Goal: Task Accomplishment & Management: Complete application form

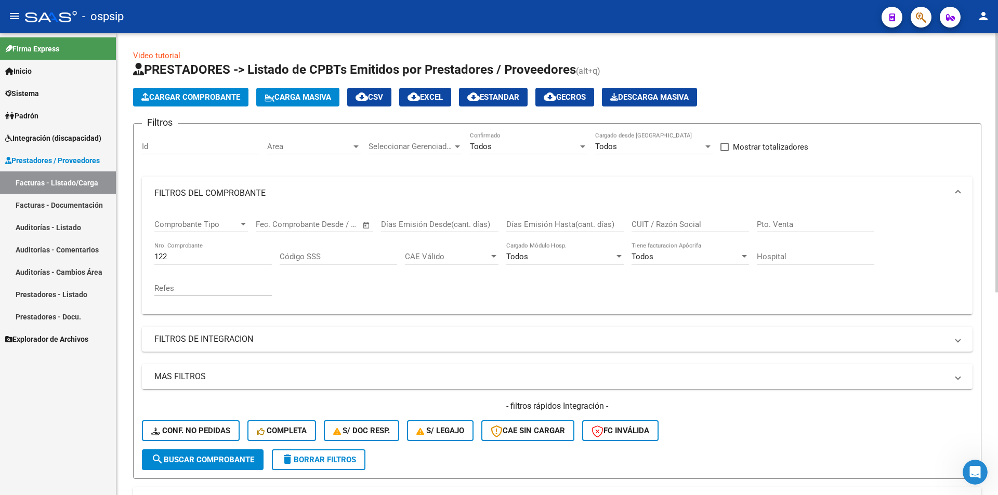
scroll to position [127, 0]
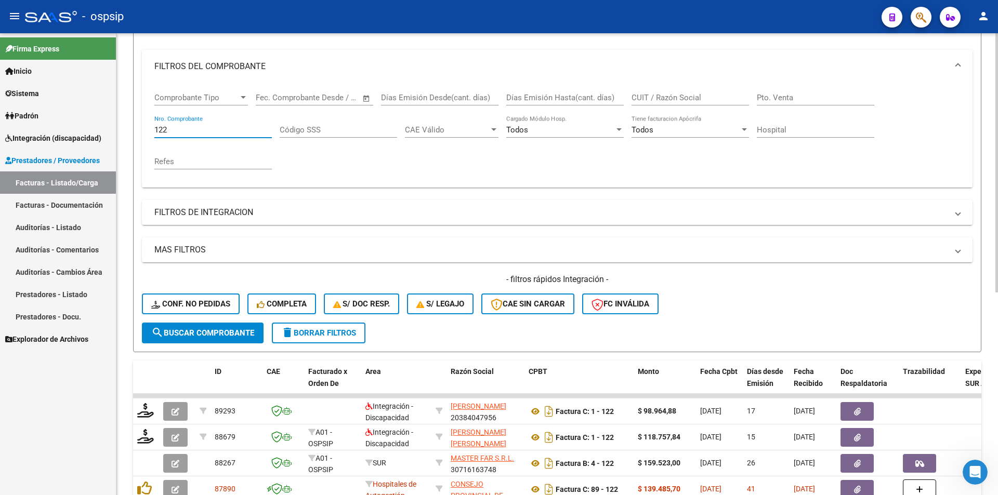
drag, startPoint x: 185, startPoint y: 131, endPoint x: 130, endPoint y: 130, distance: 54.6
click at [130, 130] on div "Video tutorial PRESTADORES -> Listado de CPBTs Emitidos por Prestadores / Prove…" at bounding box center [556, 313] width 881 height 815
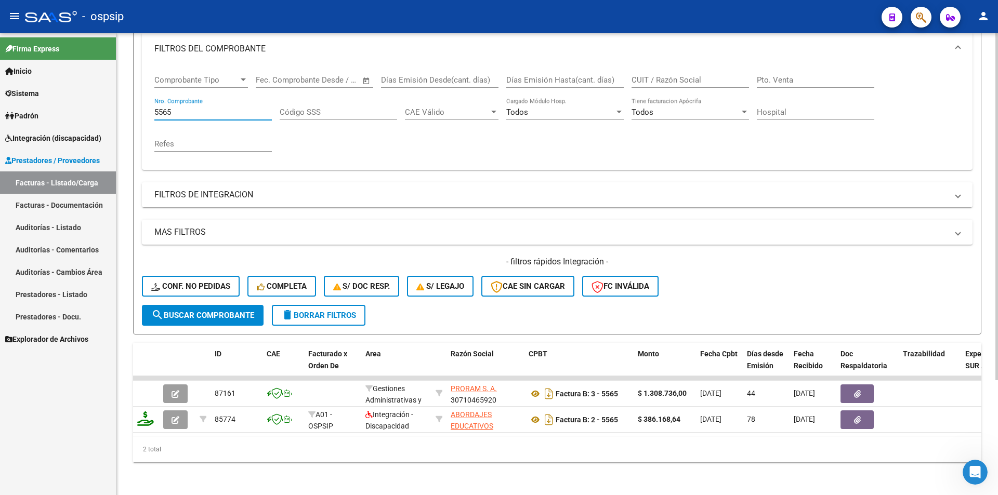
scroll to position [153, 0]
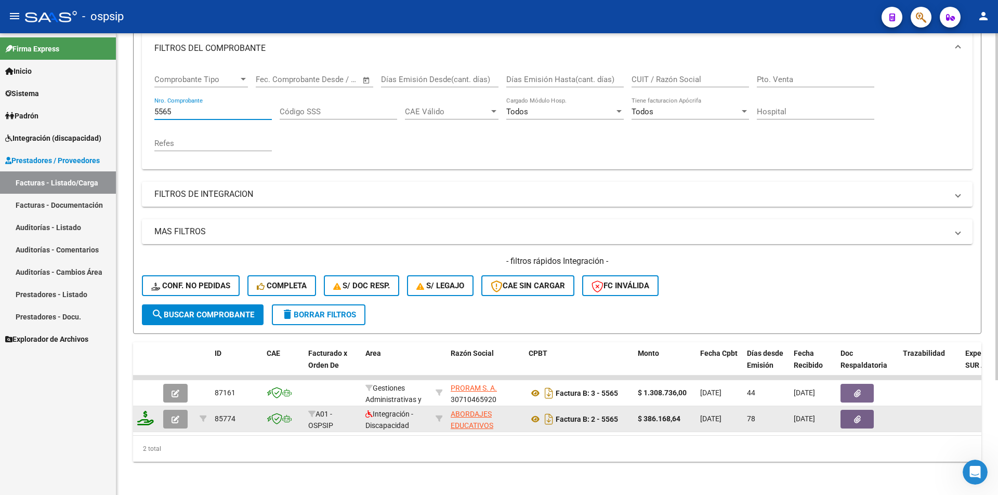
type input "5565"
click at [175, 416] on icon "button" at bounding box center [176, 420] width 8 height 8
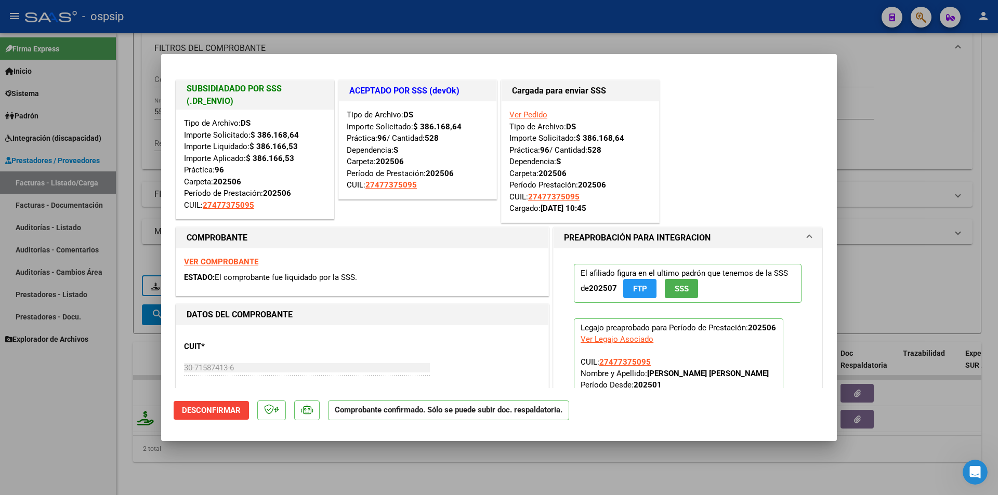
click at [45, 421] on div at bounding box center [499, 247] width 998 height 495
type input "$ 0,00"
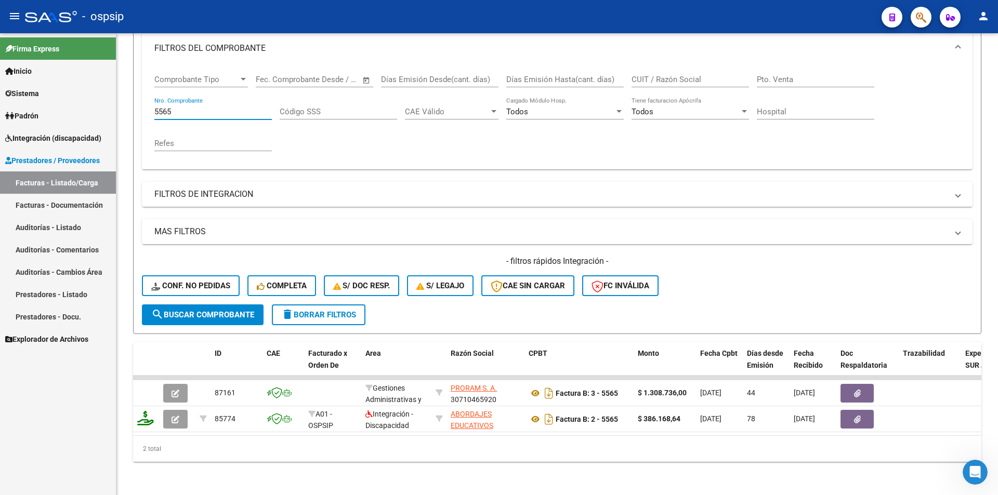
drag, startPoint x: 181, startPoint y: 104, endPoint x: 88, endPoint y: 109, distance: 93.7
click at [95, 103] on mat-sidenav-container "Firma Express Inicio Calendario SSS Instructivos Contacto OS Sistema Usuarios T…" at bounding box center [499, 264] width 998 height 462
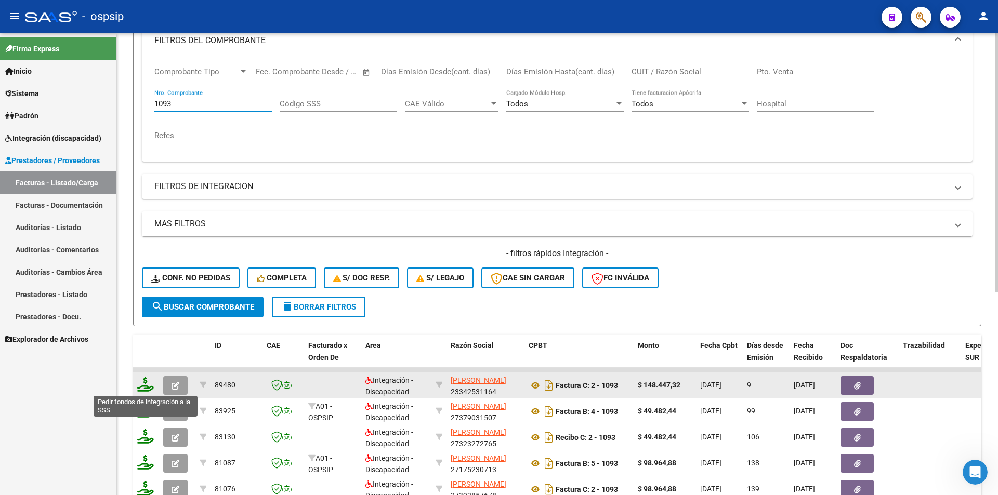
type input "1093"
click at [147, 383] on icon at bounding box center [145, 384] width 17 height 15
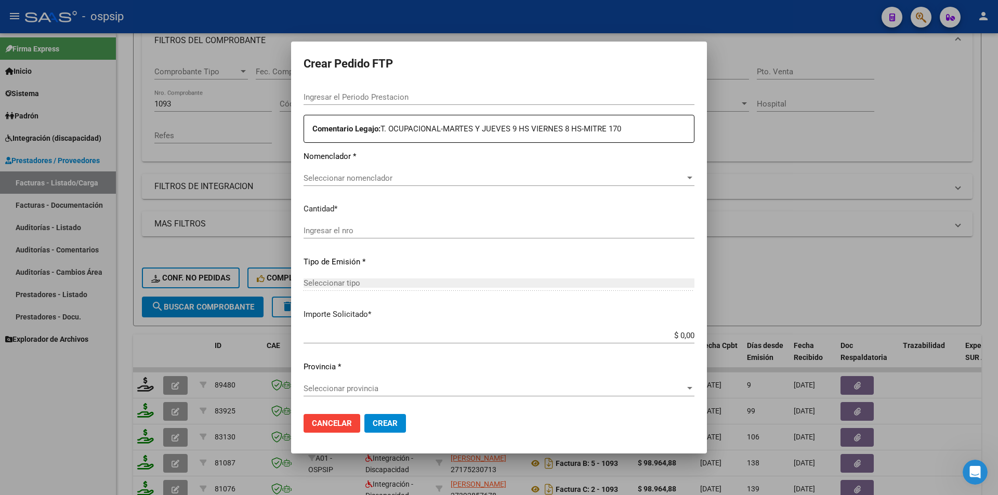
type input "202508"
type input "$ 148.447,32"
type input "9729149028"
type input "[DATE]"
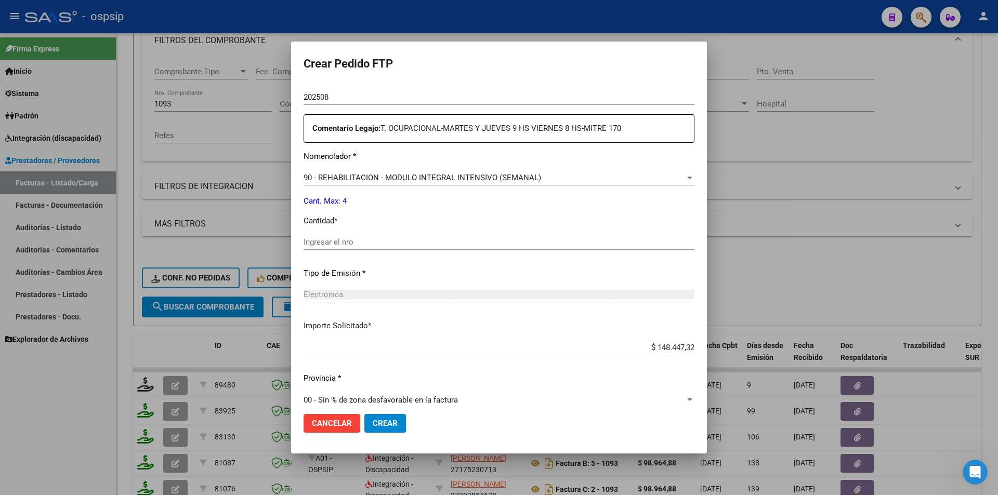
scroll to position [350, 0]
click at [341, 233] on div "Periodo Prestacion * 202508 Ingresar el Periodo Prestacion Comentario Legajo: T…" at bounding box center [499, 240] width 391 height 356
click at [316, 239] on input "Ingresar el nro" at bounding box center [499, 242] width 391 height 9
type input "4"
click at [393, 426] on span "Crear" at bounding box center [385, 423] width 25 height 9
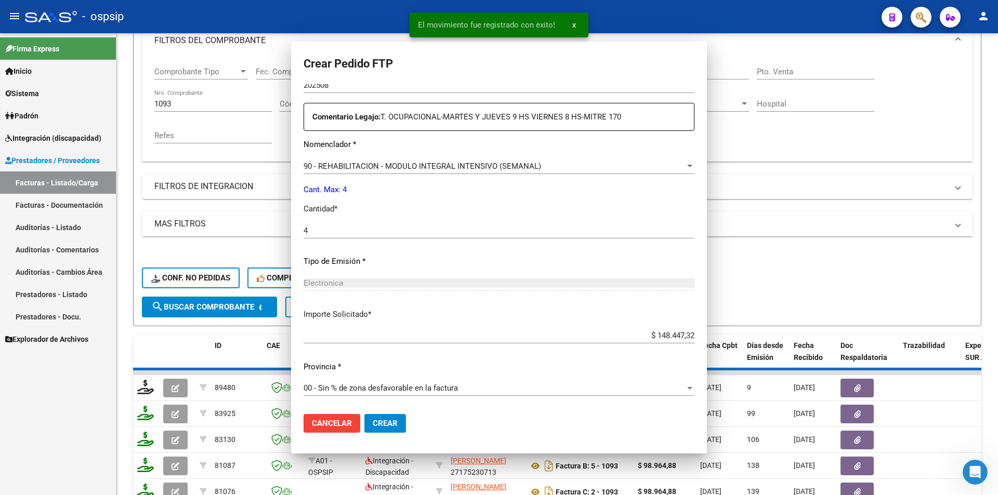
scroll to position [0, 0]
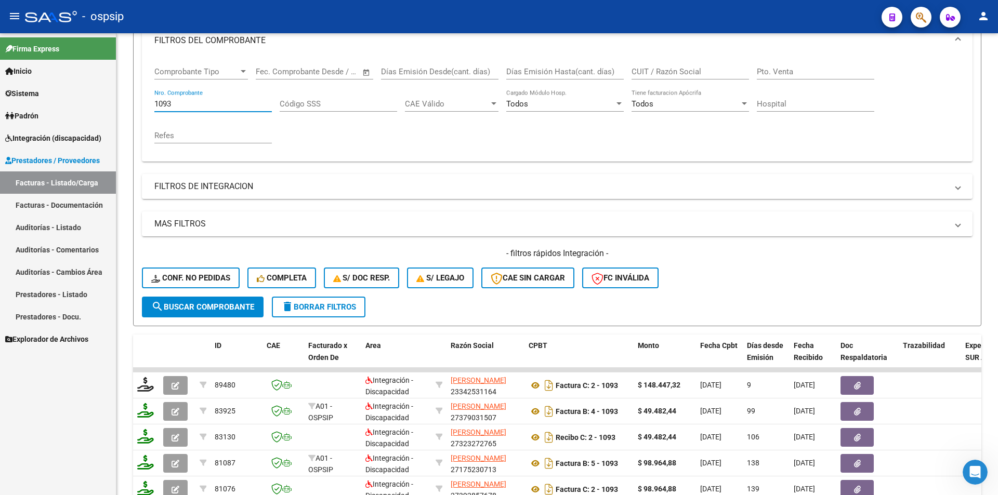
drag, startPoint x: 176, startPoint y: 104, endPoint x: 95, endPoint y: 94, distance: 81.3
click at [99, 92] on mat-sidenav-container "Firma Express Inicio Calendario SSS Instructivos Contacto OS Sistema Usuarios T…" at bounding box center [499, 264] width 998 height 462
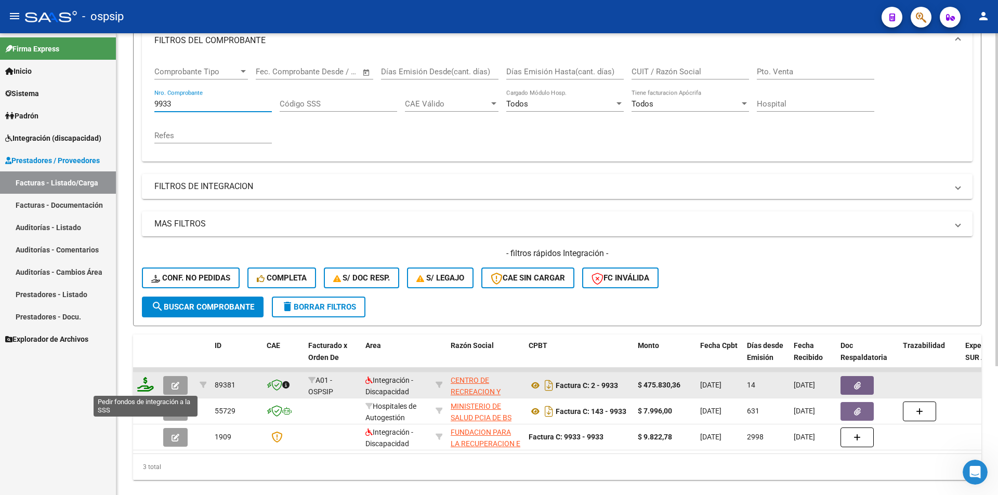
type input "9933"
click at [148, 385] on icon at bounding box center [145, 384] width 17 height 15
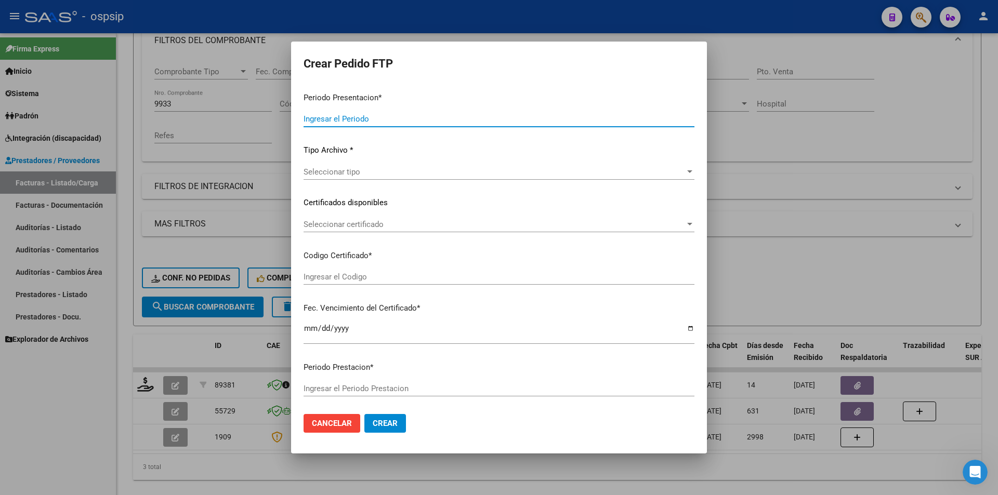
type input "202508"
type input "$ 475.830,36"
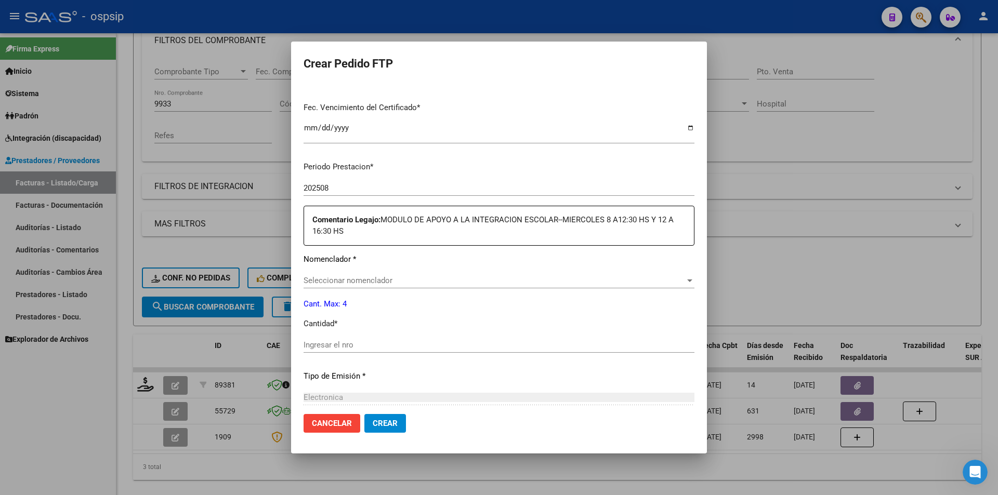
scroll to position [260, 0]
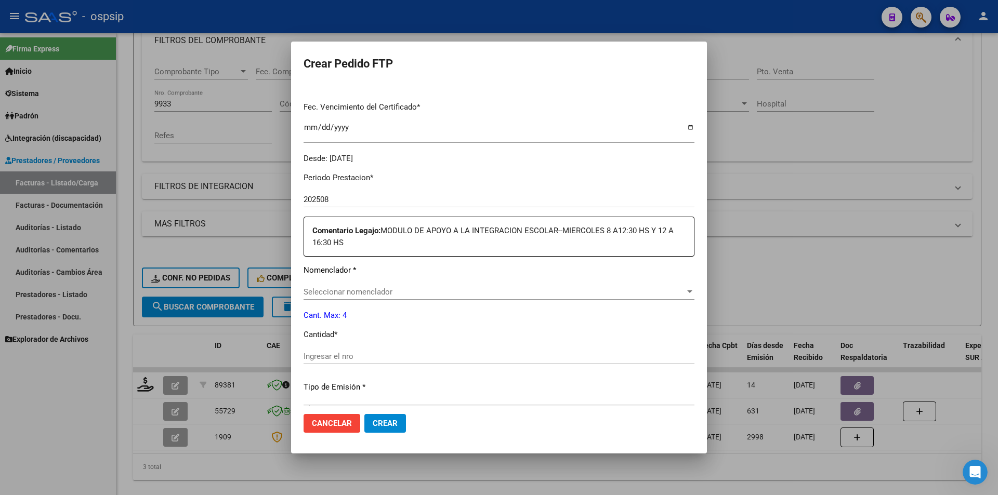
type input "8111968566"
type input "[DATE]"
click at [344, 352] on input "Ingresar el nro" at bounding box center [499, 356] width 391 height 9
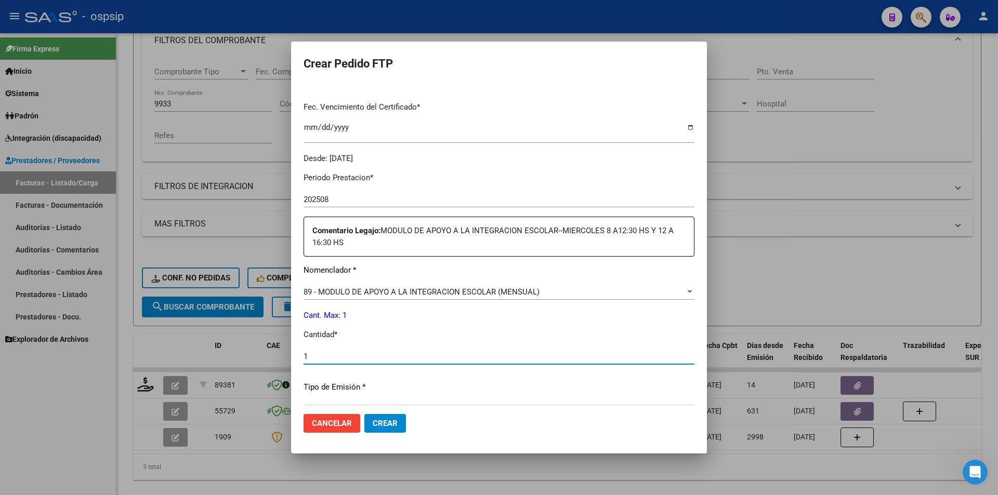
type input "1"
click at [389, 431] on button "Crear" at bounding box center [385, 423] width 42 height 19
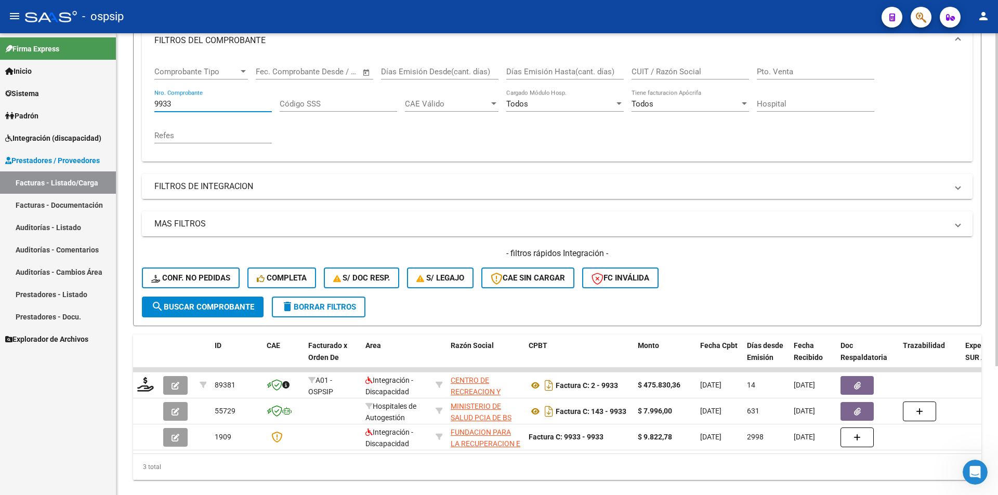
drag, startPoint x: 180, startPoint y: 104, endPoint x: 133, endPoint y: 102, distance: 47.3
click at [133, 102] on form "Filtros Id Area Area Seleccionar Gerenciador Seleccionar Gerenciador Todos Conf…" at bounding box center [557, 148] width 848 height 356
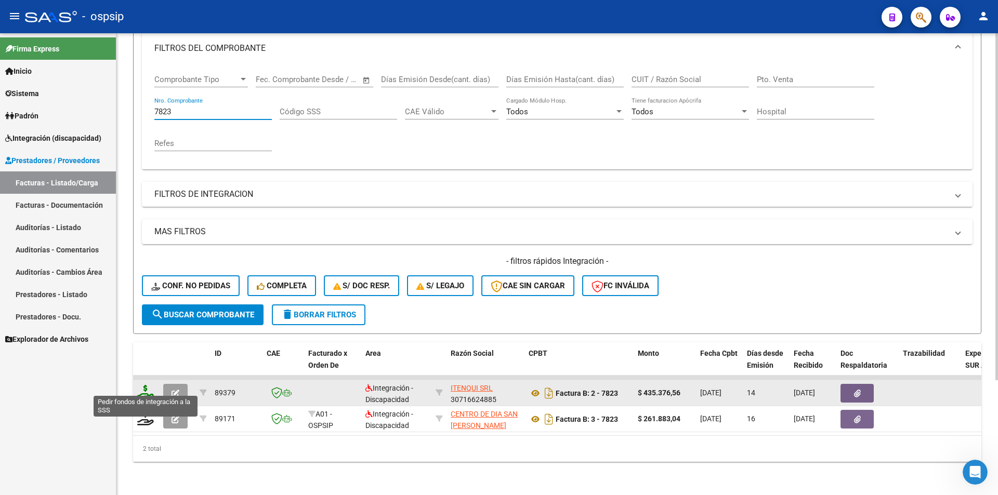
type input "7823"
click at [144, 385] on icon at bounding box center [145, 392] width 17 height 15
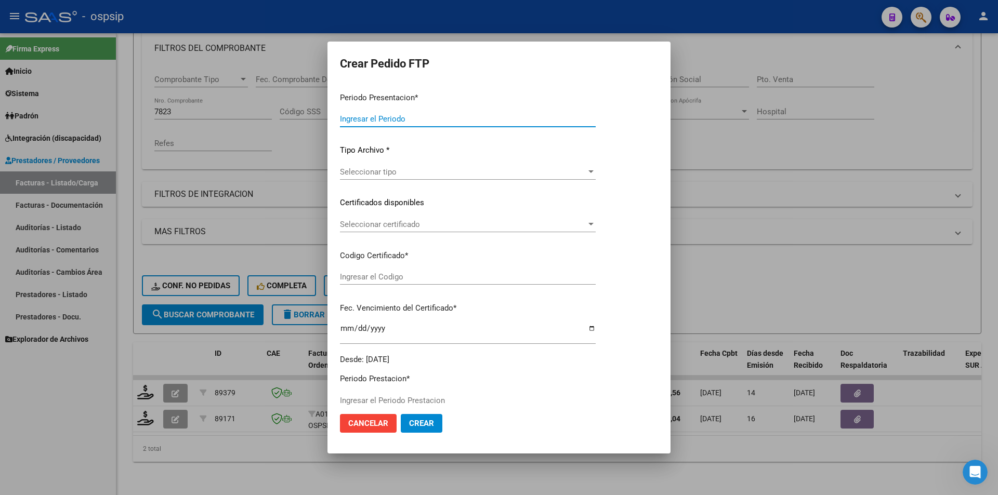
type input "202508"
type input "$ 435.376,56"
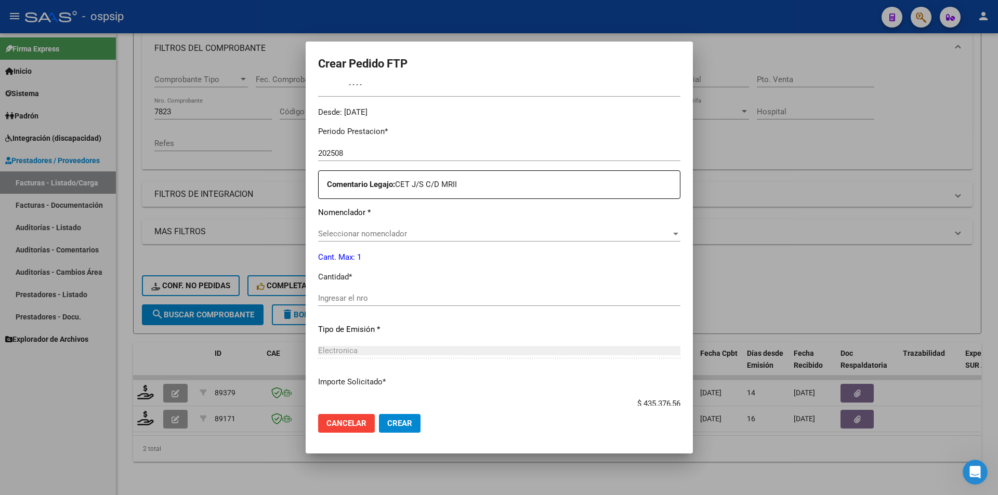
type input "7050548151"
type input "[DATE]"
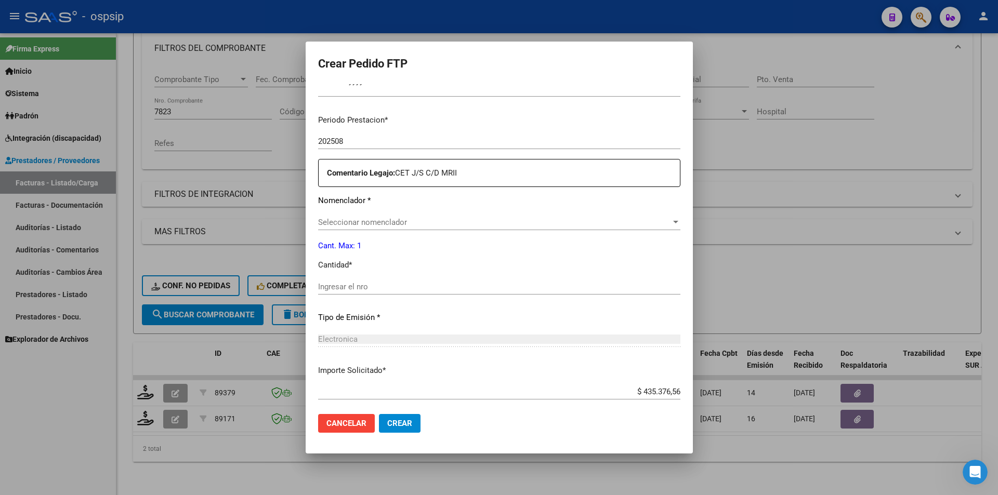
scroll to position [312, 0]
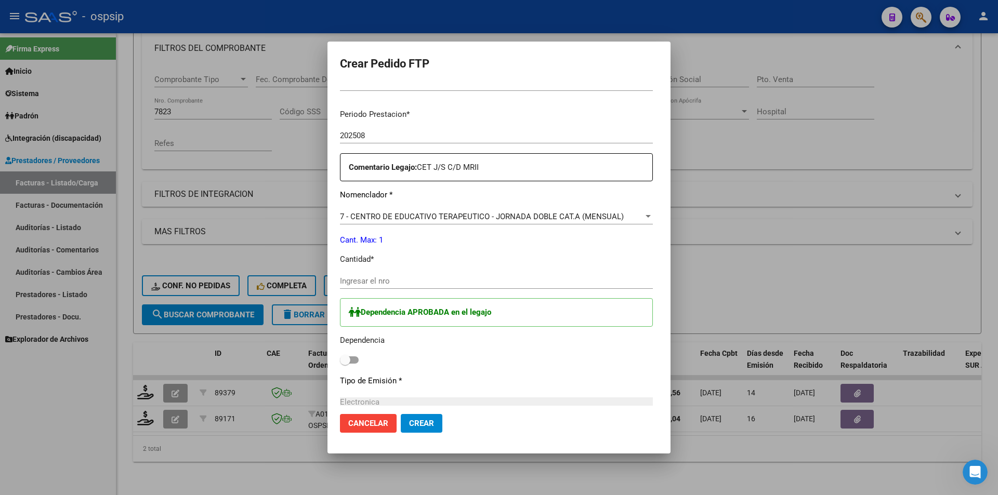
click at [362, 211] on div "7 - CENTRO DE EDUCATIVO TERAPEUTICO - JORNADA DOBLE CAT.A (MENSUAL) Seleccionar…" at bounding box center [496, 217] width 313 height 16
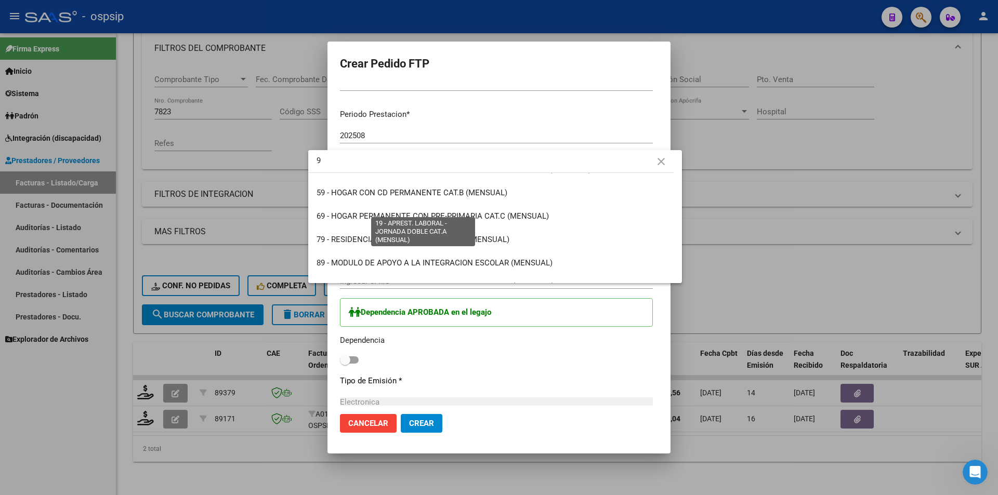
scroll to position [0, 0]
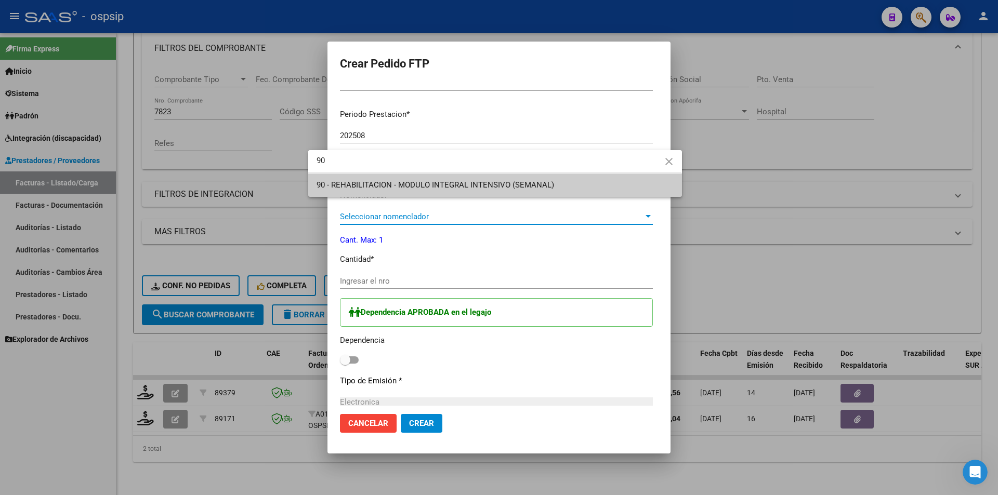
type input "90"
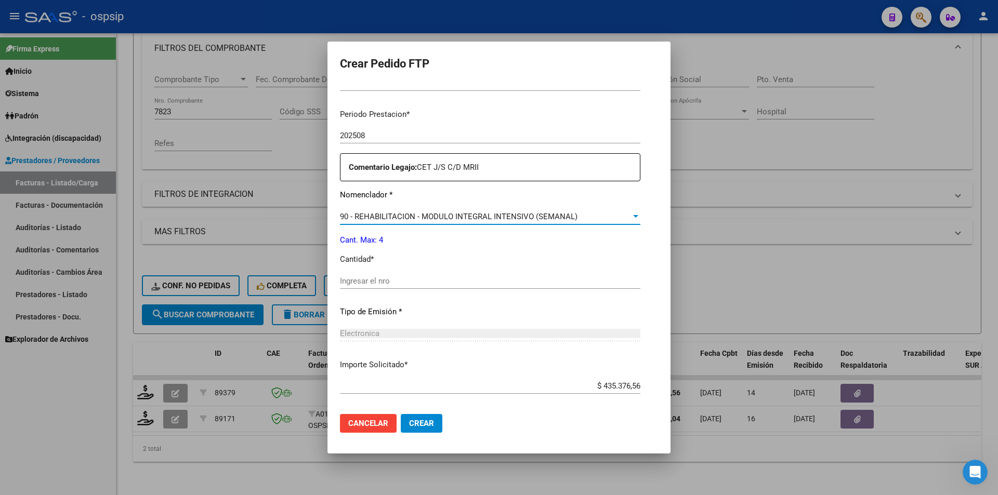
click at [373, 285] on input "Ingresar el nro" at bounding box center [490, 281] width 300 height 9
type input "4"
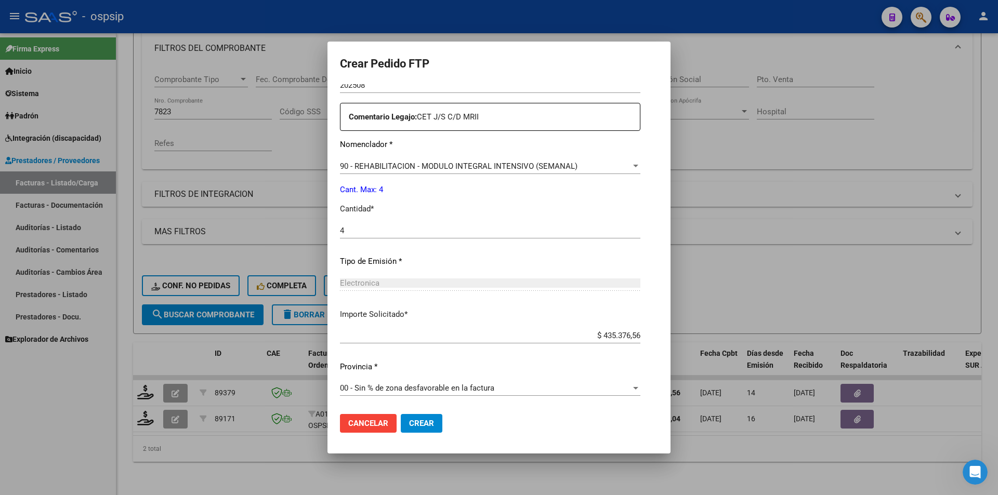
click at [412, 427] on span "Crear" at bounding box center [421, 423] width 25 height 9
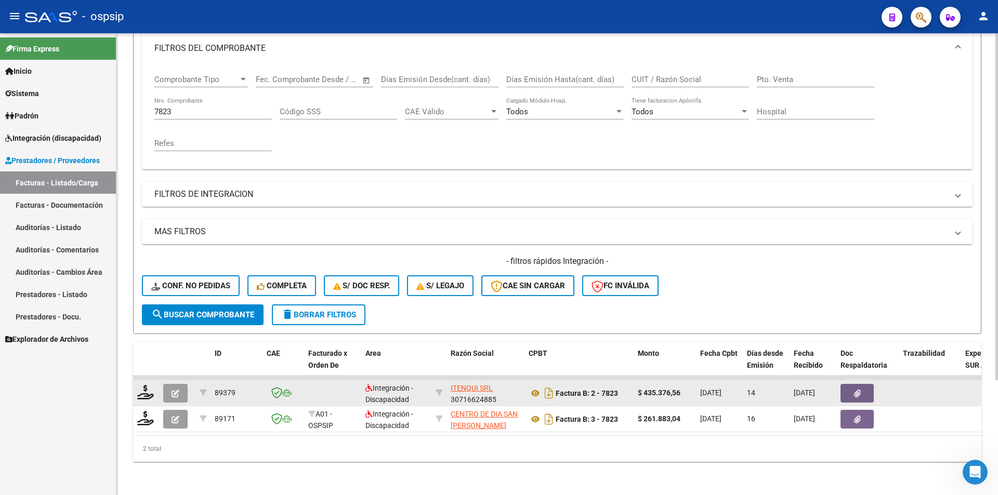
click at [177, 390] on icon "button" at bounding box center [176, 394] width 8 height 8
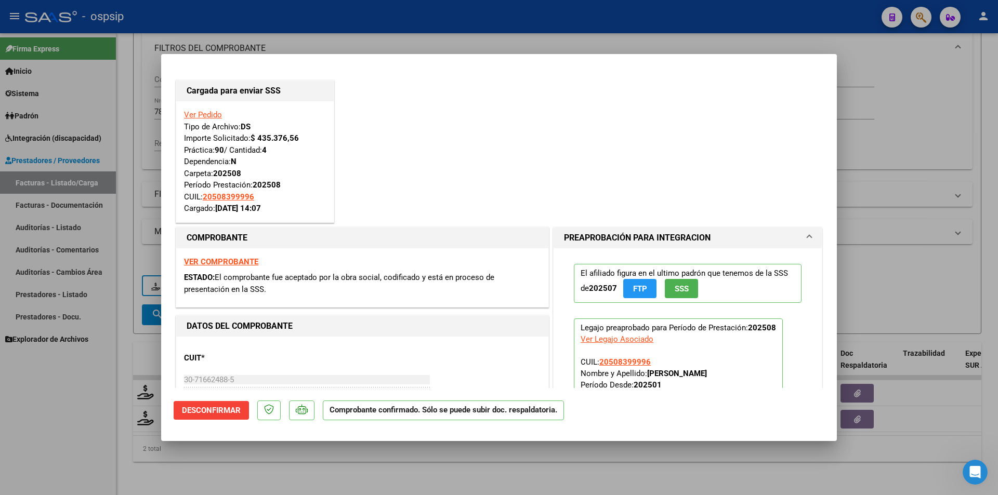
click at [104, 410] on div at bounding box center [499, 247] width 998 height 495
type input "$ 0,00"
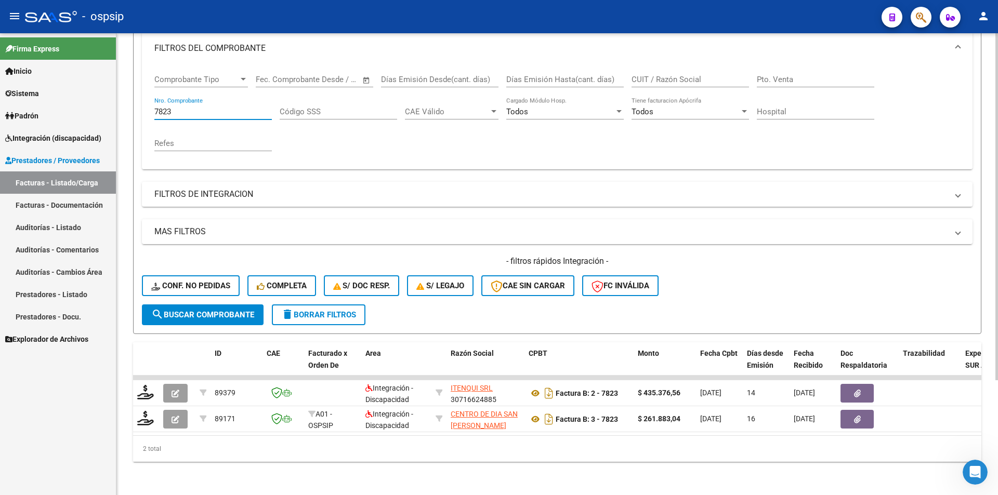
drag, startPoint x: 187, startPoint y: 105, endPoint x: 127, endPoint y: 98, distance: 60.7
click at [127, 98] on div "Video tutorial PRESTADORES -> Listado de CPBTs Emitidos por Prestadores / Prove…" at bounding box center [556, 191] width 881 height 607
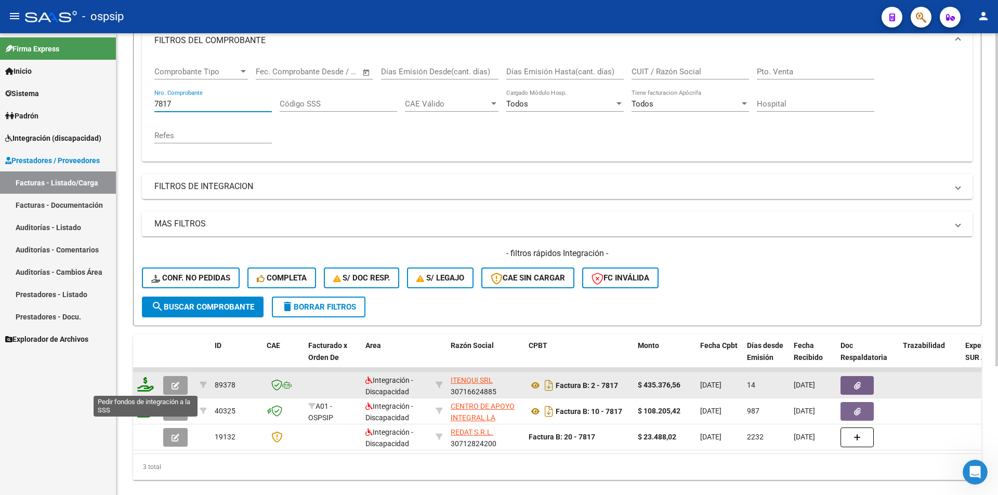
type input "7817"
click at [146, 387] on icon at bounding box center [145, 384] width 17 height 15
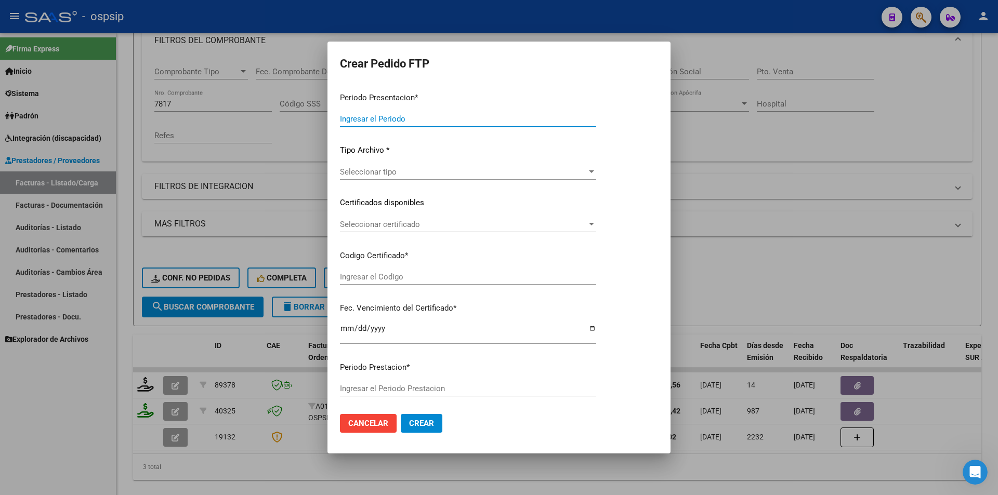
type input "202508"
type input "$ 435.376,56"
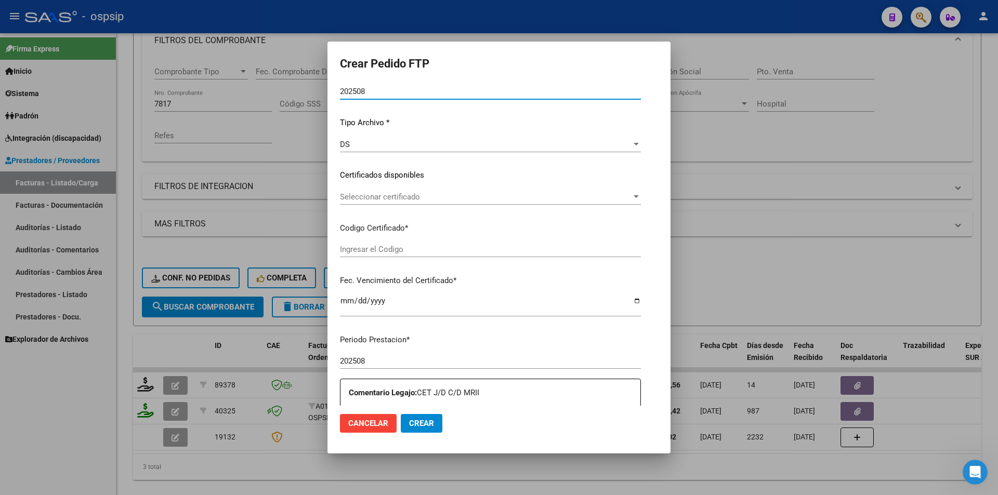
scroll to position [260, 0]
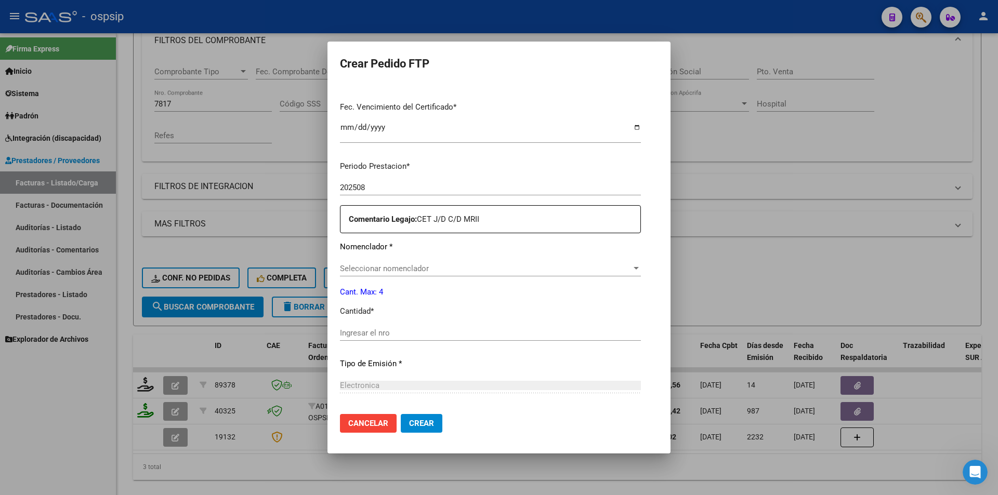
type input "967926676"
type input "[DATE]"
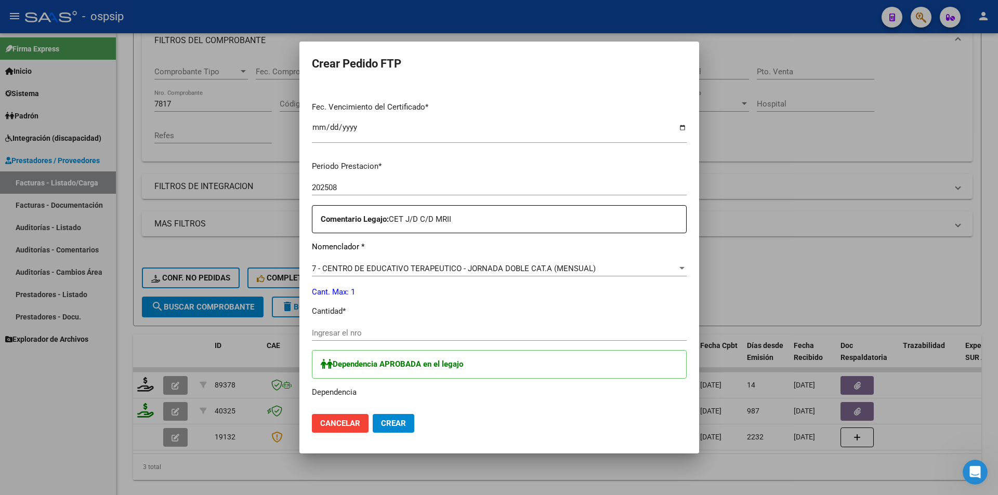
click at [358, 270] on span "7 - CENTRO DE EDUCATIVO TERAPEUTICO - JORNADA DOBLE CAT.A (MENSUAL)" at bounding box center [454, 268] width 284 height 9
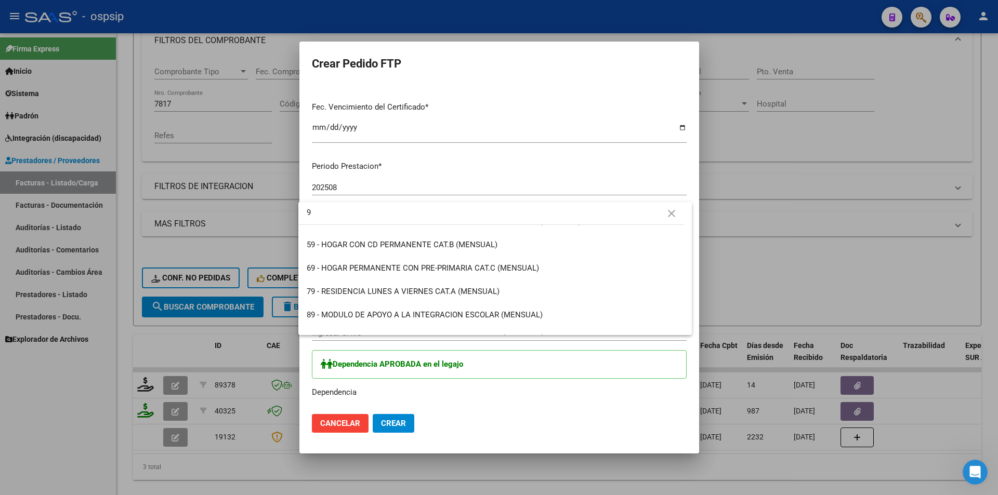
scroll to position [0, 0]
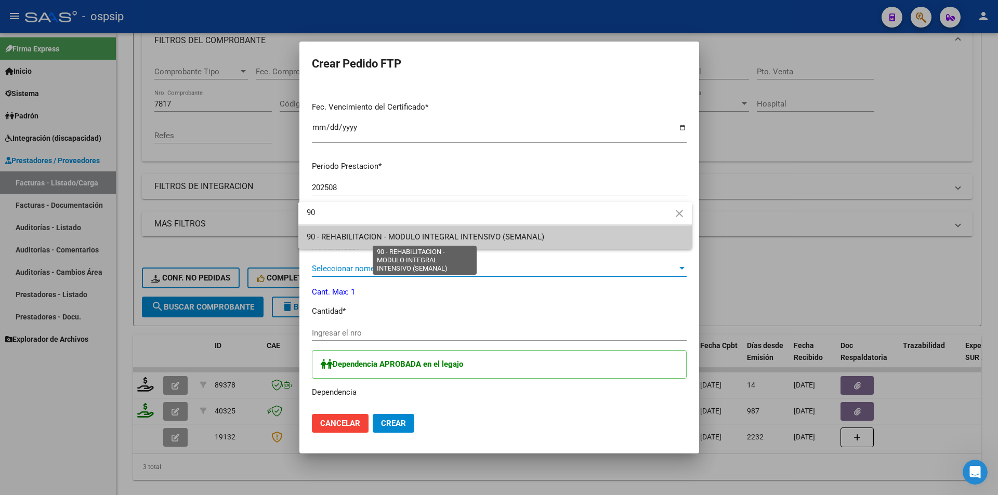
type input "90"
click at [348, 239] on span "90 - REHABILITACION - MODULO INTEGRAL INTENSIVO (SEMANAL)" at bounding box center [426, 236] width 238 height 9
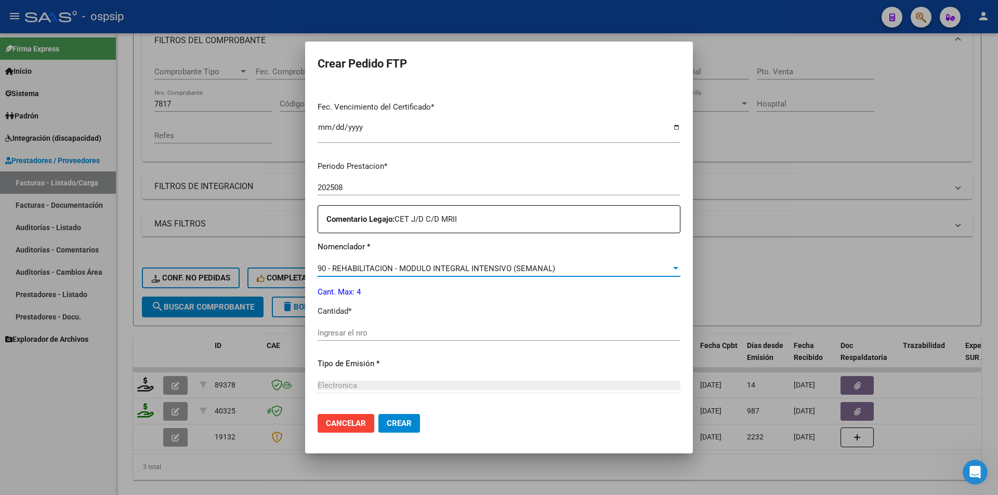
click at [328, 331] on input "Ingresar el nro" at bounding box center [499, 332] width 363 height 9
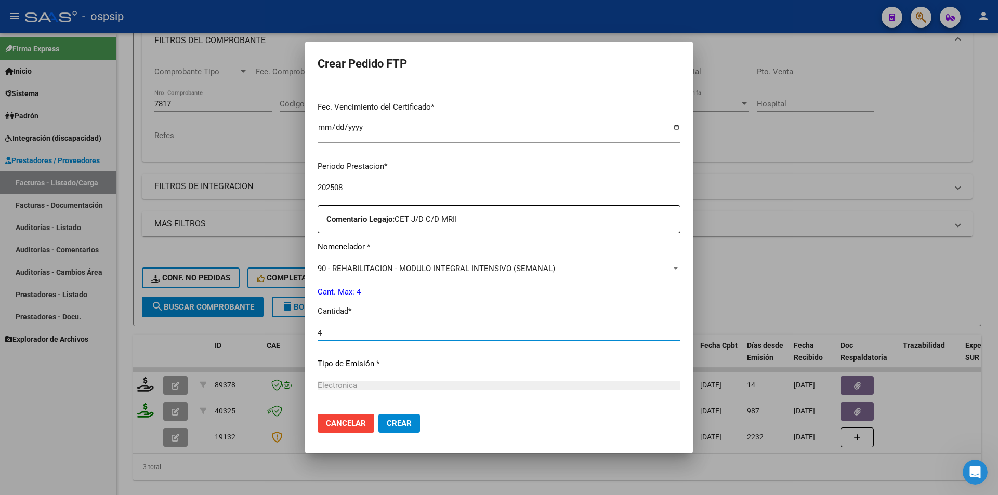
type input "4"
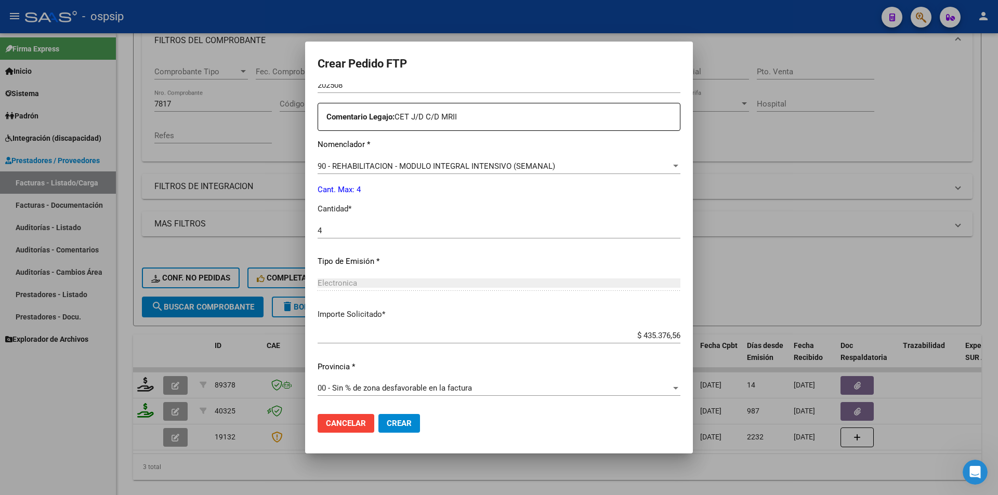
click at [394, 430] on button "Crear" at bounding box center [399, 423] width 42 height 19
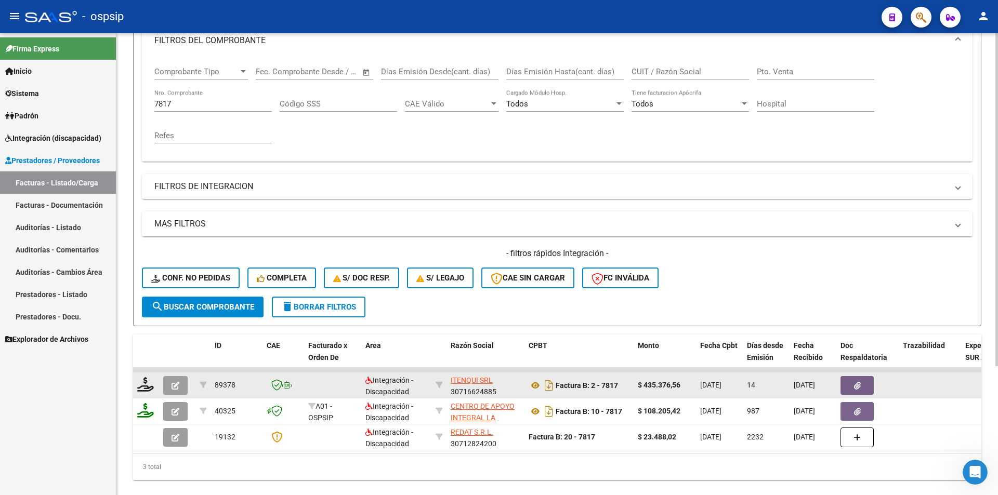
click at [176, 388] on icon "button" at bounding box center [176, 386] width 8 height 8
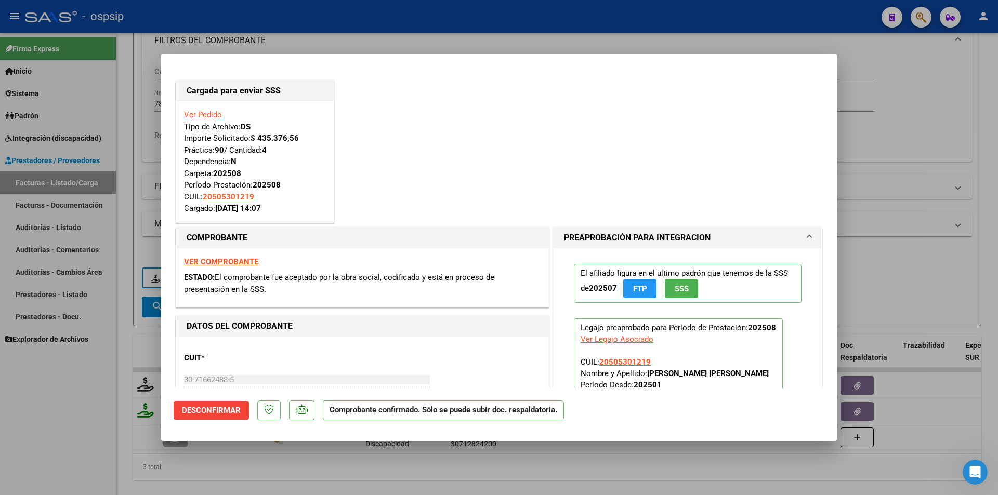
click at [115, 338] on div at bounding box center [499, 247] width 998 height 495
type input "$ 0,00"
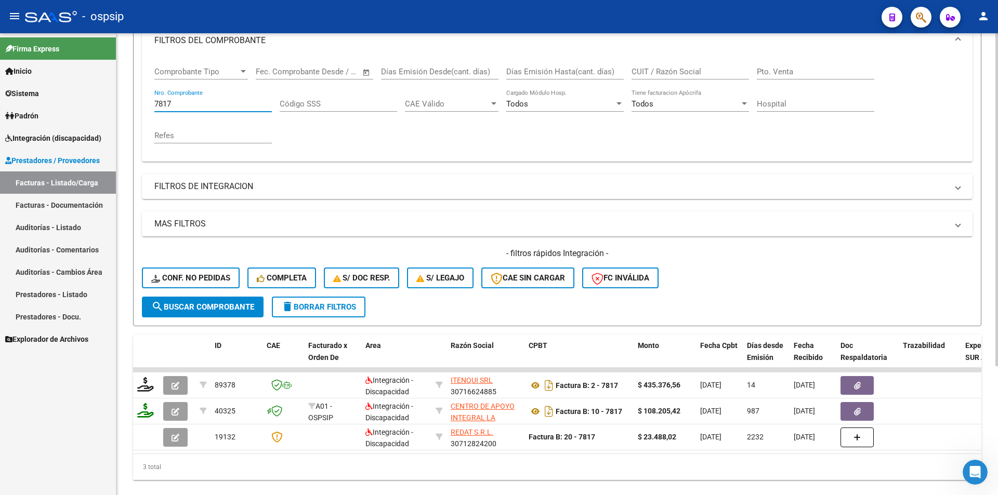
drag, startPoint x: 175, startPoint y: 103, endPoint x: 142, endPoint y: 102, distance: 33.3
click at [142, 102] on div "Comprobante Tipo Comprobante Tipo Fecha inicio – Fecha fin Fec. Comprobante Des…" at bounding box center [557, 109] width 831 height 104
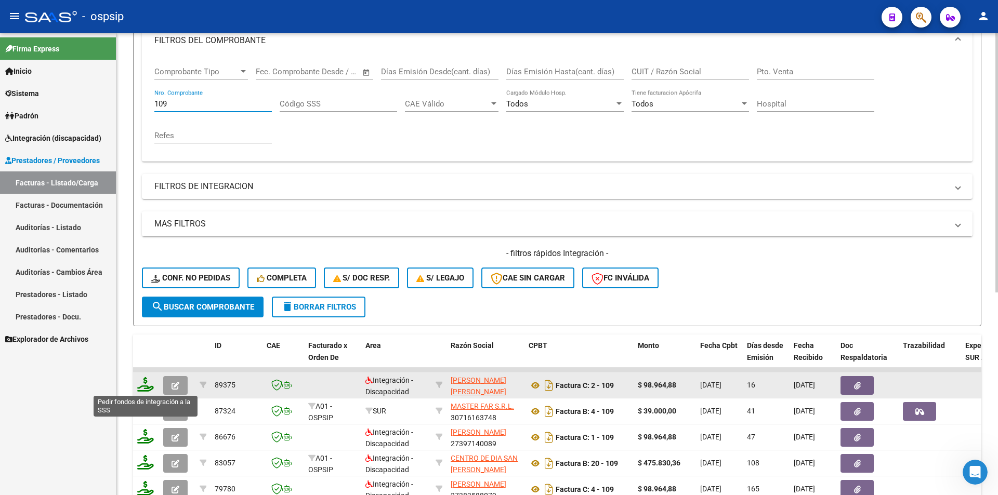
type input "109"
click at [145, 389] on icon at bounding box center [145, 384] width 17 height 15
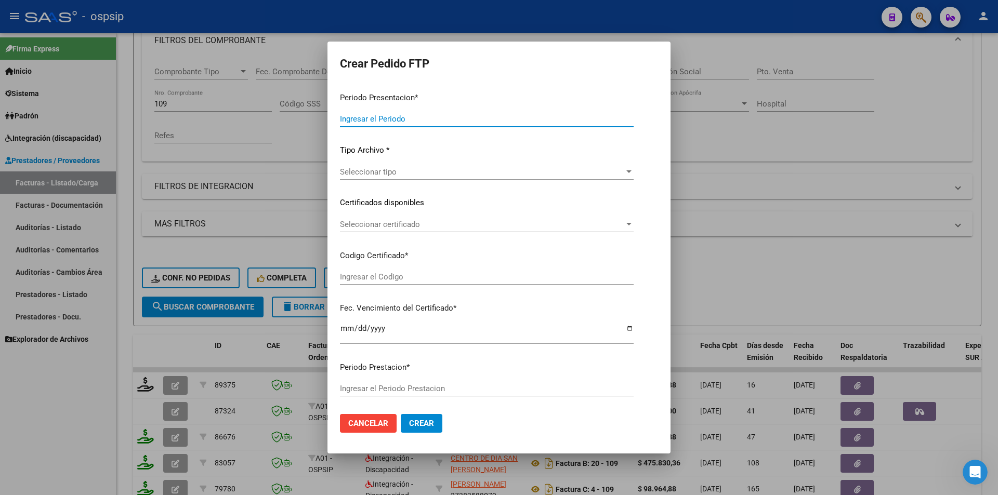
type input "202508"
type input "$ 98.964,88"
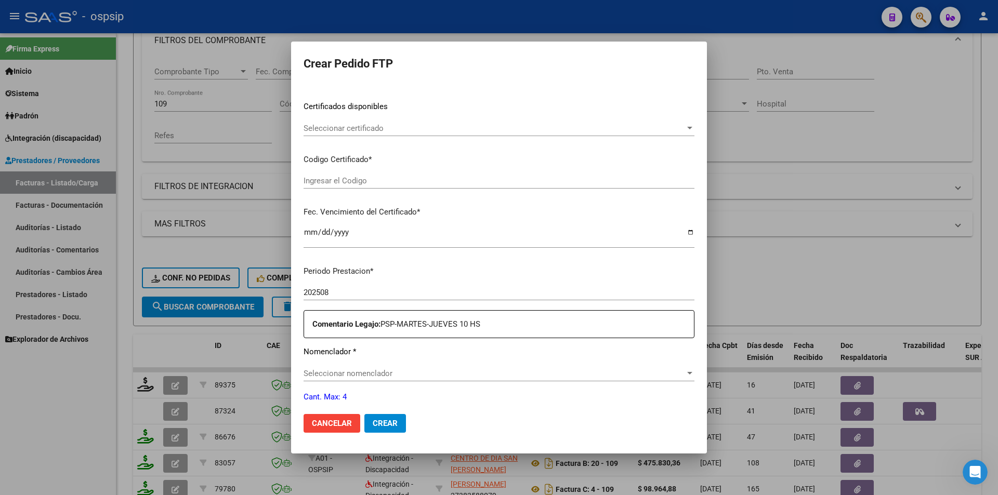
scroll to position [260, 0]
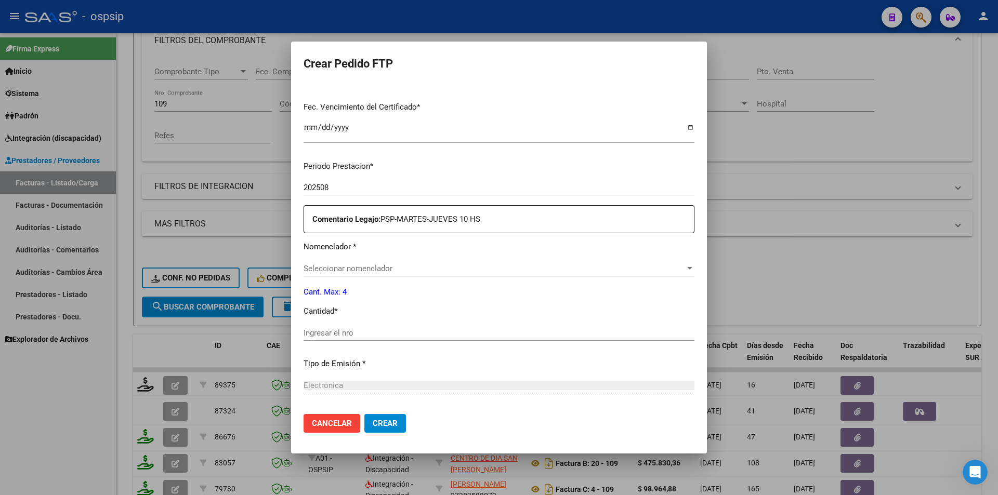
type input "ARG02000538108792022071220270712ENT187"
type input "[DATE]"
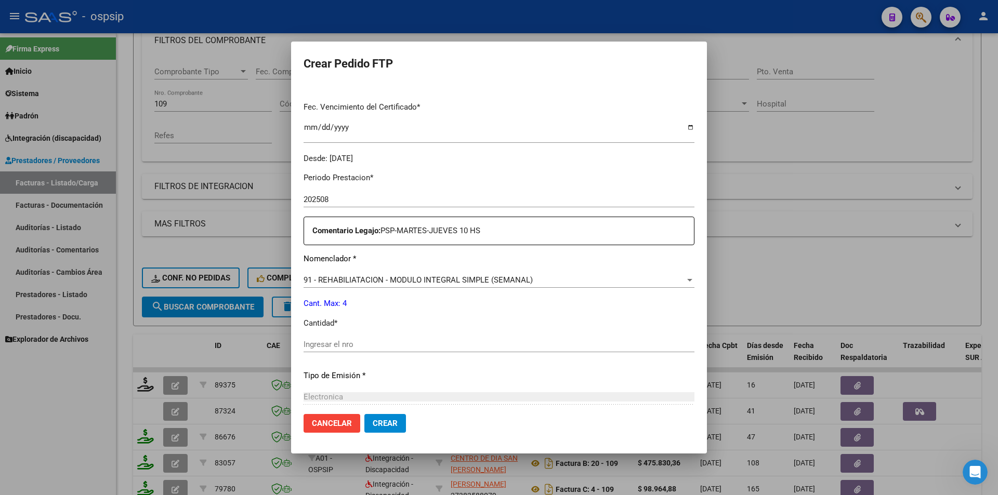
click at [345, 346] on input "Ingresar el nro" at bounding box center [499, 344] width 391 height 9
type input "4"
click at [384, 425] on span "Crear" at bounding box center [385, 423] width 25 height 9
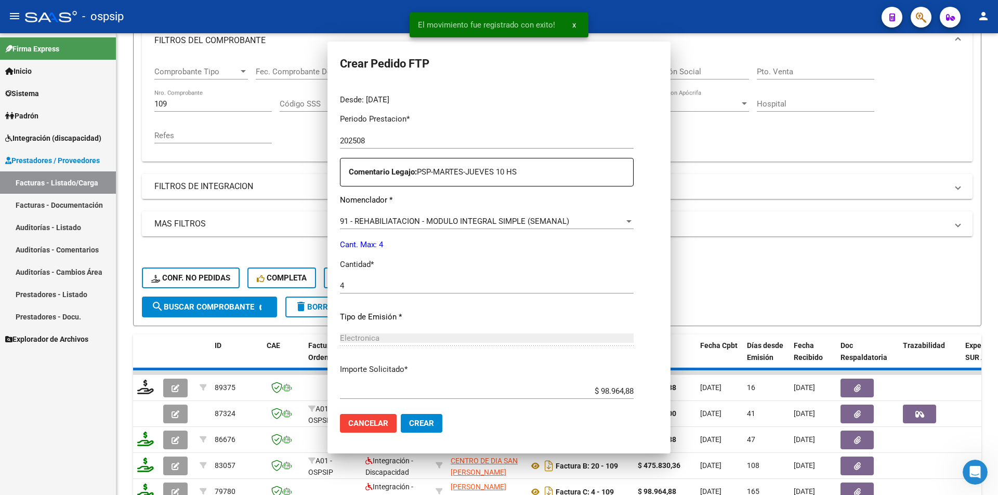
scroll to position [0, 0]
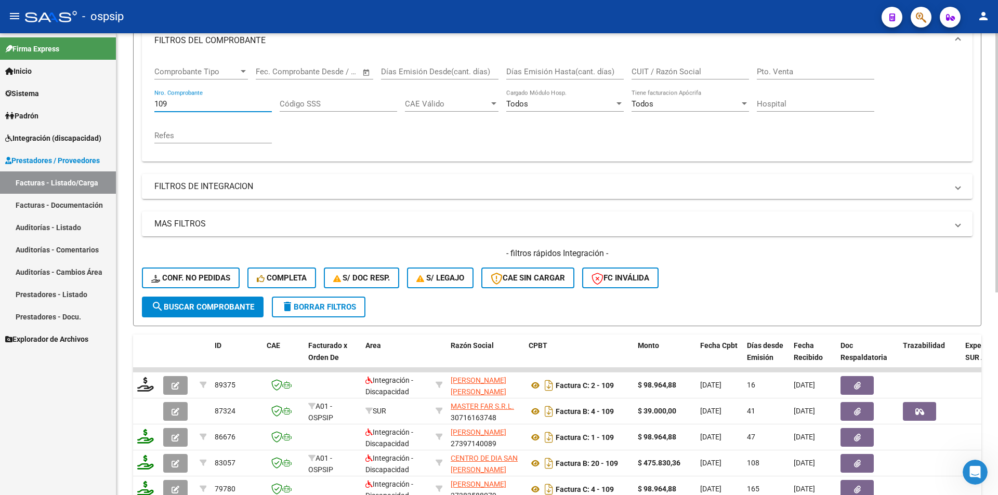
drag, startPoint x: 175, startPoint y: 106, endPoint x: 141, endPoint y: 97, distance: 34.6
click at [141, 97] on form "Filtros Id Area Area Seleccionar Gerenciador Seleccionar Gerenciador Todos Conf…" at bounding box center [557, 148] width 848 height 356
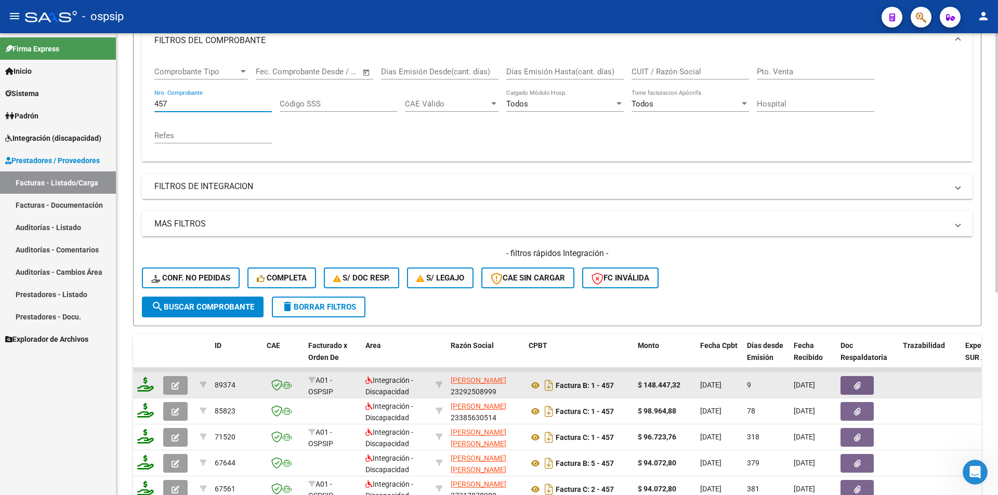
type input "457"
click at [144, 389] on icon at bounding box center [145, 384] width 17 height 15
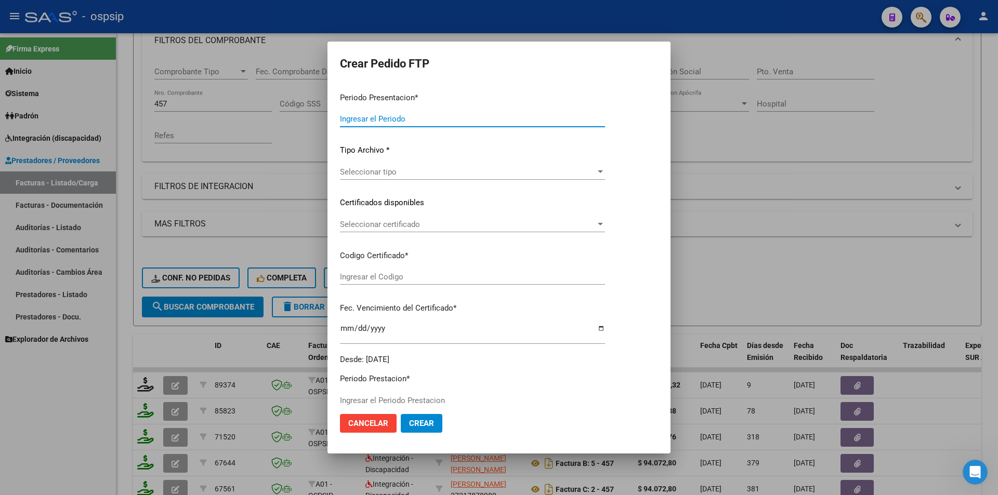
type input "202508"
type input "$ 148.447,32"
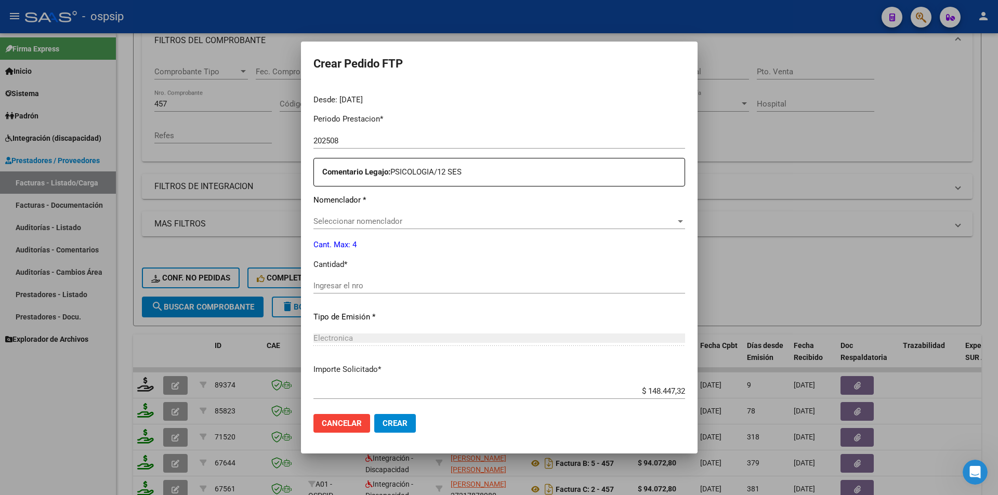
type input "92835064"
type input "[DATE]"
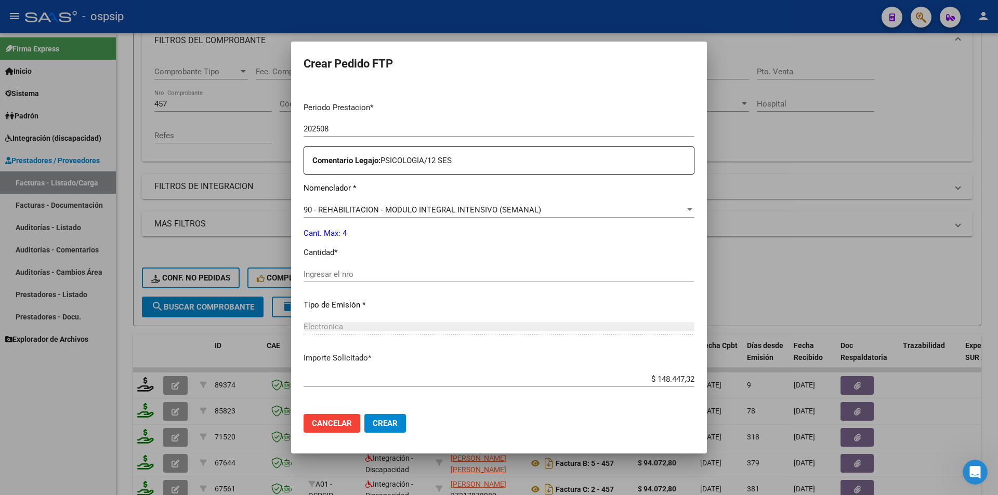
click at [332, 276] on input "Ingresar el nro" at bounding box center [499, 274] width 391 height 9
type input "4"
click at [386, 423] on span "Crear" at bounding box center [385, 423] width 25 height 9
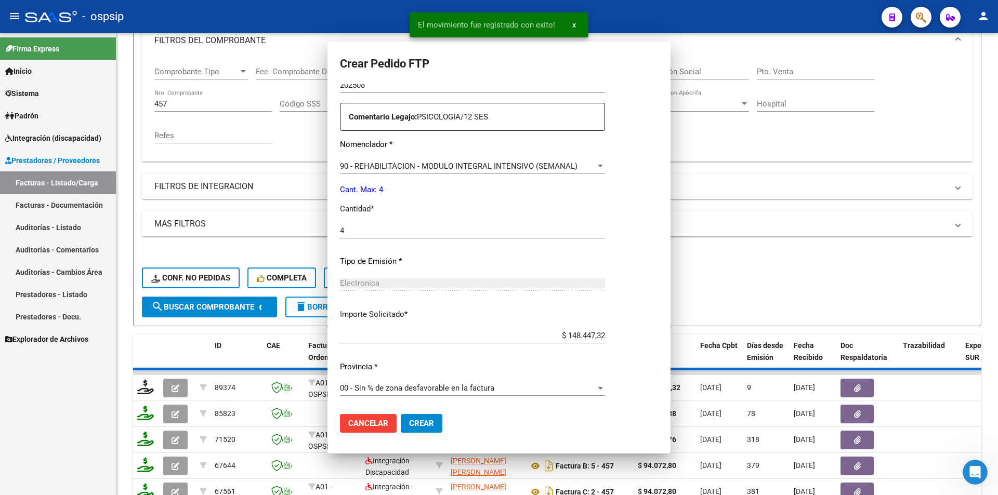
scroll to position [0, 0]
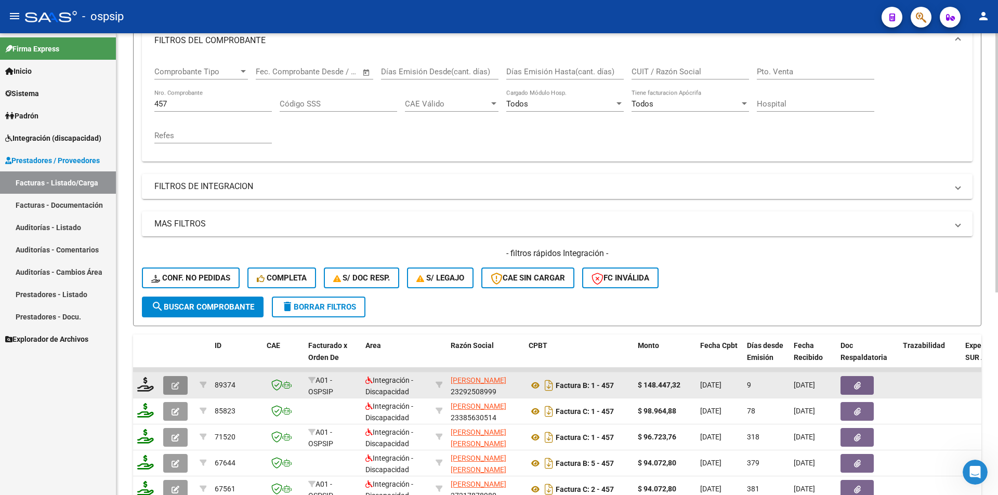
click at [172, 389] on icon "button" at bounding box center [176, 386] width 8 height 8
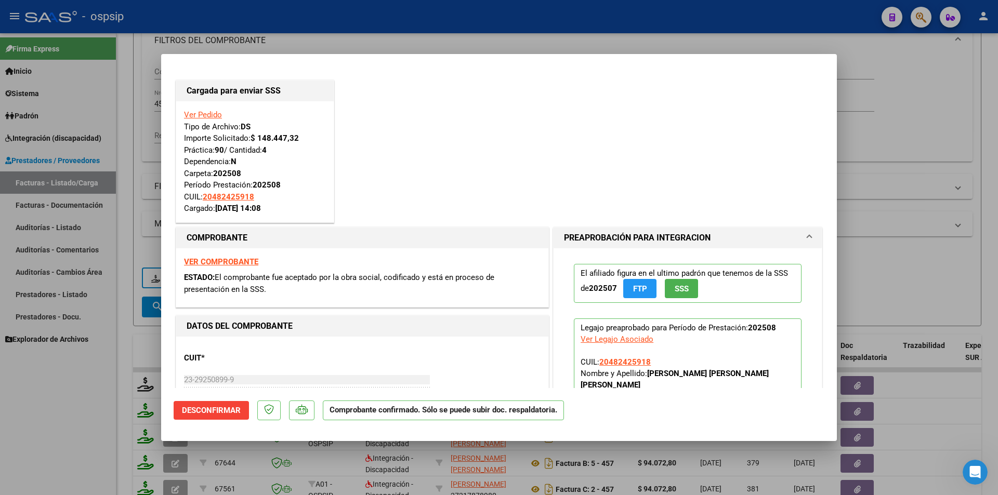
click at [136, 345] on div at bounding box center [499, 247] width 998 height 495
type input "$ 0,00"
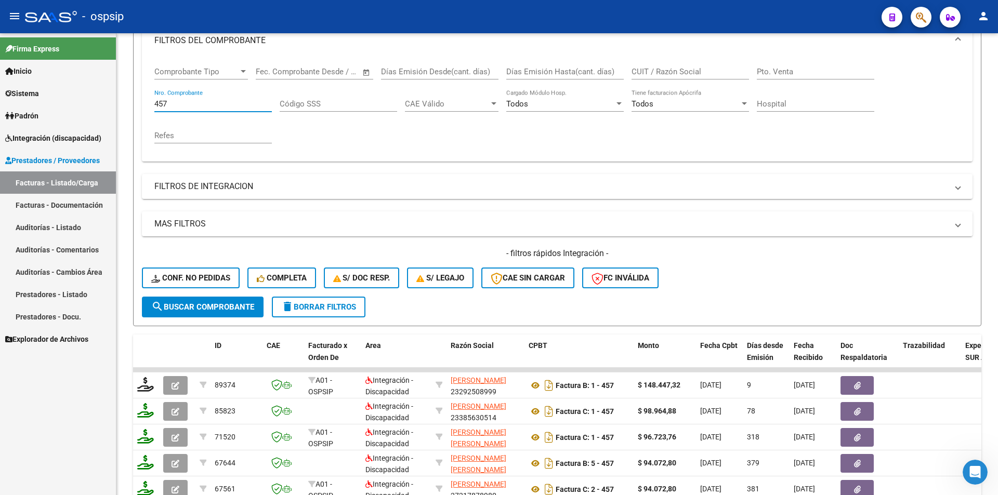
drag, startPoint x: 170, startPoint y: 105, endPoint x: 95, endPoint y: 109, distance: 75.5
click at [102, 102] on mat-sidenav-container "Firma Express Inicio Calendario SSS Instructivos Contacto OS Sistema Usuarios T…" at bounding box center [499, 264] width 998 height 462
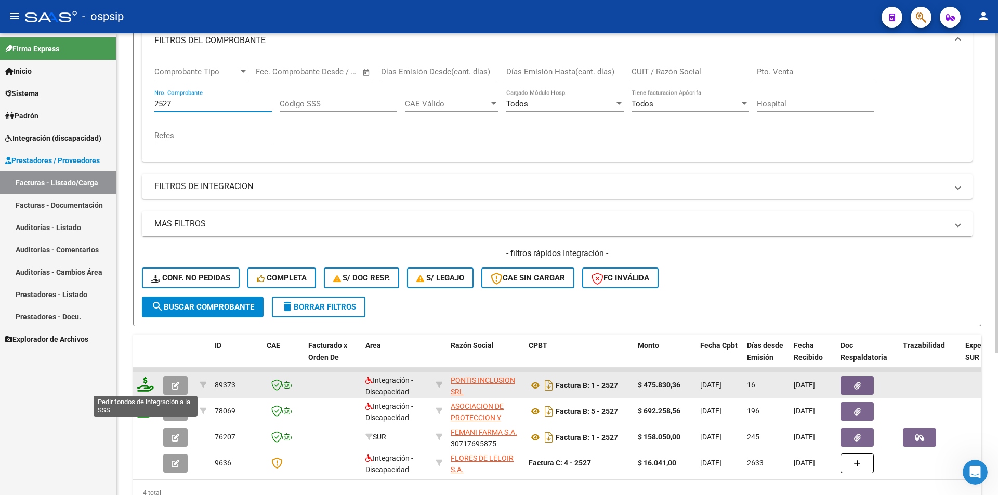
type input "2527"
click at [150, 387] on icon at bounding box center [145, 384] width 17 height 15
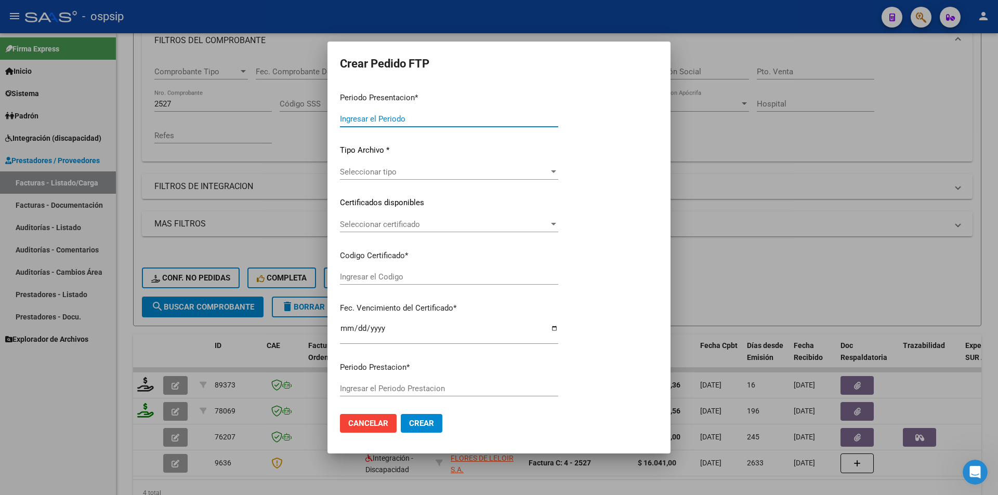
type input "202508"
type input "$ 475.830,36"
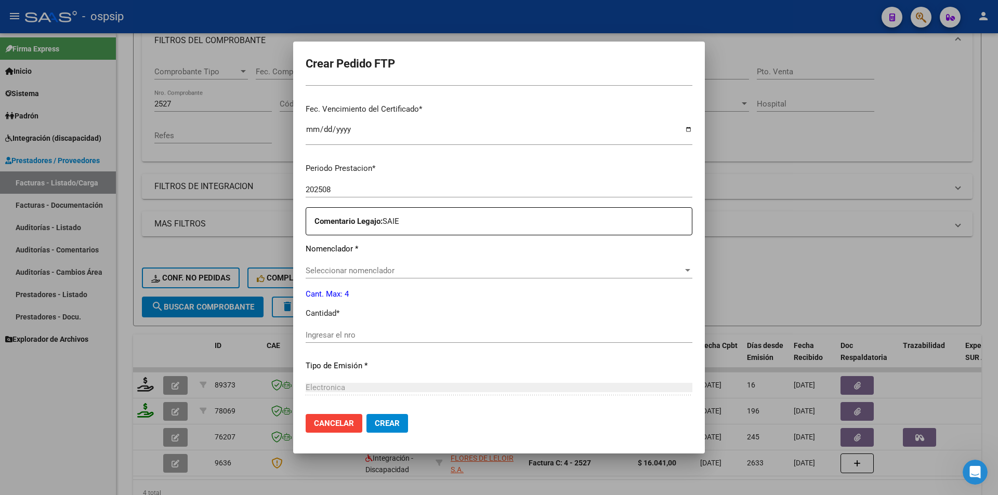
scroll to position [260, 0]
type input "2576785643"
type input "[DATE]"
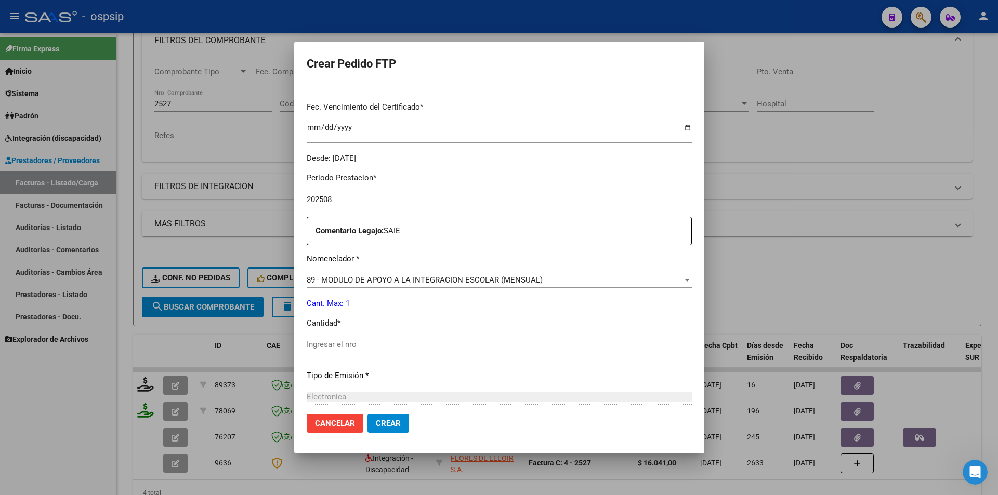
click at [358, 340] on input "Ingresar el nro" at bounding box center [499, 344] width 385 height 9
type input "1"
click at [401, 423] on span "Crear" at bounding box center [388, 423] width 25 height 9
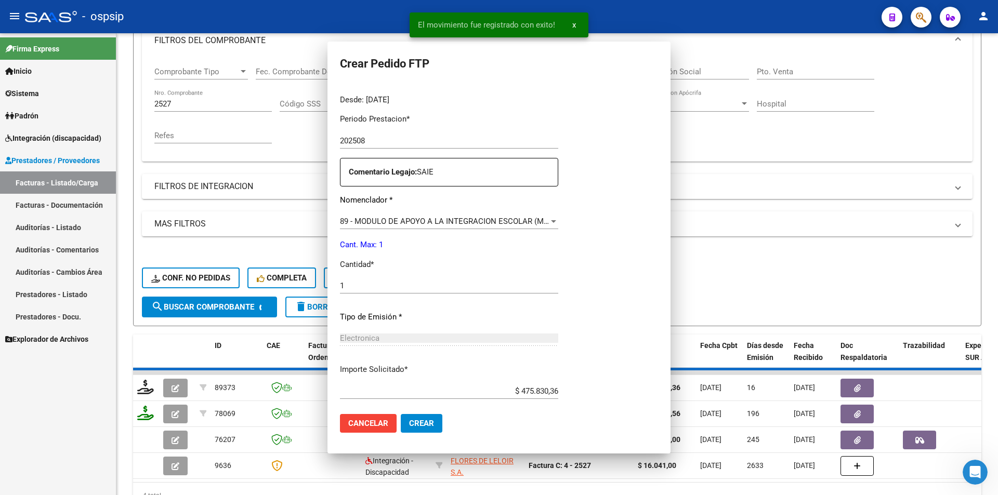
scroll to position [0, 0]
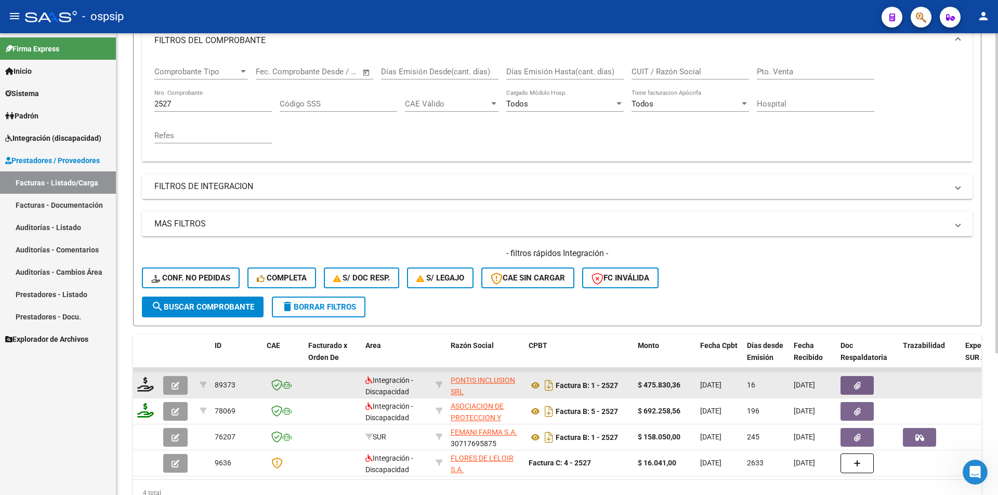
click at [179, 387] on button "button" at bounding box center [175, 385] width 24 height 19
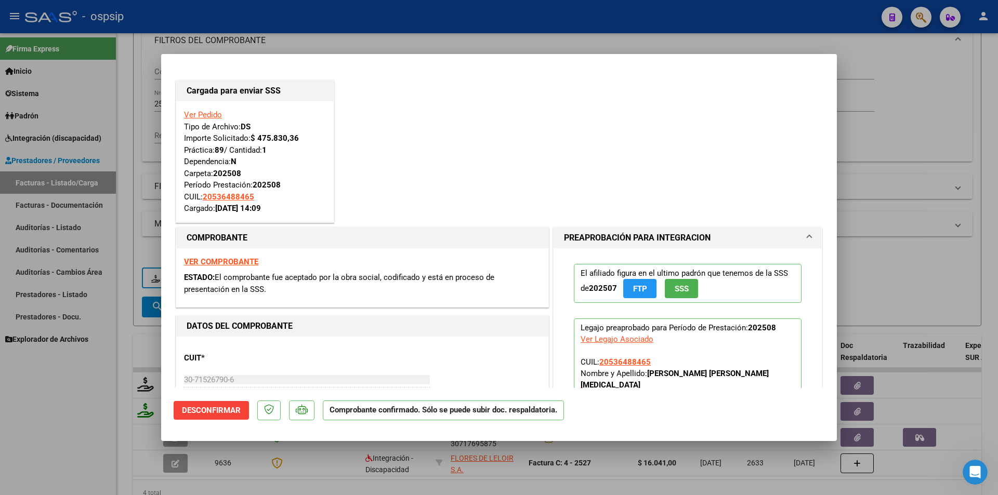
click at [109, 401] on div at bounding box center [499, 247] width 998 height 495
type input "$ 0,00"
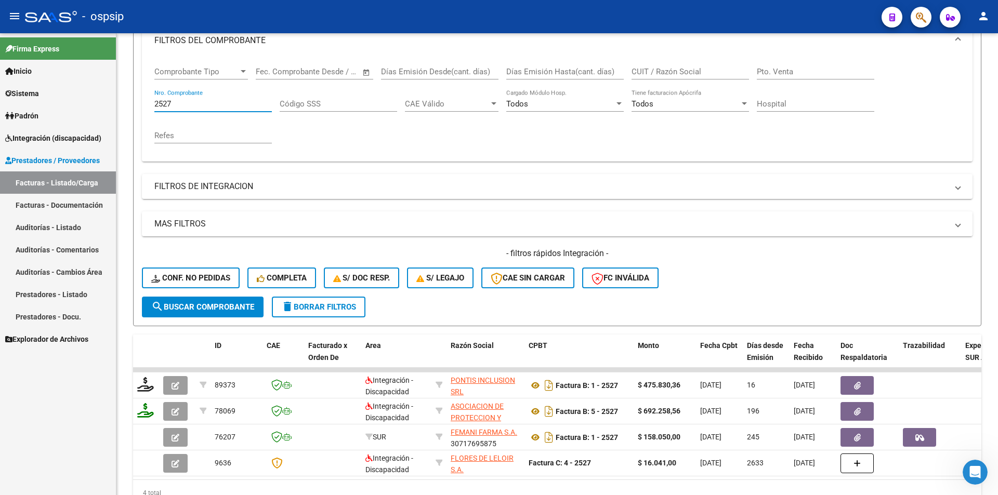
drag, startPoint x: 189, startPoint y: 104, endPoint x: 102, endPoint y: 110, distance: 87.5
click at [102, 110] on mat-sidenav-container "Firma Express Inicio Calendario SSS Instructivos Contacto OS Sistema Usuarios T…" at bounding box center [499, 264] width 998 height 462
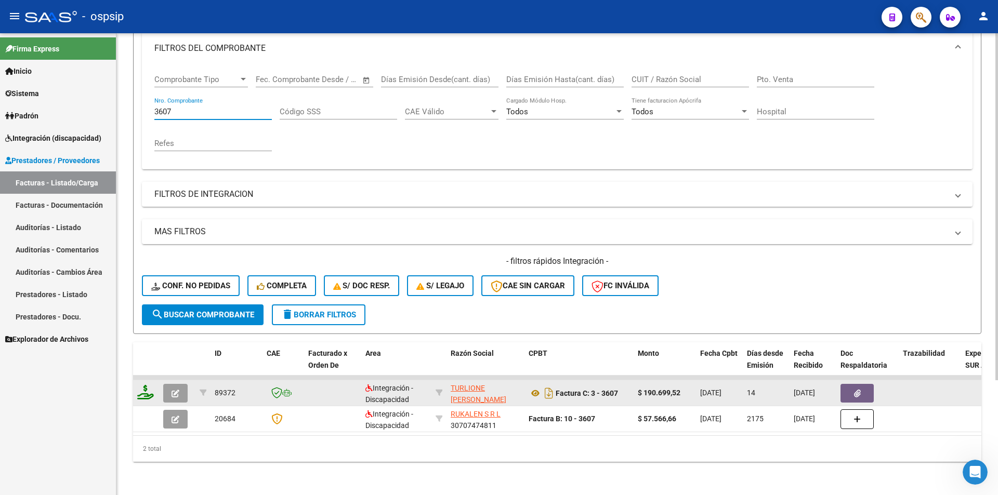
type input "3607"
click at [145, 388] on icon at bounding box center [145, 392] width 17 height 15
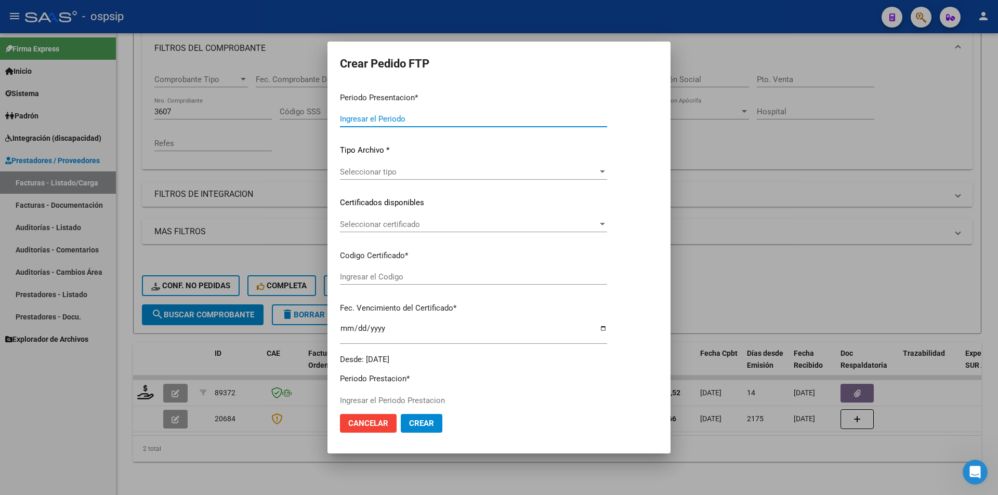
type input "202508"
type input "$ 190.699,52"
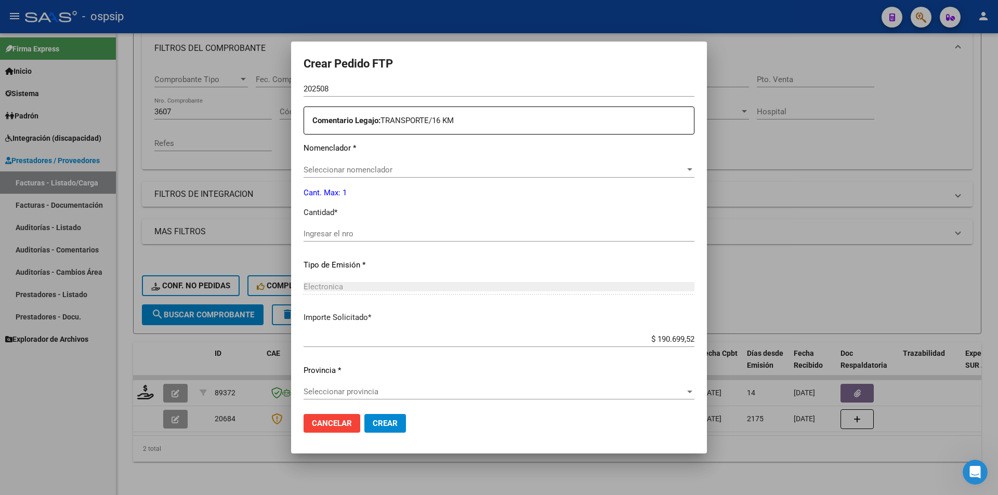
type input "383503977"
type input "[DATE]"
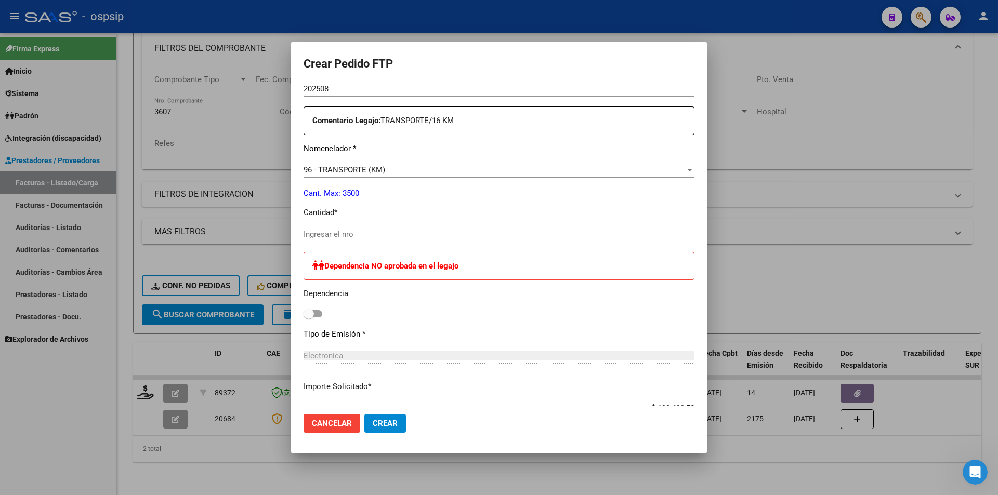
click at [332, 228] on div "Ingresar el nro" at bounding box center [499, 235] width 391 height 16
type input "352"
click at [377, 430] on button "Crear" at bounding box center [385, 423] width 42 height 19
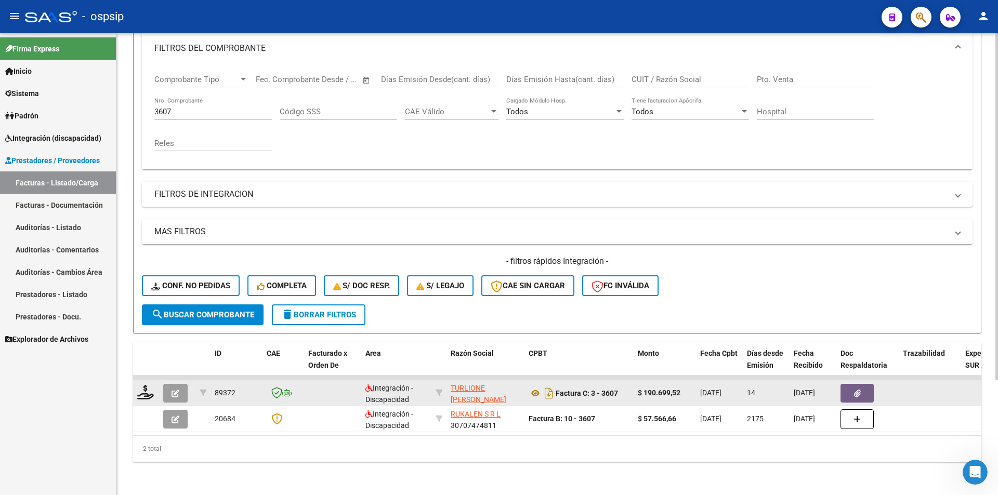
click at [173, 389] on span "button" at bounding box center [176, 393] width 8 height 9
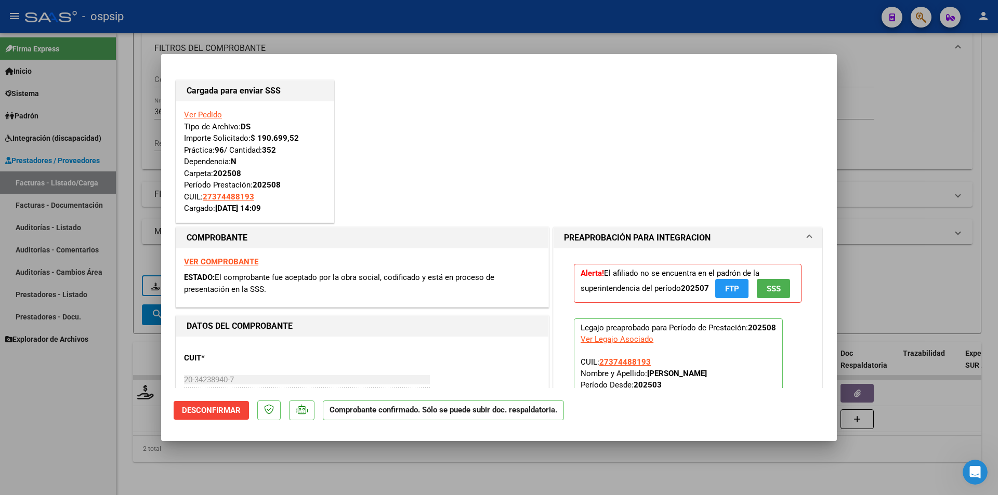
click at [87, 348] on div at bounding box center [499, 247] width 998 height 495
type input "$ 0,00"
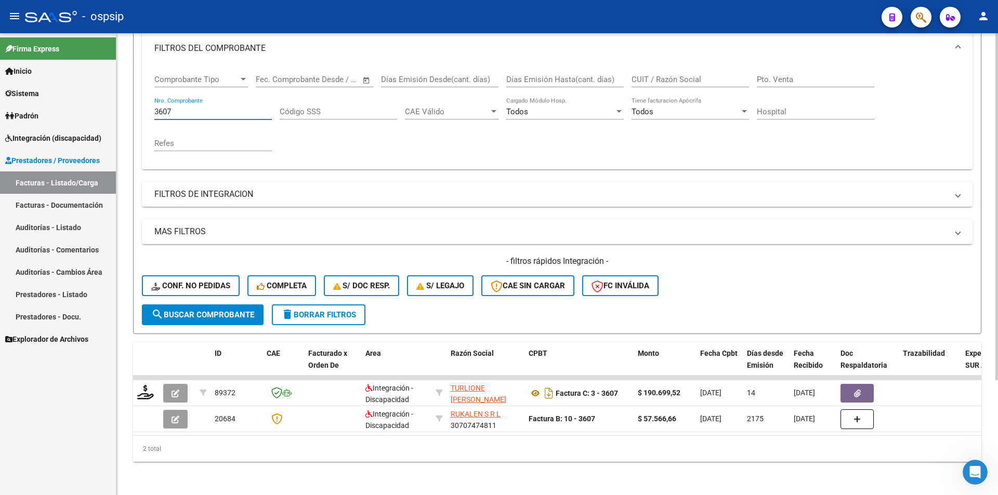
drag, startPoint x: 175, startPoint y: 101, endPoint x: 128, endPoint y: 111, distance: 47.7
click at [127, 101] on div "Video tutorial PRESTADORES -> Listado de CPBTs Emitidos por Prestadores / Prove…" at bounding box center [556, 191] width 881 height 607
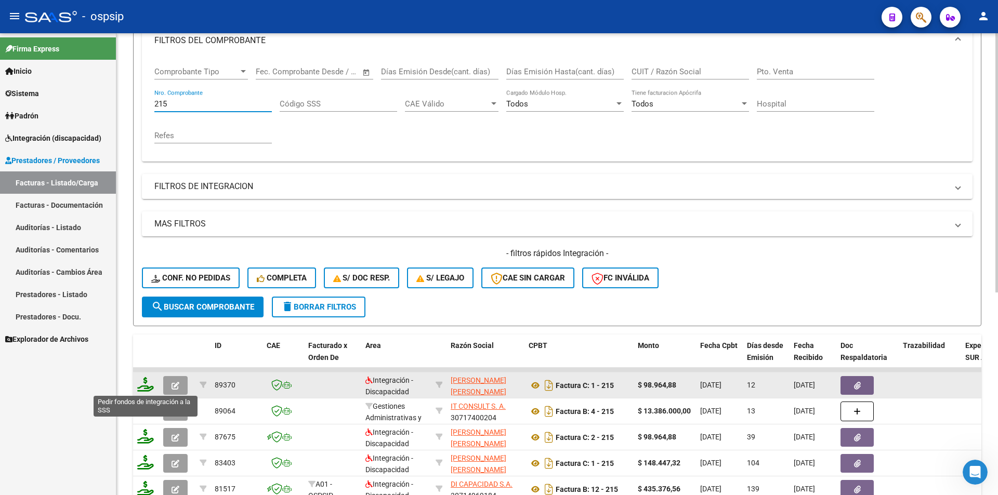
type input "215"
click at [152, 386] on icon at bounding box center [145, 384] width 17 height 15
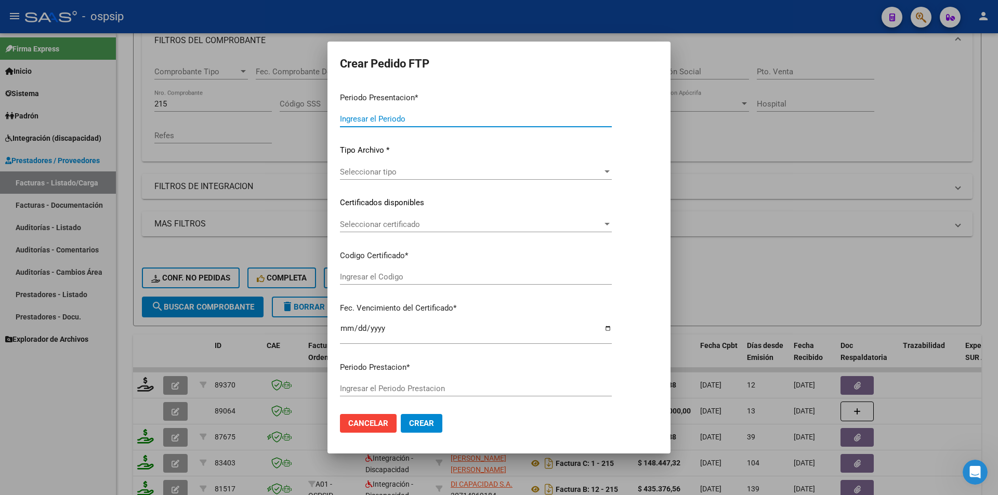
type input "202508"
type input "$ 98.964,88"
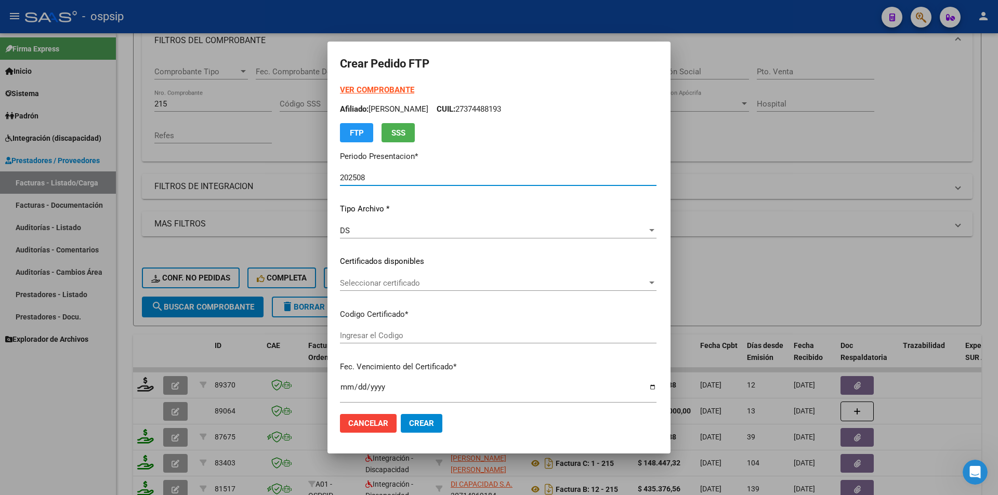
scroll to position [260, 0]
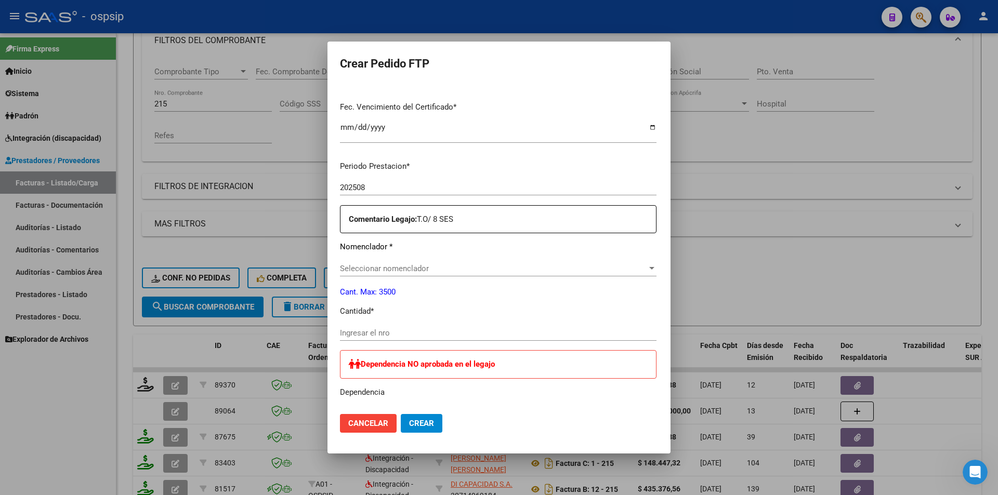
type input "arg0100058922274-20230315-20260315"
type input "[DATE]"
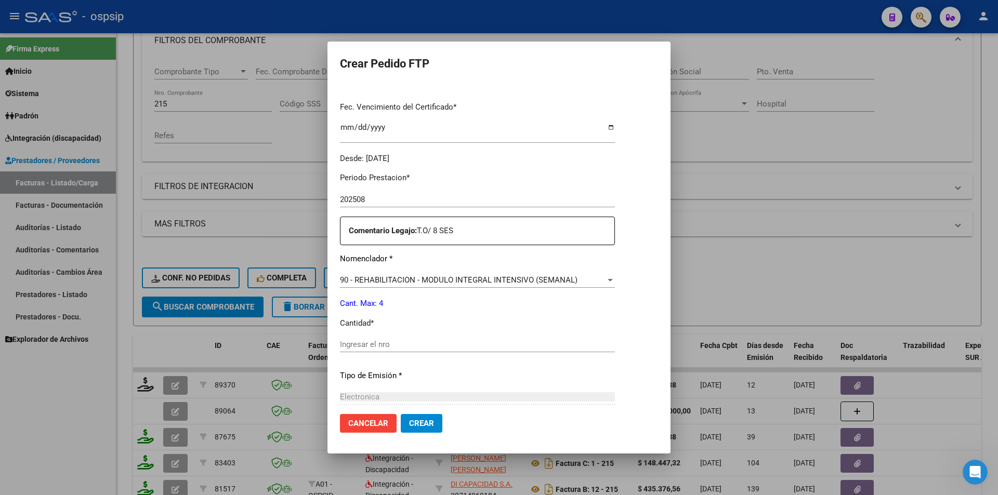
click at [370, 338] on div "Ingresar el nro" at bounding box center [477, 345] width 275 height 16
type input "4"
click at [409, 424] on span "Crear" at bounding box center [421, 423] width 25 height 9
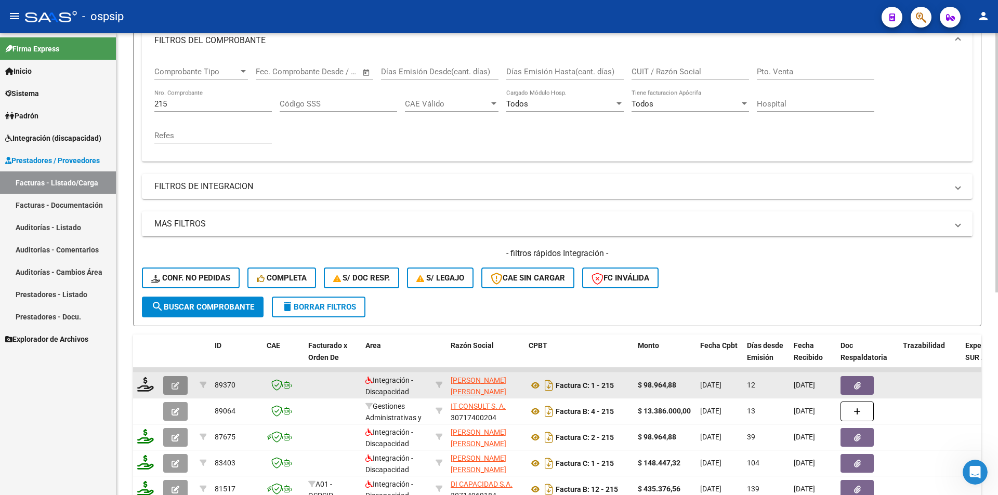
click at [172, 385] on icon "button" at bounding box center [176, 386] width 8 height 8
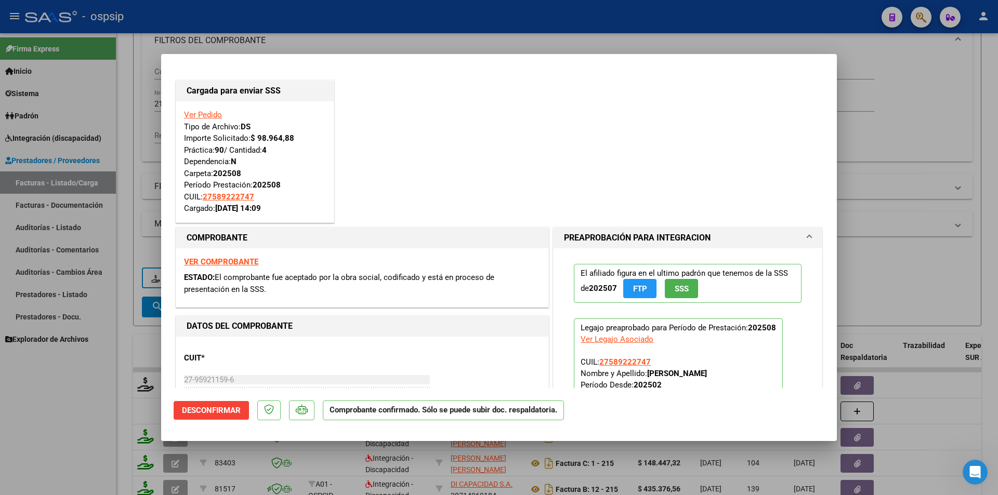
click at [60, 418] on div at bounding box center [499, 247] width 998 height 495
type input "$ 0,00"
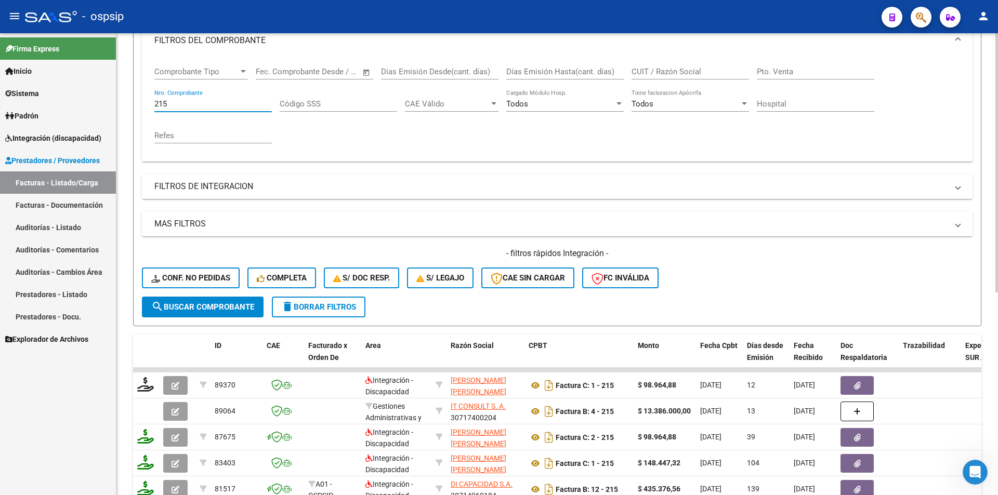
drag, startPoint x: 178, startPoint y: 106, endPoint x: 120, endPoint y: 100, distance: 58.5
click at [120, 97] on div "Video tutorial PRESTADORES -> Listado de CPBTs Emitidos por Prestadores / Prove…" at bounding box center [556, 287] width 881 height 815
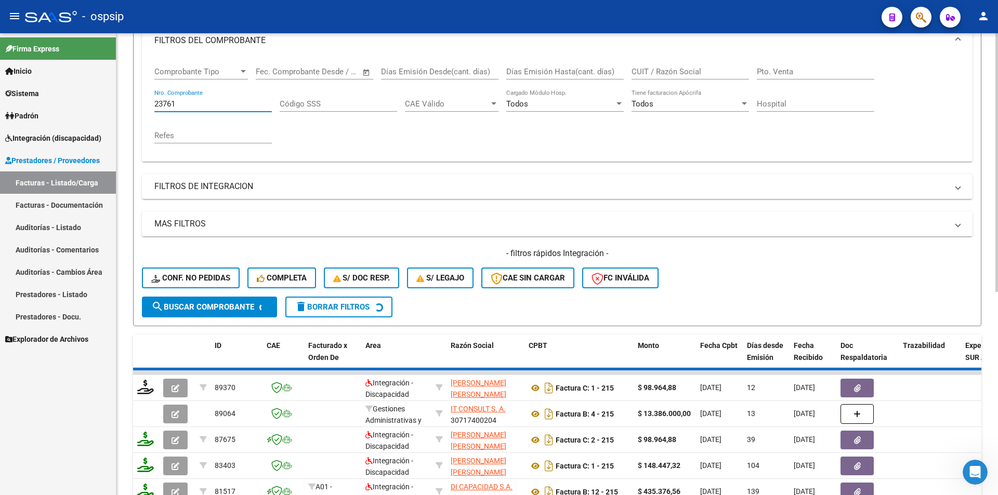
scroll to position [127, 0]
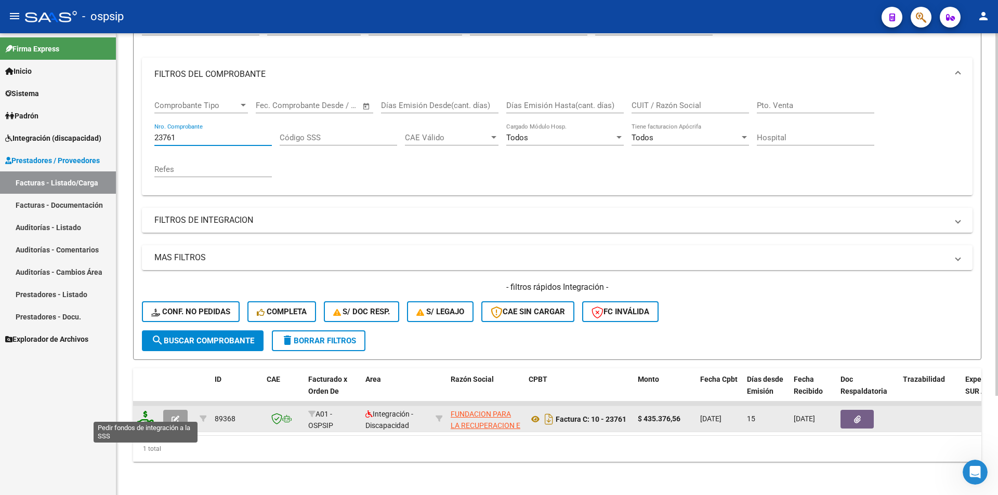
type input "23761"
click at [141, 413] on icon at bounding box center [145, 418] width 17 height 15
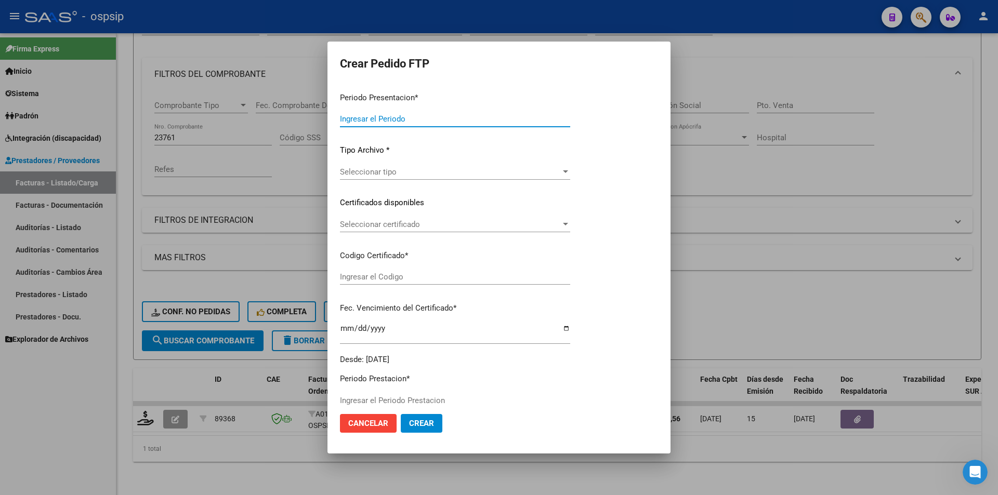
type input "202508"
type input "$ 435.376,56"
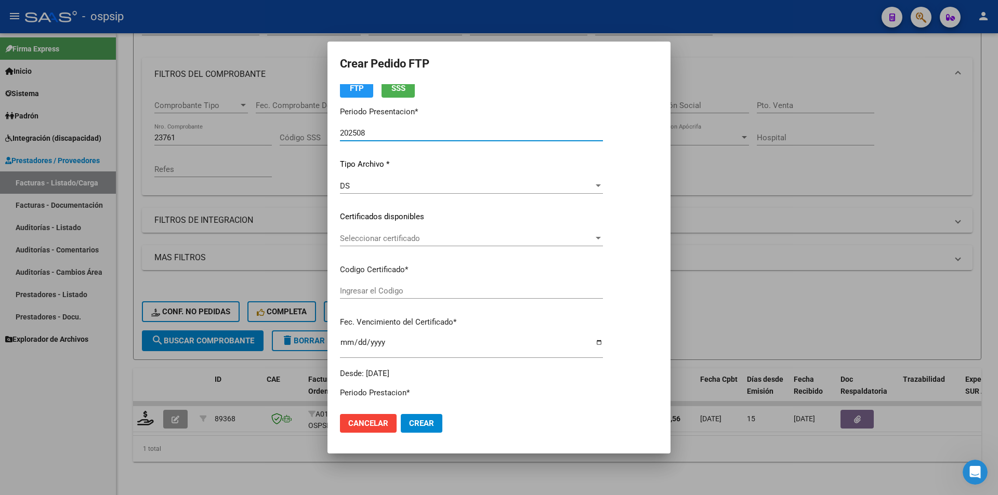
type input "255463322"
type input "[DATE]"
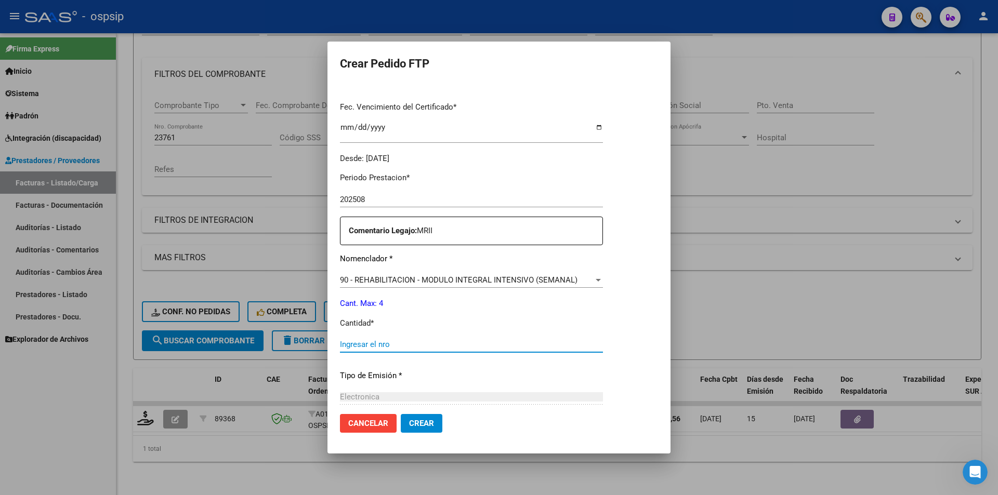
click at [377, 348] on input "Ingresar el nro" at bounding box center [471, 344] width 263 height 9
type input "4"
click at [415, 426] on span "Crear" at bounding box center [421, 423] width 25 height 9
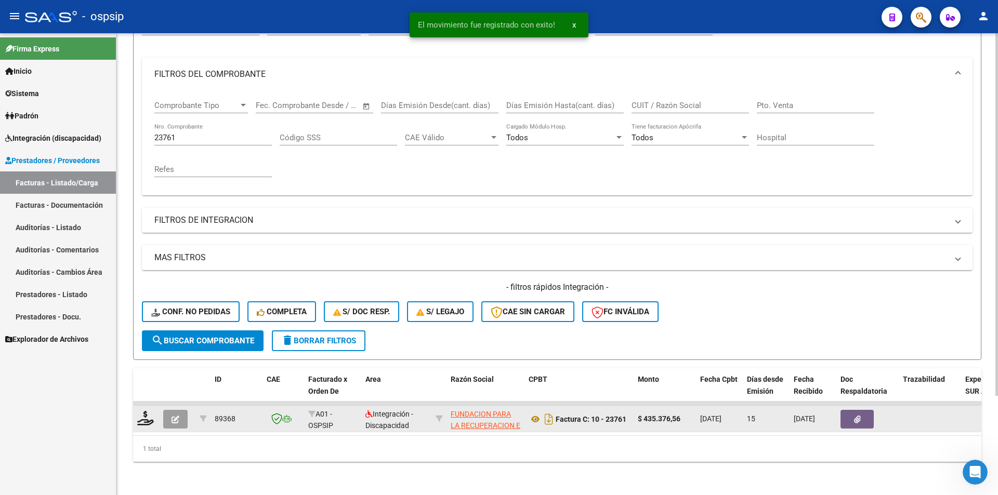
click at [178, 416] on icon "button" at bounding box center [176, 420] width 8 height 8
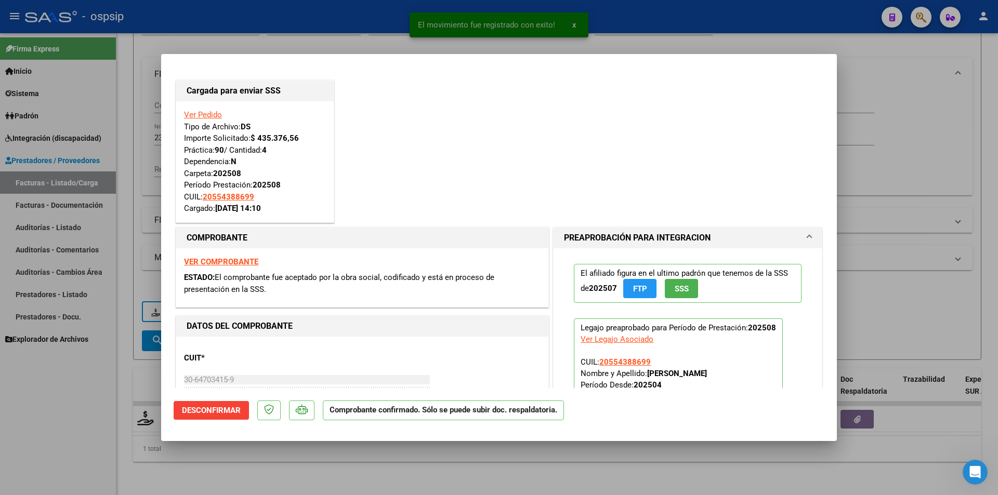
click at [131, 363] on div at bounding box center [499, 247] width 998 height 495
type input "$ 0,00"
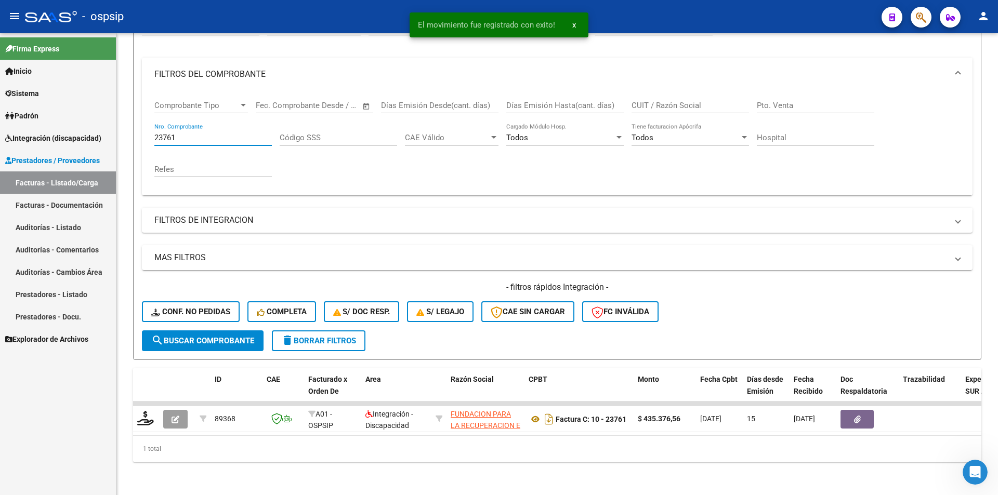
drag, startPoint x: 170, startPoint y: 127, endPoint x: 114, endPoint y: 125, distance: 56.7
click at [114, 125] on mat-sidenav-container "Firma Express Inicio Calendario SSS Instructivos Contacto OS Sistema Usuarios T…" at bounding box center [499, 264] width 998 height 462
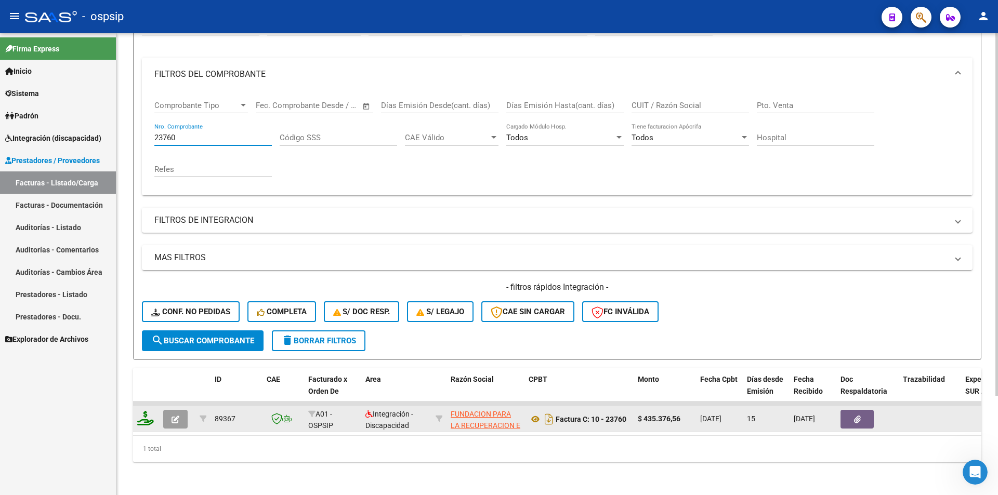
type input "23760"
click at [139, 414] on icon at bounding box center [145, 418] width 17 height 15
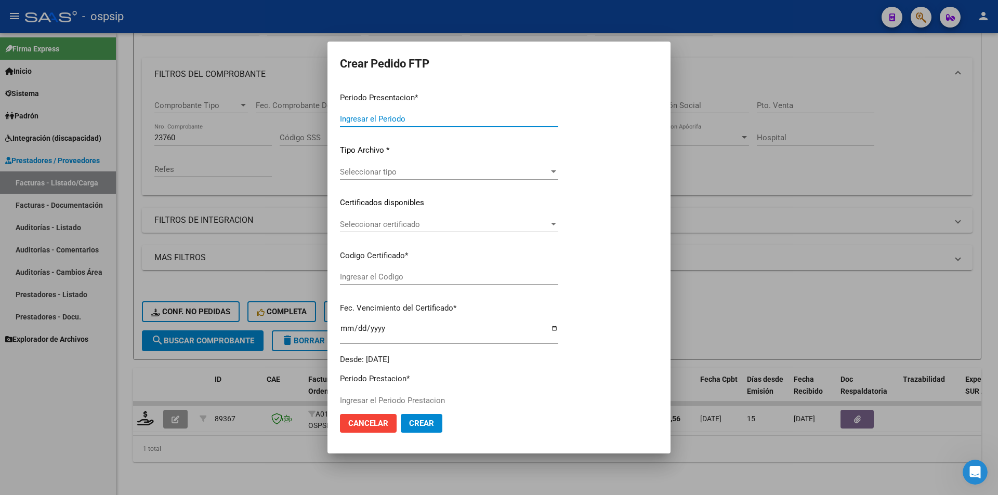
type input "202508"
type input "$ 435.376,56"
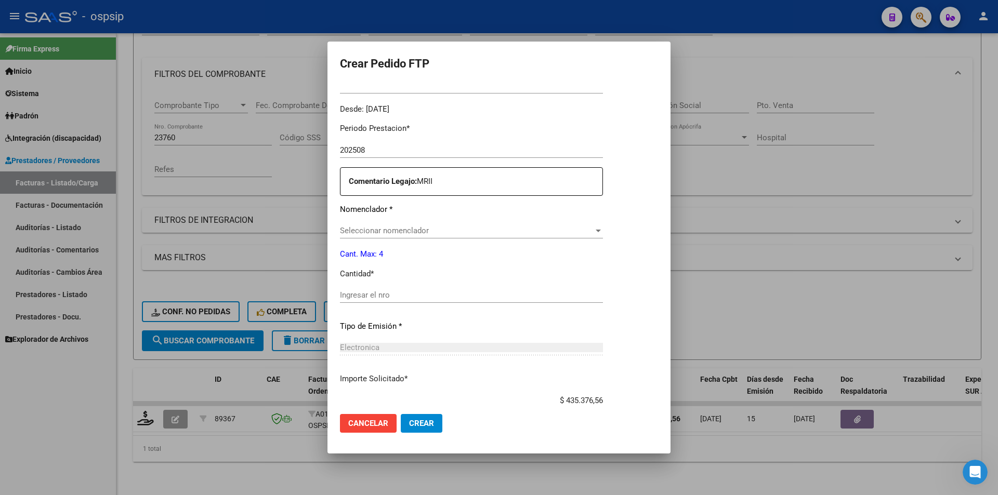
scroll to position [312, 0]
type input "ARG010005445555852022111920271119BS370"
type input "[DATE]"
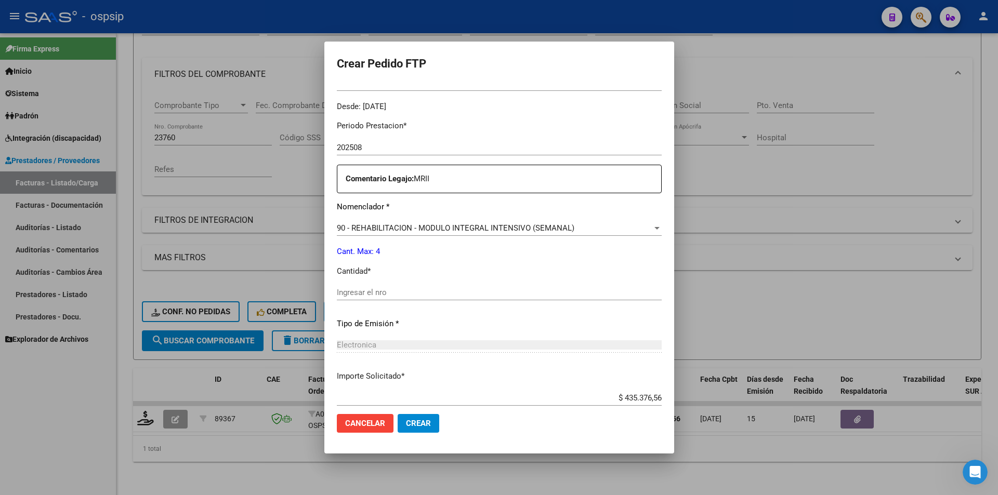
click at [382, 295] on input "Ingresar el nro" at bounding box center [499, 292] width 325 height 9
type input "4"
click at [415, 416] on button "Crear" at bounding box center [419, 423] width 42 height 19
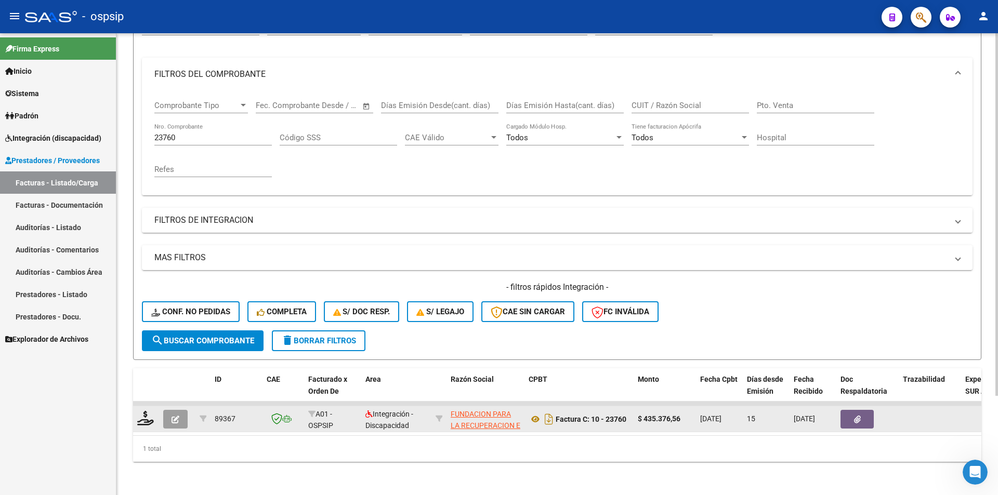
click at [175, 416] on icon "button" at bounding box center [176, 420] width 8 height 8
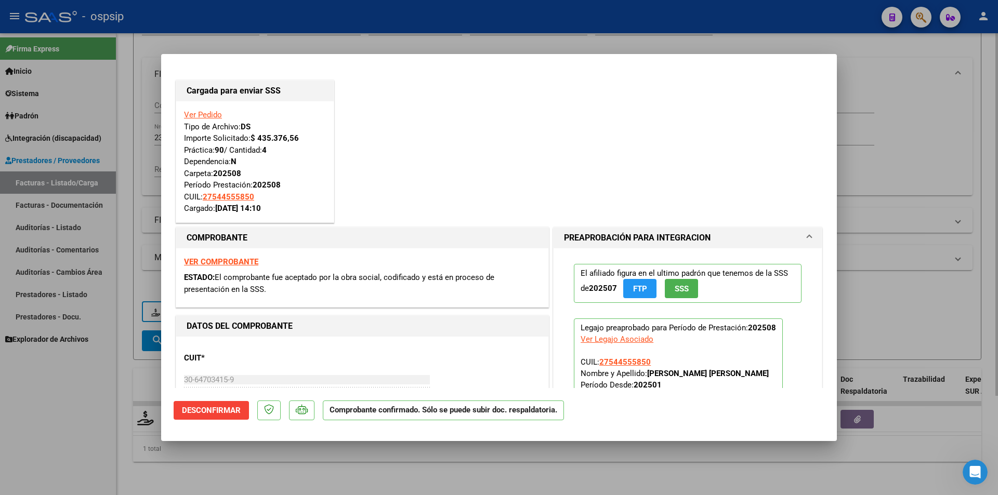
click at [125, 209] on div at bounding box center [499, 247] width 998 height 495
type input "$ 0,00"
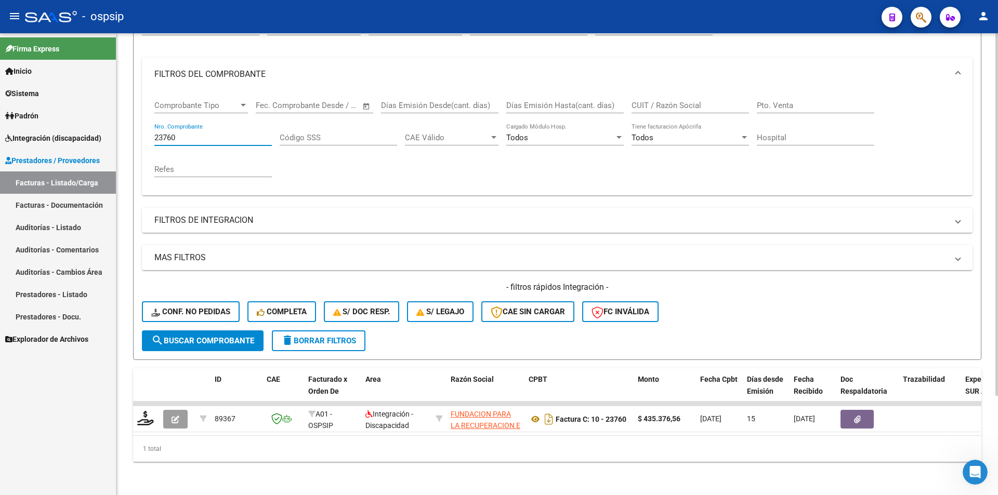
drag, startPoint x: 182, startPoint y: 130, endPoint x: 125, endPoint y: 133, distance: 56.7
click at [126, 130] on div "Video tutorial PRESTADORES -> Listado de CPBTs Emitidos por Prestadores / Prove…" at bounding box center [556, 204] width 881 height 581
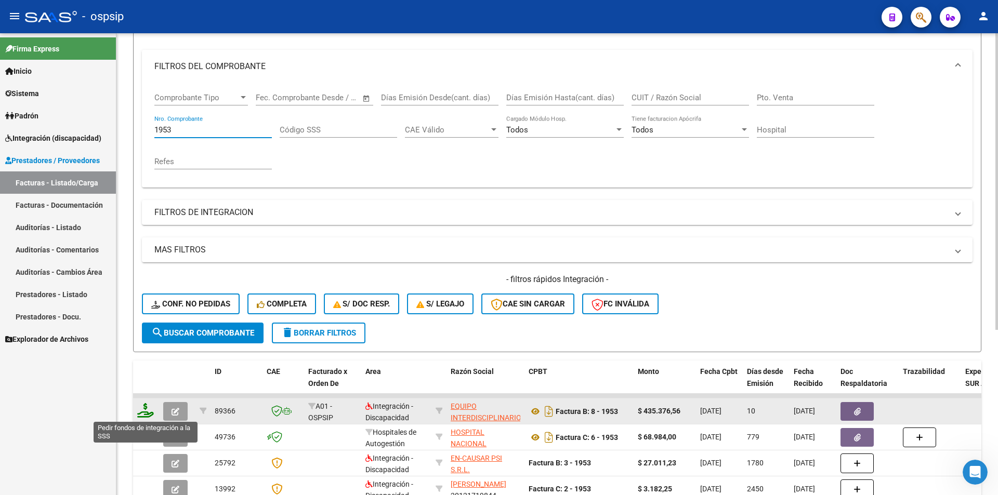
type input "1953"
click at [142, 412] on icon at bounding box center [145, 410] width 17 height 15
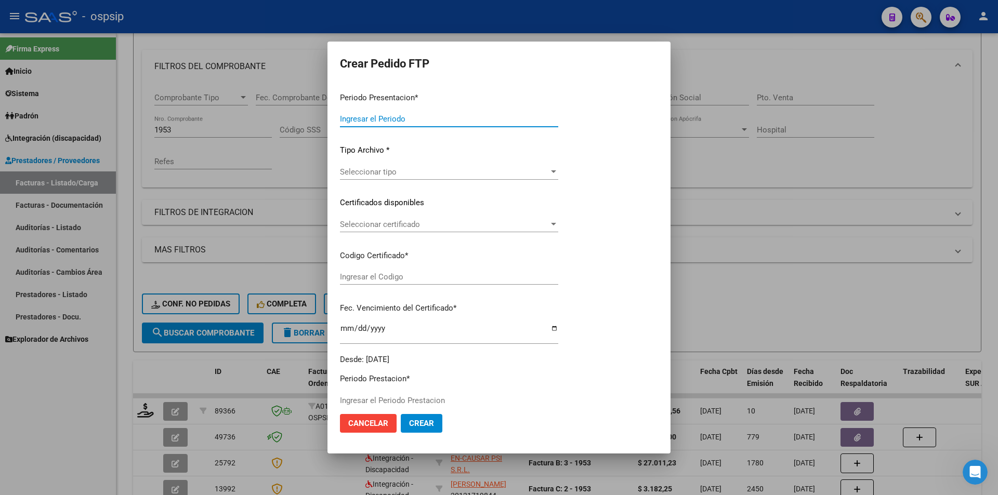
type input "202508"
type input "$ 435.376,56"
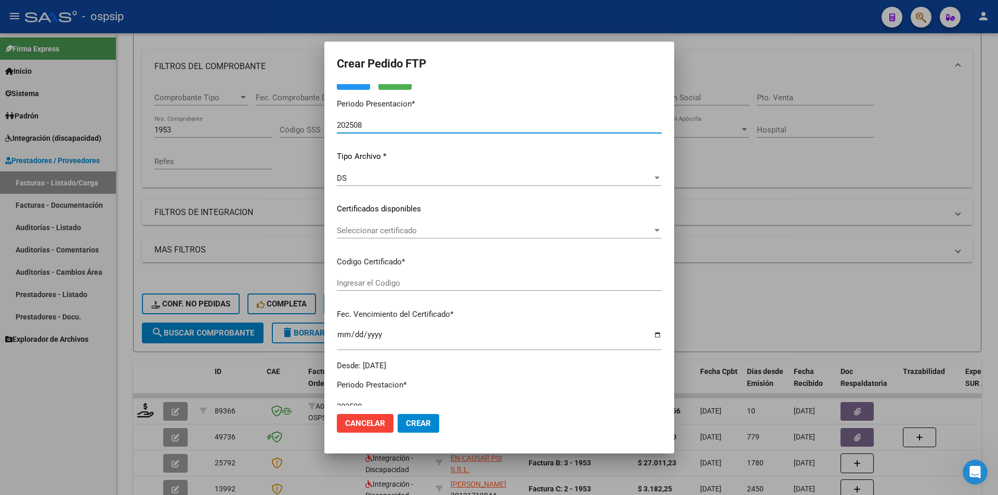
scroll to position [208, 0]
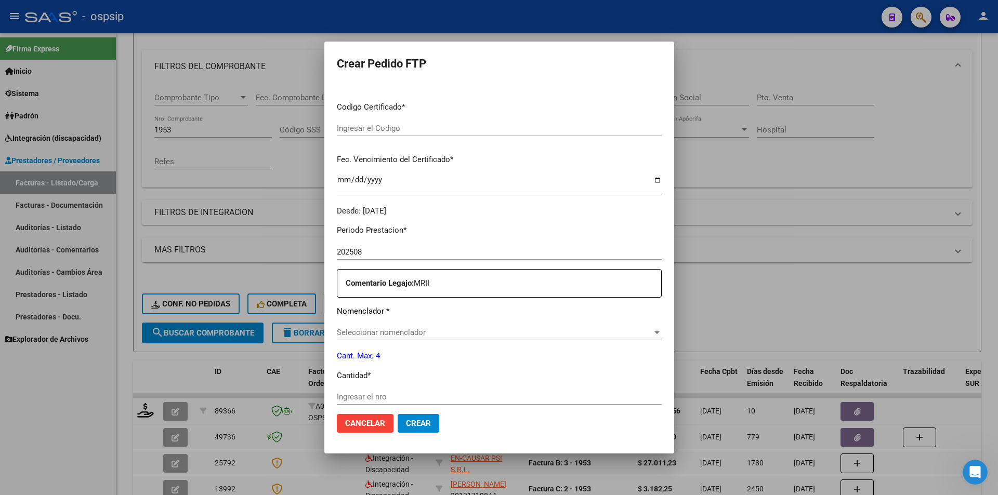
type input "ARG010005811486620241022 99991222"
type input "[DATE]"
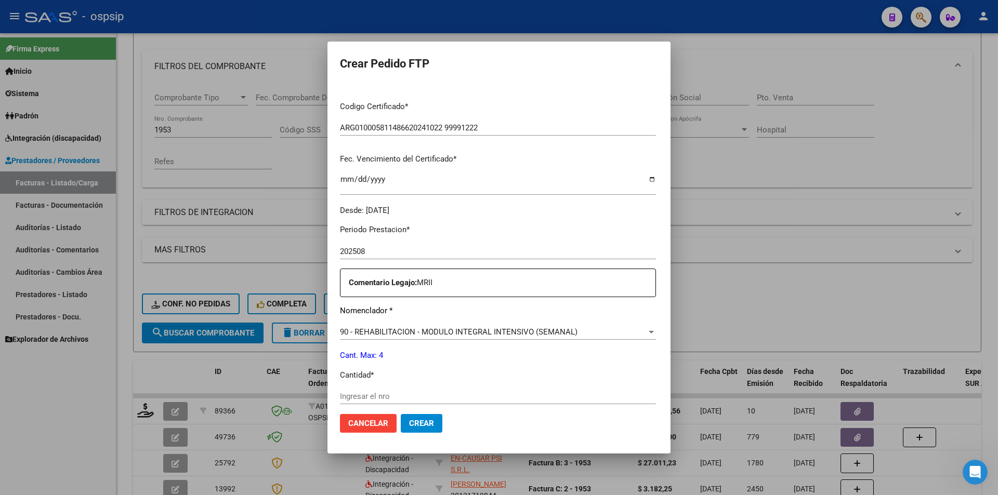
click at [362, 391] on div "Ingresar el nro" at bounding box center [498, 397] width 316 height 16
type input "4"
click at [416, 424] on span "Crear" at bounding box center [421, 423] width 25 height 9
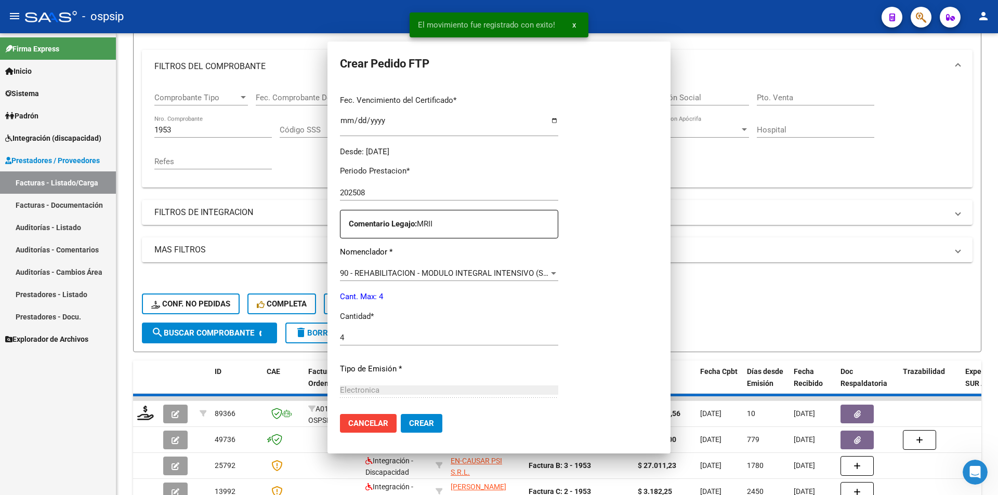
scroll to position [0, 0]
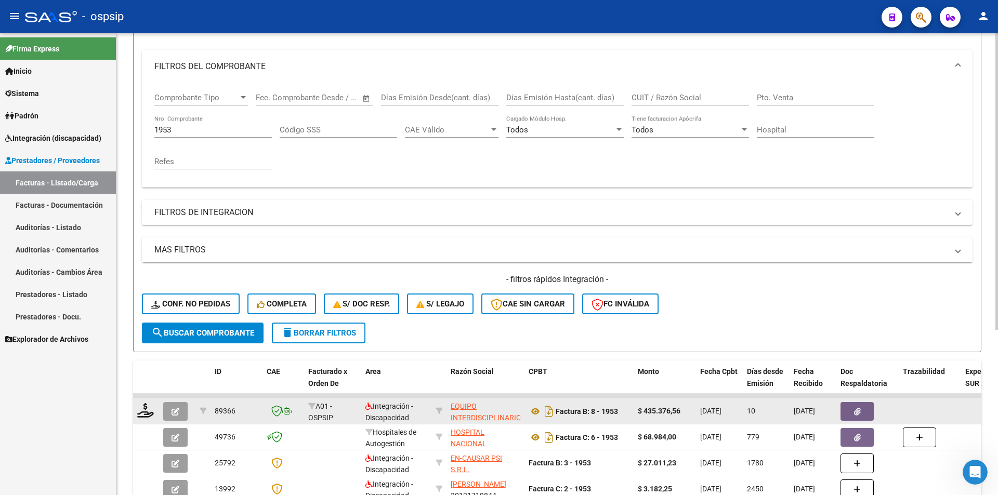
click at [176, 409] on icon "button" at bounding box center [176, 412] width 8 height 8
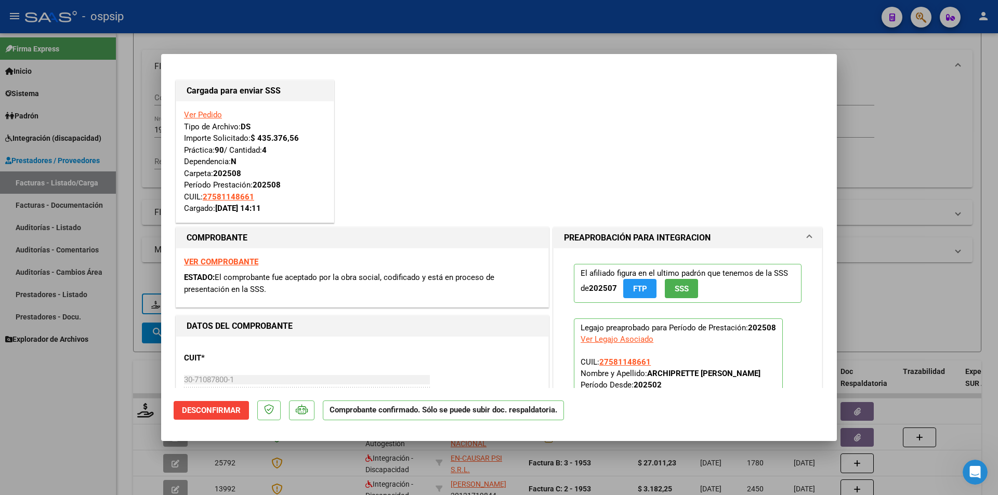
click at [94, 438] on div at bounding box center [499, 247] width 998 height 495
type input "$ 0,00"
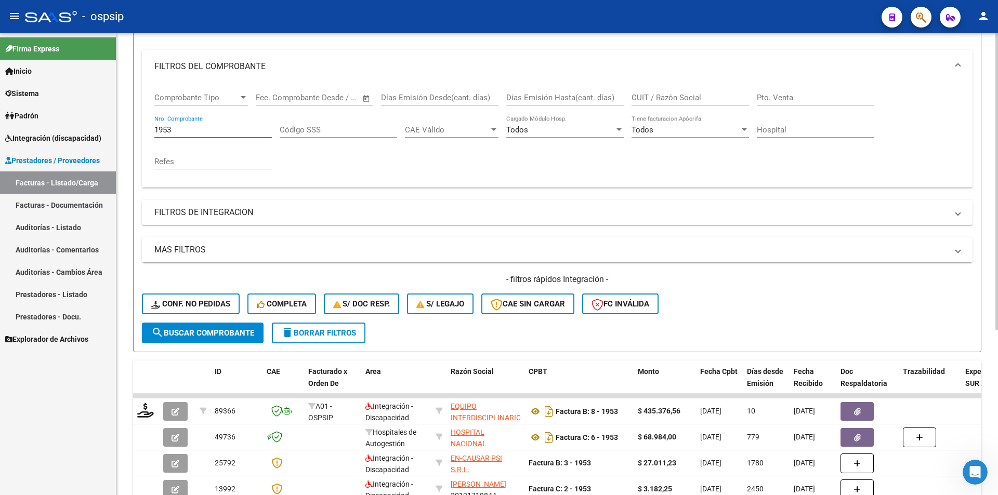
drag, startPoint x: 185, startPoint y: 130, endPoint x: 129, endPoint y: 126, distance: 55.7
click at [129, 126] on div "Video tutorial PRESTADORES -> Listado de CPBTs Emitidos por Prestadores / Prove…" at bounding box center [556, 261] width 881 height 711
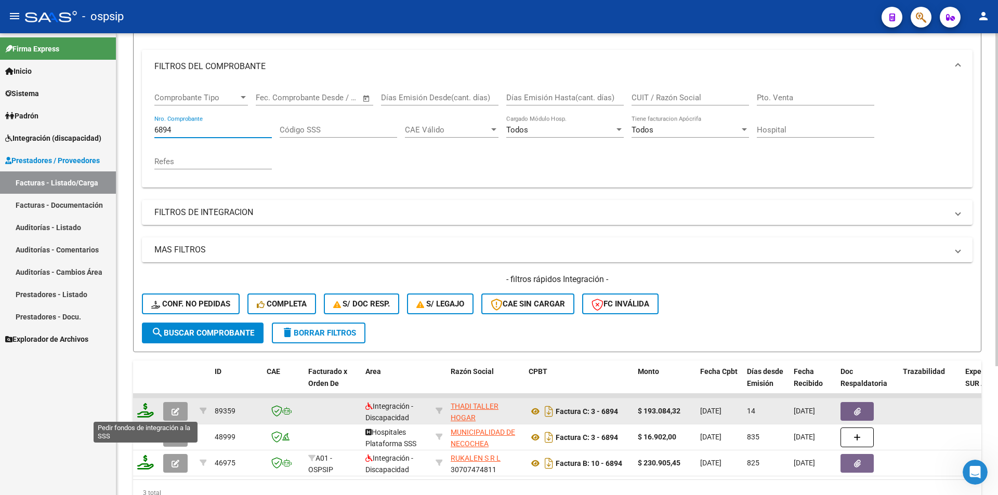
type input "6894"
click at [144, 415] on icon at bounding box center [145, 410] width 17 height 15
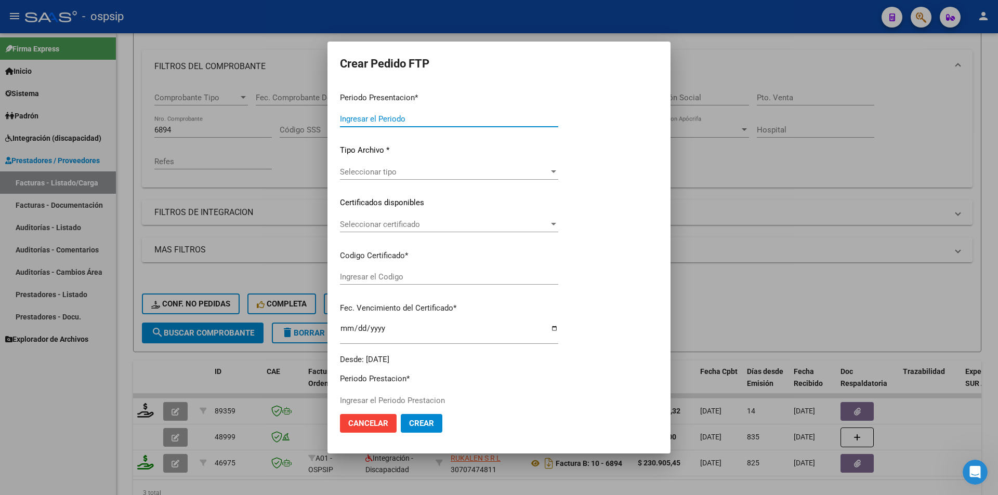
type input "202508"
type input "$ 193.084,32"
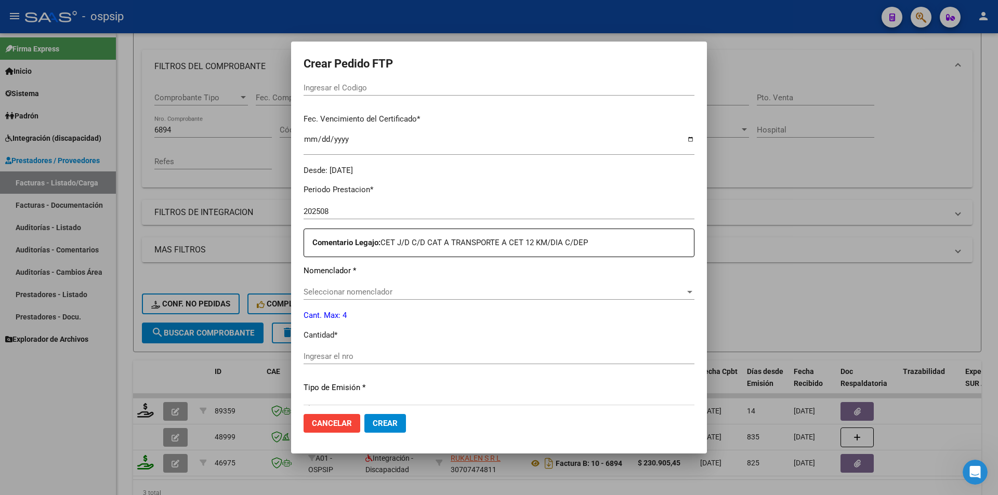
type input "1808941012"
type input "[DATE]"
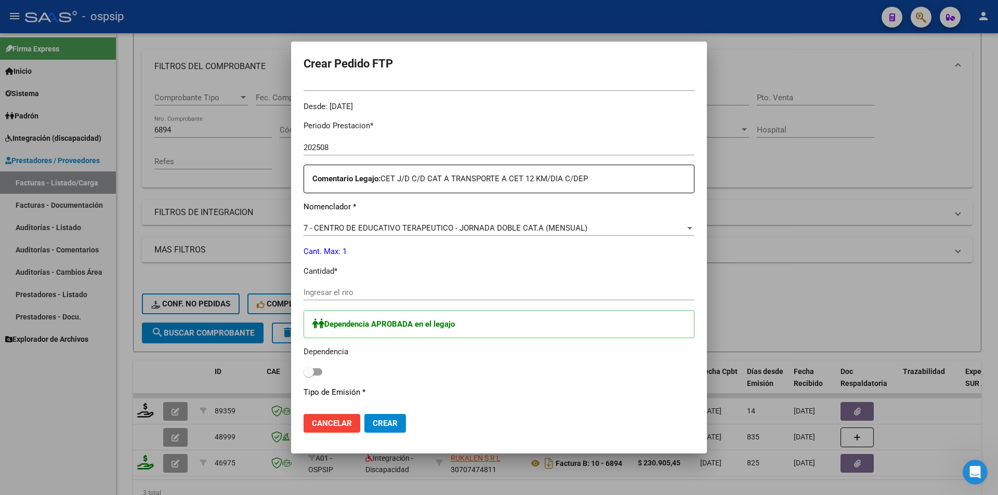
click at [340, 230] on span "7 - CENTRO DE EDUCATIVO TERAPEUTICO - JORNADA DOBLE CAT.A (MENSUAL)" at bounding box center [446, 227] width 284 height 9
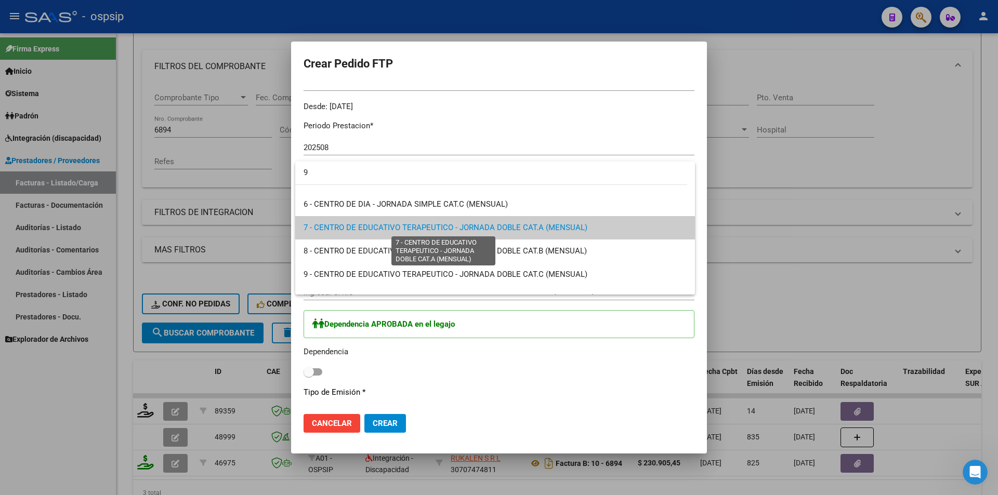
scroll to position [0, 0]
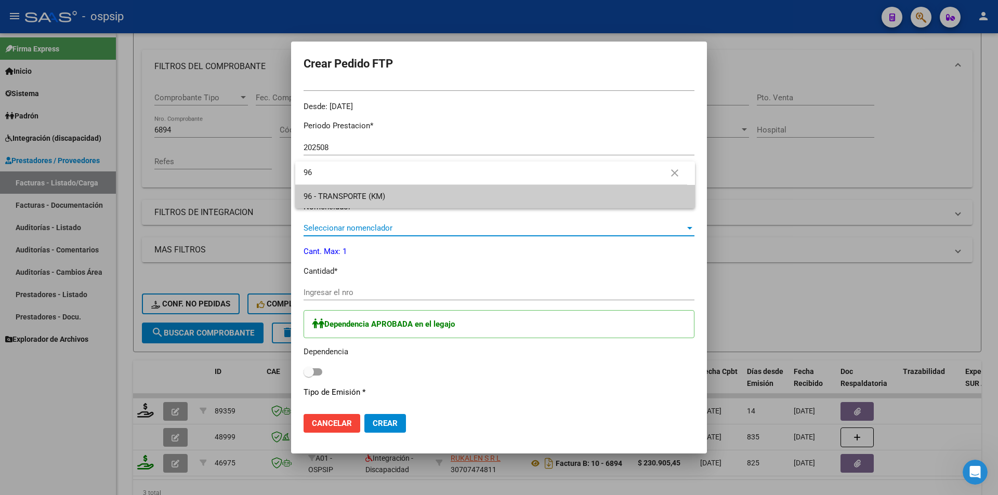
type input "96"
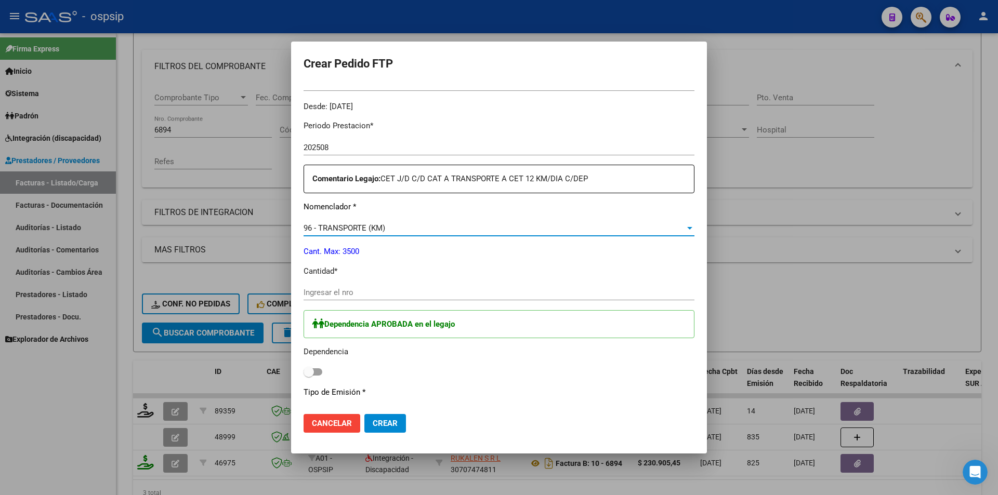
click at [325, 296] on input "Ingresar el nro" at bounding box center [499, 292] width 391 height 9
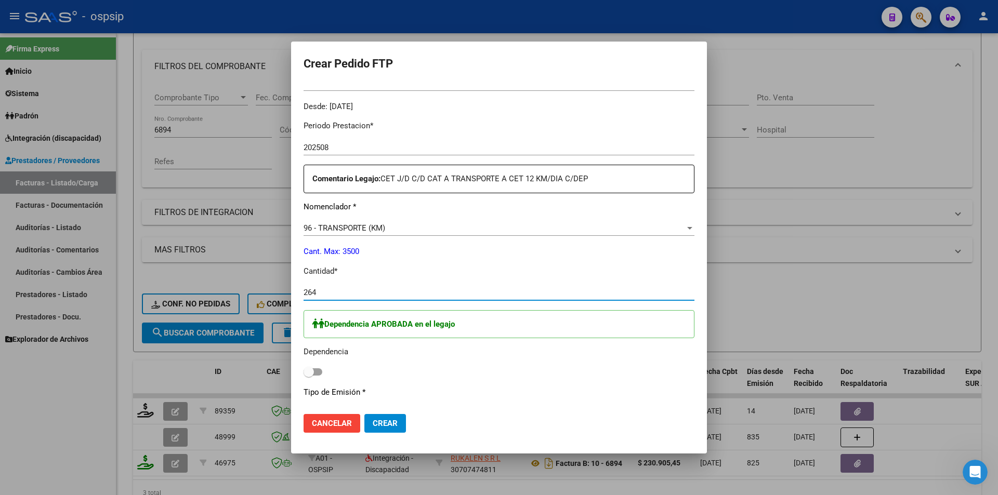
type input "264"
click at [320, 373] on span at bounding box center [313, 372] width 19 height 7
click at [309, 376] on input "checkbox" at bounding box center [308, 376] width 1 height 1
checkbox input "true"
click at [387, 420] on span "Crear" at bounding box center [385, 423] width 25 height 9
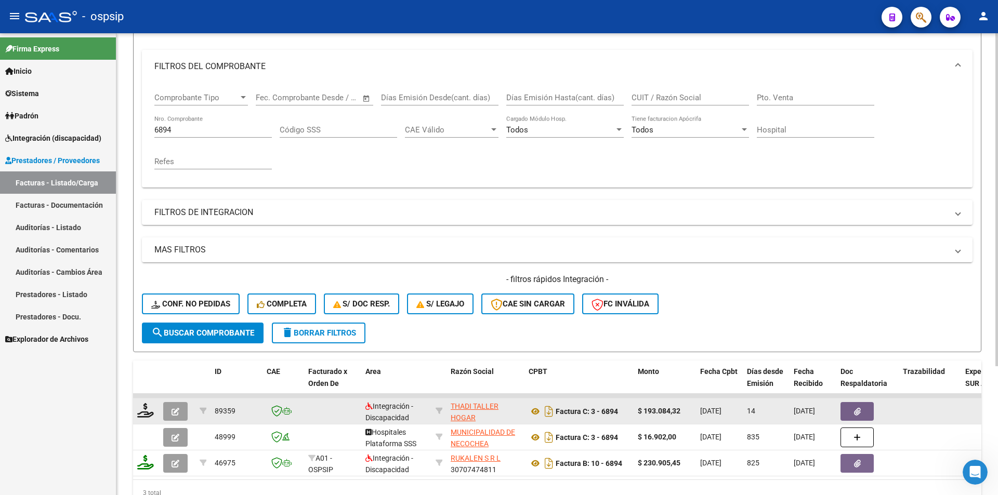
click at [177, 416] on button "button" at bounding box center [175, 411] width 24 height 19
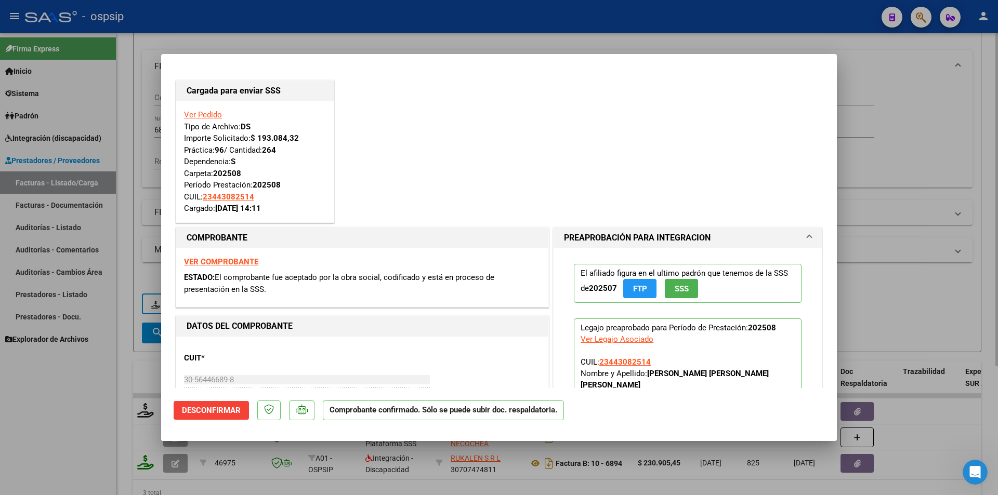
drag, startPoint x: 132, startPoint y: 370, endPoint x: 157, endPoint y: 247, distance: 124.8
click at [134, 370] on div at bounding box center [499, 247] width 998 height 495
type input "$ 0,00"
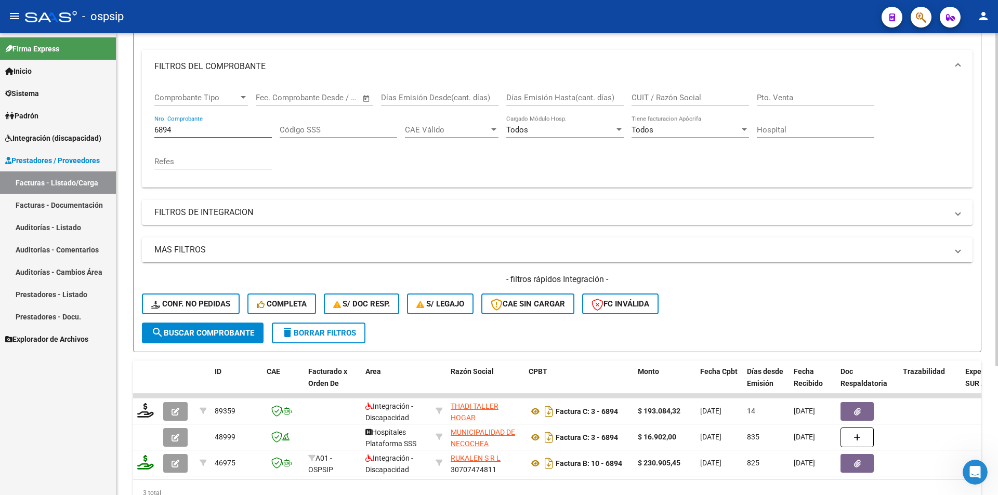
drag, startPoint x: 176, startPoint y: 132, endPoint x: 125, endPoint y: 130, distance: 51.5
click at [125, 130] on div "Video tutorial PRESTADORES -> Listado de CPBTs Emitidos por Prestadores / Prove…" at bounding box center [556, 222] width 881 height 633
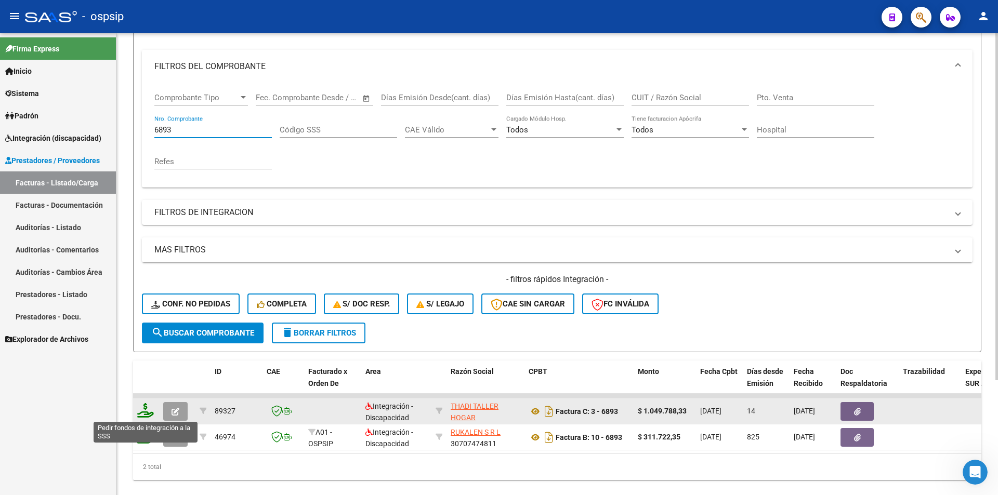
type input "6893"
click at [149, 405] on icon at bounding box center [145, 410] width 17 height 15
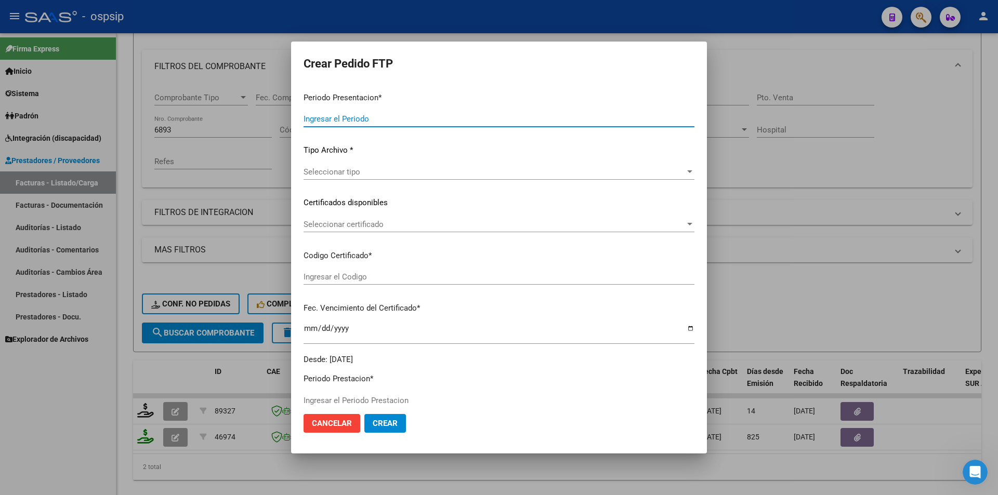
type input "202508"
type input "$ 1.049.788,33"
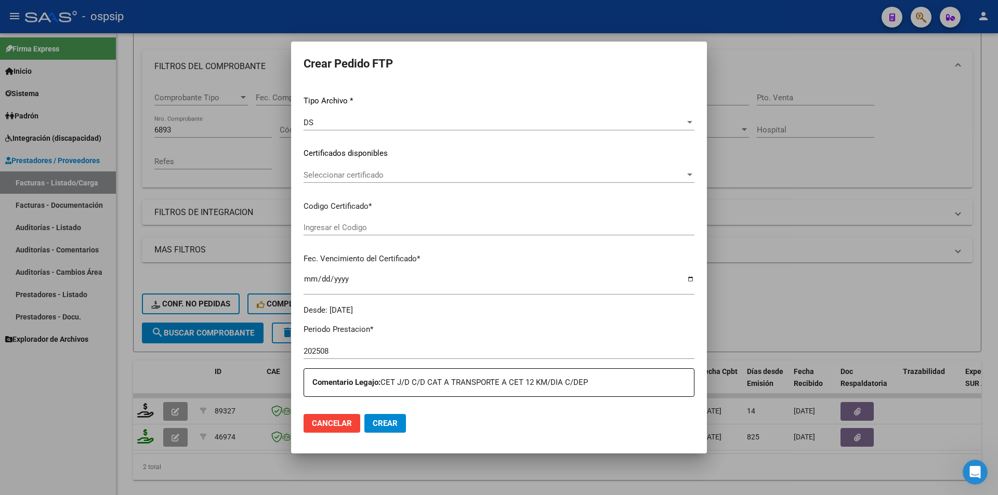
scroll to position [312, 0]
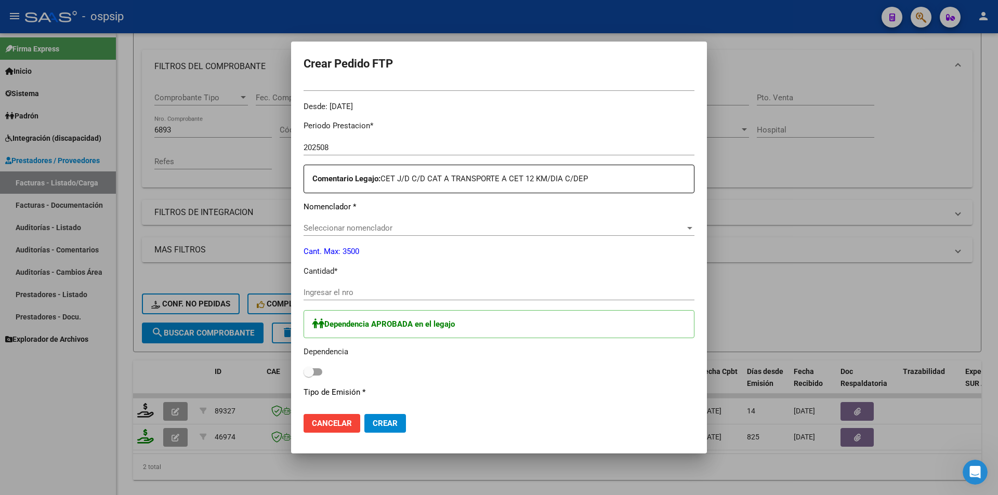
type input "1808941012"
type input "[DATE]"
click at [329, 230] on span "96 - TRANSPORTE (KM)" at bounding box center [345, 227] width 82 height 9
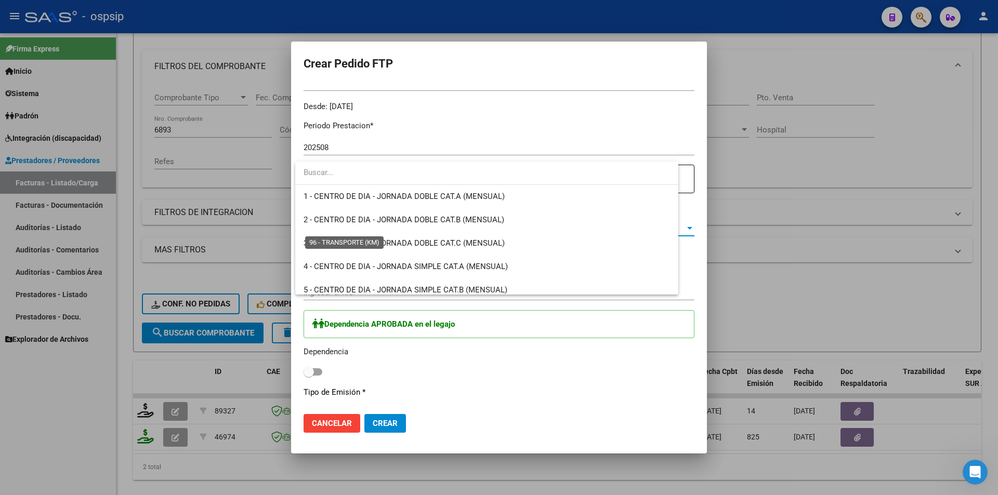
scroll to position [2191, 0]
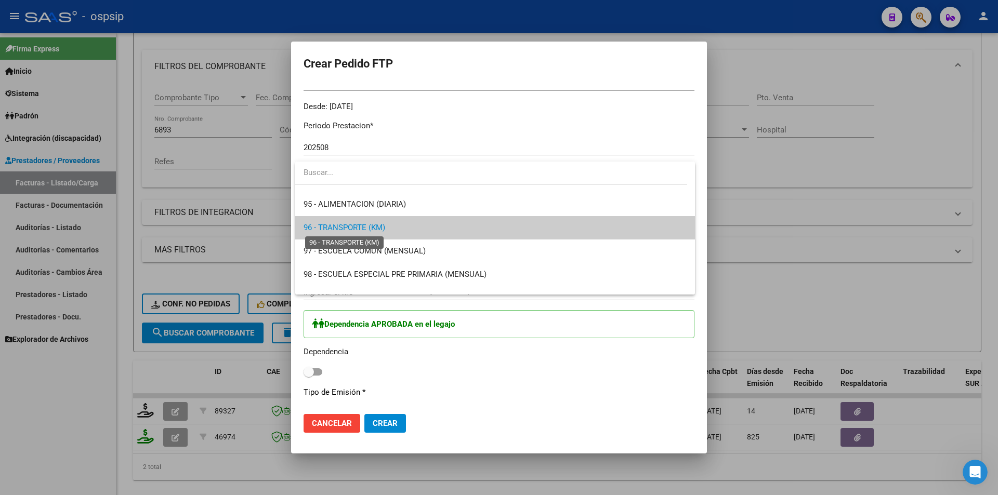
type input "1"
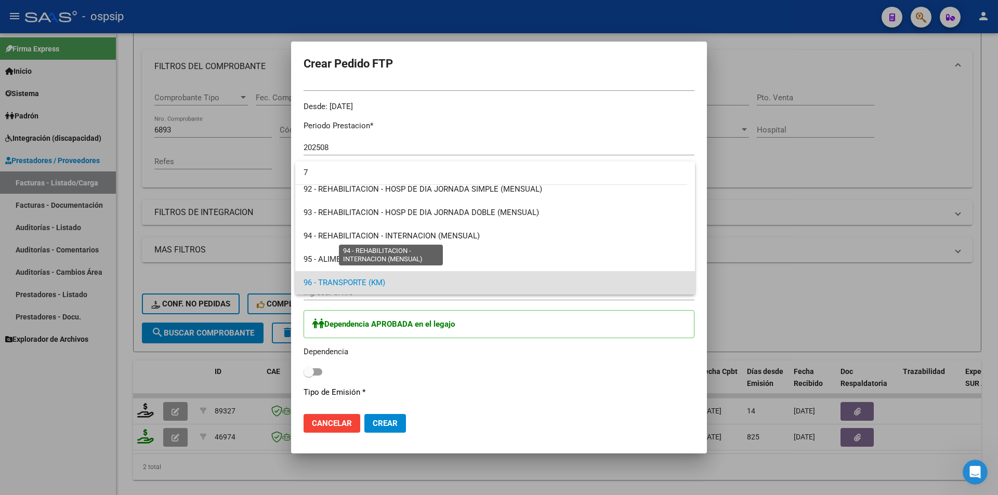
scroll to position [0, 0]
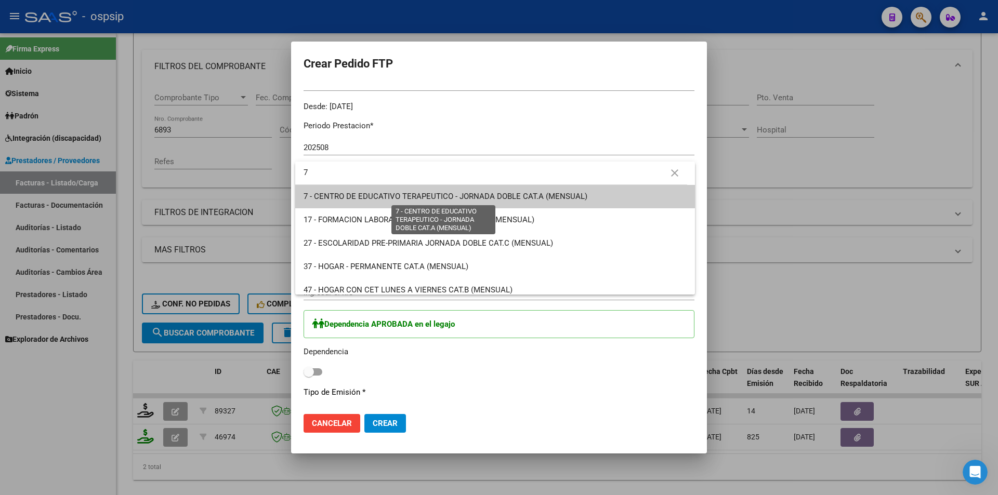
type input "7"
drag, startPoint x: 331, startPoint y: 199, endPoint x: 328, endPoint y: 219, distance: 21.0
click at [333, 199] on span "7 - CENTRO DE EDUCATIVO TERAPEUTICO - JORNADA DOBLE CAT.A (MENSUAL)" at bounding box center [446, 196] width 284 height 9
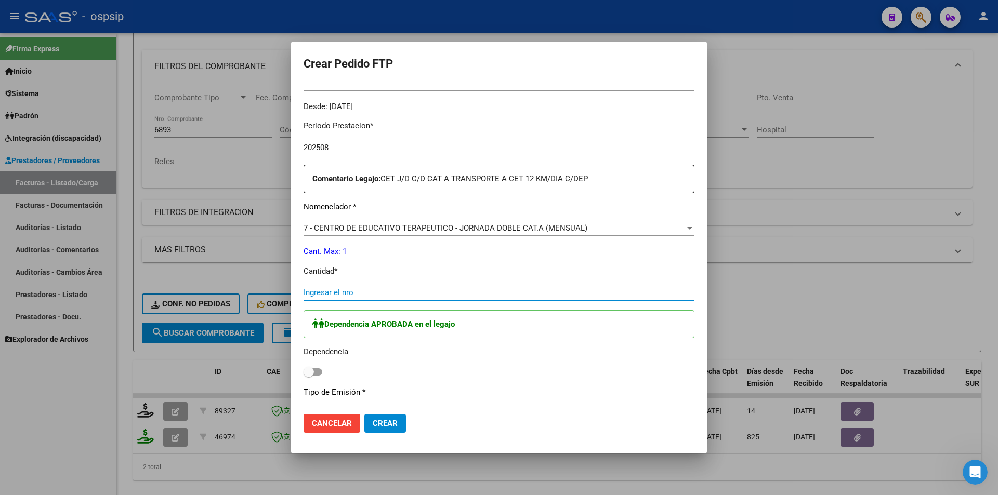
click at [314, 295] on input "Ingresar el nro" at bounding box center [499, 292] width 391 height 9
type input "1"
click at [319, 372] on span at bounding box center [313, 372] width 19 height 7
click at [309, 376] on input "checkbox" at bounding box center [308, 376] width 1 height 1
checkbox input "true"
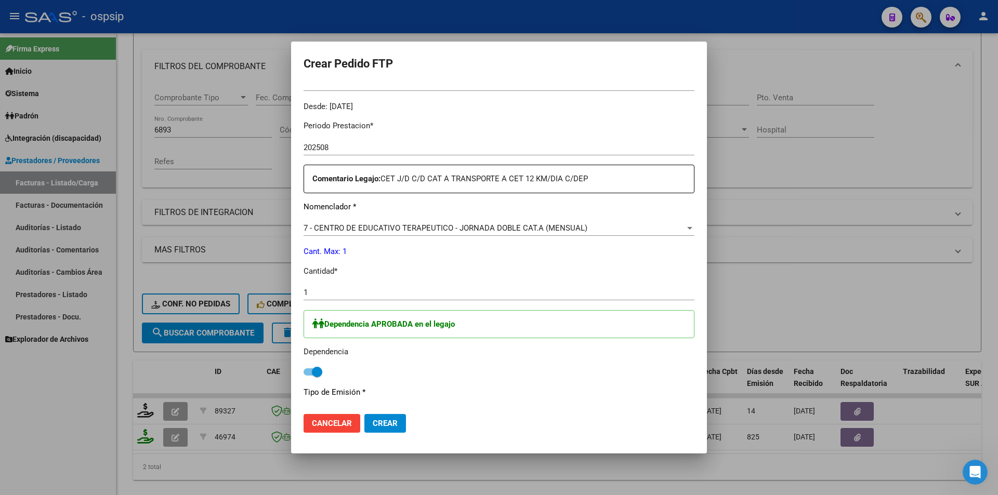
click at [392, 423] on span "Crear" at bounding box center [385, 423] width 25 height 9
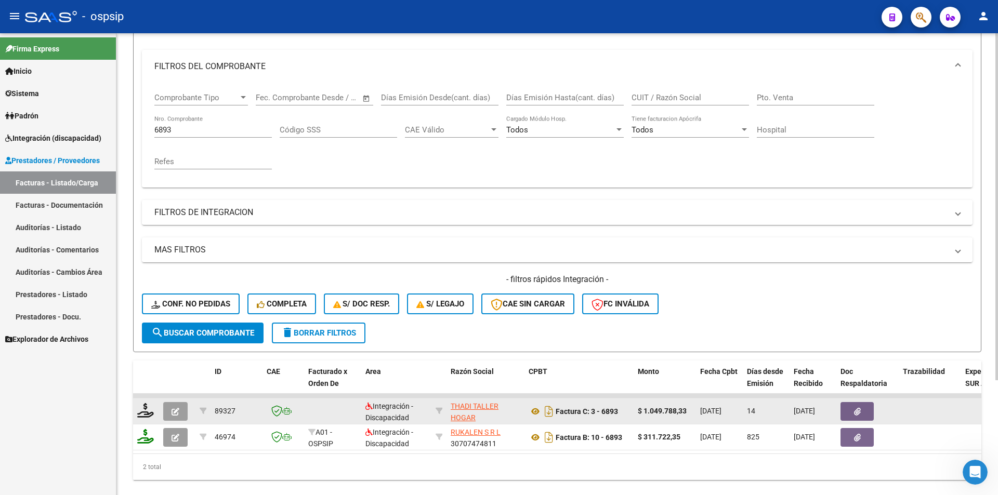
click at [172, 409] on icon "button" at bounding box center [176, 412] width 8 height 8
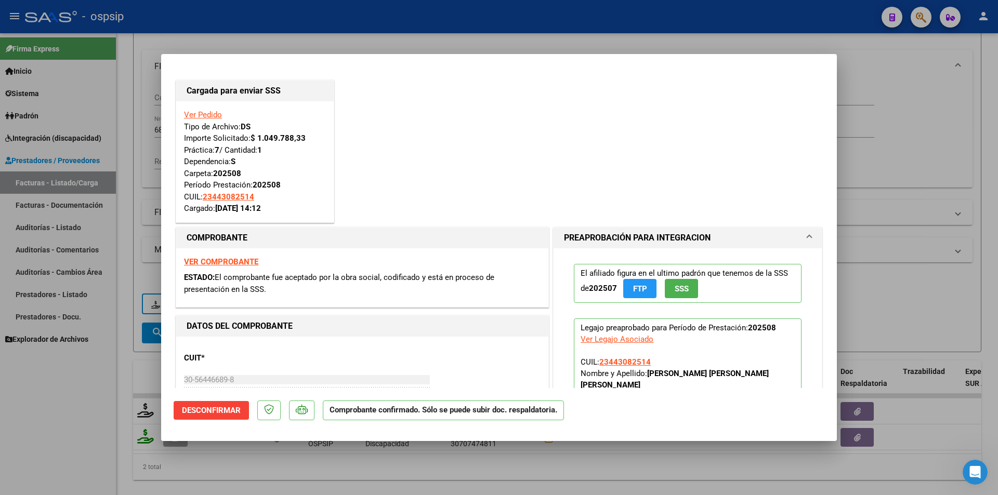
click at [94, 399] on div at bounding box center [499, 247] width 998 height 495
type input "$ 0,00"
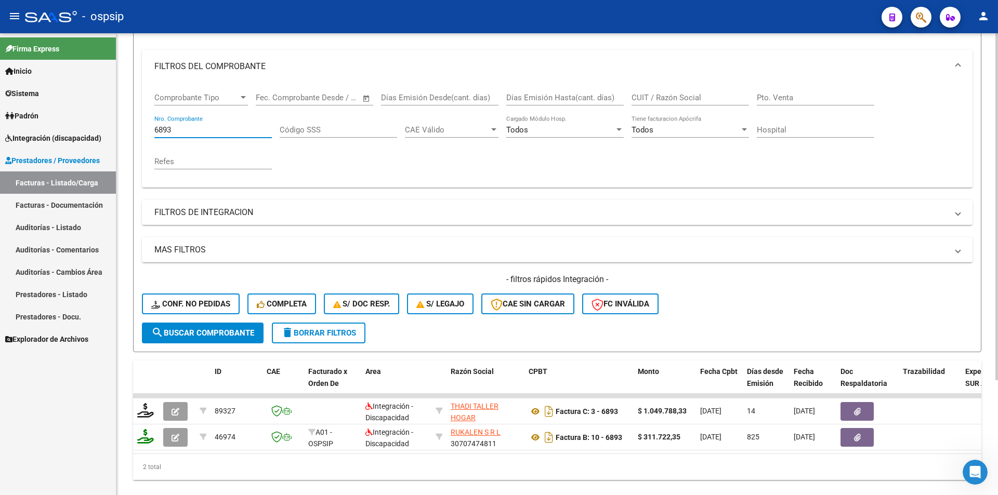
drag, startPoint x: 180, startPoint y: 133, endPoint x: 145, endPoint y: 130, distance: 35.5
click at [145, 130] on div "Comprobante Tipo Comprobante Tipo Fecha inicio – Fecha fin Fec. Comprobante Des…" at bounding box center [557, 135] width 831 height 104
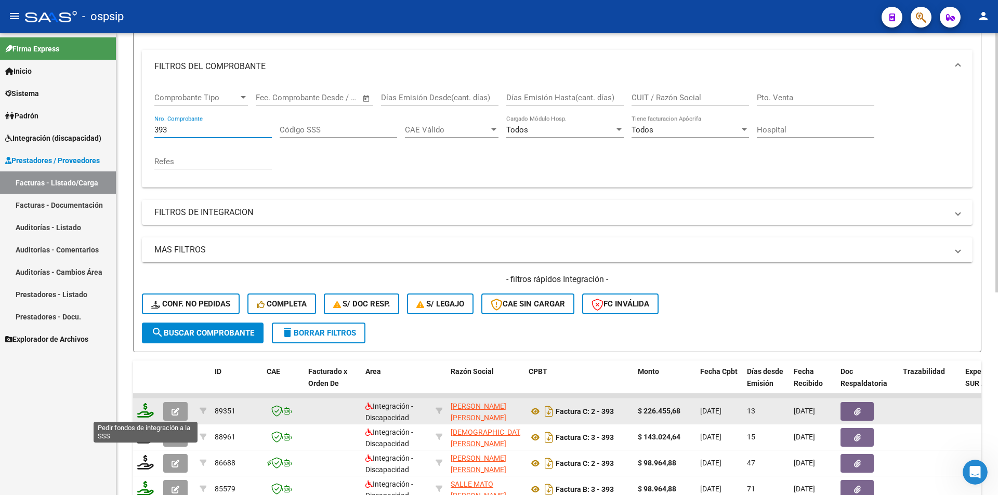
type input "393"
click at [151, 408] on icon at bounding box center [145, 410] width 17 height 15
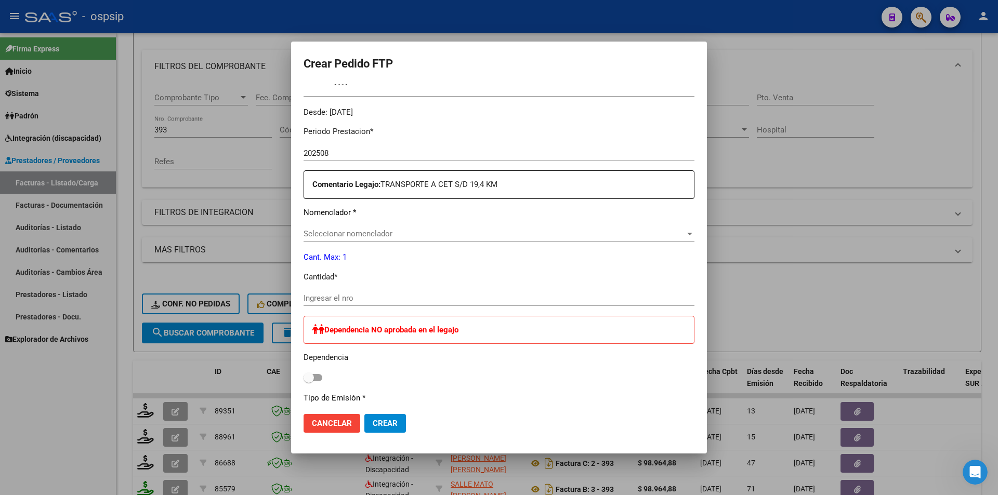
scroll to position [319, 0]
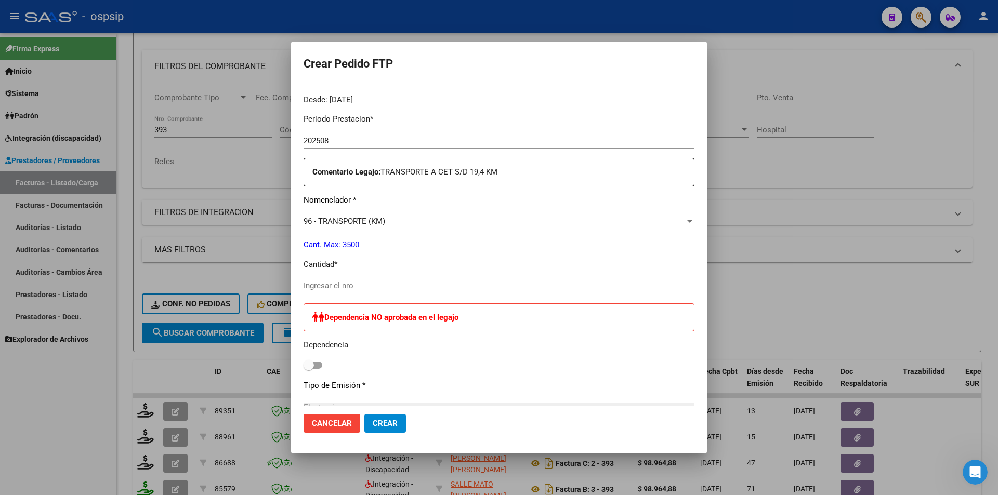
click at [347, 284] on input "Ingresar el nro" at bounding box center [499, 285] width 391 height 9
click at [399, 419] on button "Crear" at bounding box center [385, 423] width 42 height 19
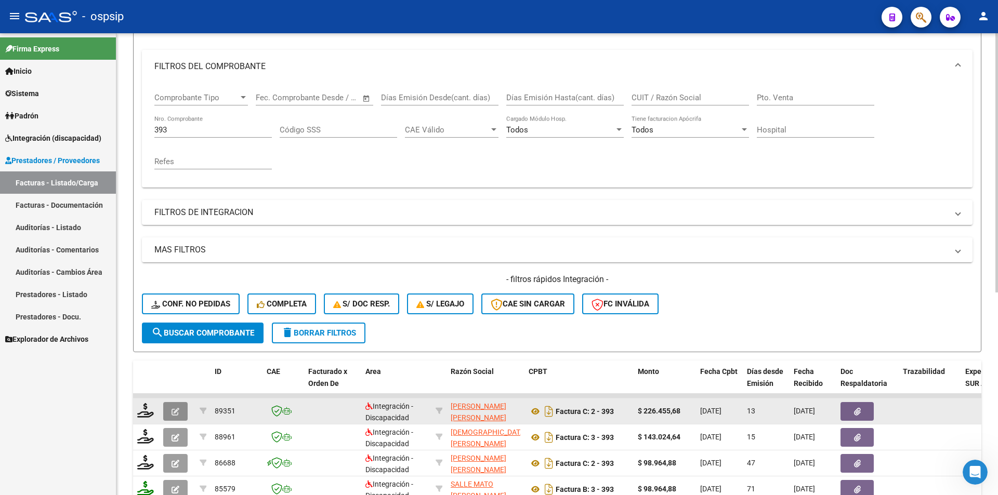
click at [176, 418] on button "button" at bounding box center [175, 411] width 24 height 19
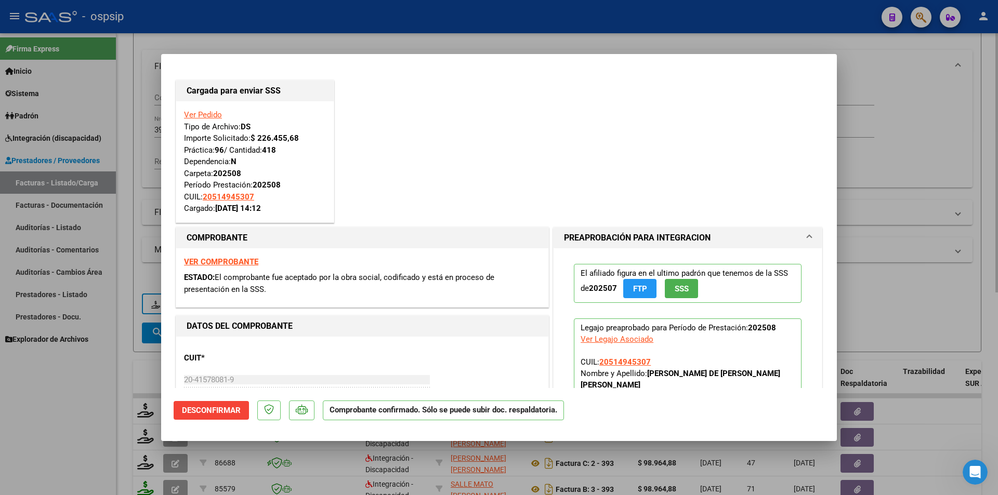
drag, startPoint x: 135, startPoint y: 413, endPoint x: 159, endPoint y: 172, distance: 242.3
click at [135, 410] on div at bounding box center [499, 247] width 998 height 495
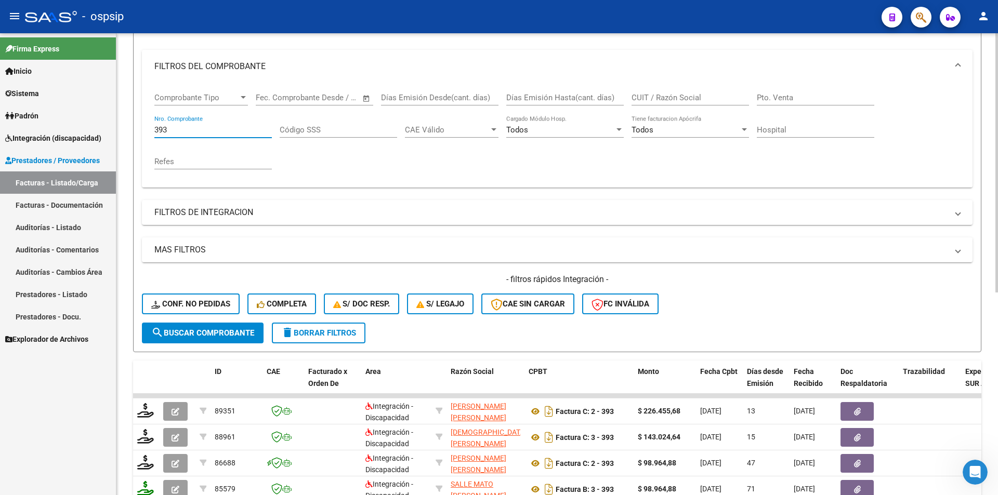
drag, startPoint x: 174, startPoint y: 130, endPoint x: 119, endPoint y: 124, distance: 54.9
click at [119, 124] on div "Video tutorial PRESTADORES -> Listado de CPBTs Emitidos por Prestadores / Prove…" at bounding box center [556, 313] width 881 height 815
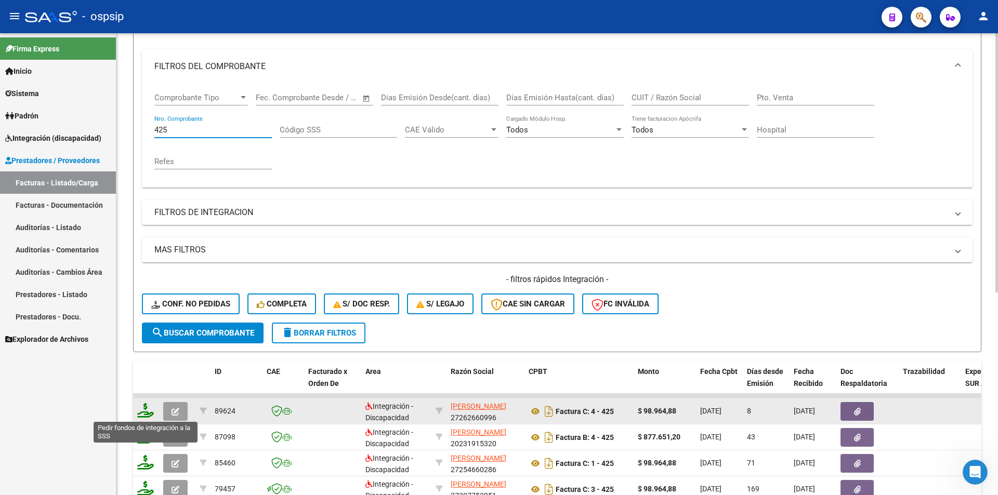
click at [147, 415] on icon at bounding box center [145, 410] width 17 height 15
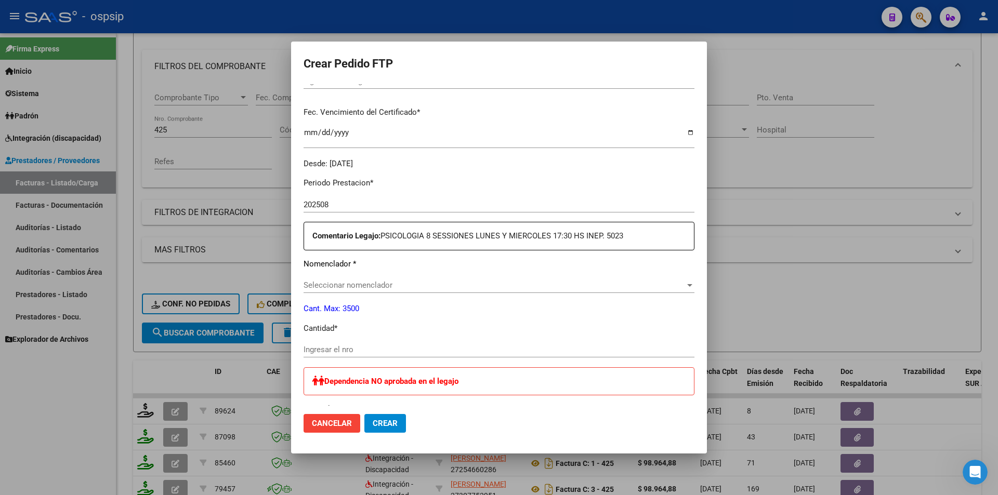
scroll to position [319, 0]
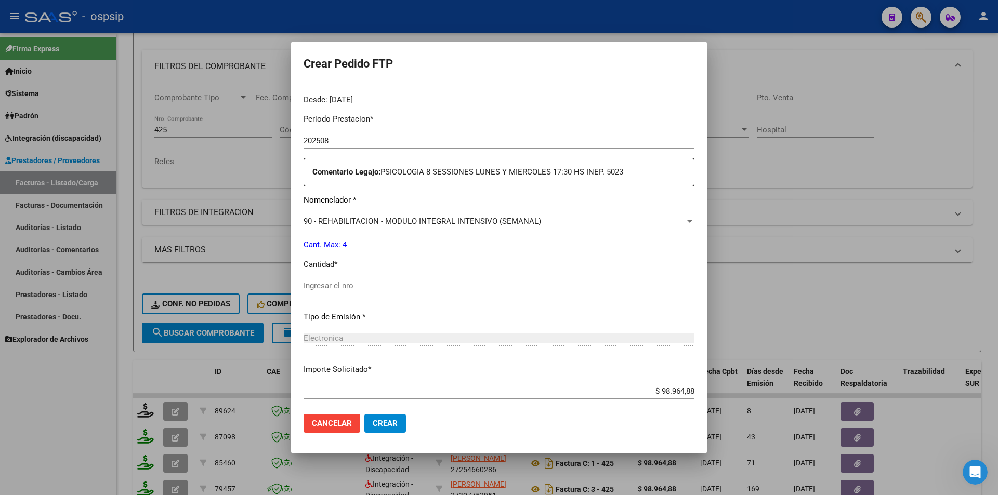
click at [333, 291] on div "Ingresar el nro" at bounding box center [499, 286] width 391 height 16
click at [386, 424] on span "Crear" at bounding box center [385, 423] width 25 height 9
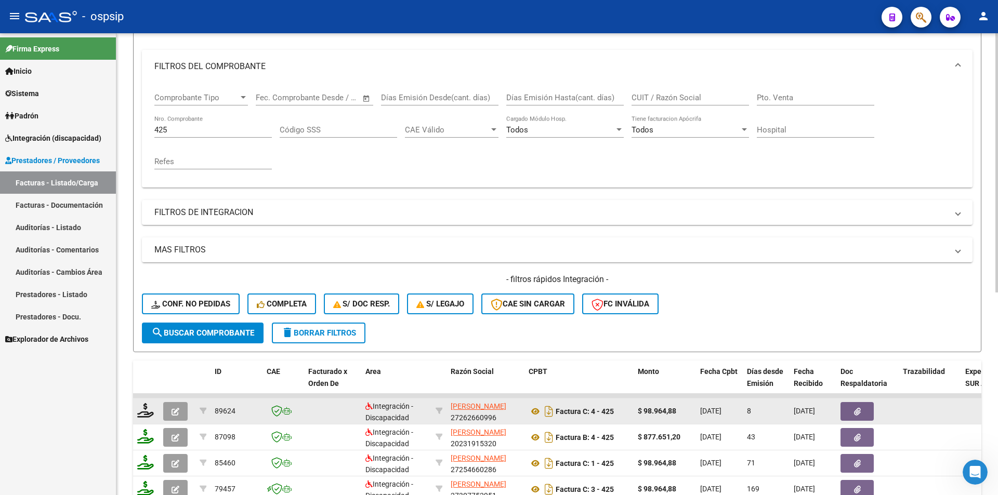
click at [178, 408] on icon "button" at bounding box center [176, 412] width 8 height 8
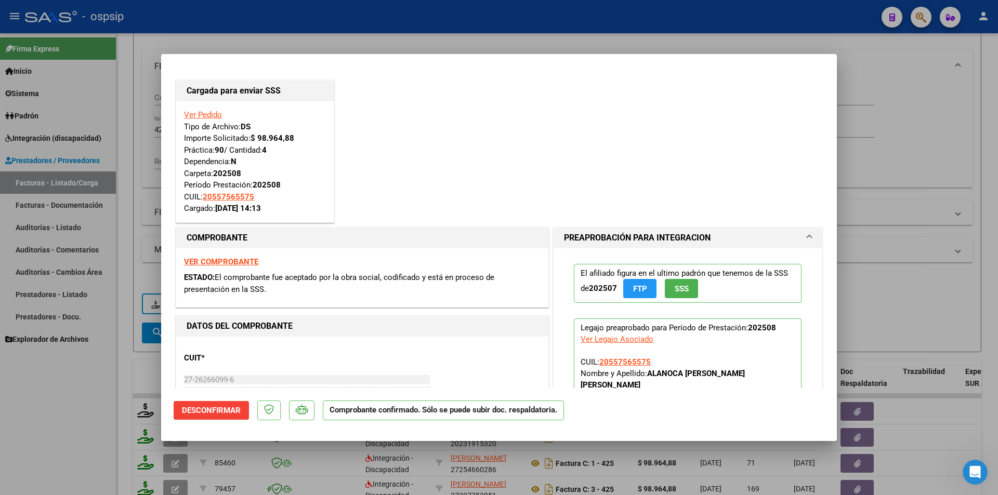
drag, startPoint x: 73, startPoint y: 394, endPoint x: 111, endPoint y: 308, distance: 93.6
click at [75, 394] on div at bounding box center [499, 247] width 998 height 495
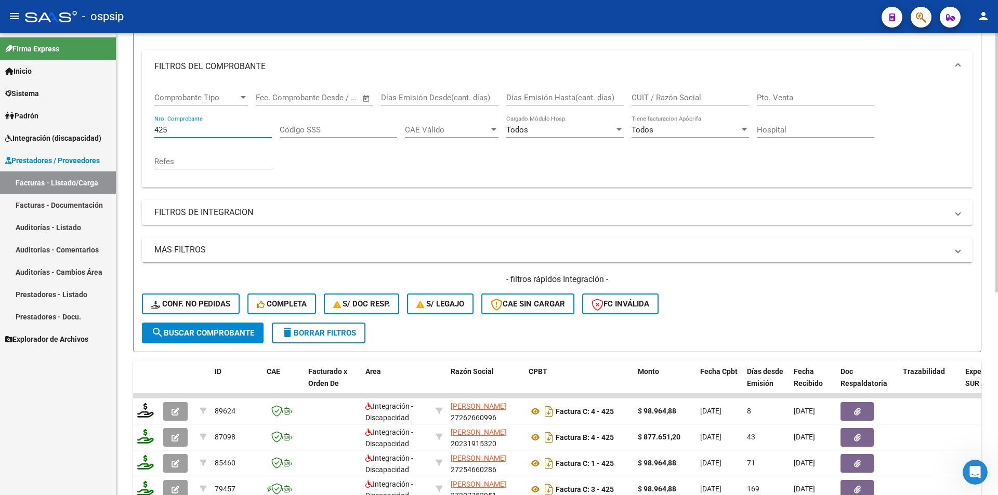
drag, startPoint x: 169, startPoint y: 132, endPoint x: 149, endPoint y: 130, distance: 20.4
click at [149, 130] on div "Comprobante Tipo Comprobante Tipo Fecha inicio – Fecha fin Fec. Comprobante Des…" at bounding box center [557, 135] width 831 height 104
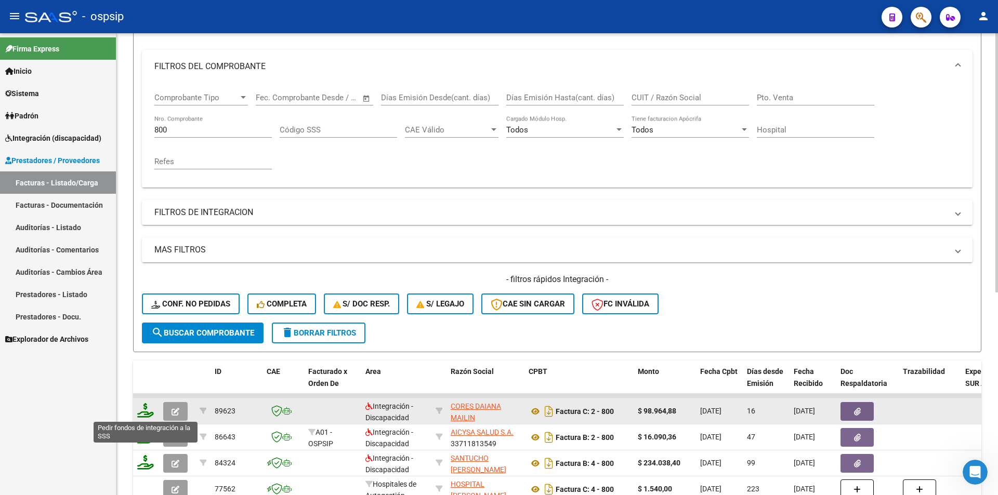
click at [144, 411] on icon at bounding box center [145, 410] width 17 height 15
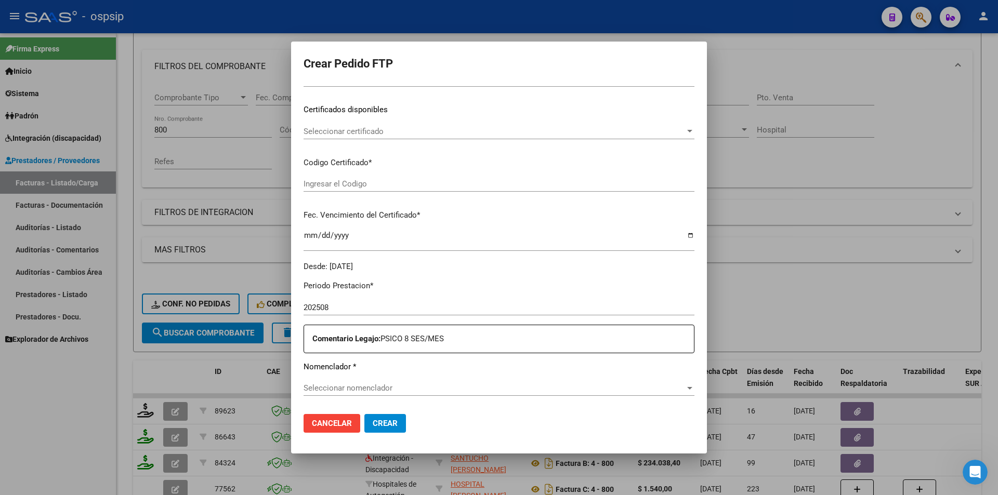
scroll to position [208, 0]
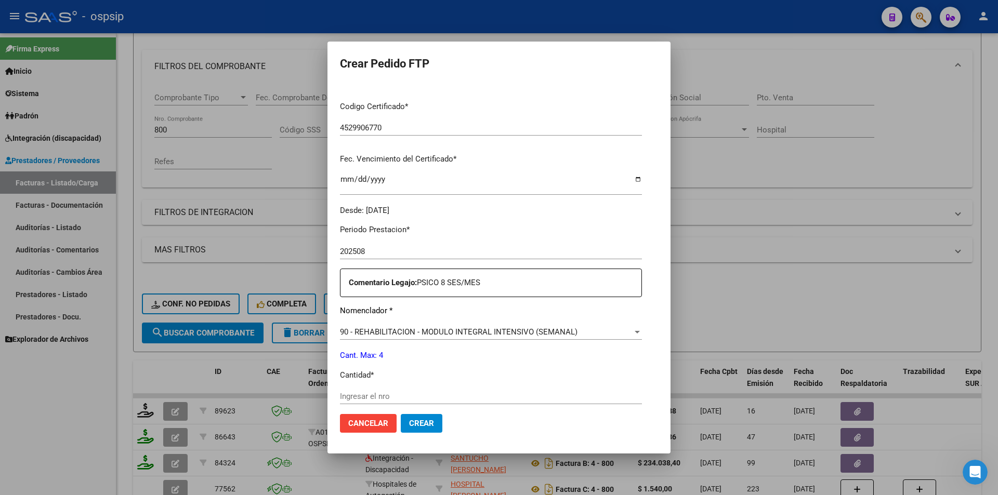
click at [348, 391] on div "Ingresar el nro" at bounding box center [491, 397] width 302 height 16
click at [409, 428] on span "Crear" at bounding box center [421, 423] width 25 height 9
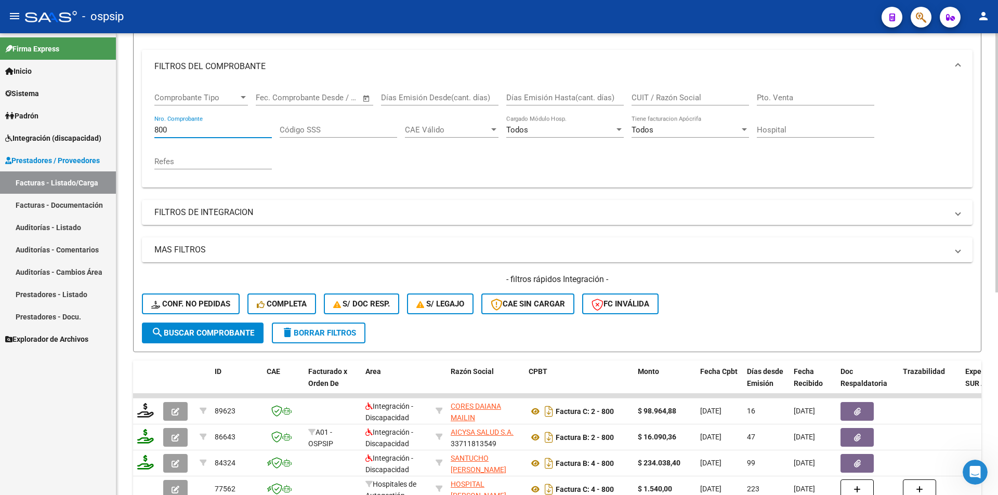
drag, startPoint x: 178, startPoint y: 131, endPoint x: 124, endPoint y: 125, distance: 54.4
click at [124, 125] on div "Video tutorial PRESTADORES -> Listado de CPBTs Emitidos por Prestadores / Prove…" at bounding box center [556, 313] width 881 height 815
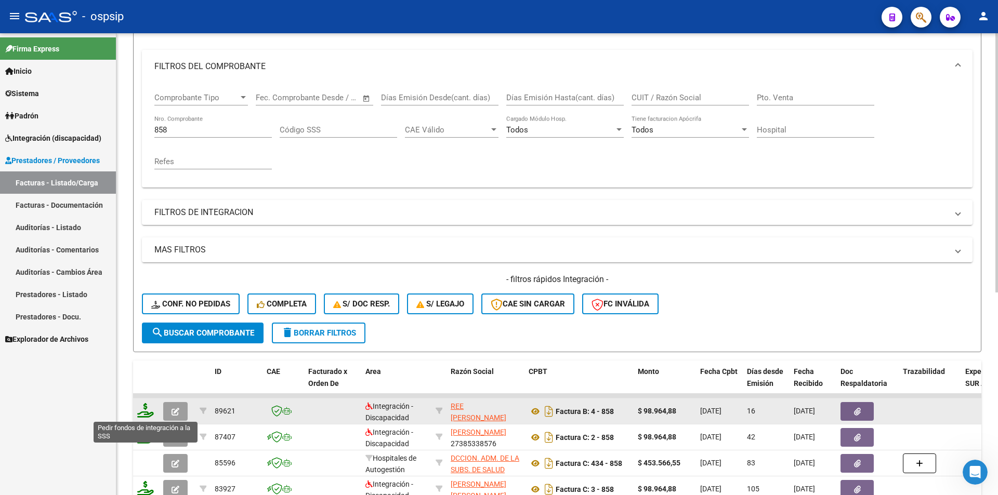
click at [140, 414] on icon at bounding box center [145, 410] width 17 height 15
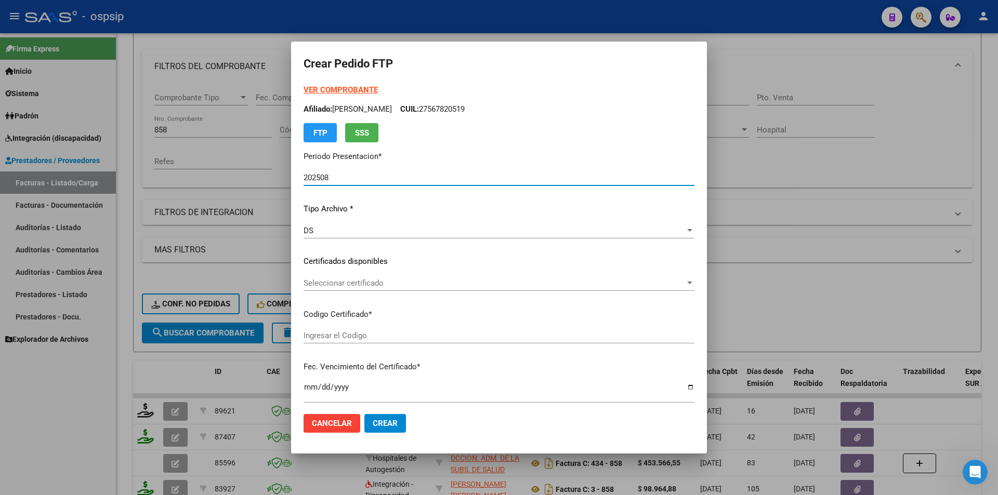
scroll to position [319, 0]
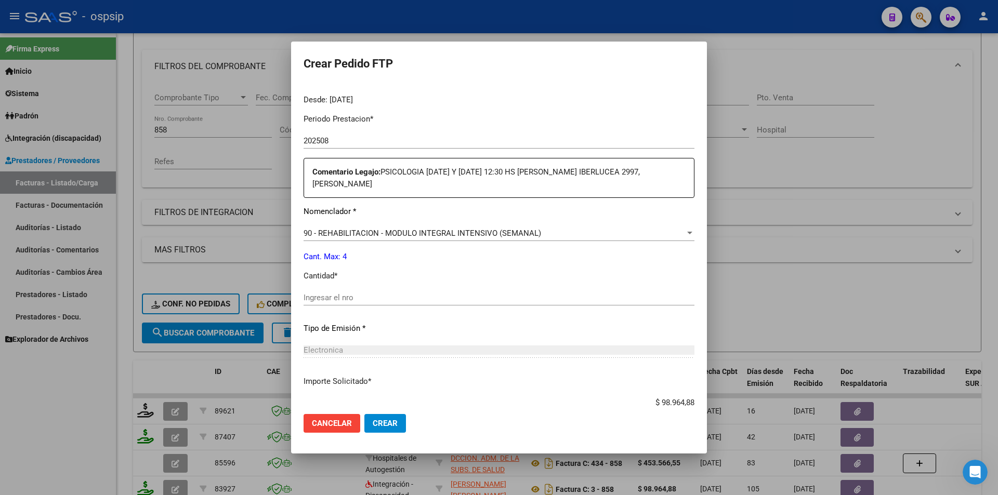
click at [336, 293] on input "Ingresar el nro" at bounding box center [499, 297] width 391 height 9
click at [388, 418] on button "Crear" at bounding box center [385, 423] width 42 height 19
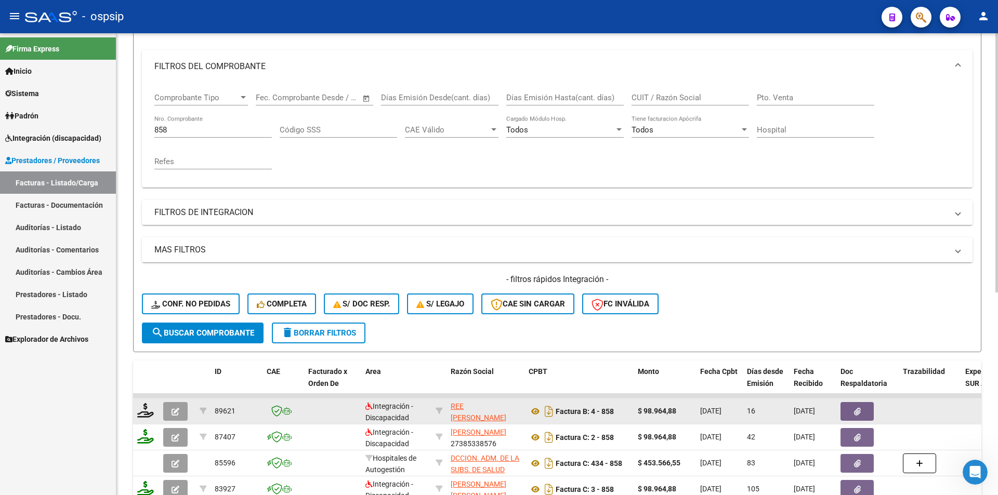
click at [180, 411] on button "button" at bounding box center [175, 411] width 24 height 19
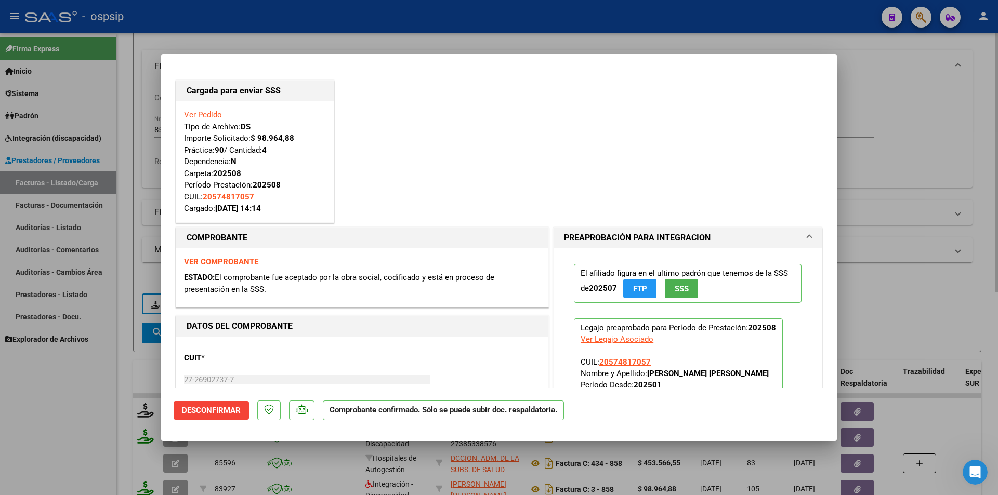
drag, startPoint x: 101, startPoint y: 234, endPoint x: 154, endPoint y: 191, distance: 68.3
click at [103, 233] on div at bounding box center [499, 247] width 998 height 495
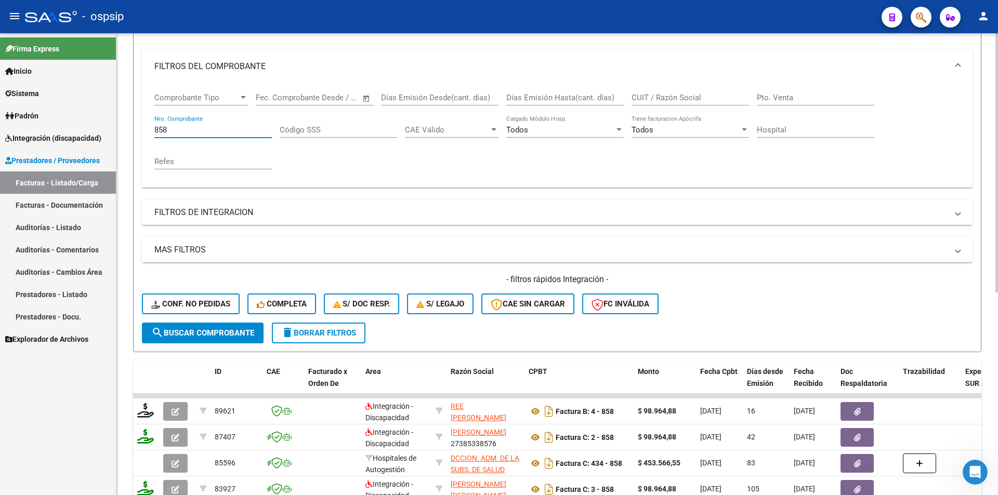
drag, startPoint x: 170, startPoint y: 131, endPoint x: 141, endPoint y: 127, distance: 28.8
click at [141, 127] on form "Filtros Id Area Area Seleccionar Gerenciador Seleccionar Gerenciador Todos Conf…" at bounding box center [557, 174] width 848 height 356
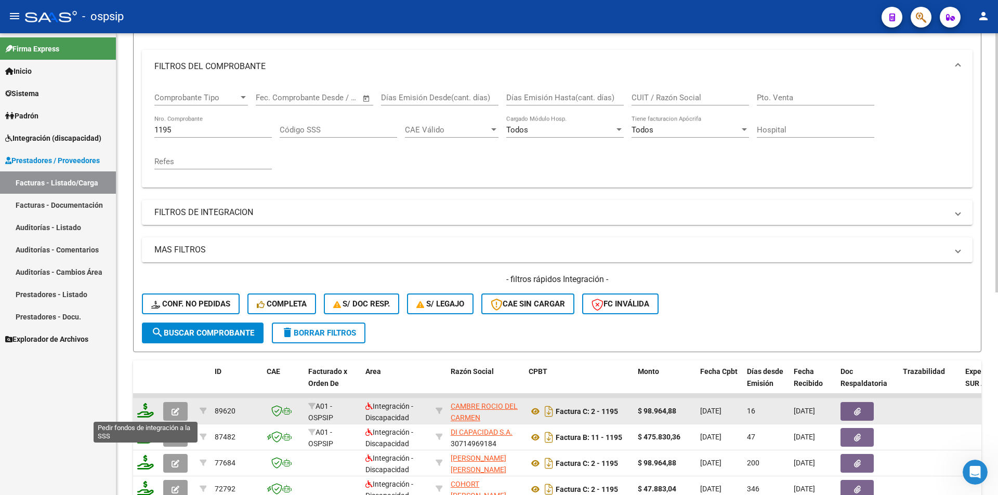
click at [141, 410] on icon at bounding box center [145, 410] width 17 height 15
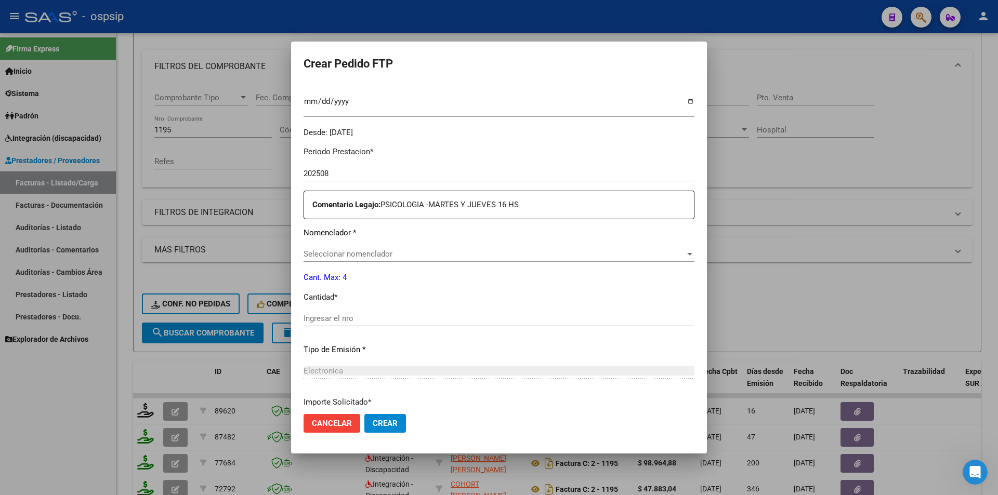
scroll to position [319, 0]
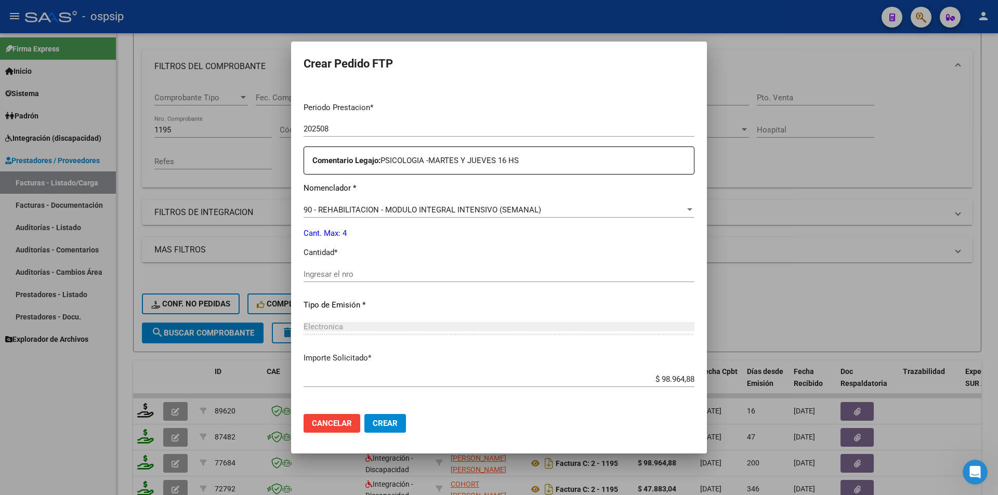
click at [325, 274] on input "Ingresar el nro" at bounding box center [499, 274] width 391 height 9
click at [396, 425] on span "Crear" at bounding box center [385, 423] width 25 height 9
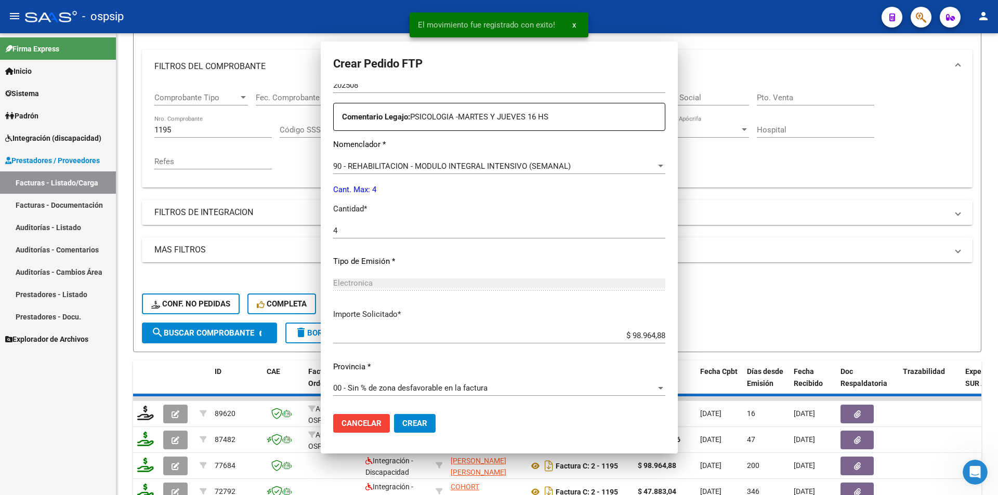
scroll to position [0, 0]
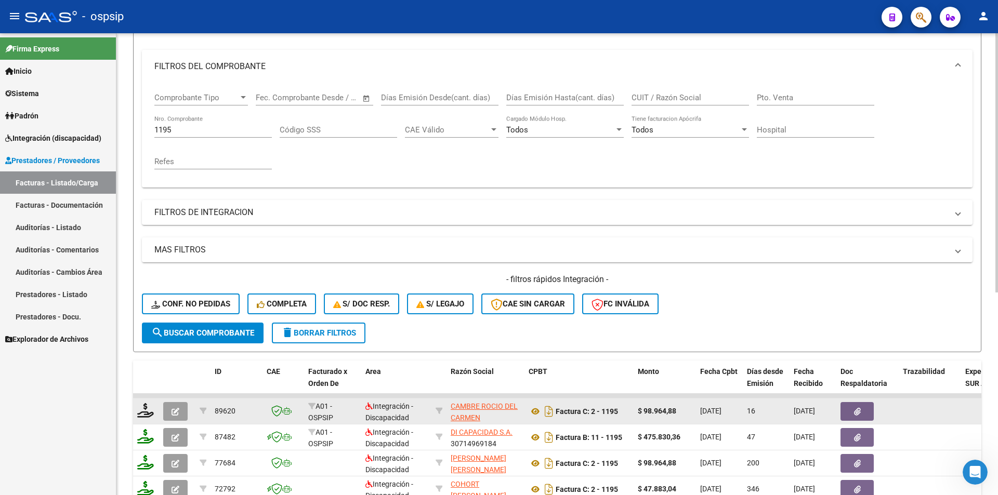
click at [176, 411] on icon "button" at bounding box center [176, 412] width 8 height 8
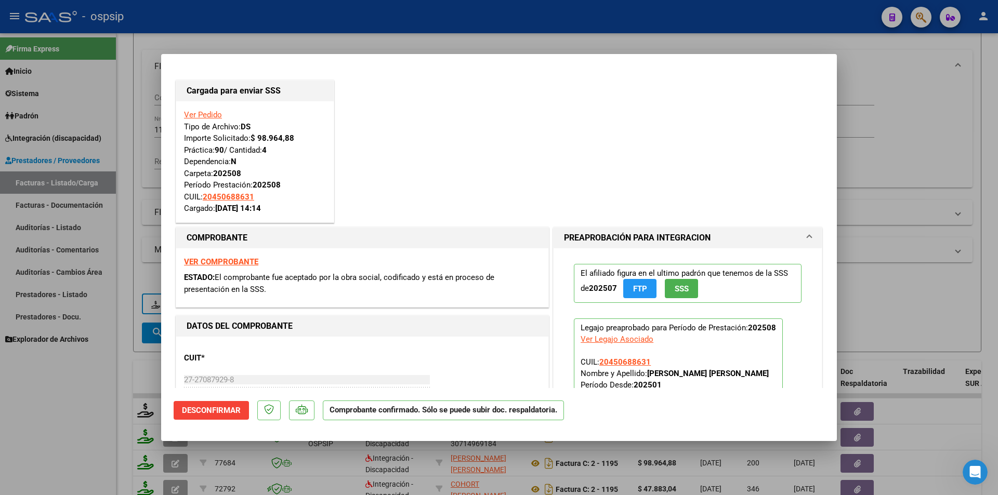
click at [102, 399] on div at bounding box center [499, 247] width 998 height 495
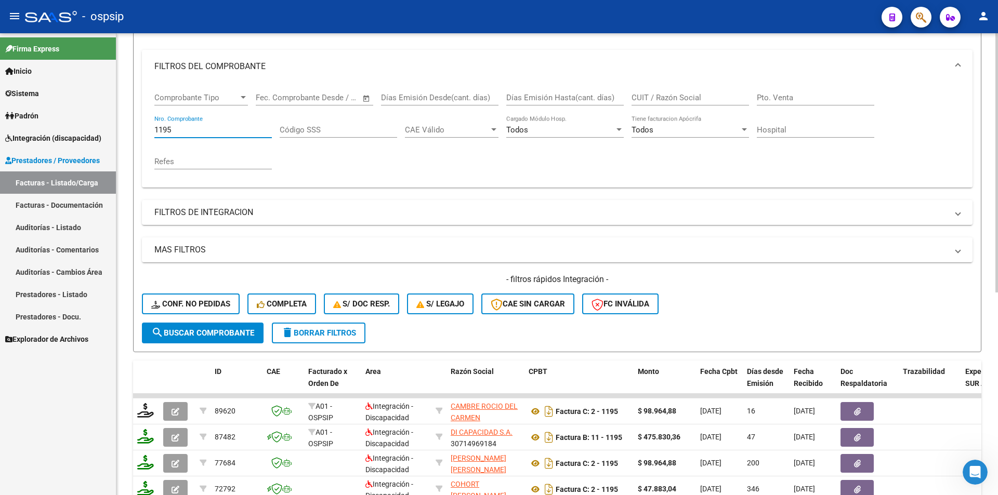
drag, startPoint x: 177, startPoint y: 131, endPoint x: 130, endPoint y: 129, distance: 46.8
click at [130, 128] on div "Video tutorial PRESTADORES -> Listado de CPBTs Emitidos por Prestadores / Prove…" at bounding box center [556, 313] width 881 height 815
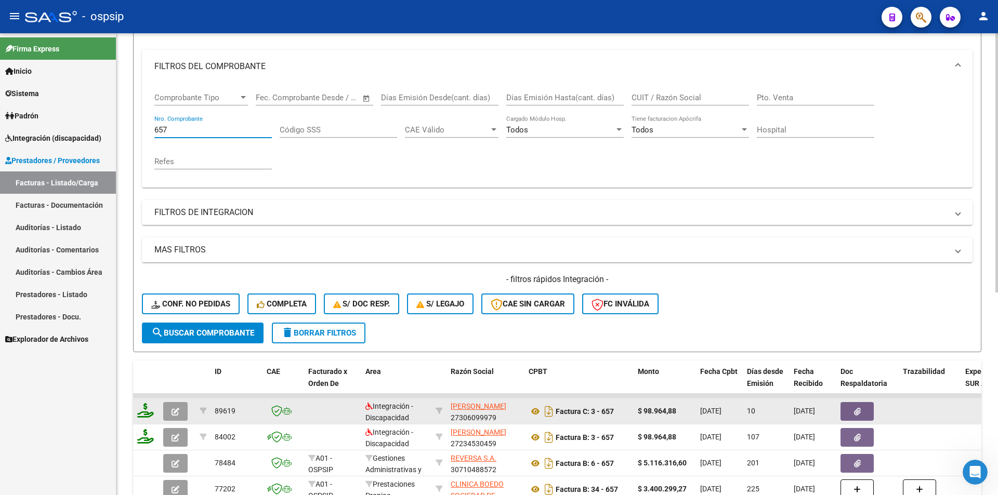
click at [144, 412] on icon at bounding box center [145, 410] width 17 height 15
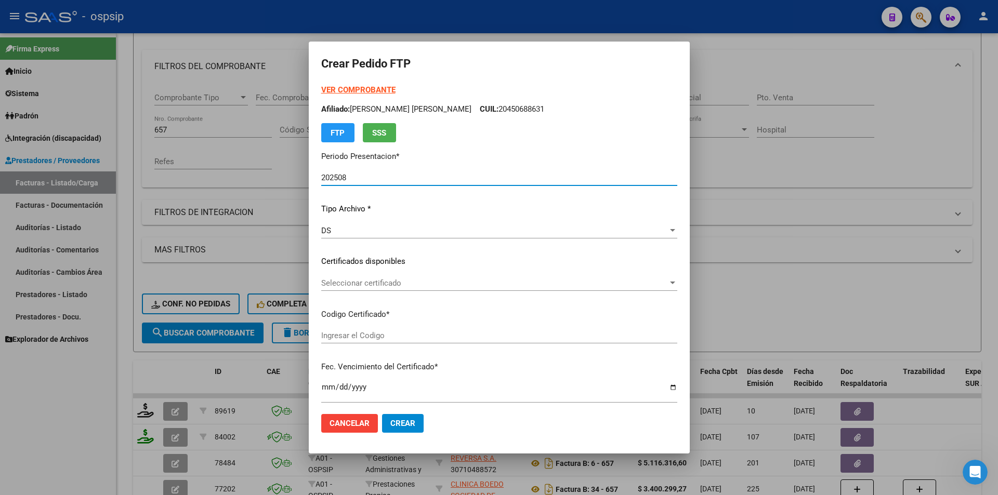
scroll to position [260, 0]
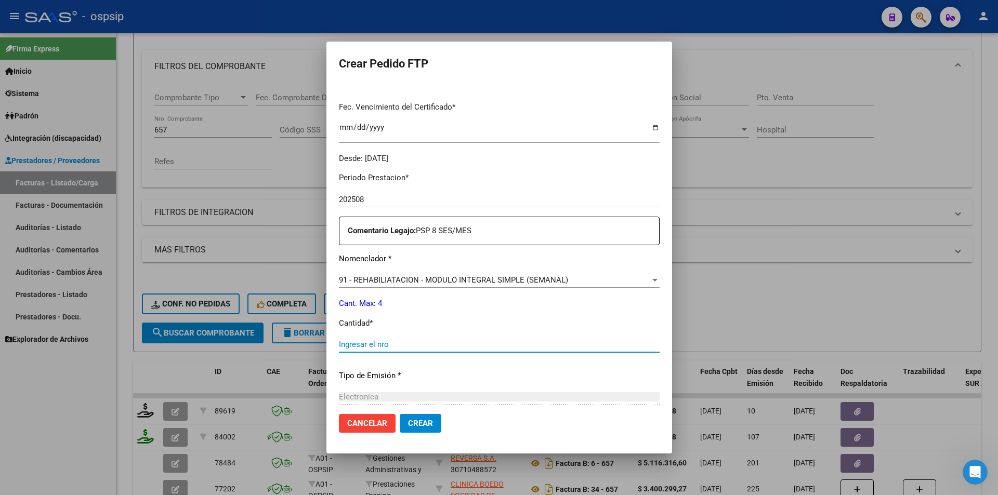
click at [362, 344] on input "Ingresar el nro" at bounding box center [499, 344] width 321 height 9
click at [400, 423] on button "Crear" at bounding box center [421, 423] width 42 height 19
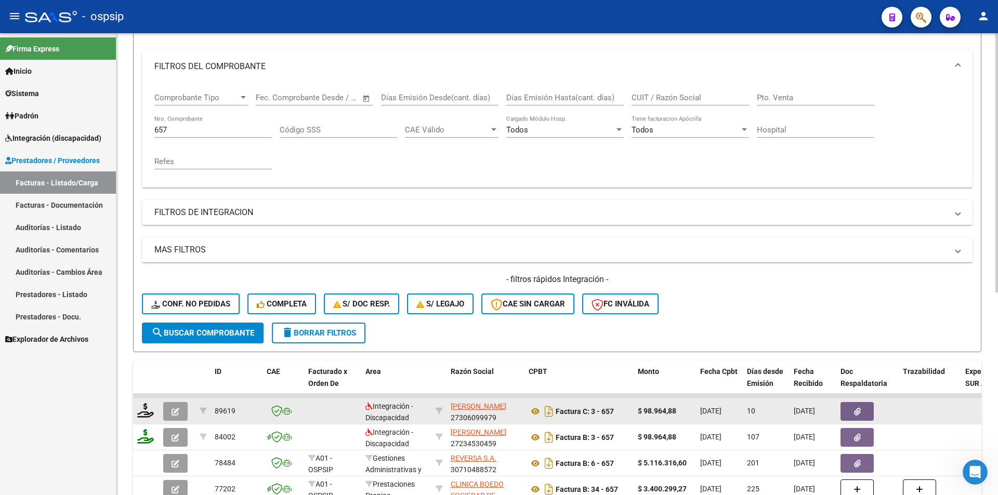
click at [171, 412] on button "button" at bounding box center [175, 411] width 24 height 19
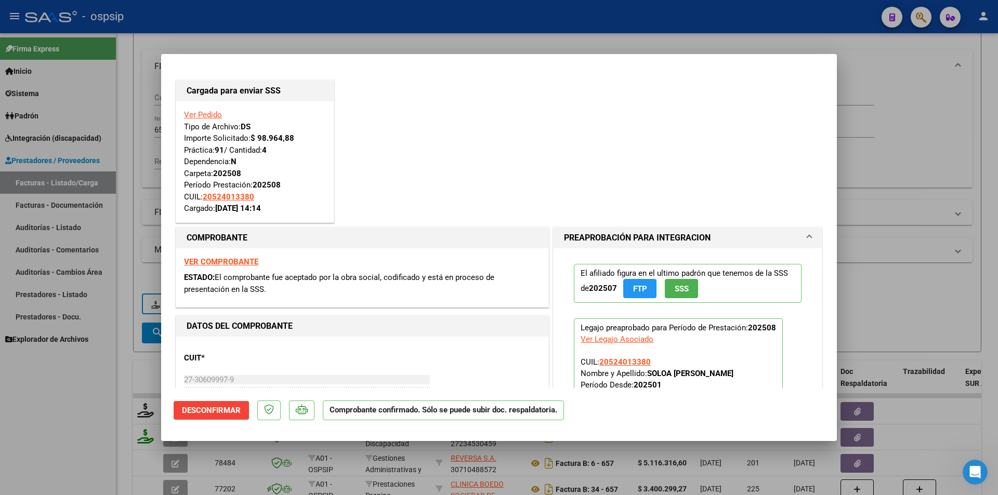
click at [83, 360] on div at bounding box center [499, 247] width 998 height 495
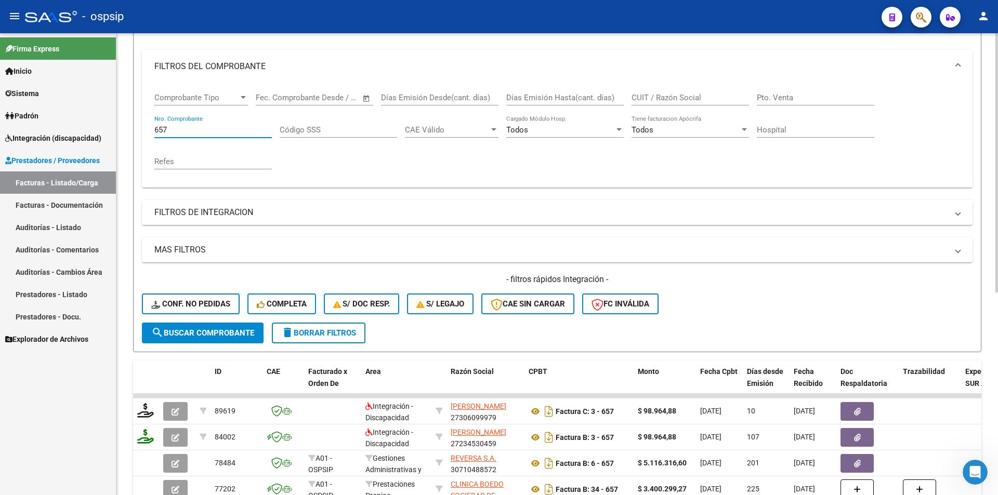
drag, startPoint x: 173, startPoint y: 128, endPoint x: 144, endPoint y: 124, distance: 28.9
click at [144, 124] on div "Comprobante Tipo Comprobante Tipo Fecha inicio – Fecha fin Fec. Comprobante Des…" at bounding box center [557, 135] width 831 height 104
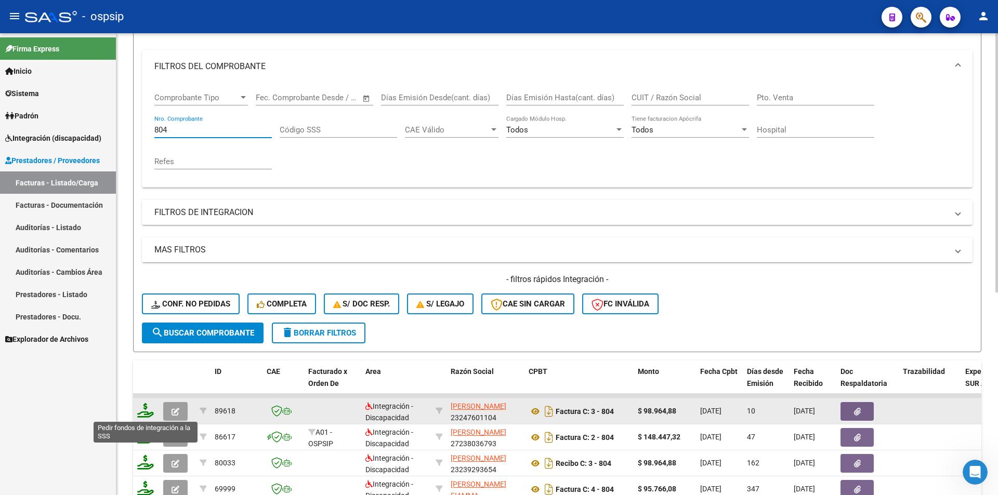
click at [143, 411] on icon at bounding box center [145, 410] width 17 height 15
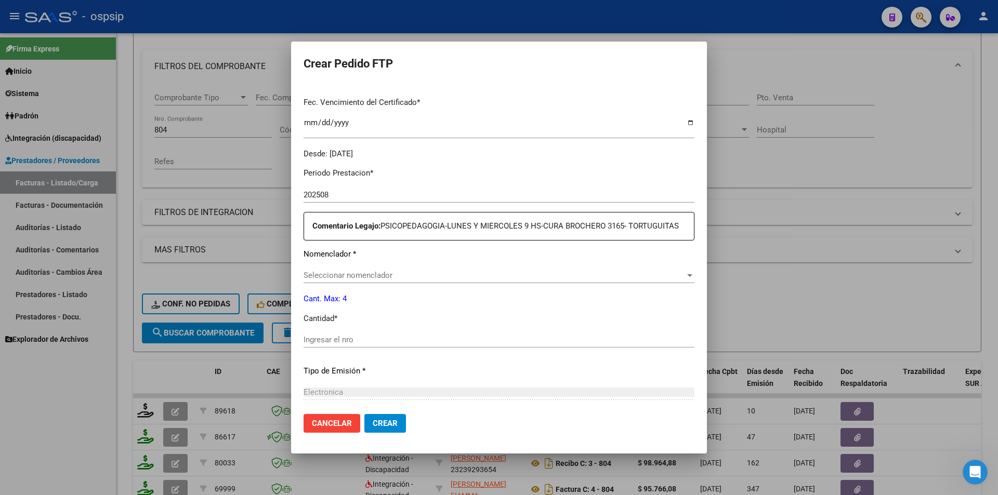
scroll to position [319, 0]
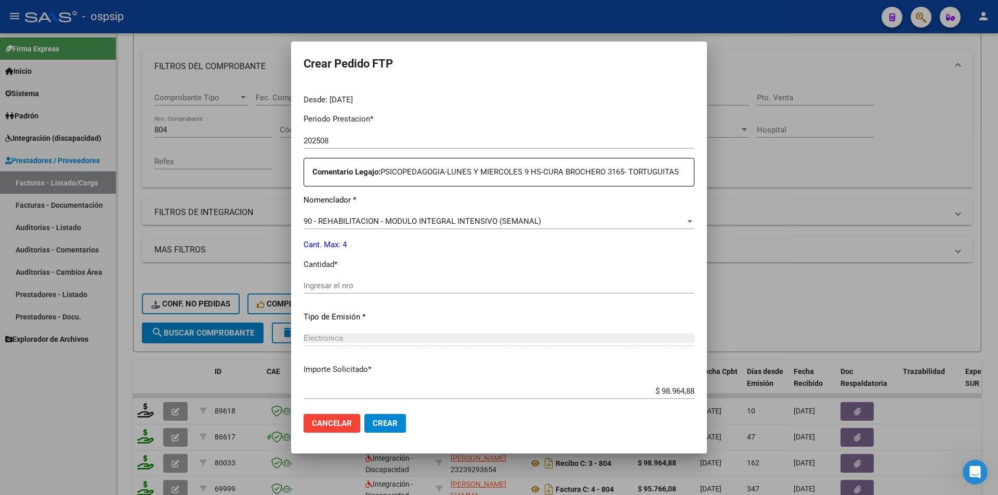
click at [337, 292] on div "Ingresar el nro" at bounding box center [499, 286] width 391 height 16
click at [373, 419] on span "Crear" at bounding box center [385, 423] width 25 height 9
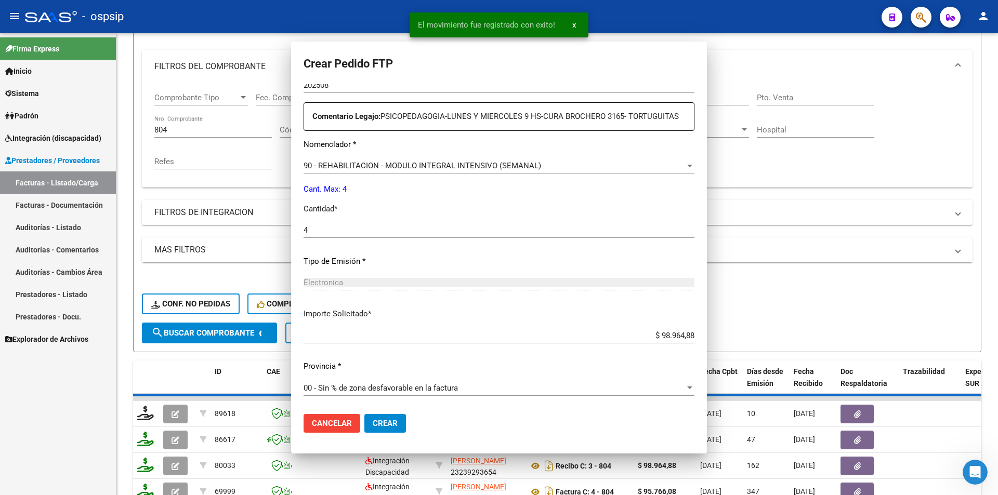
scroll to position [0, 0]
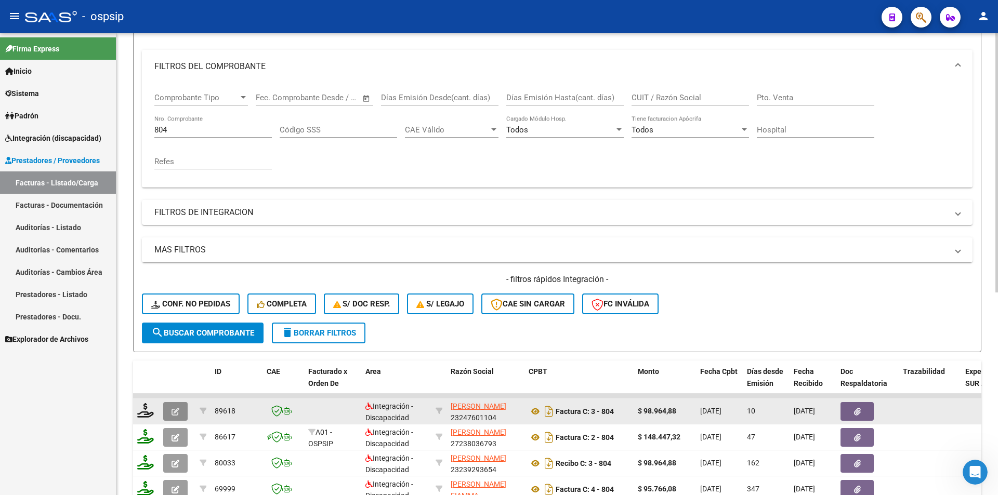
click at [174, 410] on icon "button" at bounding box center [176, 412] width 8 height 8
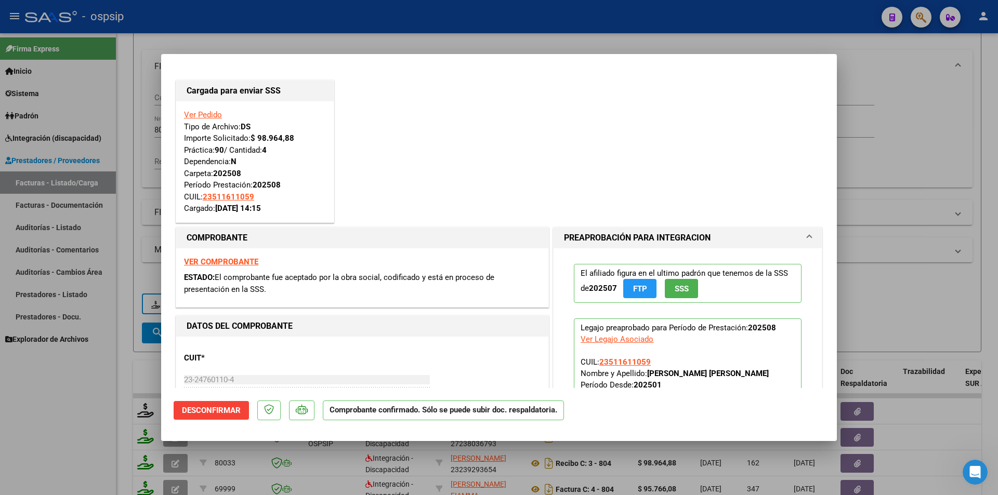
click at [75, 406] on div at bounding box center [499, 247] width 998 height 495
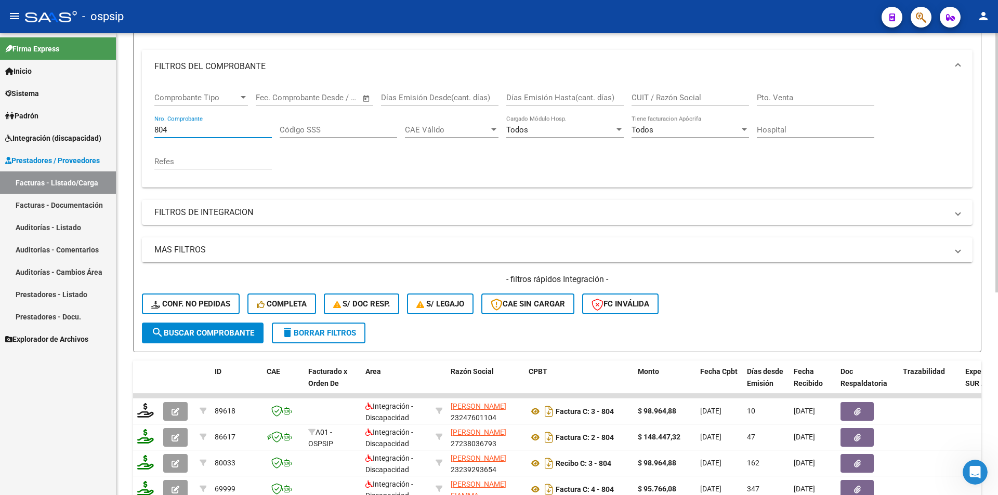
drag, startPoint x: 168, startPoint y: 131, endPoint x: 134, endPoint y: 129, distance: 34.9
click at [134, 129] on form "Filtros Id Area Area Seleccionar Gerenciador Seleccionar Gerenciador Todos Conf…" at bounding box center [557, 174] width 848 height 356
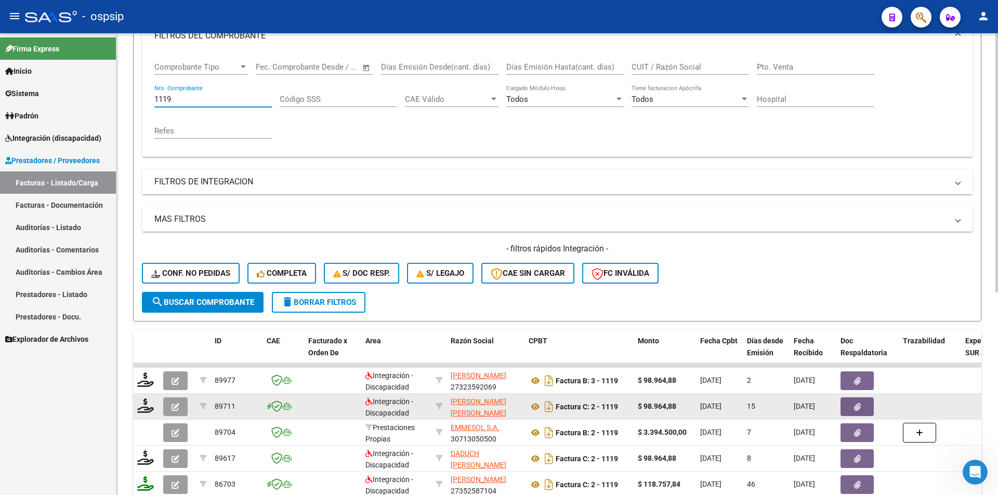
scroll to position [231, 0]
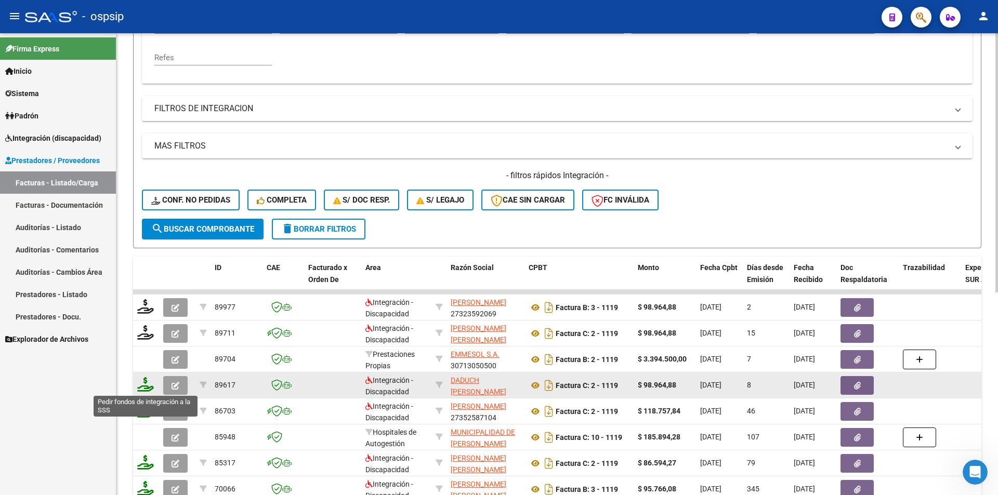
click at [152, 388] on icon at bounding box center [145, 384] width 17 height 15
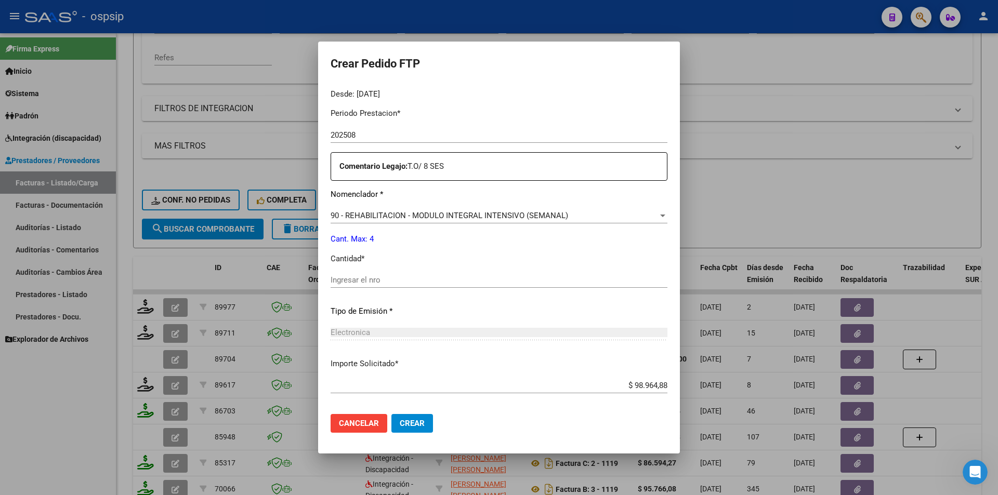
scroll to position [351, 0]
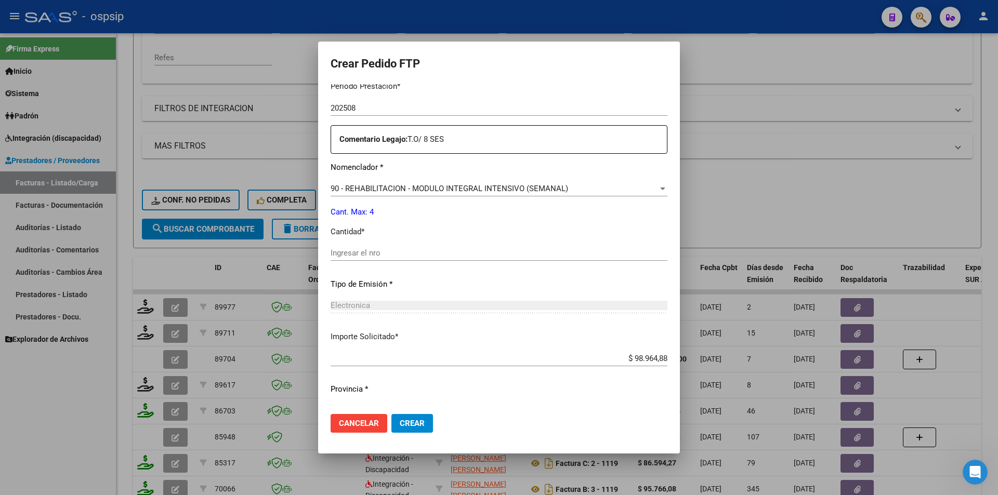
click at [370, 254] on input "Ingresar el nro" at bounding box center [499, 252] width 337 height 9
click at [409, 418] on button "Crear" at bounding box center [412, 423] width 42 height 19
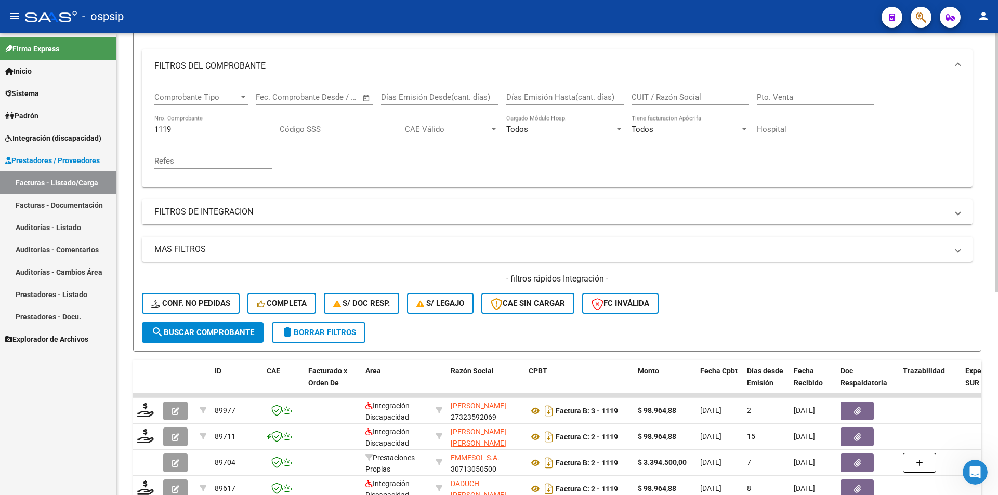
scroll to position [127, 0]
drag, startPoint x: 173, startPoint y: 133, endPoint x: 147, endPoint y: 128, distance: 26.4
click at [147, 128] on div "Comprobante Tipo Comprobante Tipo Fecha inicio – Fecha fin Fec. Comprobante Des…" at bounding box center [557, 135] width 831 height 104
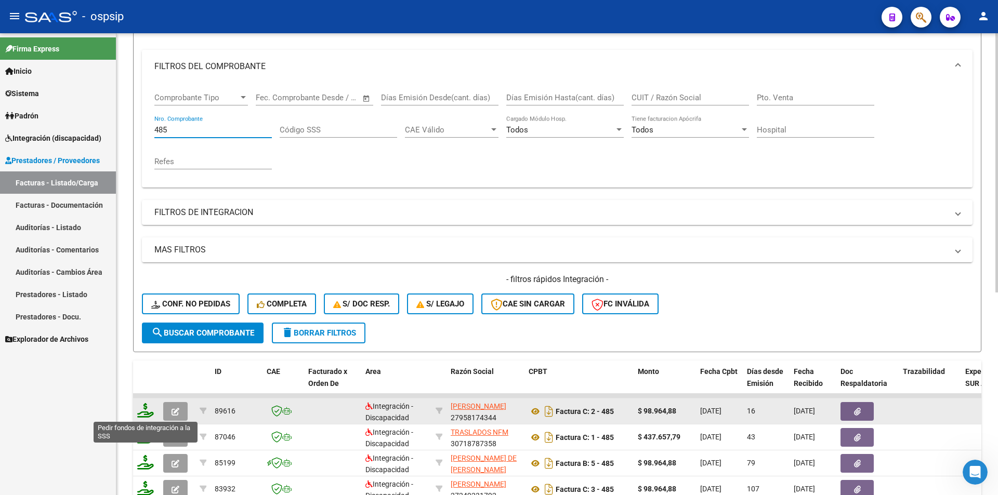
click at [139, 411] on icon at bounding box center [145, 410] width 17 height 15
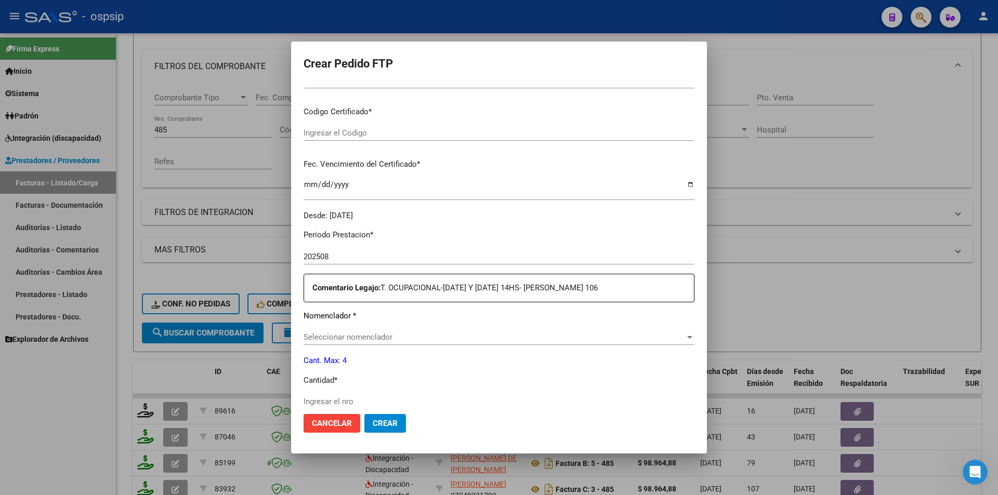
scroll to position [267, 0]
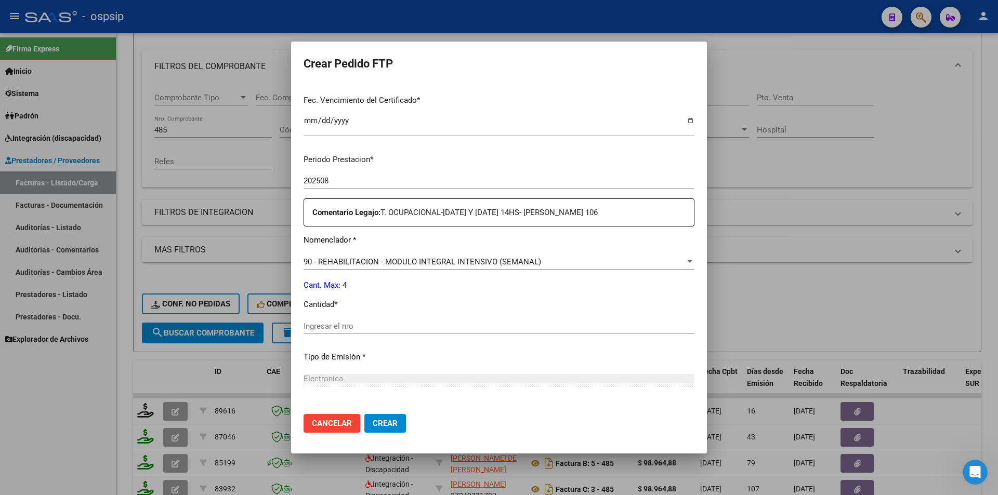
click at [360, 332] on div "Ingresar el nro" at bounding box center [499, 327] width 391 height 16
click at [397, 419] on span "Crear" at bounding box center [385, 423] width 25 height 9
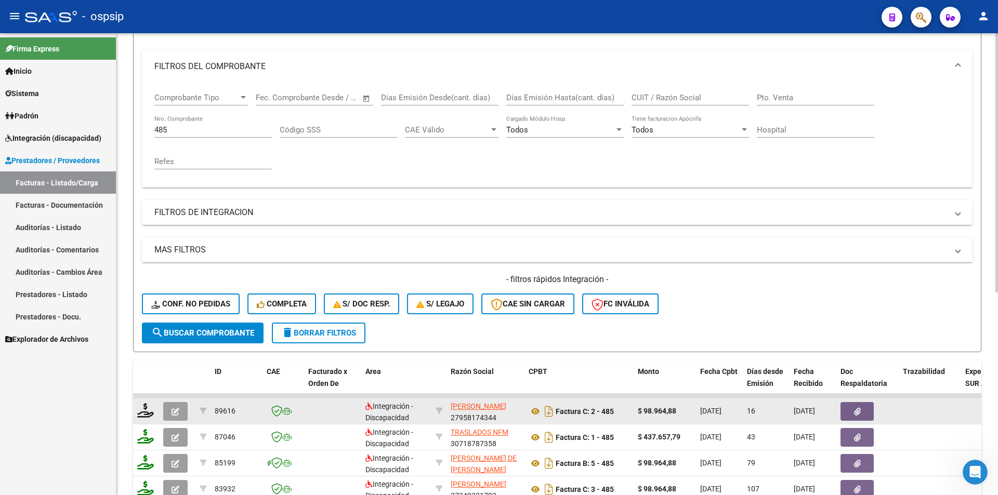
click at [174, 407] on span "button" at bounding box center [176, 411] width 8 height 9
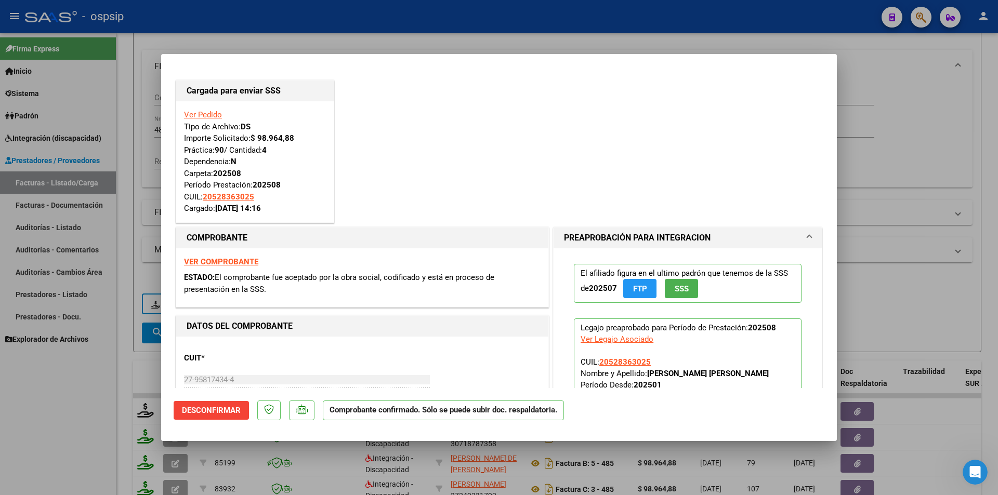
click at [66, 379] on div at bounding box center [499, 247] width 998 height 495
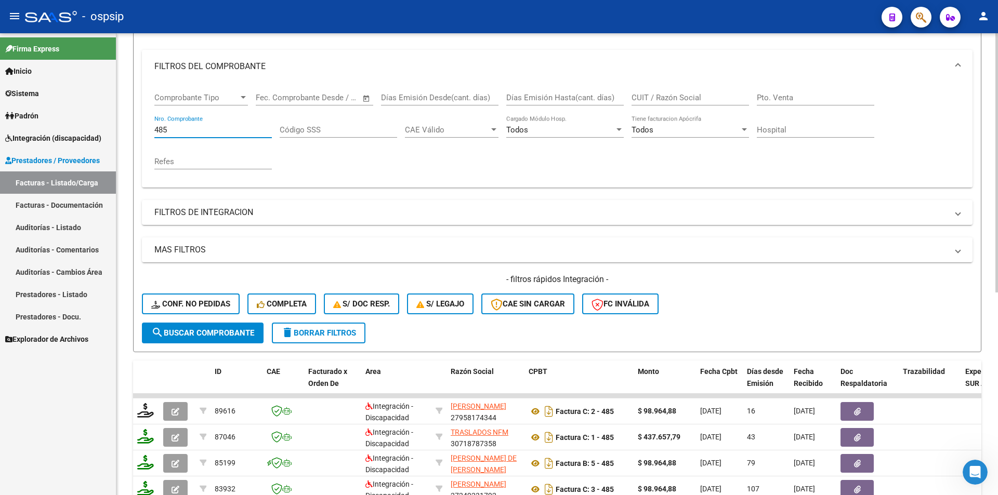
drag, startPoint x: 168, startPoint y: 128, endPoint x: 143, endPoint y: 133, distance: 25.4
click at [143, 130] on div "Comprobante Tipo Comprobante Tipo Fecha inicio – Fecha fin Fec. Comprobante Des…" at bounding box center [557, 135] width 831 height 104
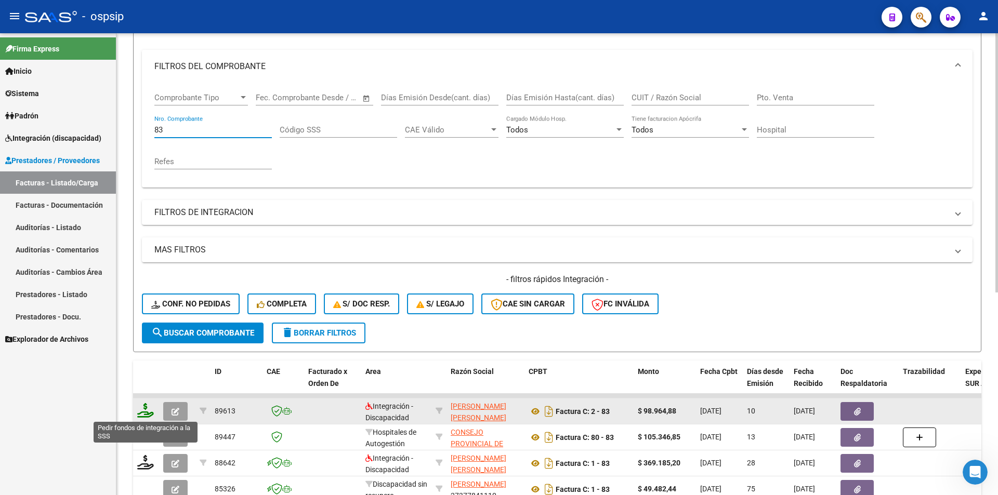
click at [146, 411] on icon at bounding box center [145, 410] width 17 height 15
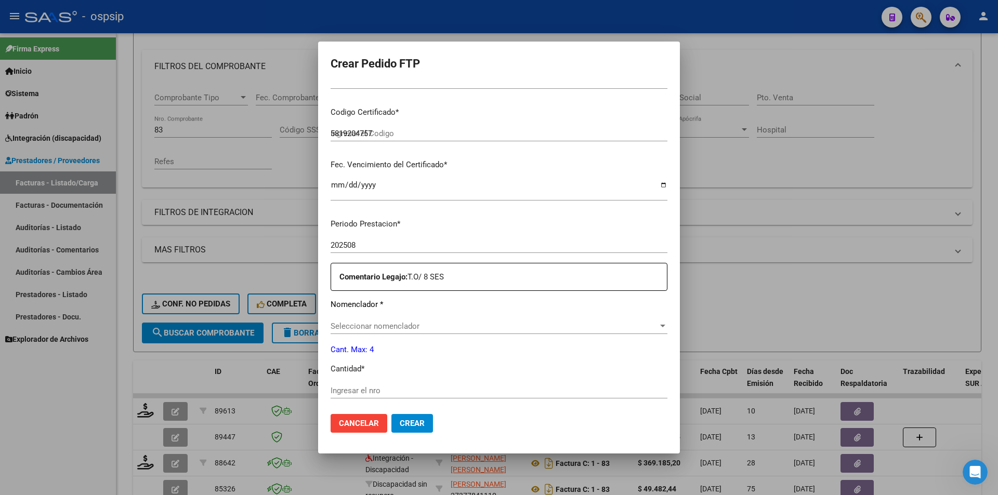
scroll to position [260, 0]
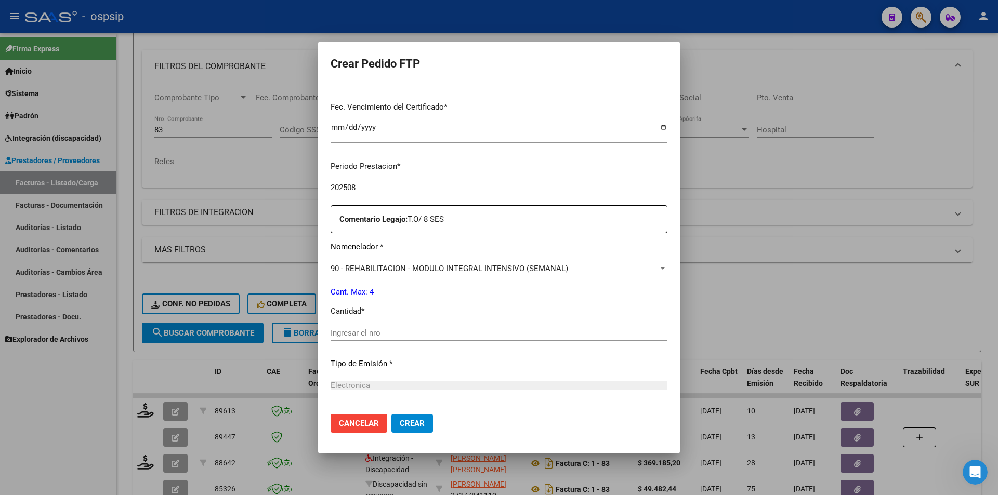
click at [352, 330] on input "Ingresar el nro" at bounding box center [499, 332] width 337 height 9
click at [411, 418] on button "Crear" at bounding box center [412, 423] width 42 height 19
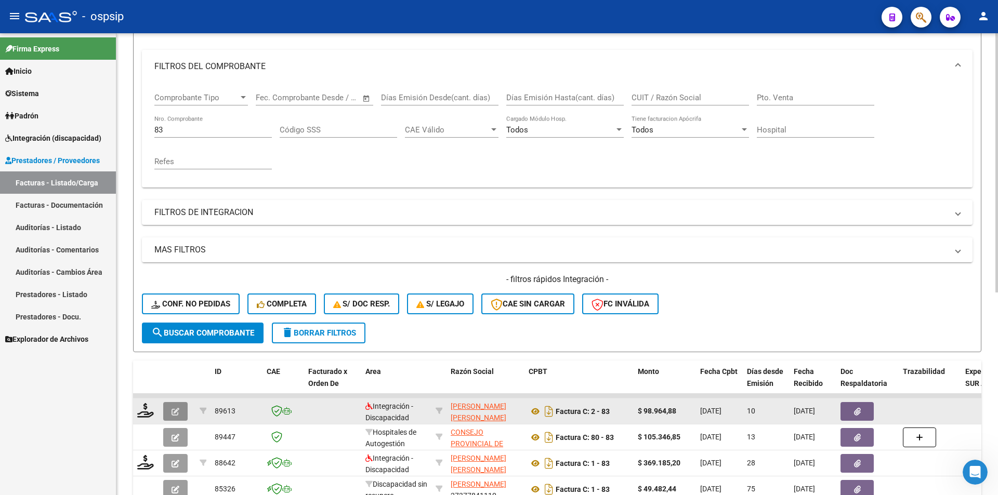
click at [171, 405] on button "button" at bounding box center [175, 411] width 24 height 19
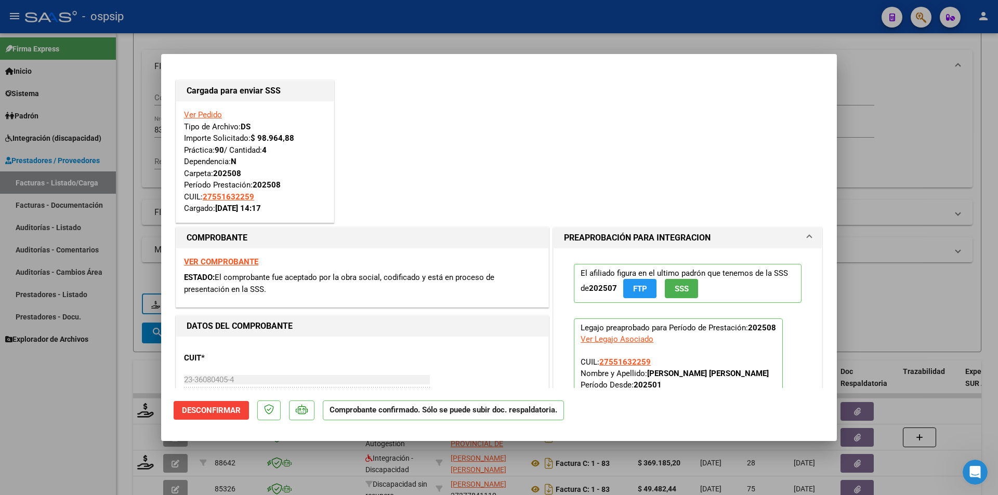
drag, startPoint x: 146, startPoint y: 405, endPoint x: 163, endPoint y: 333, distance: 74.8
click at [146, 403] on div at bounding box center [499, 247] width 998 height 495
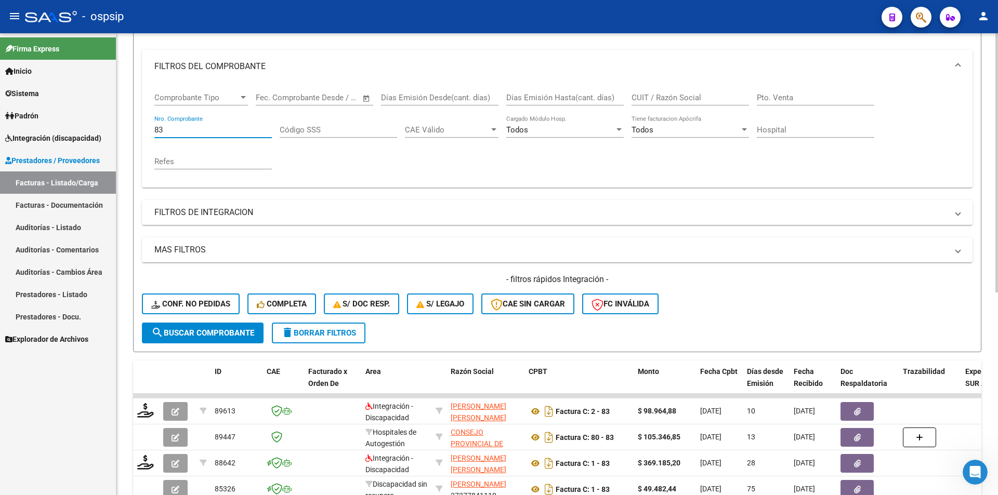
drag, startPoint x: 167, startPoint y: 130, endPoint x: 154, endPoint y: 131, distance: 13.6
click at [153, 128] on div "Comprobante Tipo Comprobante Tipo Fecha inicio – Fecha fin Fec. Comprobante Des…" at bounding box center [557, 135] width 831 height 104
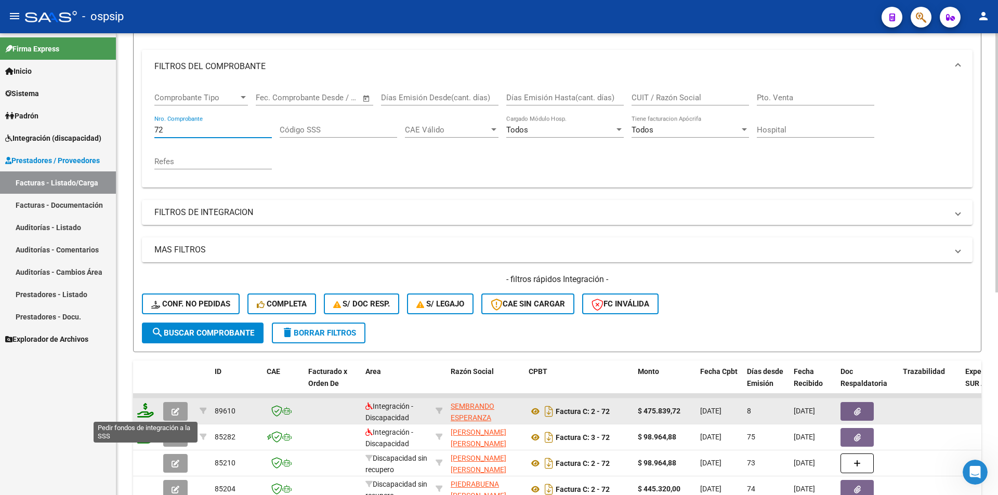
click at [143, 411] on icon at bounding box center [145, 410] width 17 height 15
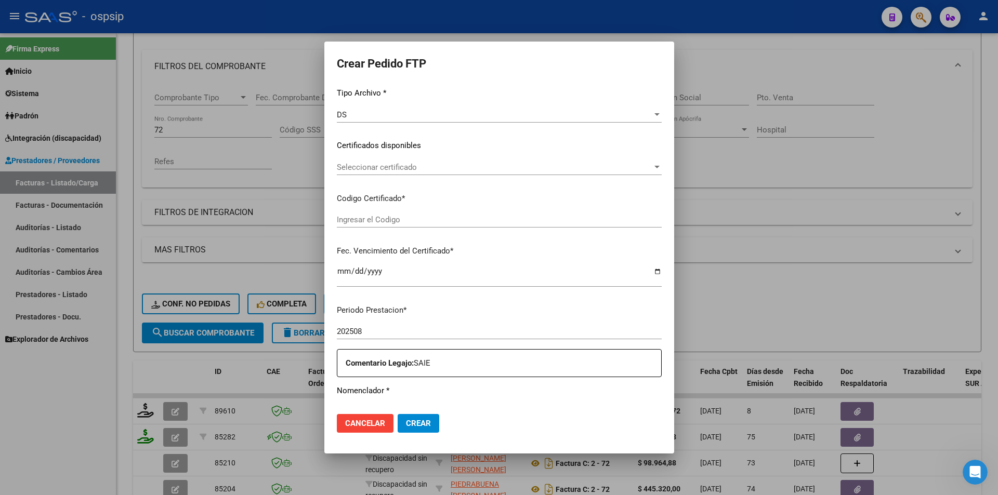
scroll to position [208, 0]
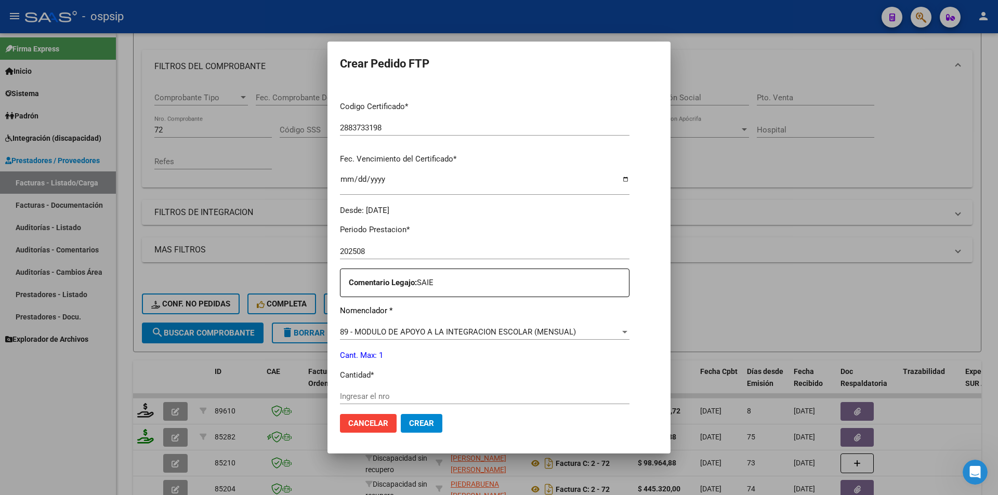
click at [364, 390] on div "Ingresar el nro" at bounding box center [485, 397] width 290 height 16
click at [412, 417] on button "Crear" at bounding box center [422, 423] width 42 height 19
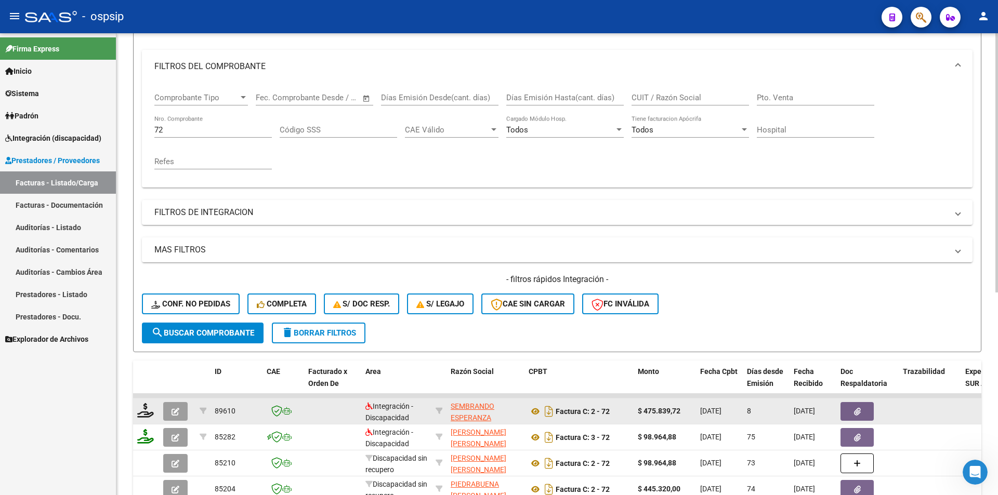
click at [178, 410] on icon "button" at bounding box center [176, 412] width 8 height 8
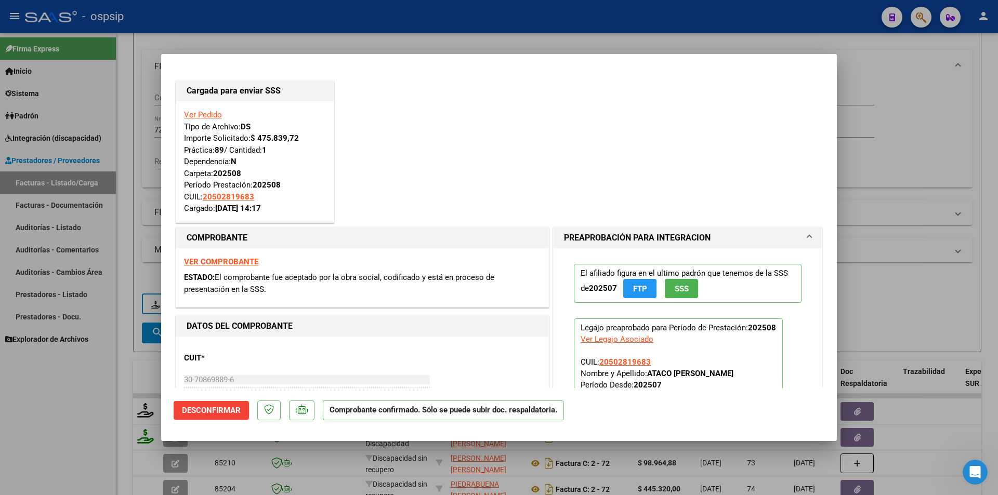
click at [74, 432] on div at bounding box center [499, 247] width 998 height 495
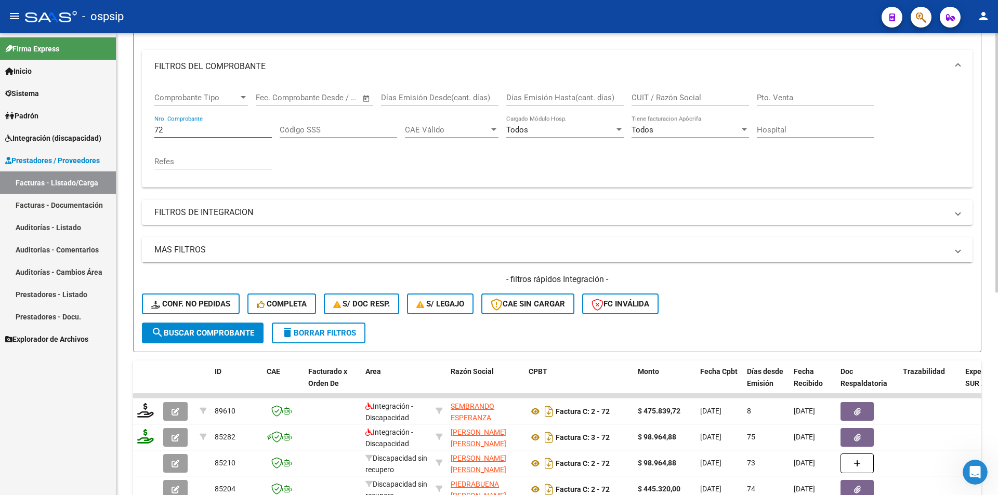
drag, startPoint x: 174, startPoint y: 130, endPoint x: 129, endPoint y: 124, distance: 45.6
click at [129, 123] on div "Video tutorial PRESTADORES -> Listado de CPBTs Emitidos por Prestadores / Prove…" at bounding box center [556, 313] width 881 height 815
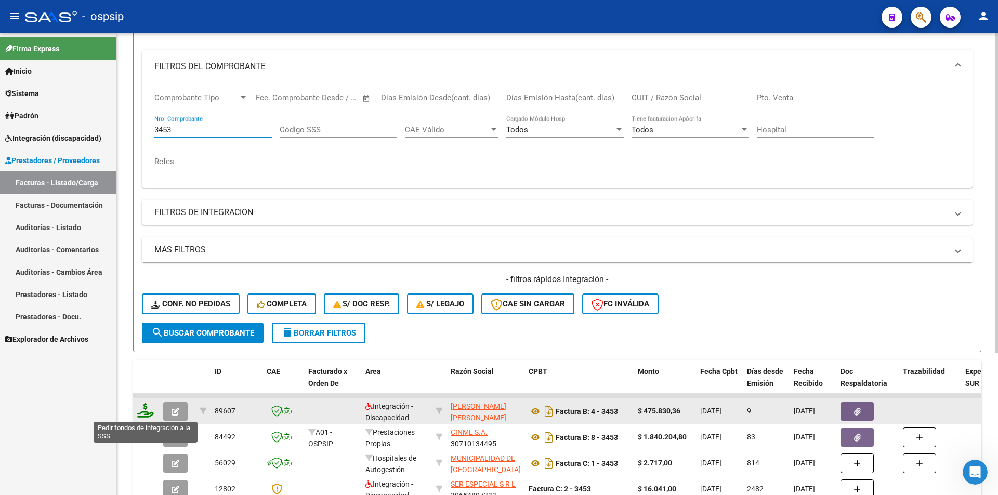
click at [141, 409] on icon at bounding box center [145, 410] width 17 height 15
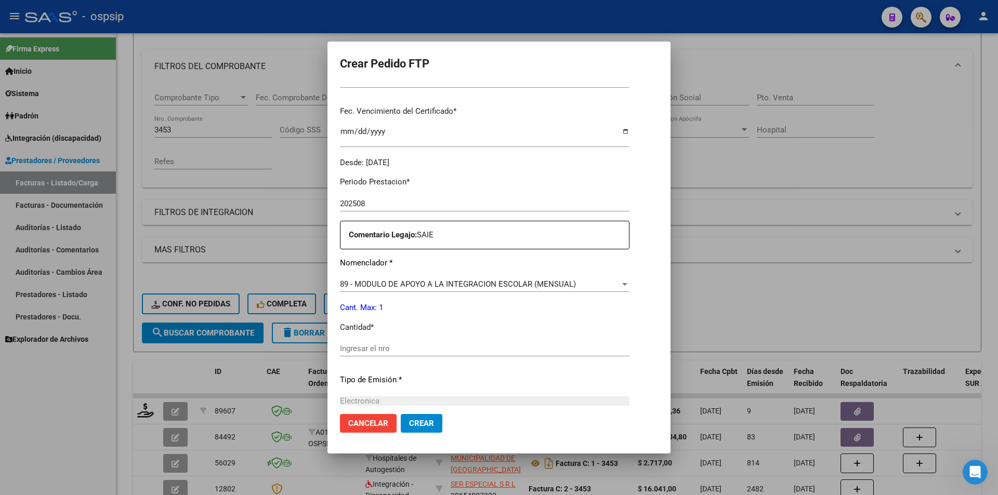
scroll to position [260, 0]
click at [377, 343] on input "Ingresar el nro" at bounding box center [471, 344] width 263 height 9
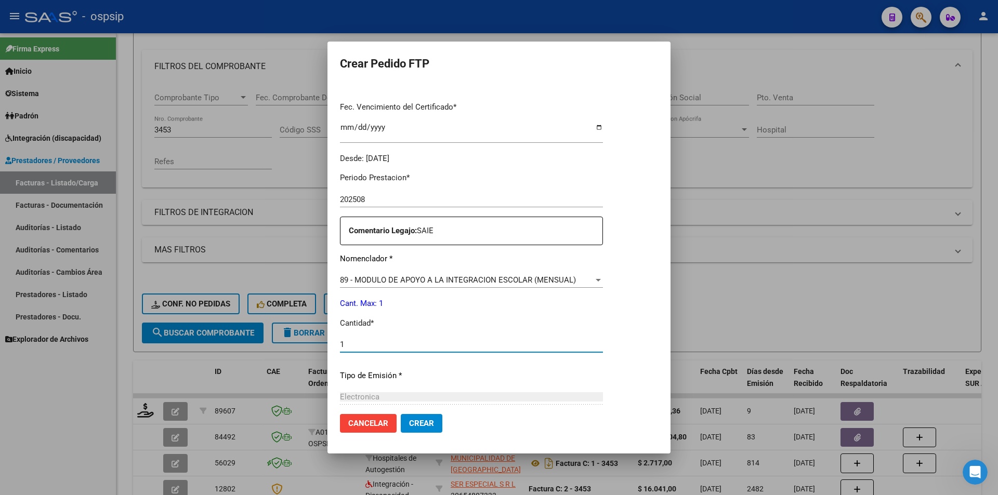
click at [415, 431] on button "Crear" at bounding box center [422, 423] width 42 height 19
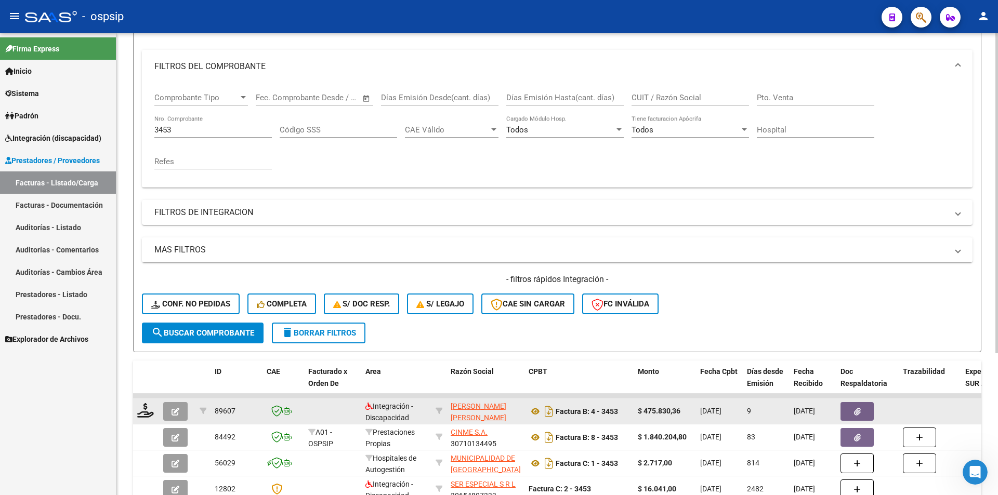
click at [177, 410] on icon "button" at bounding box center [176, 412] width 8 height 8
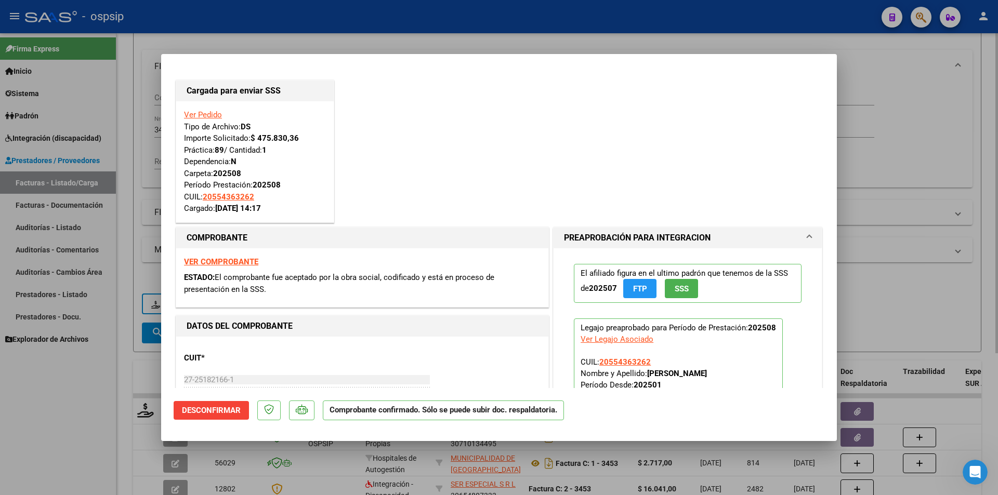
click at [123, 281] on div at bounding box center [499, 247] width 998 height 495
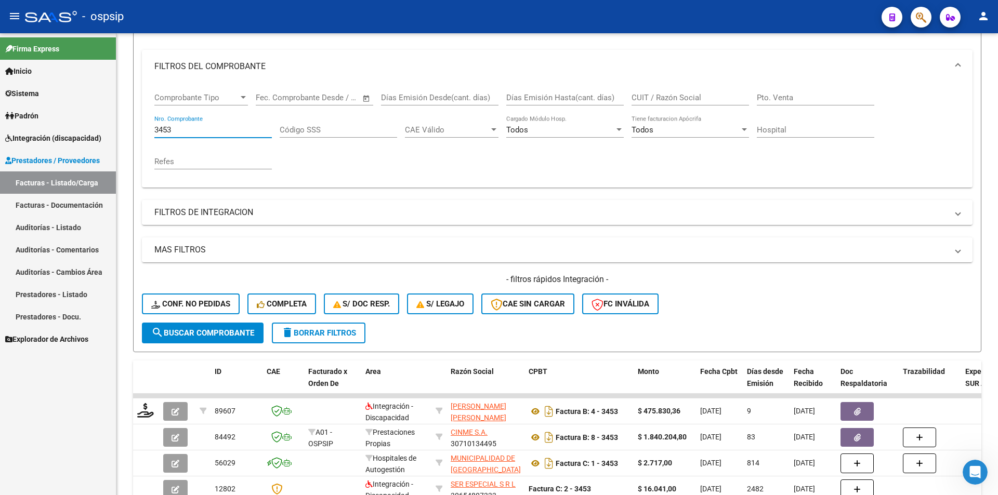
drag, startPoint x: 121, startPoint y: 122, endPoint x: 115, endPoint y: 124, distance: 6.1
click at [114, 122] on mat-sidenav-container "Firma Express Inicio Calendario SSS Instructivos Contacto OS Sistema Usuarios T…" at bounding box center [499, 264] width 998 height 462
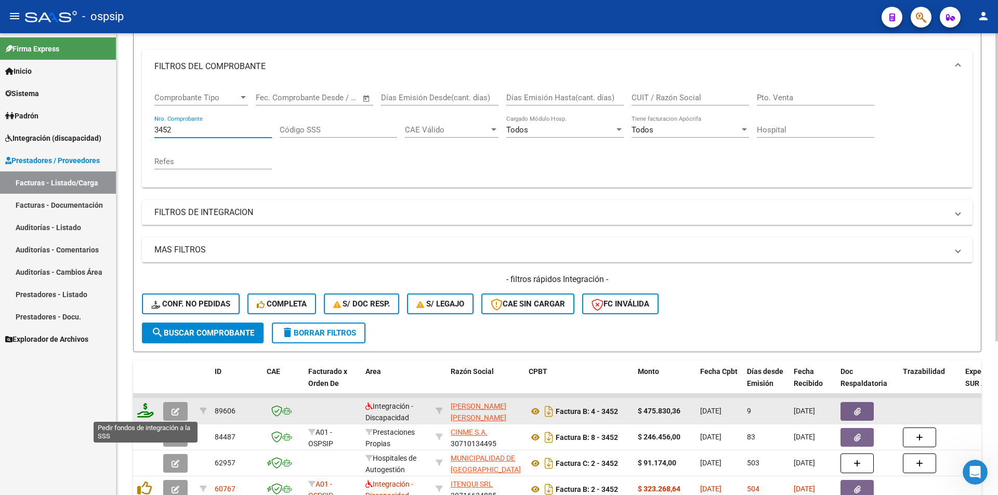
click at [145, 411] on icon at bounding box center [145, 410] width 17 height 15
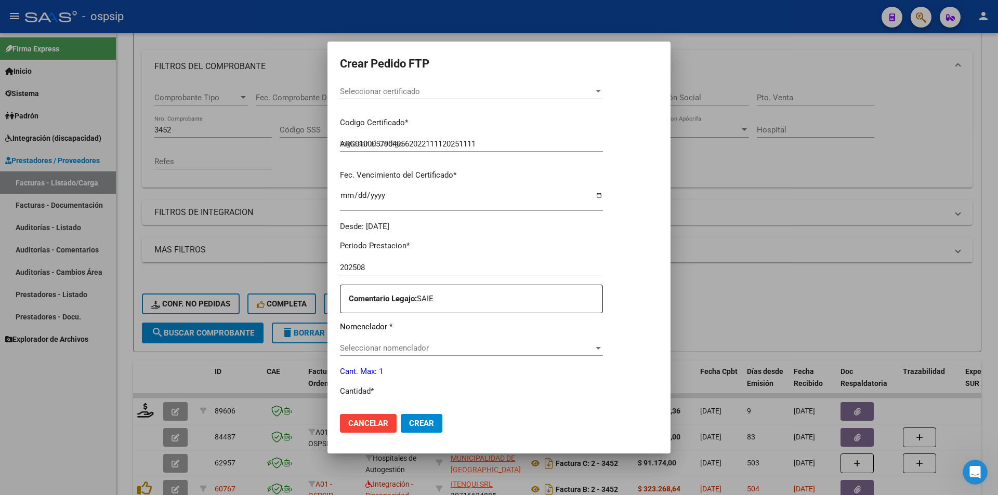
scroll to position [260, 0]
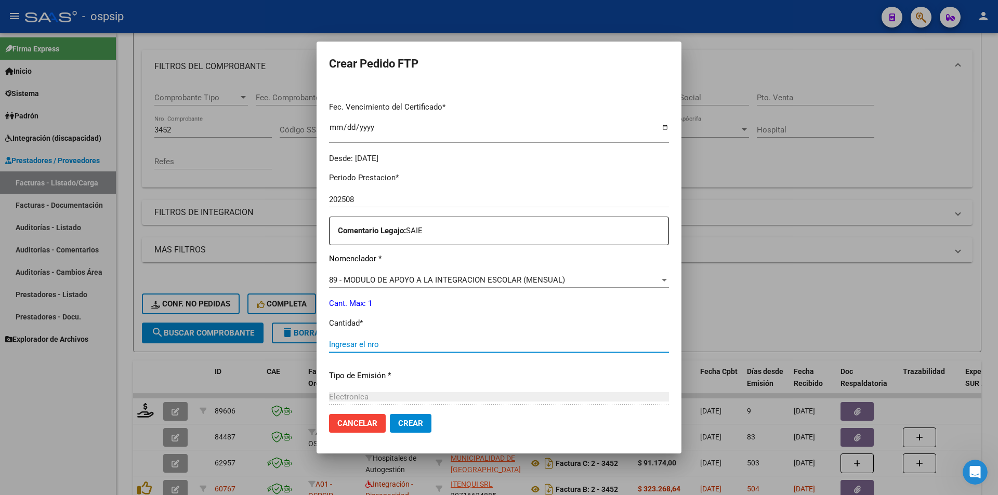
click at [376, 346] on input "Ingresar el nro" at bounding box center [499, 344] width 340 height 9
click at [416, 425] on button "Crear" at bounding box center [411, 423] width 42 height 19
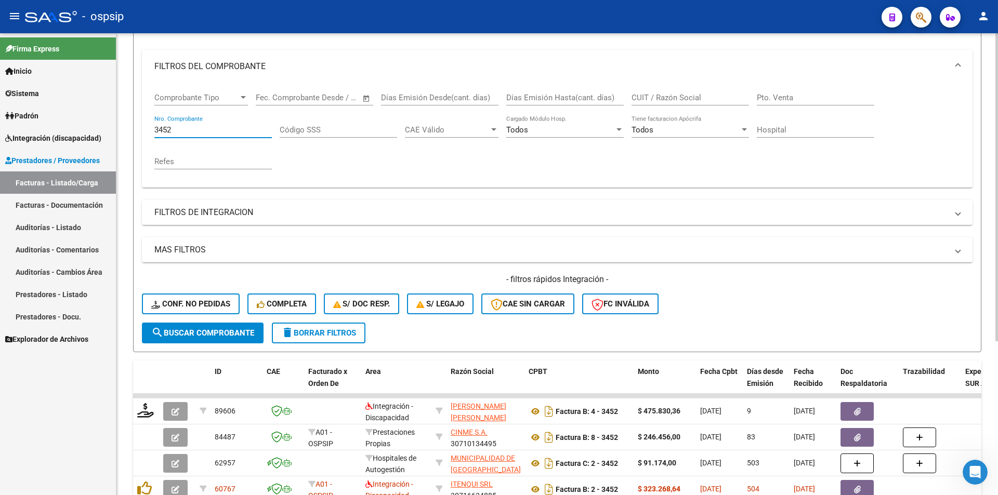
drag, startPoint x: 185, startPoint y: 127, endPoint x: 137, endPoint y: 125, distance: 48.4
click at [137, 125] on form "Filtros Id Area Area Seleccionar Gerenciador Seleccionar Gerenciador Todos Conf…" at bounding box center [557, 174] width 848 height 356
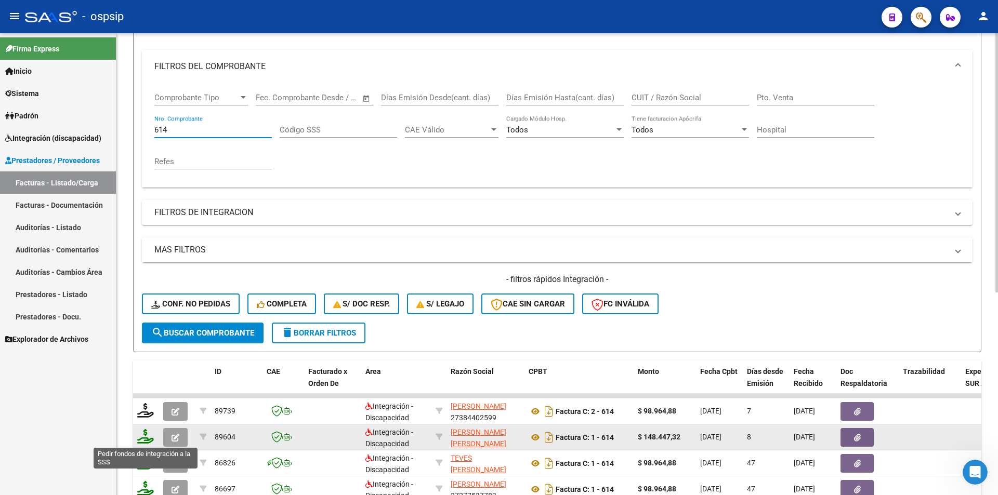
click at [150, 436] on icon at bounding box center [145, 436] width 17 height 15
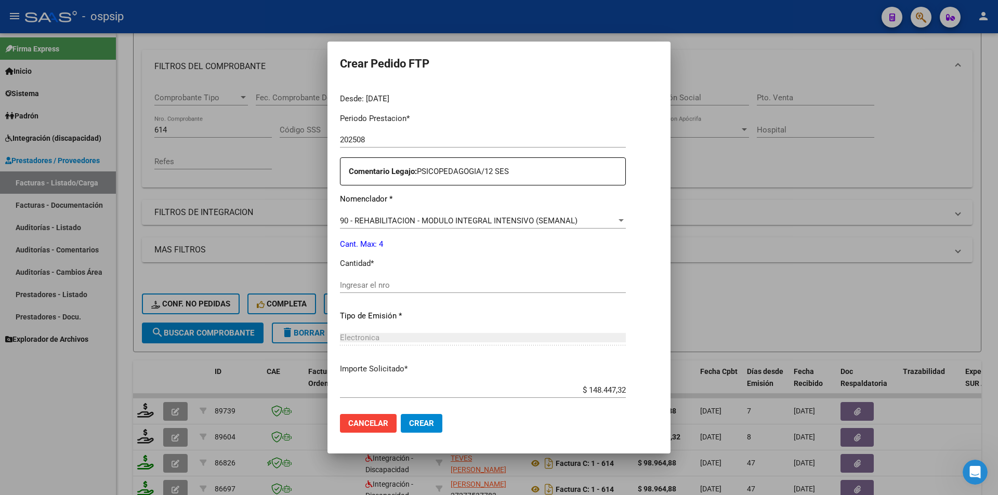
scroll to position [319, 0]
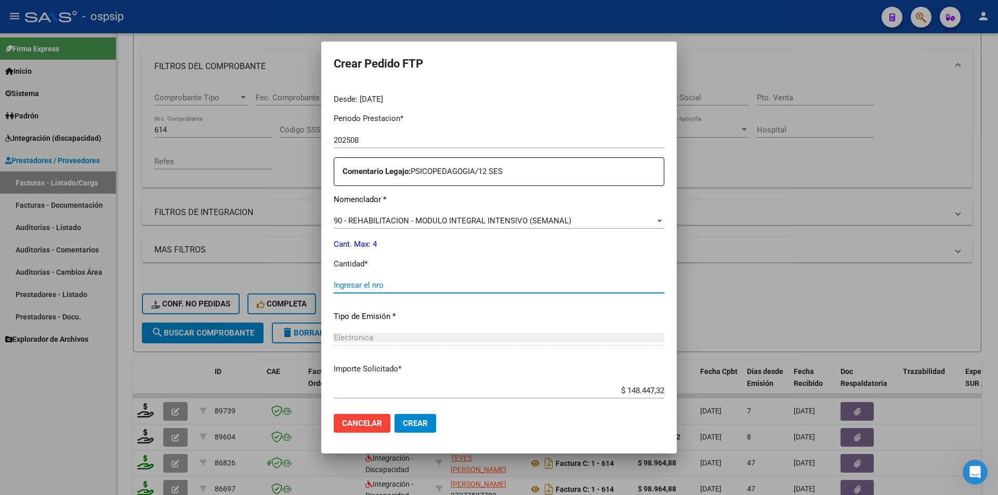
click at [362, 285] on input "Ingresar el nro" at bounding box center [499, 285] width 331 height 9
click at [403, 419] on span "Crear" at bounding box center [415, 423] width 25 height 9
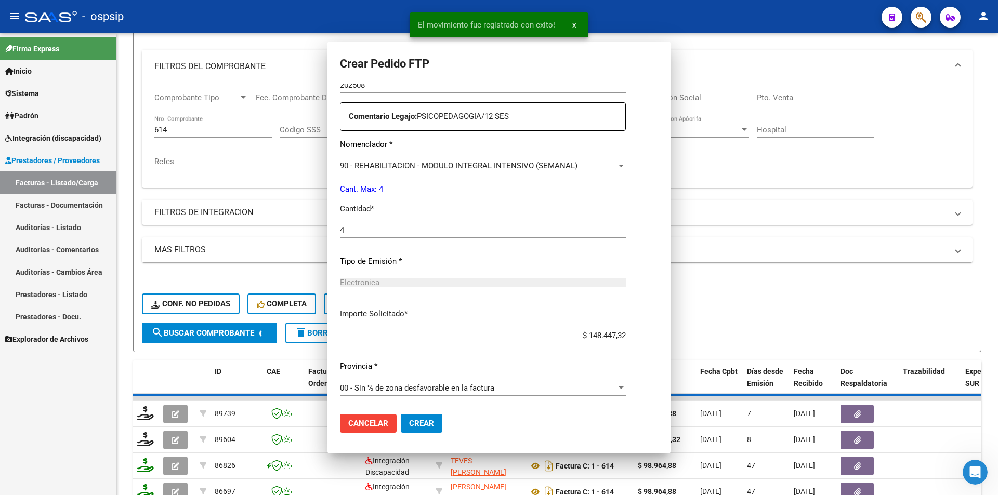
scroll to position [0, 0]
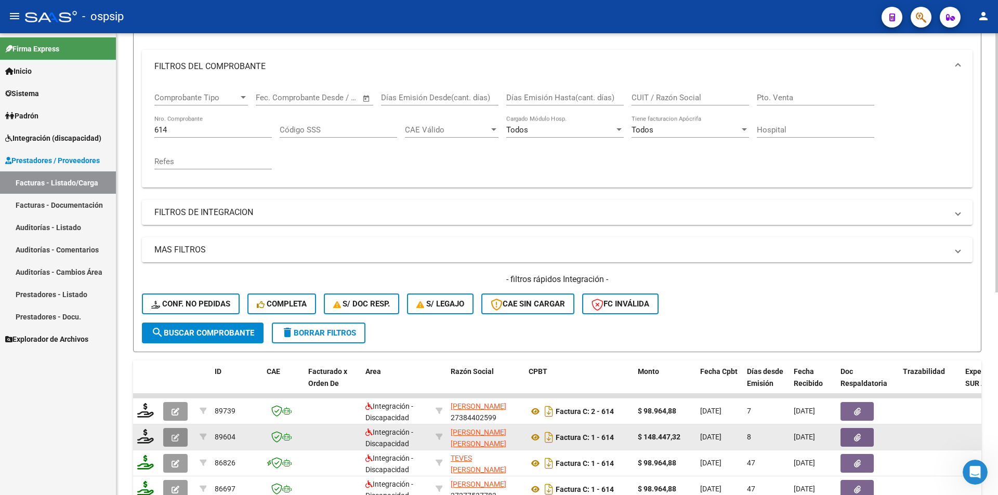
click at [177, 439] on icon "button" at bounding box center [176, 438] width 8 height 8
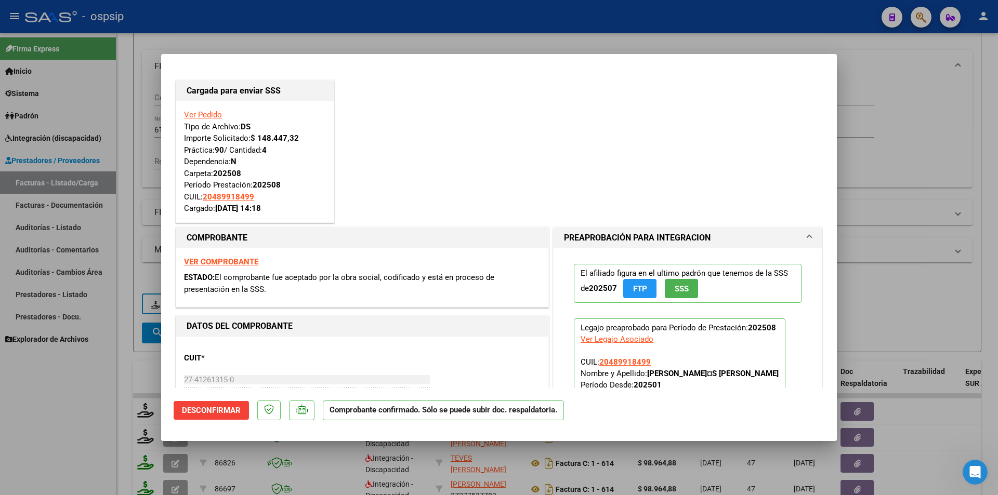
click at [63, 428] on div at bounding box center [499, 247] width 998 height 495
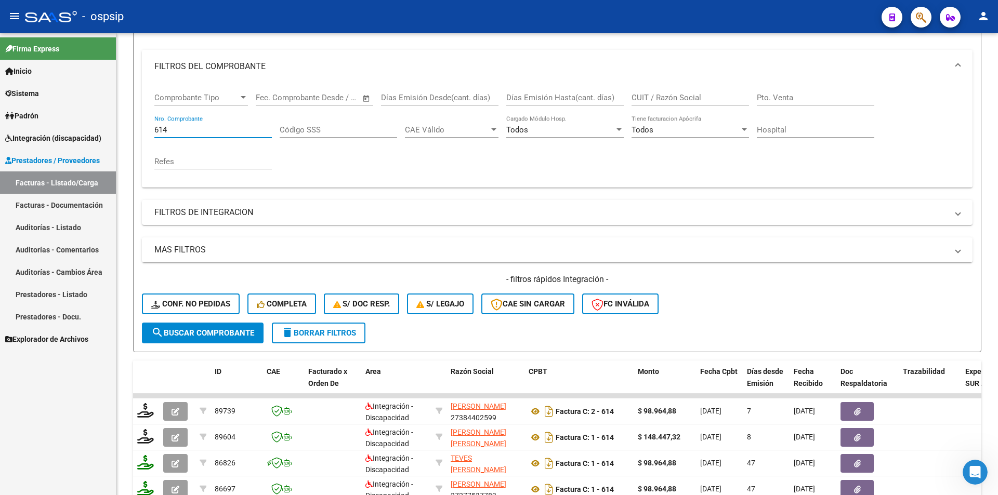
drag, startPoint x: 187, startPoint y: 132, endPoint x: 113, endPoint y: 125, distance: 74.1
click at [113, 125] on mat-sidenav-container "Firma Express Inicio Calendario SSS Instructivos Contacto OS Sistema Usuarios T…" at bounding box center [499, 264] width 998 height 462
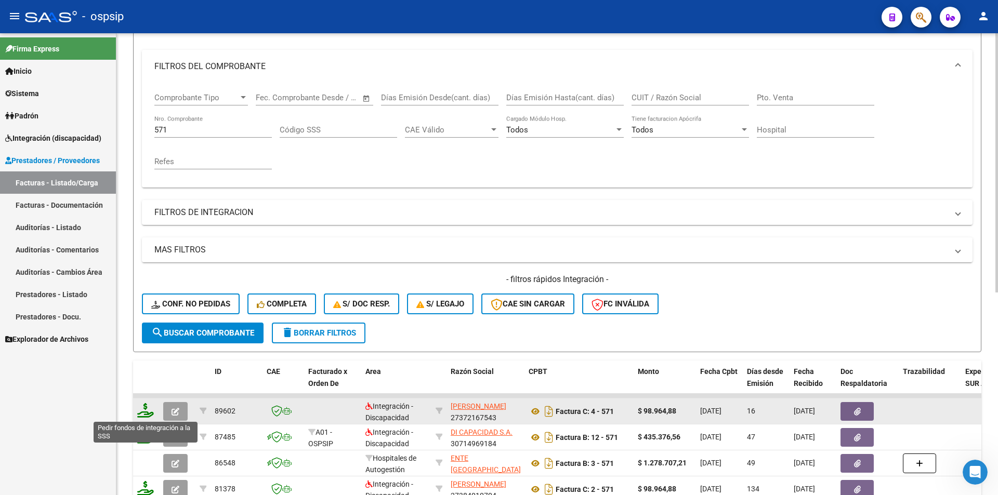
click at [143, 409] on icon at bounding box center [145, 410] width 17 height 15
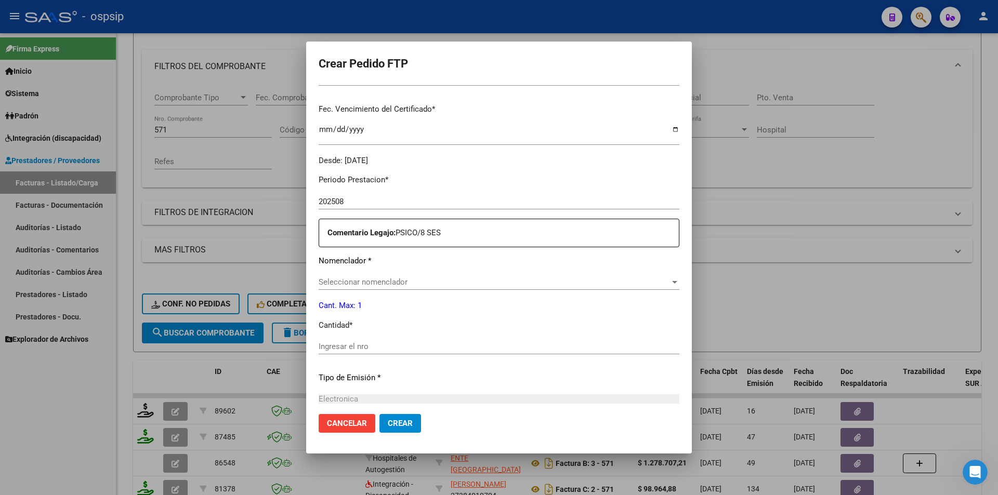
scroll to position [267, 0]
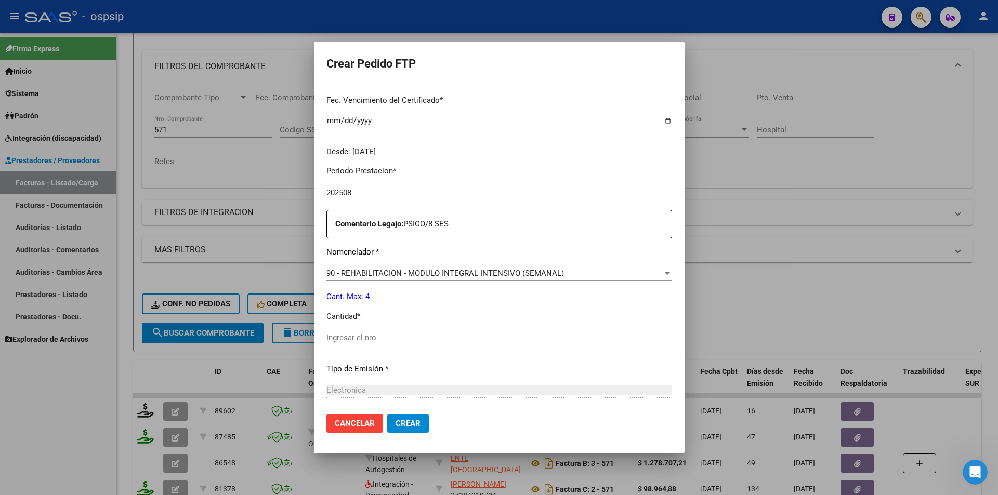
click at [358, 343] on input "Ingresar el nro" at bounding box center [499, 337] width 346 height 9
click at [415, 421] on button "Crear" at bounding box center [408, 423] width 42 height 19
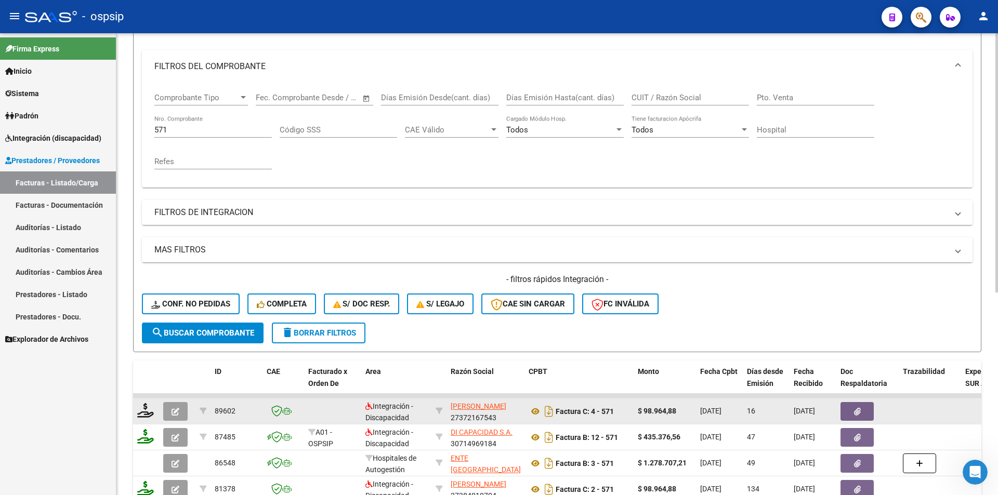
click at [174, 415] on icon "button" at bounding box center [176, 412] width 8 height 8
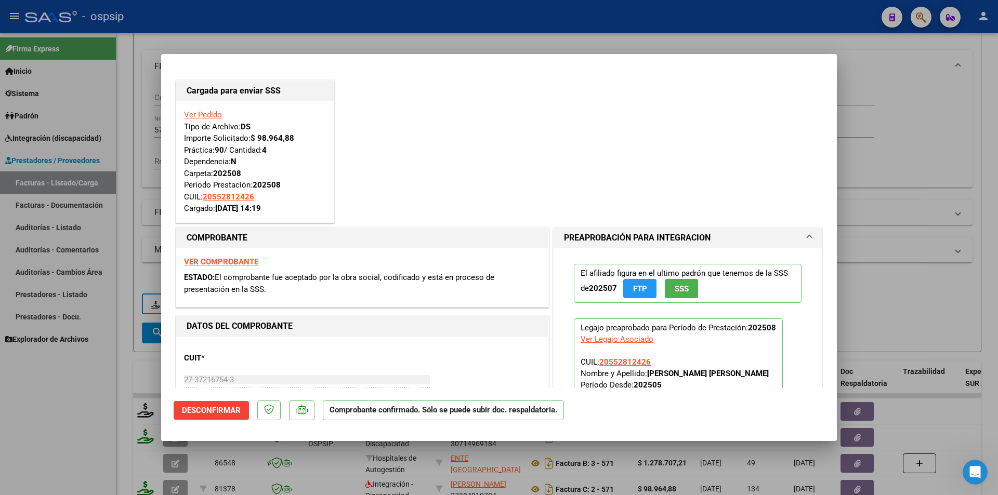
click at [70, 386] on div at bounding box center [499, 247] width 998 height 495
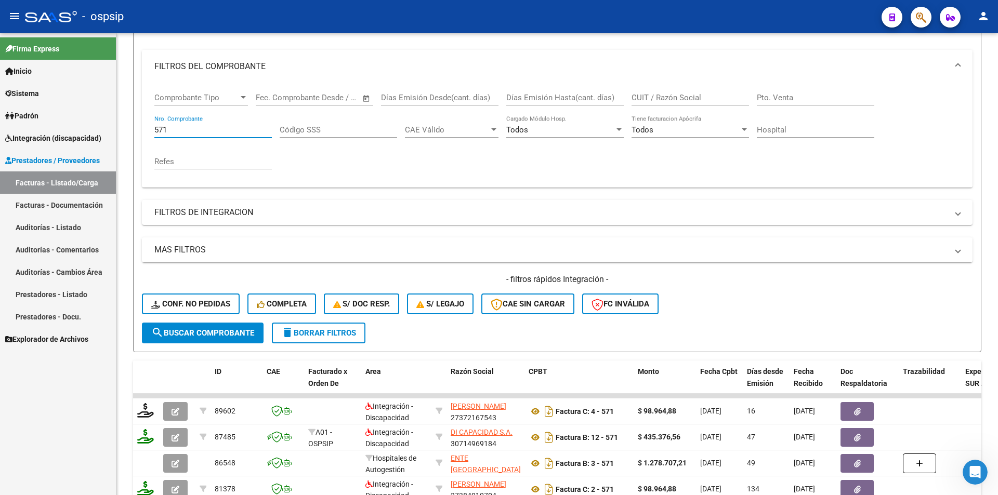
drag, startPoint x: 173, startPoint y: 130, endPoint x: 102, endPoint y: 125, distance: 71.4
click at [102, 123] on mat-sidenav-container "Firma Express Inicio Calendario SSS Instructivos Contacto OS Sistema Usuarios T…" at bounding box center [499, 264] width 998 height 462
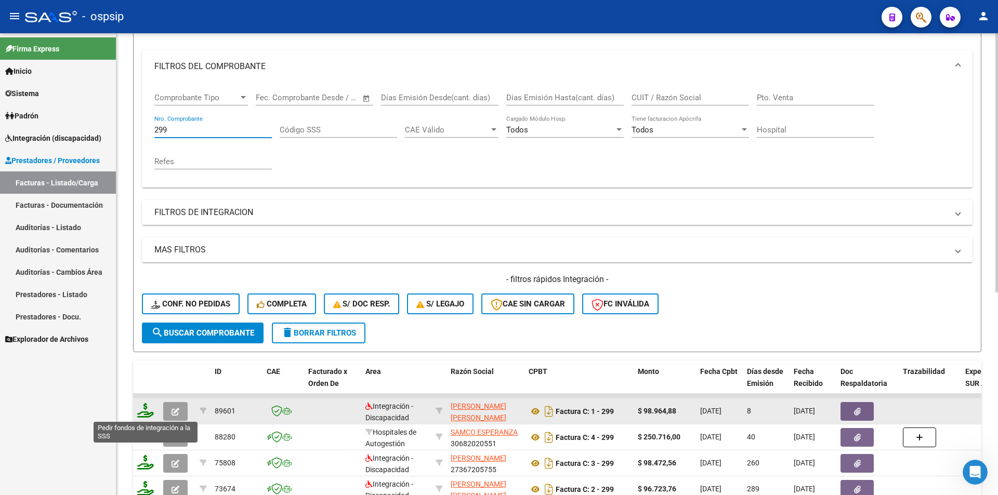
click at [142, 414] on icon at bounding box center [145, 410] width 17 height 15
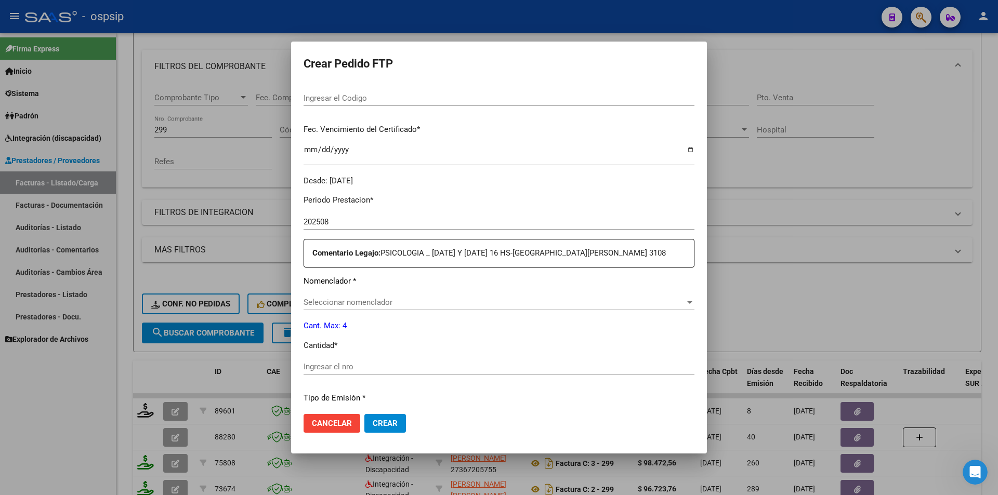
scroll to position [319, 0]
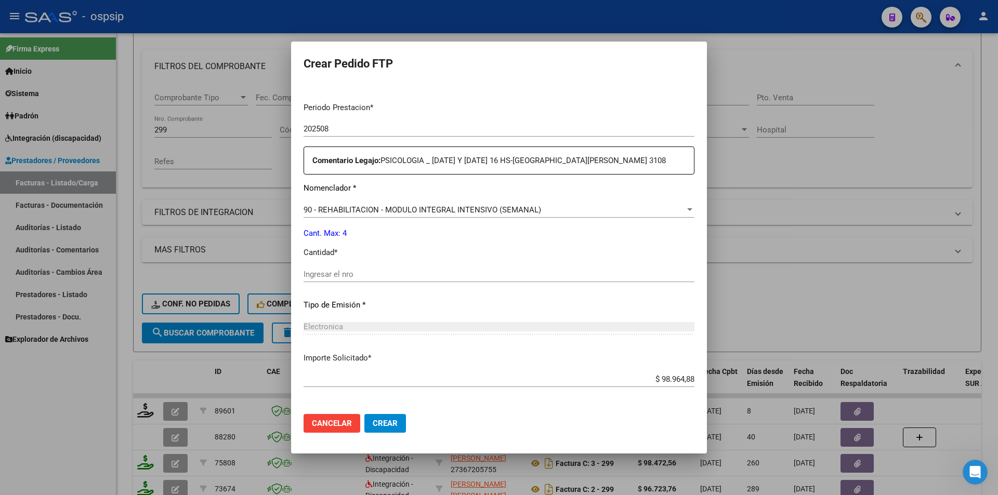
click at [328, 274] on input "Ingresar el nro" at bounding box center [499, 274] width 391 height 9
click at [397, 425] on span "Crear" at bounding box center [385, 423] width 25 height 9
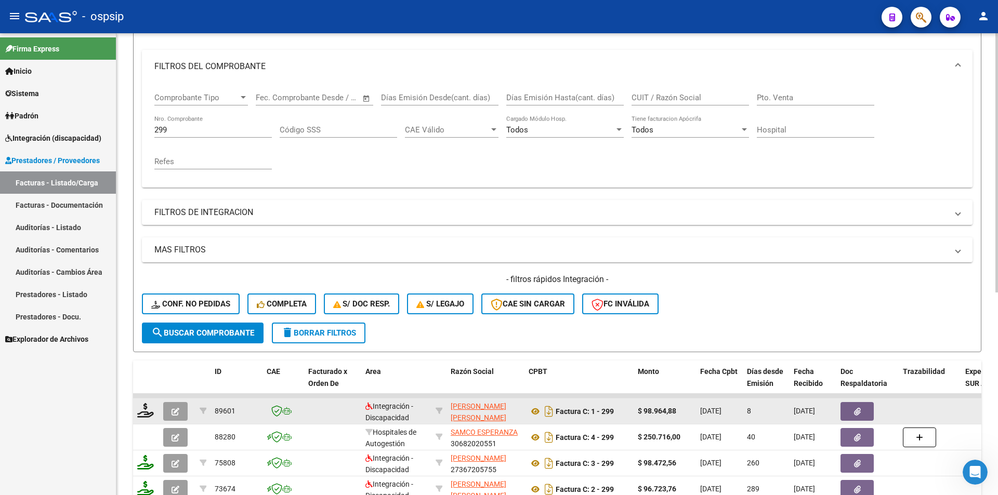
click at [179, 413] on icon "button" at bounding box center [176, 412] width 8 height 8
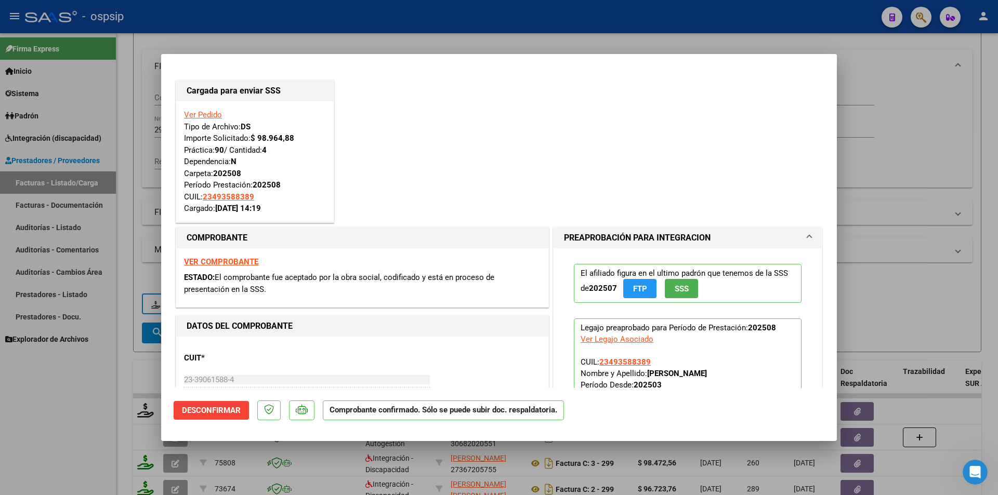
click at [138, 200] on div at bounding box center [499, 247] width 998 height 495
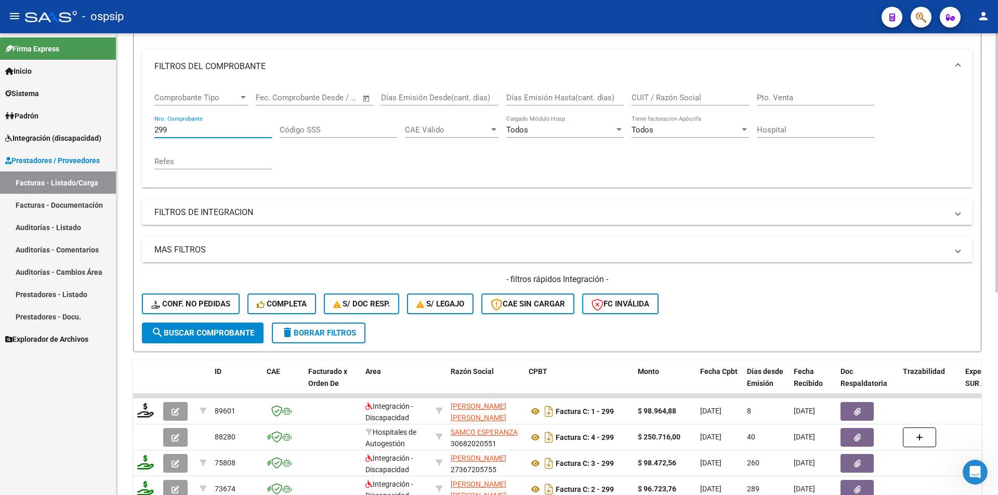
drag, startPoint x: 170, startPoint y: 128, endPoint x: 147, endPoint y: 126, distance: 24.0
click at [147, 126] on div "Comprobante Tipo Comprobante Tipo Fecha inicio – Fecha fin Fec. Comprobante Des…" at bounding box center [557, 135] width 831 height 104
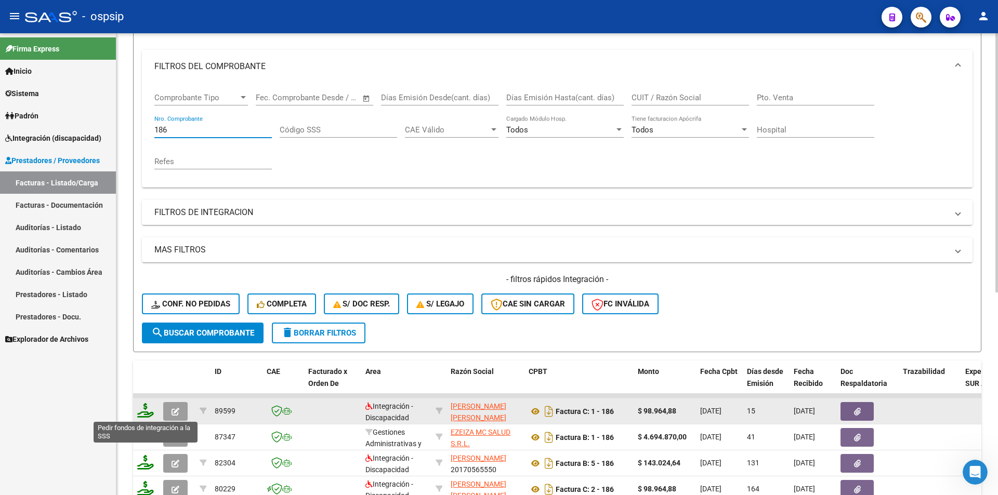
click at [143, 413] on icon at bounding box center [145, 410] width 17 height 15
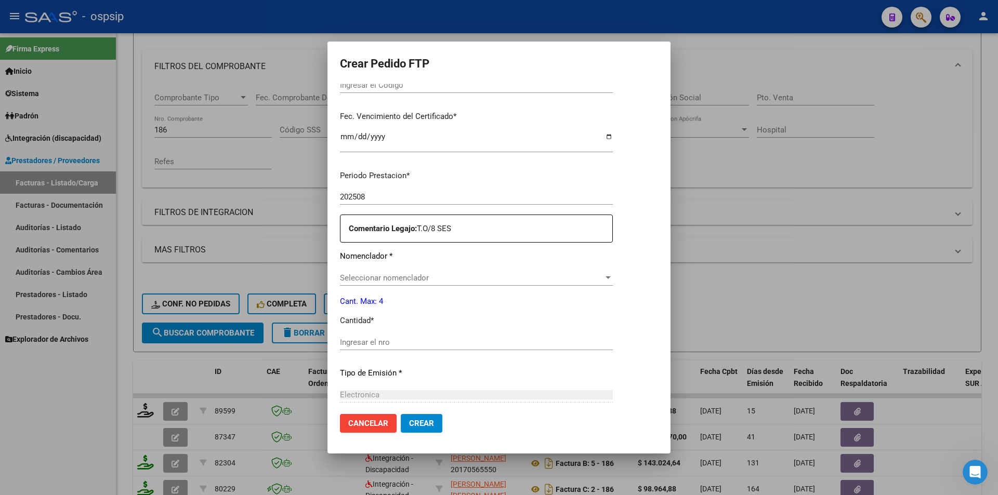
scroll to position [260, 0]
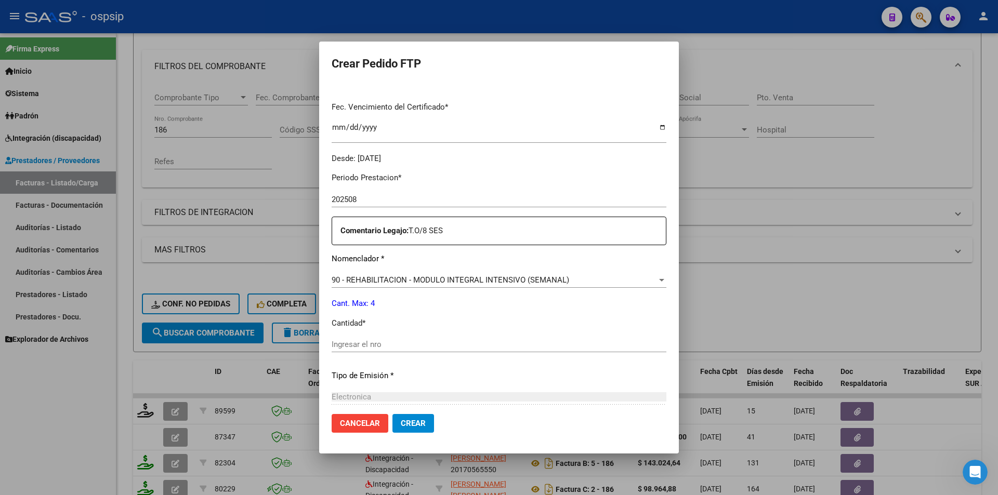
click at [381, 353] on div "Ingresar el nro" at bounding box center [499, 349] width 335 height 25
click at [345, 344] on input "Ingresar el nro" at bounding box center [499, 344] width 335 height 9
click at [401, 425] on span "Crear" at bounding box center [413, 423] width 25 height 9
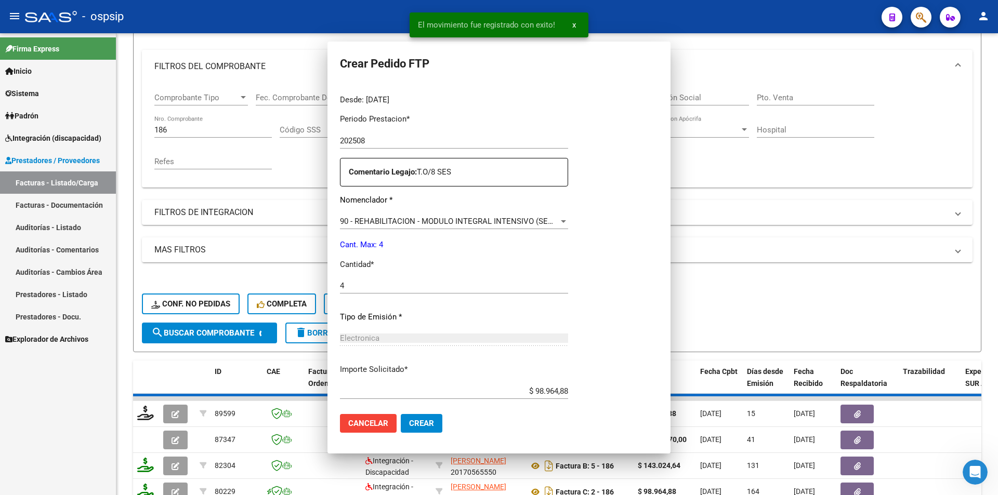
scroll to position [0, 0]
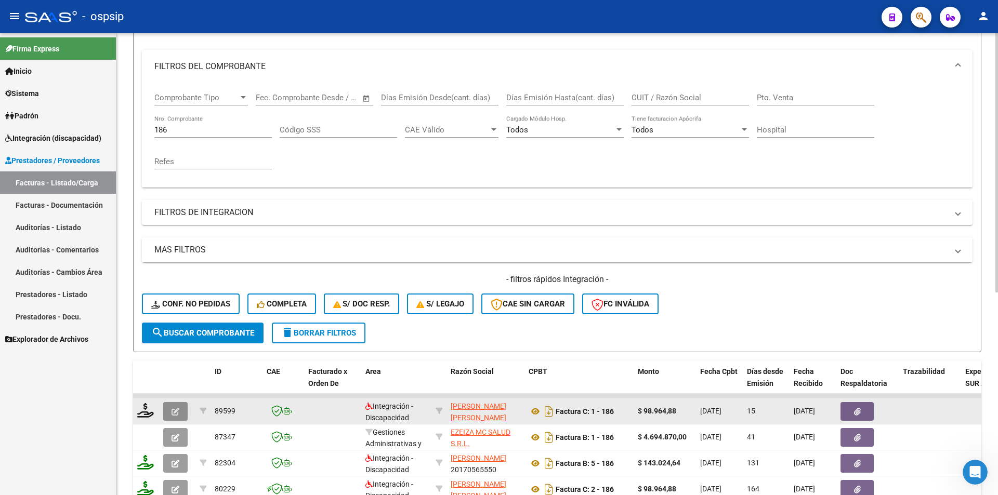
click at [174, 411] on icon "button" at bounding box center [176, 412] width 8 height 8
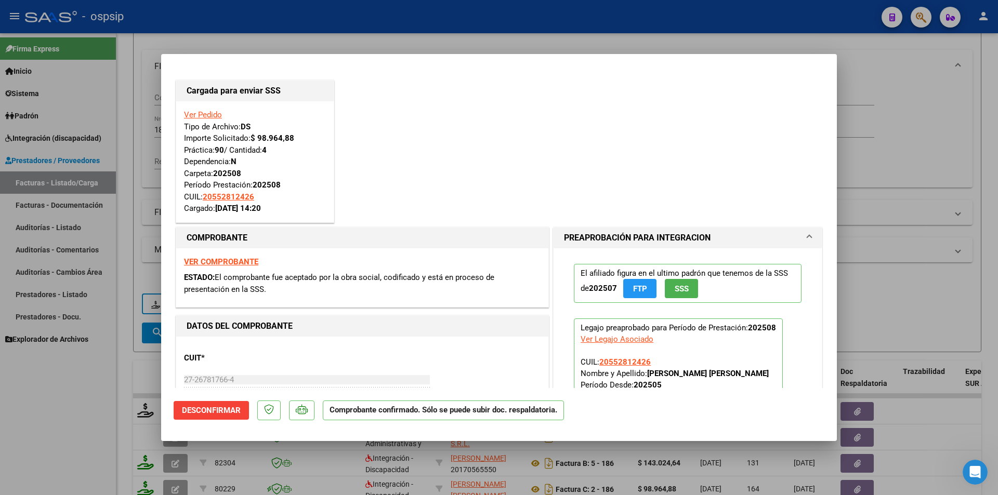
click at [120, 338] on div at bounding box center [499, 247] width 998 height 495
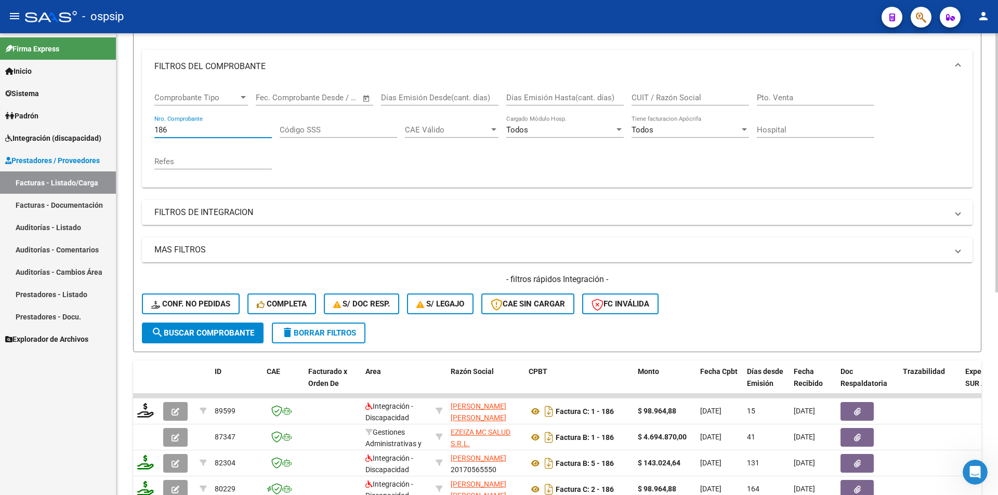
drag, startPoint x: 175, startPoint y: 126, endPoint x: 144, endPoint y: 124, distance: 30.8
click at [144, 124] on div "Comprobante Tipo Comprobante Tipo Fecha inicio – Fecha fin Fec. Comprobante Des…" at bounding box center [557, 135] width 831 height 104
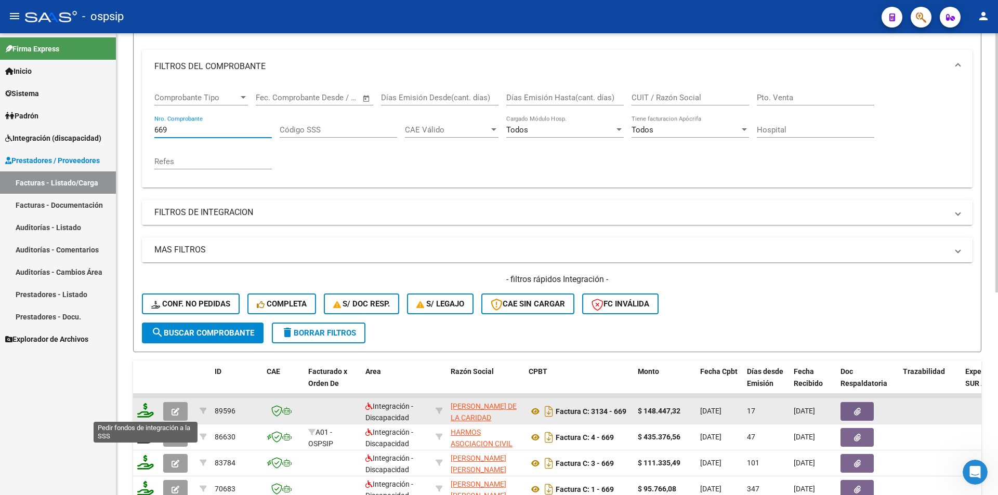
click at [148, 415] on icon at bounding box center [145, 410] width 17 height 15
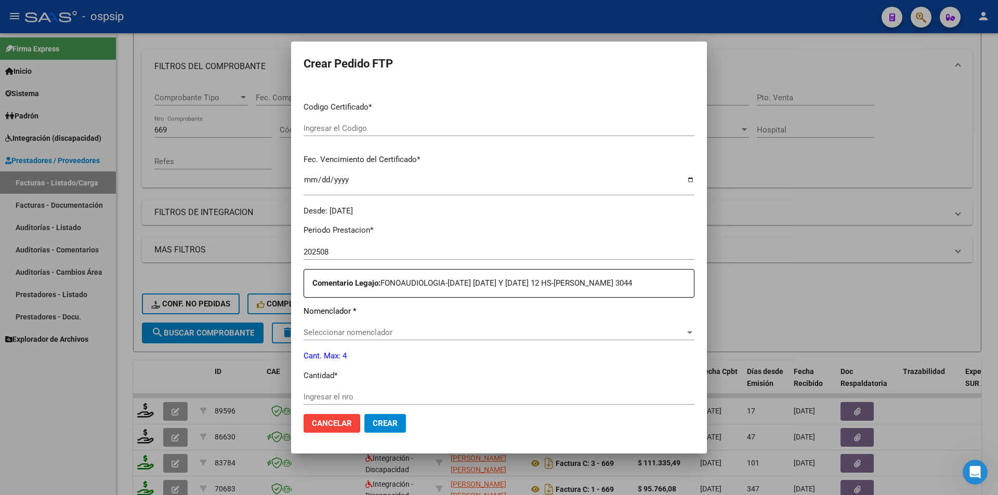
scroll to position [319, 0]
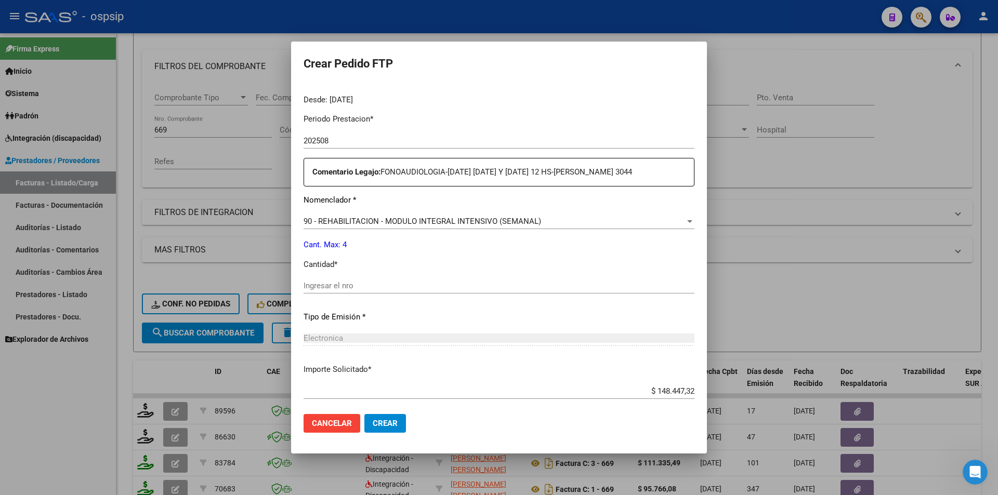
click at [333, 287] on input "Ingresar el nro" at bounding box center [499, 285] width 391 height 9
click at [397, 419] on span "Crear" at bounding box center [385, 423] width 25 height 9
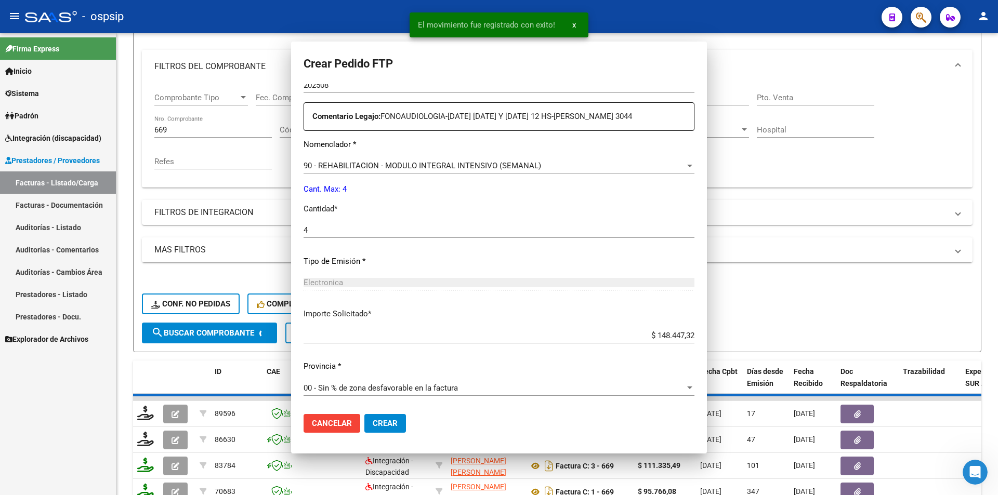
scroll to position [0, 0]
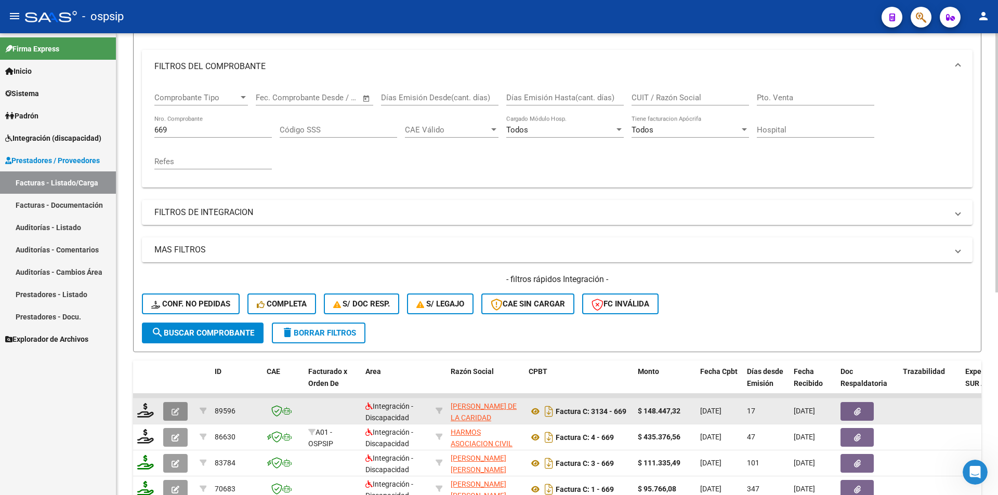
click at [186, 406] on button "button" at bounding box center [175, 411] width 24 height 19
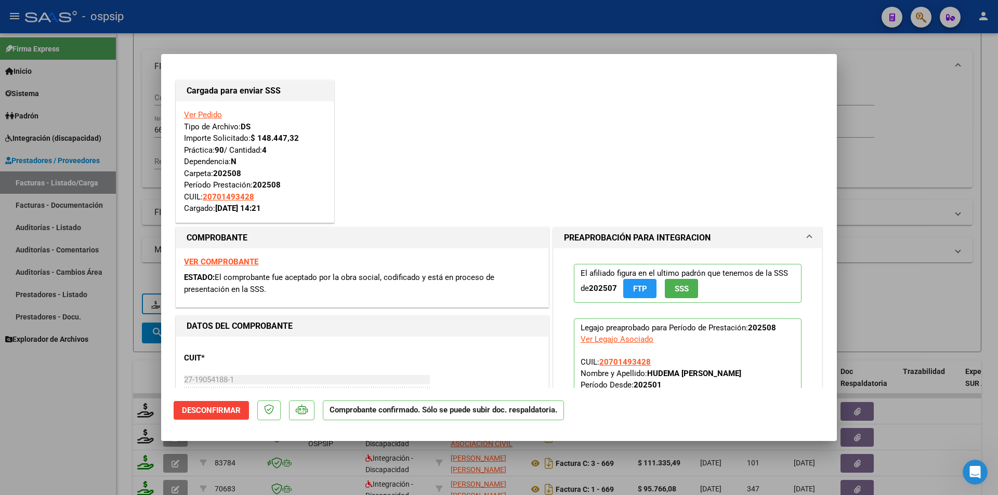
drag, startPoint x: 143, startPoint y: 265, endPoint x: 162, endPoint y: 201, distance: 67.3
click at [143, 265] on div at bounding box center [499, 247] width 998 height 495
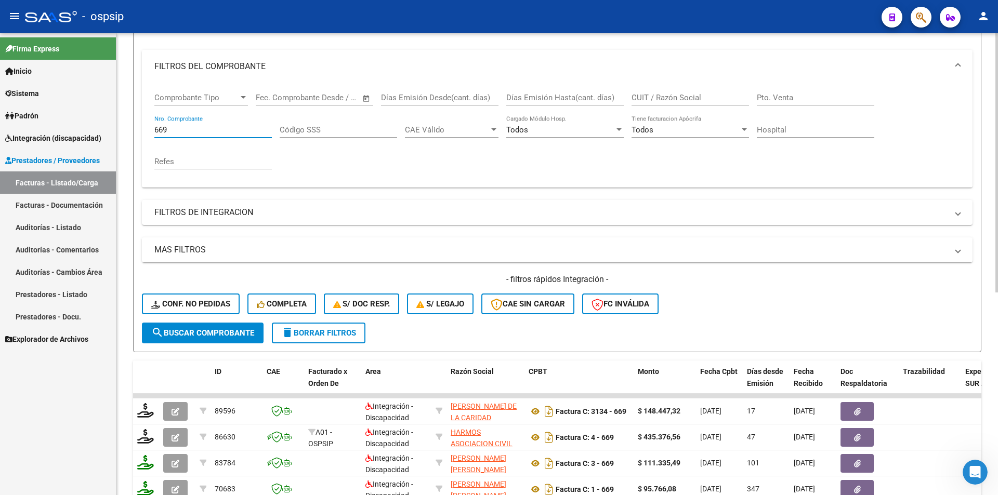
drag, startPoint x: 174, startPoint y: 129, endPoint x: 124, endPoint y: 124, distance: 49.6
click at [124, 124] on div "Video tutorial PRESTADORES -> Listado de CPBTs Emitidos por Prestadores / Prove…" at bounding box center [556, 313] width 881 height 815
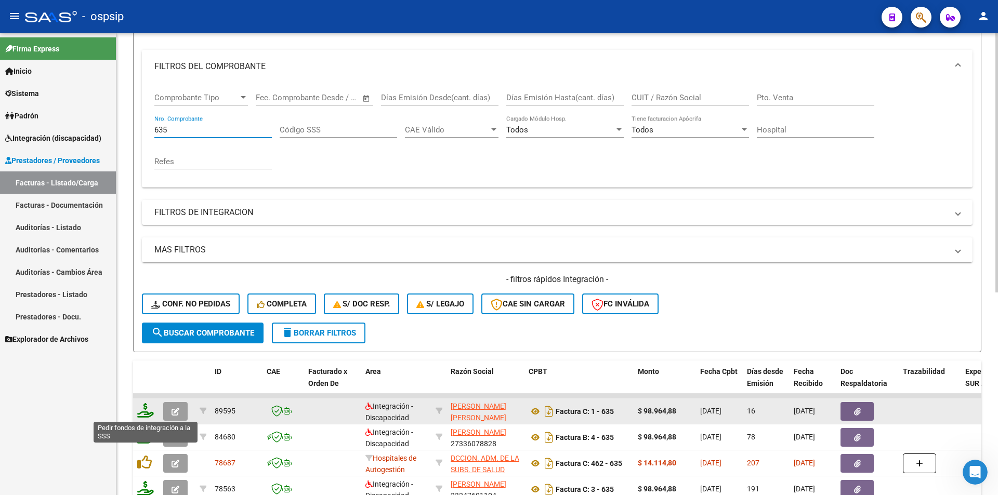
click at [141, 416] on icon at bounding box center [145, 410] width 17 height 15
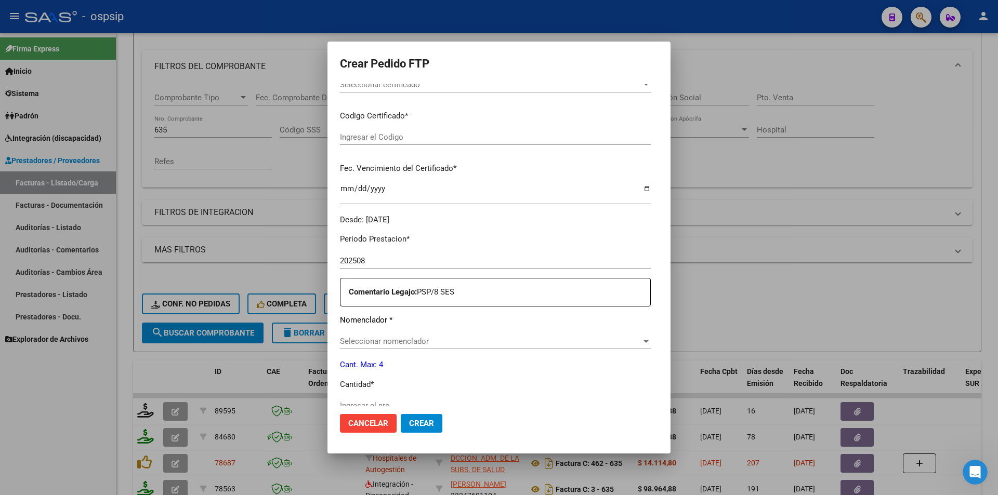
scroll to position [319, 0]
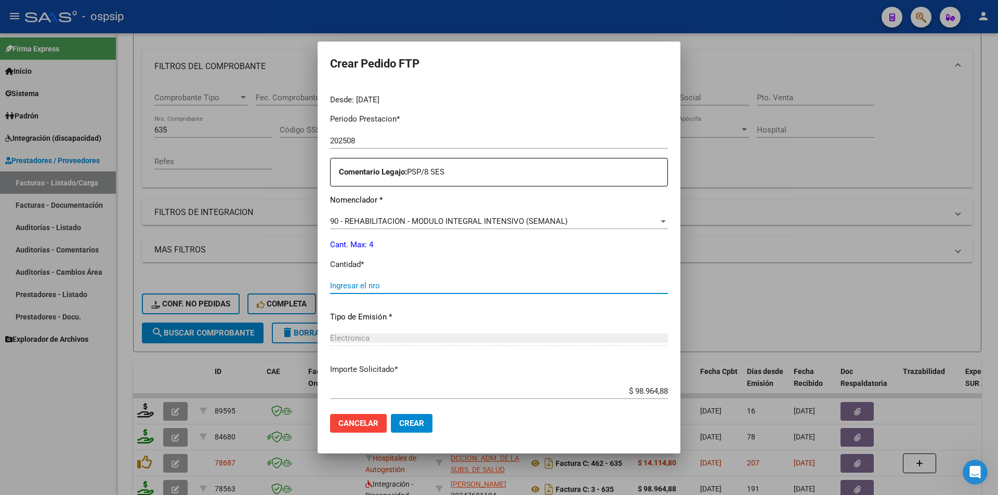
click at [351, 288] on input "Ingresar el nro" at bounding box center [499, 285] width 338 height 9
click at [414, 422] on span "Crear" at bounding box center [411, 423] width 25 height 9
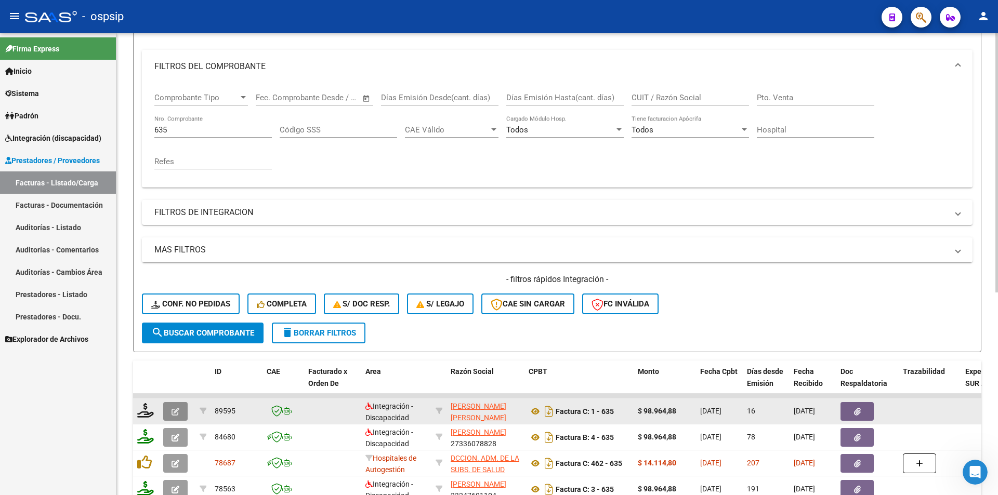
click at [178, 409] on icon "button" at bounding box center [176, 412] width 8 height 8
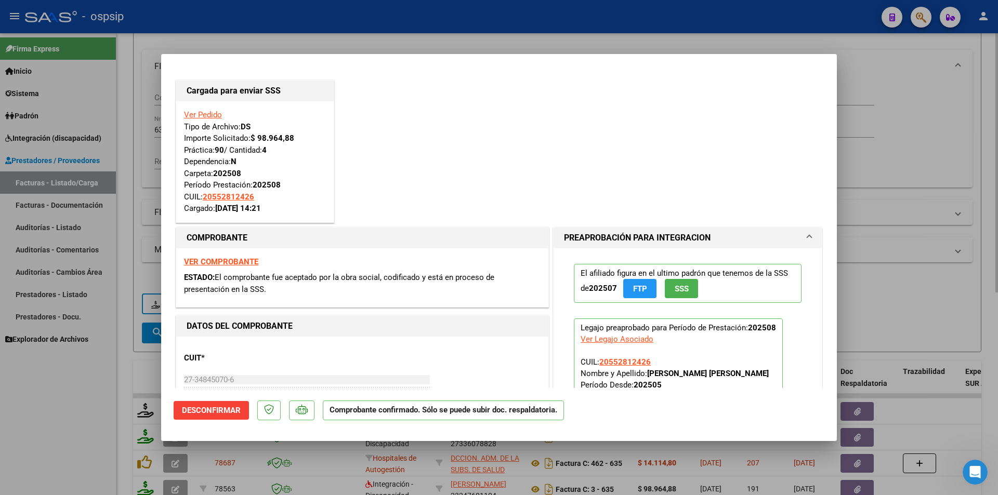
drag, startPoint x: 112, startPoint y: 367, endPoint x: 135, endPoint y: 315, distance: 56.8
click at [112, 367] on div at bounding box center [499, 247] width 998 height 495
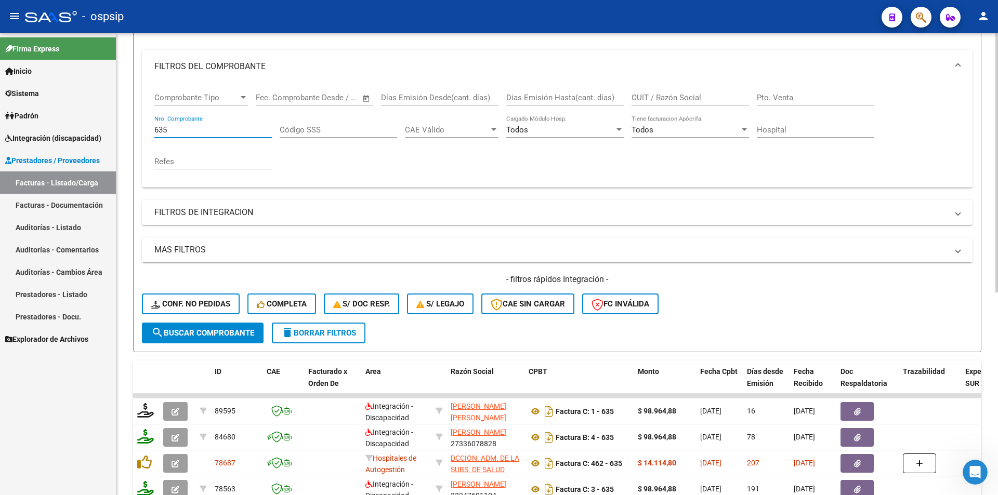
drag, startPoint x: 169, startPoint y: 129, endPoint x: 143, endPoint y: 125, distance: 26.9
click at [143, 125] on div "Comprobante Tipo Comprobante Tipo Fecha inicio – Fecha fin Fec. Comprobante Des…" at bounding box center [557, 135] width 831 height 104
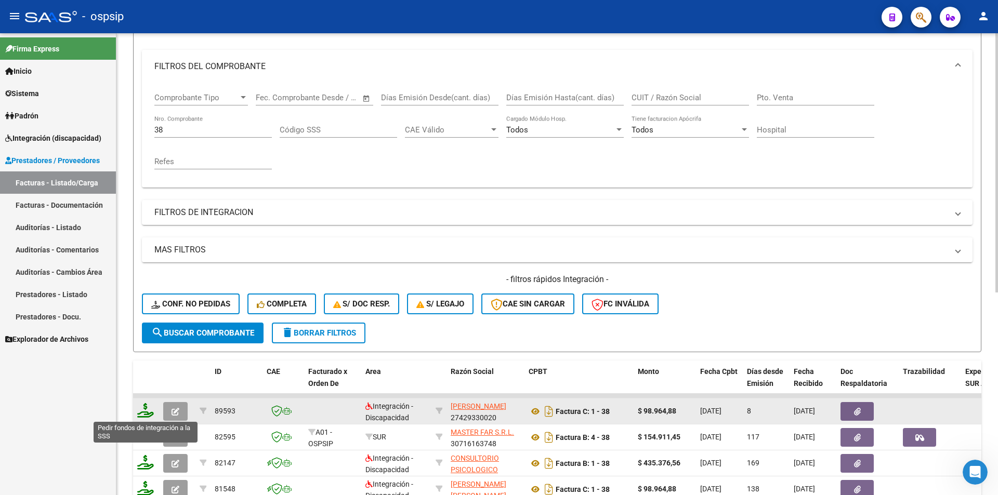
click at [142, 412] on icon at bounding box center [145, 410] width 17 height 15
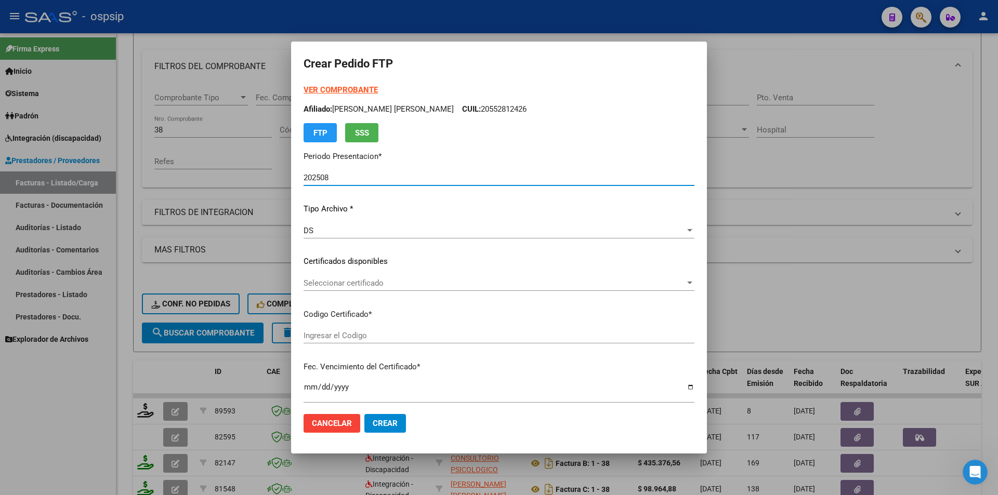
scroll to position [319, 0]
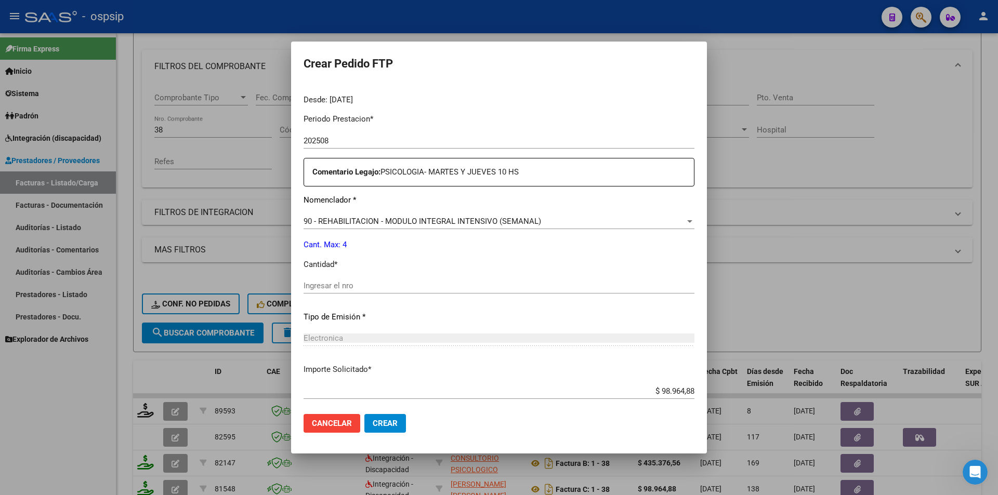
click at [335, 282] on input "Ingresar el nro" at bounding box center [499, 285] width 391 height 9
click at [402, 419] on button "Crear" at bounding box center [385, 423] width 42 height 19
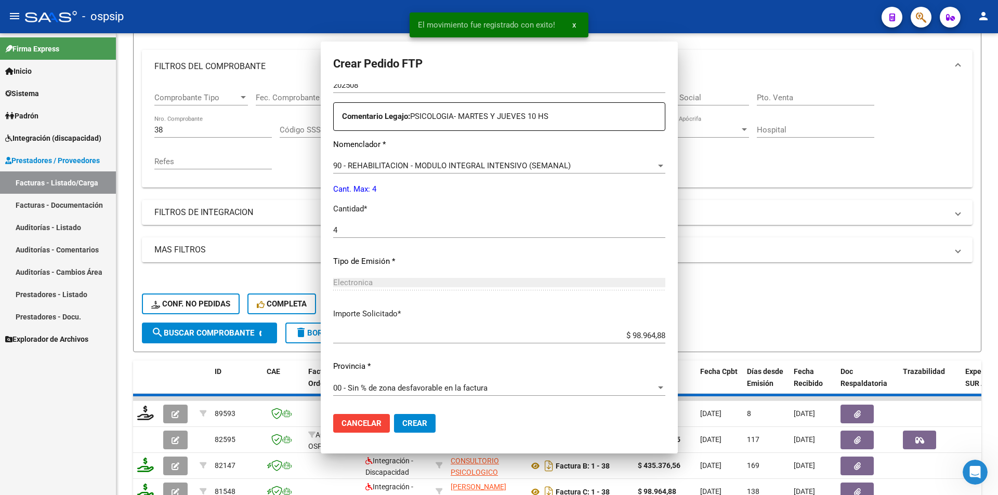
scroll to position [260, 0]
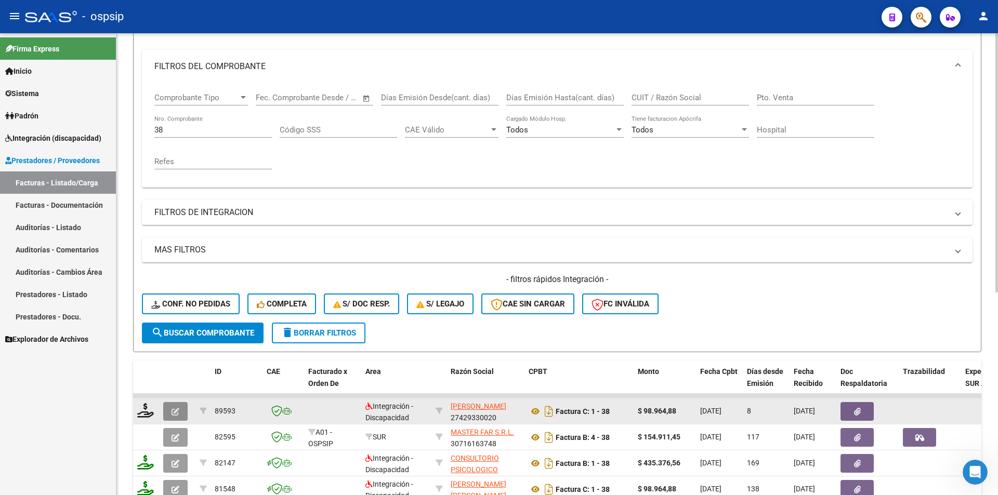
click at [170, 413] on button "button" at bounding box center [175, 411] width 24 height 19
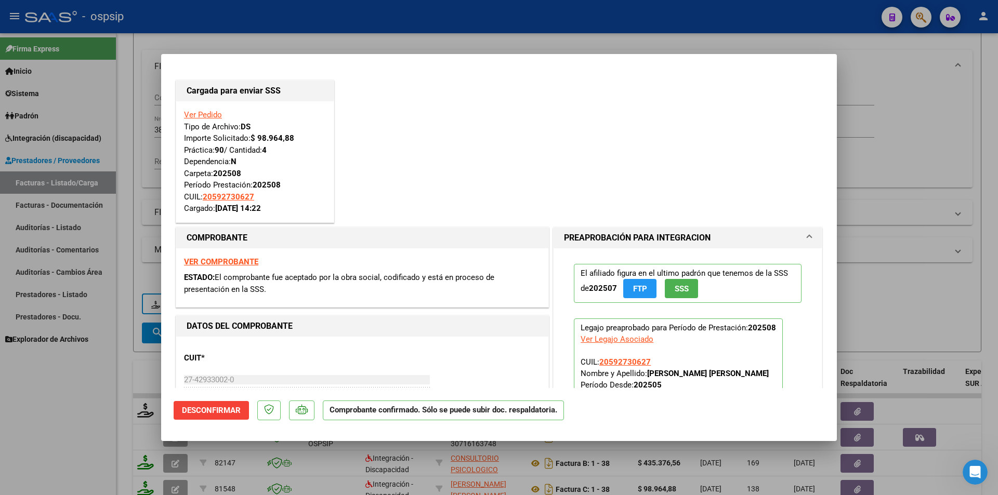
click at [148, 98] on div at bounding box center [499, 247] width 998 height 495
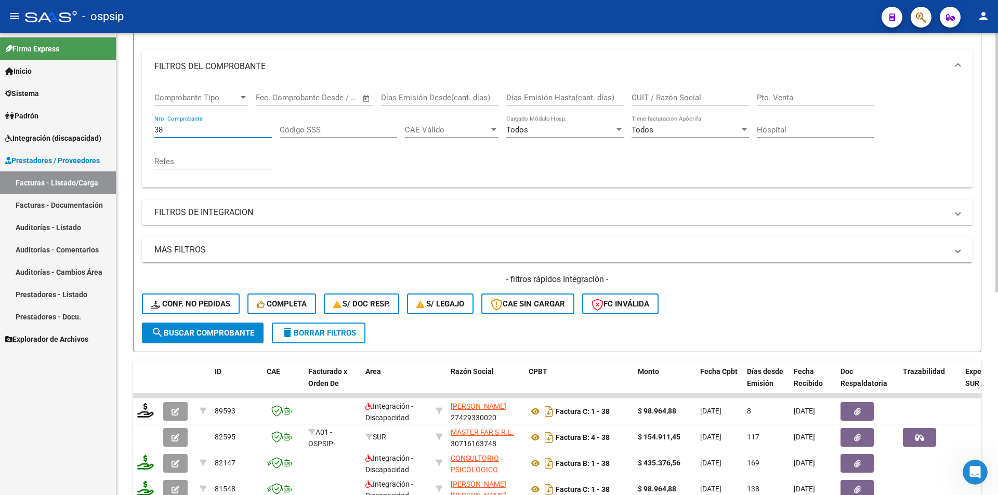
drag, startPoint x: 163, startPoint y: 129, endPoint x: 139, endPoint y: 127, distance: 24.5
click at [139, 127] on form "Filtros Id Area Area Seleccionar Gerenciador Seleccionar Gerenciador Todos Conf…" at bounding box center [557, 174] width 848 height 356
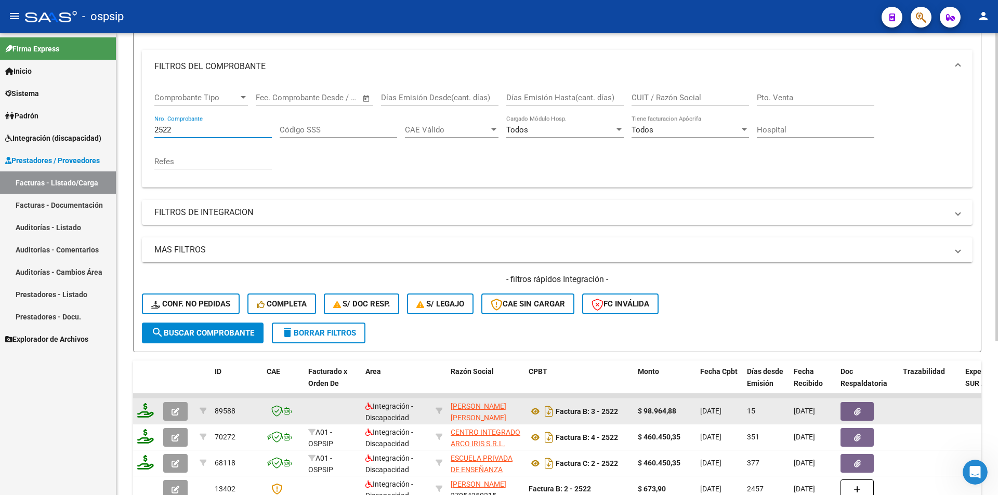
click at [139, 415] on datatable-body-cell at bounding box center [146, 411] width 26 height 25
click at [147, 415] on icon at bounding box center [145, 410] width 17 height 15
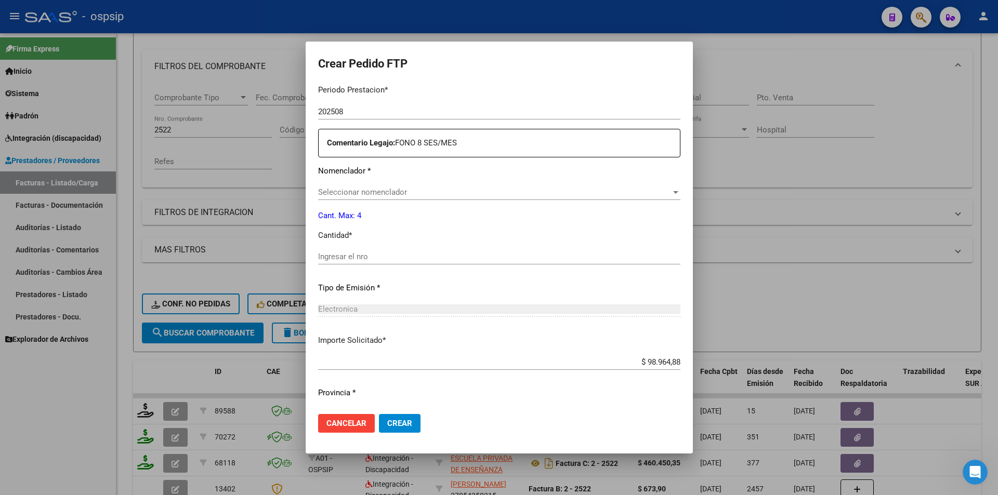
scroll to position [371, 0]
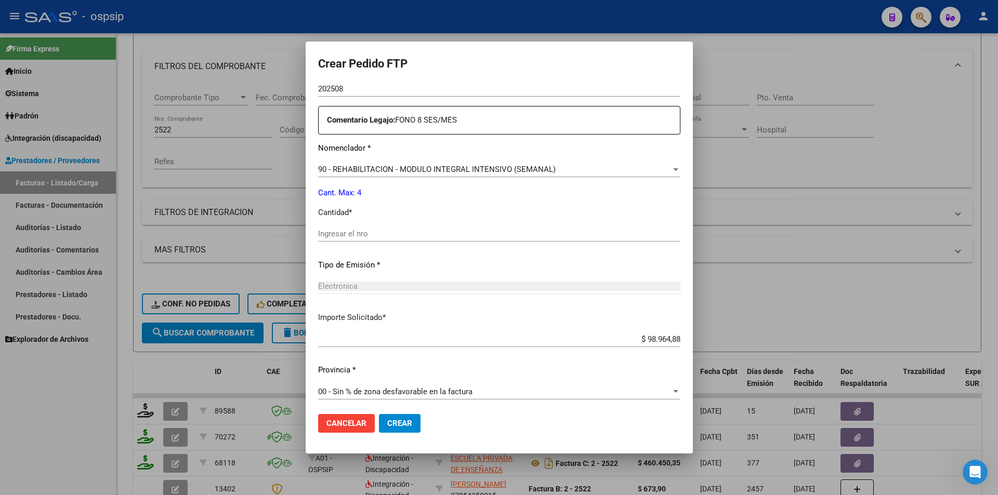
click at [328, 235] on input "Ingresar el nro" at bounding box center [499, 233] width 362 height 9
click at [406, 432] on button "Crear" at bounding box center [400, 423] width 42 height 19
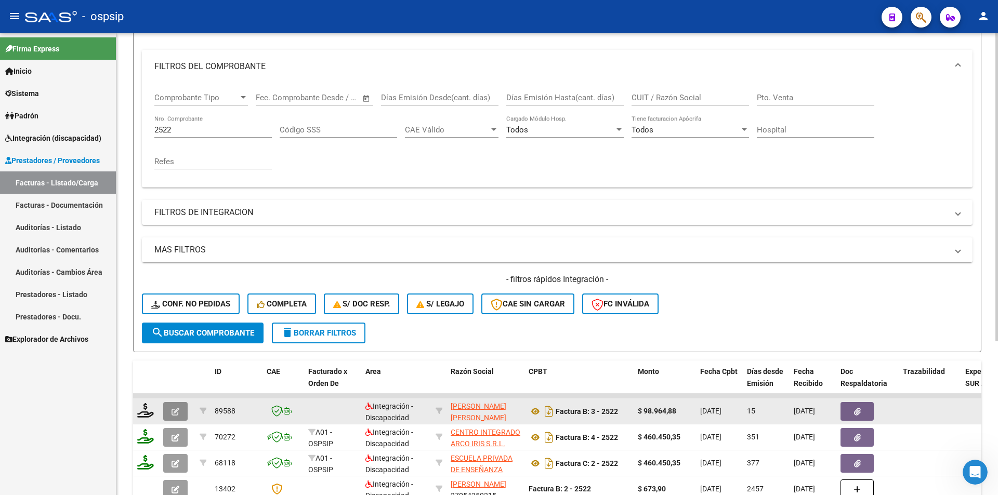
click at [174, 410] on icon "button" at bounding box center [176, 412] width 8 height 8
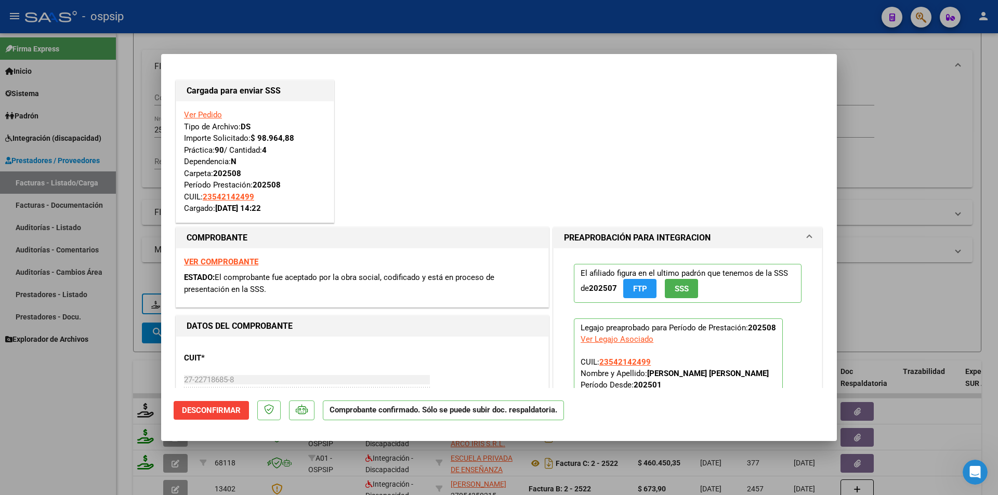
click at [110, 443] on div at bounding box center [499, 247] width 998 height 495
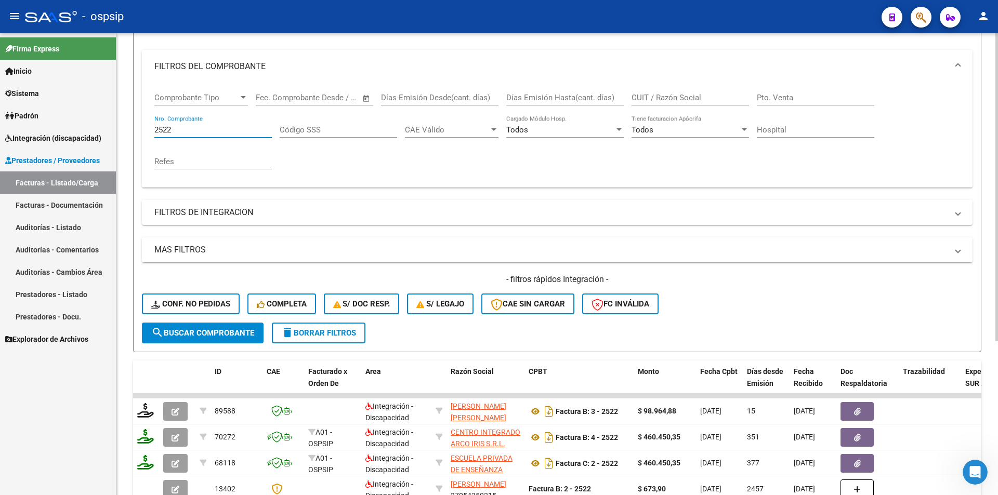
drag, startPoint x: 177, startPoint y: 130, endPoint x: 154, endPoint y: 127, distance: 22.6
click at [154, 127] on input "2522" at bounding box center [212, 129] width 117 height 9
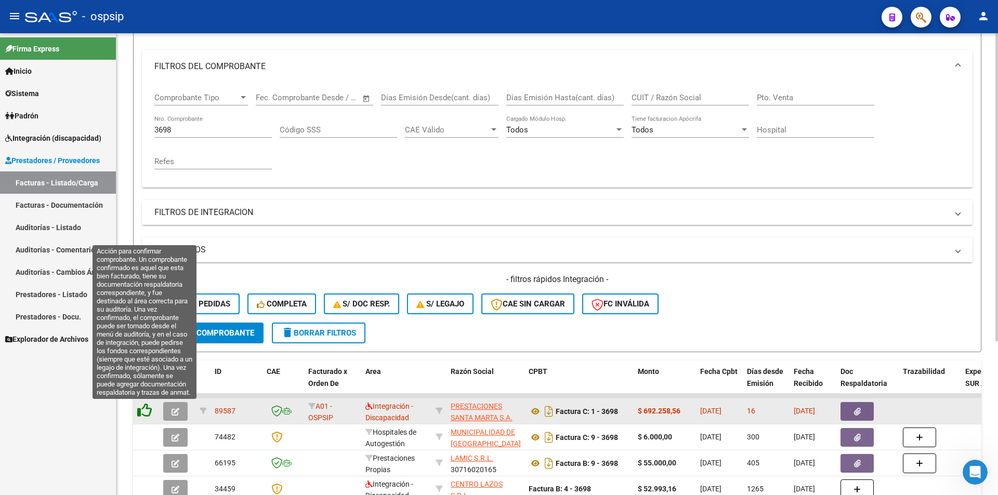
click at [145, 409] on icon at bounding box center [144, 410] width 15 height 15
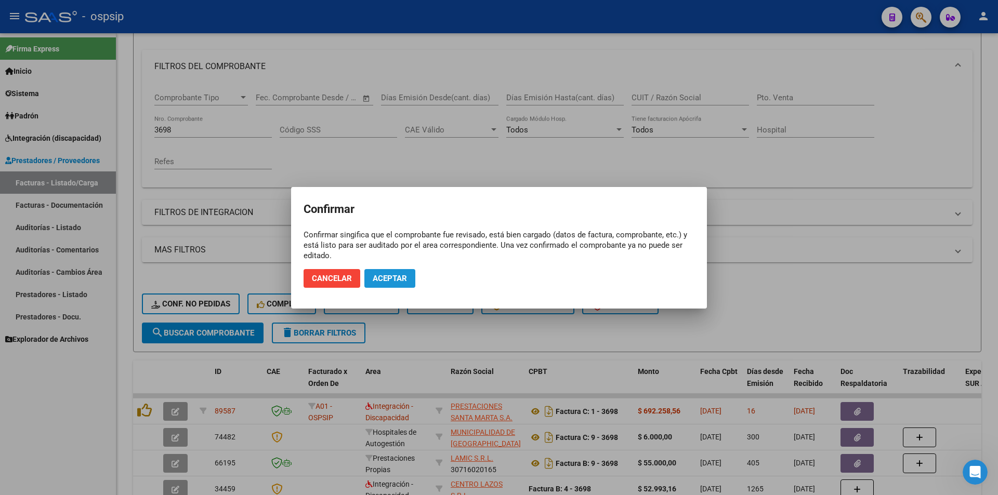
click at [413, 277] on button "Aceptar" at bounding box center [389, 278] width 51 height 19
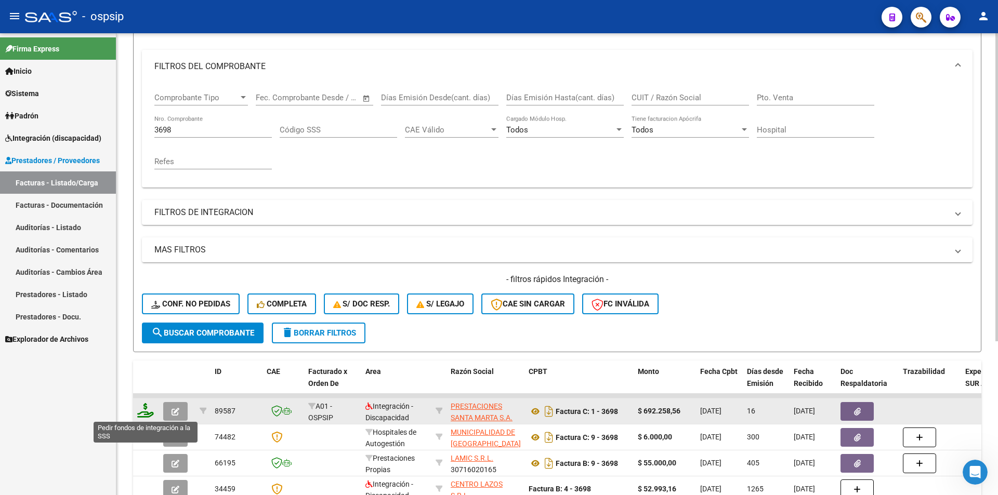
click at [144, 410] on icon at bounding box center [145, 410] width 17 height 15
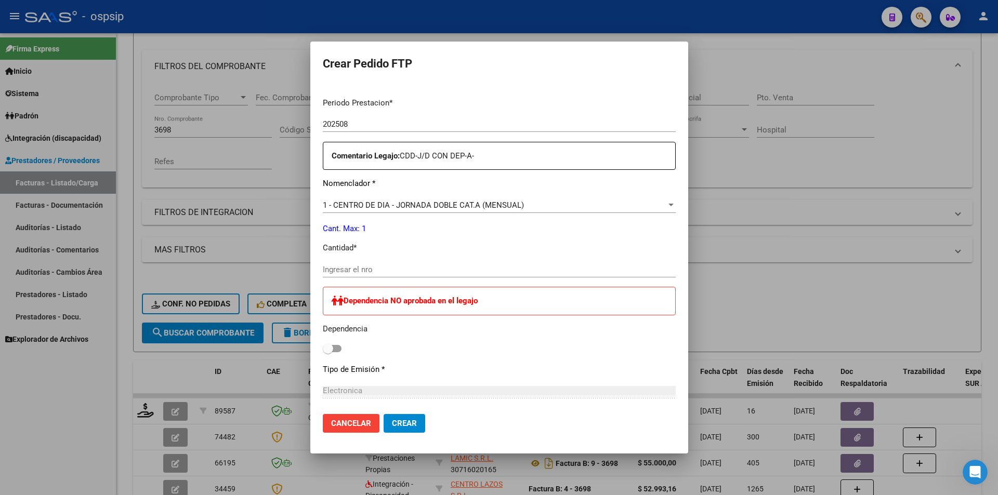
scroll to position [350, 0]
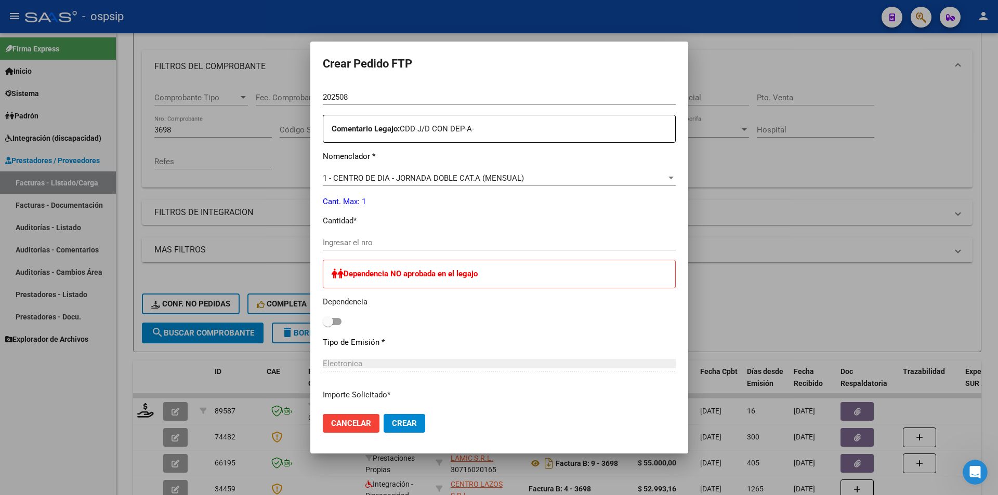
click at [354, 238] on input "Ingresar el nro" at bounding box center [499, 242] width 353 height 9
click at [397, 423] on span "Crear" at bounding box center [404, 423] width 25 height 9
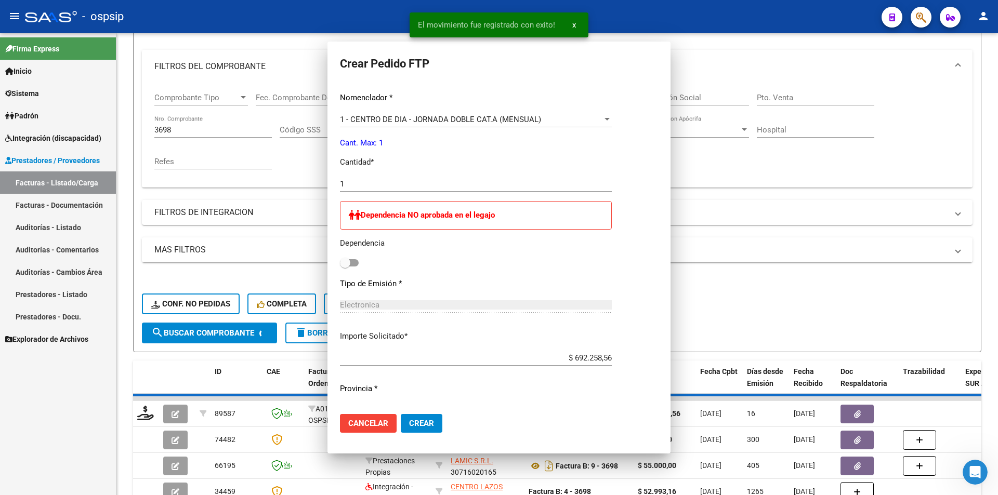
scroll to position [0, 0]
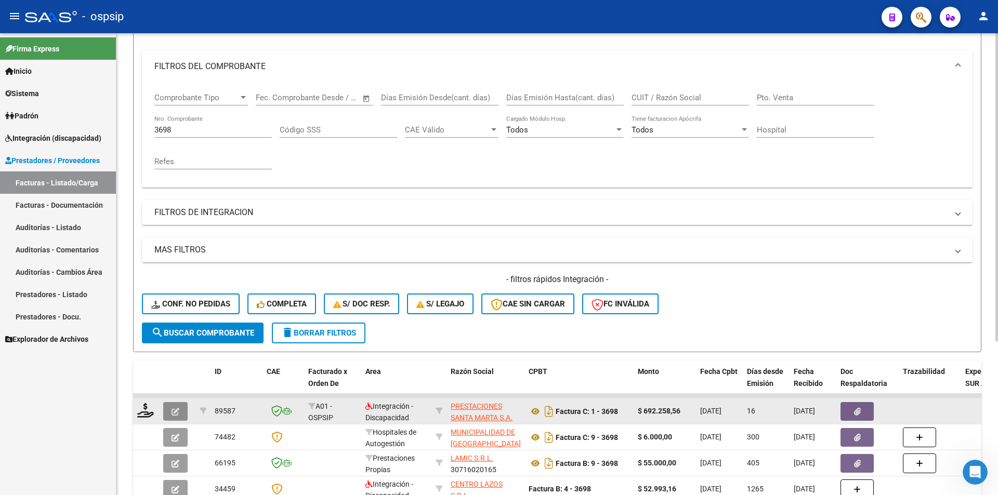
click at [177, 409] on icon "button" at bounding box center [176, 412] width 8 height 8
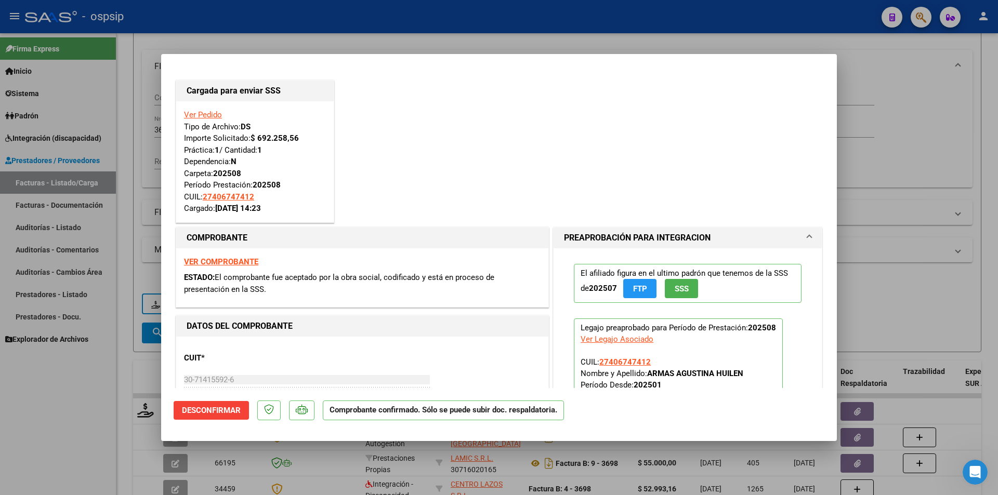
drag, startPoint x: 89, startPoint y: 417, endPoint x: 82, endPoint y: 408, distance: 11.5
click at [89, 417] on div at bounding box center [499, 247] width 998 height 495
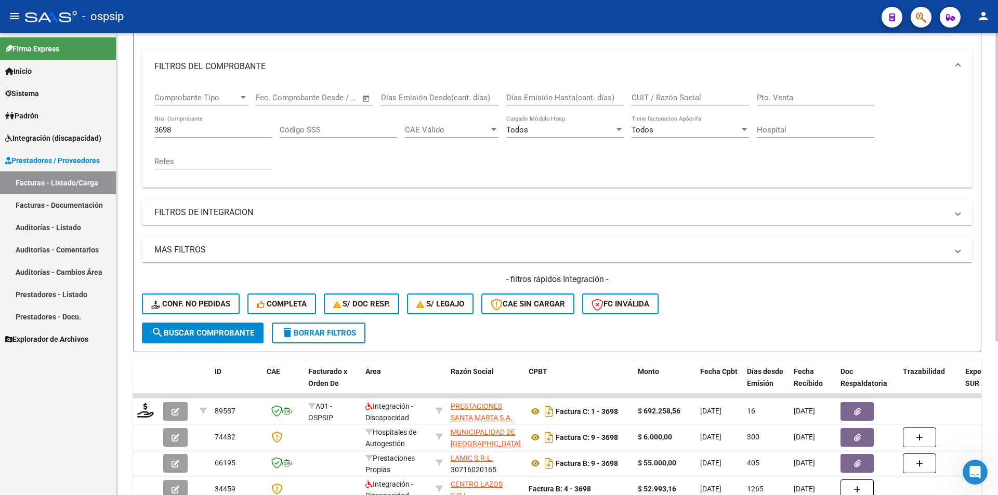
click at [173, 127] on div "3698 Nro. Comprobante" at bounding box center [212, 126] width 117 height 22
drag, startPoint x: 171, startPoint y: 131, endPoint x: 145, endPoint y: 131, distance: 26.0
click at [145, 131] on div "Comprobante Tipo Comprobante Tipo Fecha inicio – Fecha fin Fec. Comprobante Des…" at bounding box center [557, 135] width 831 height 104
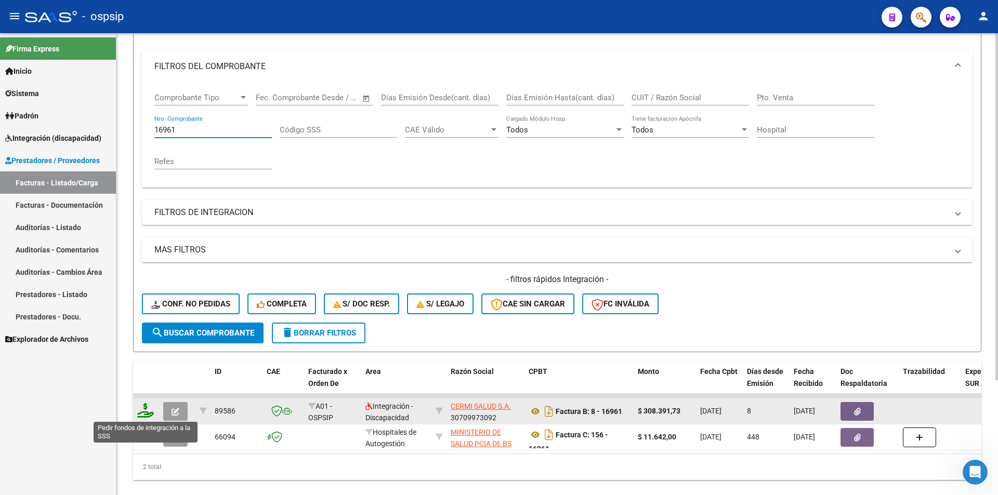
click at [144, 412] on icon at bounding box center [145, 410] width 17 height 15
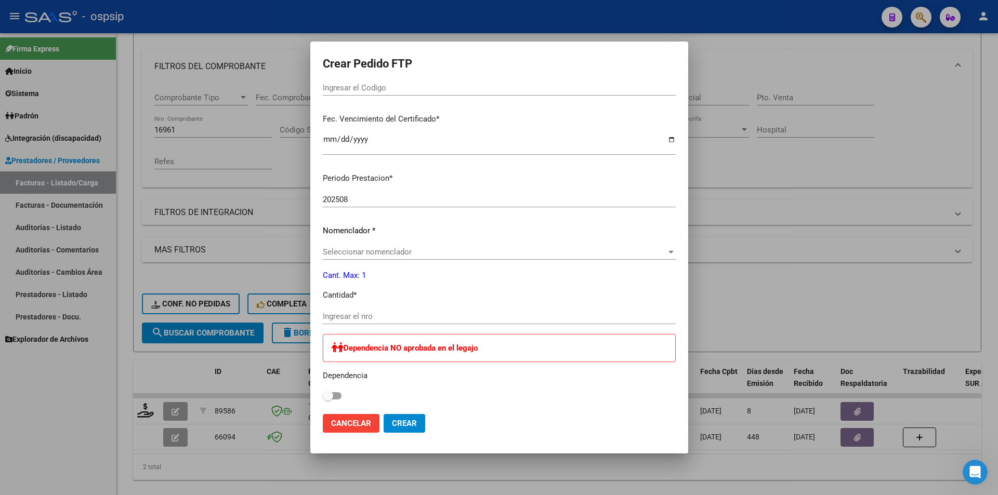
scroll to position [260, 0]
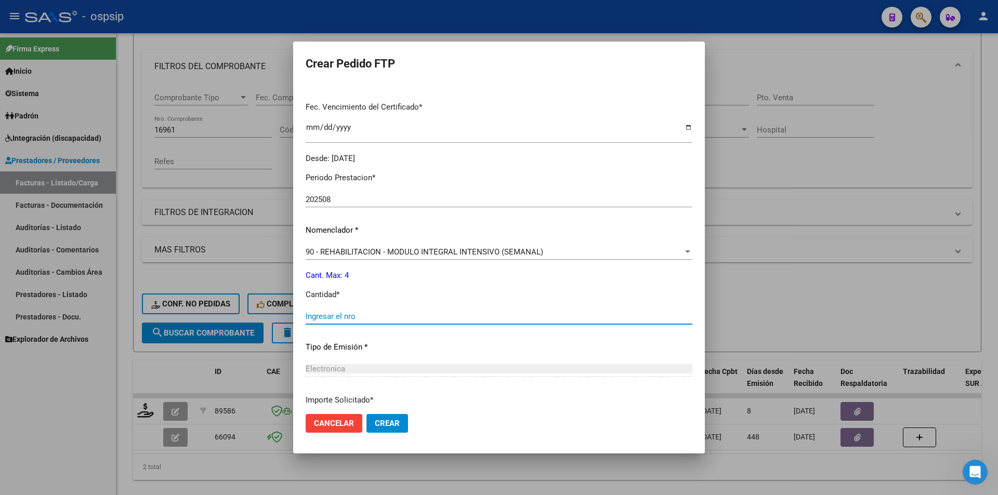
click at [348, 317] on input "Ingresar el nro" at bounding box center [499, 316] width 387 height 9
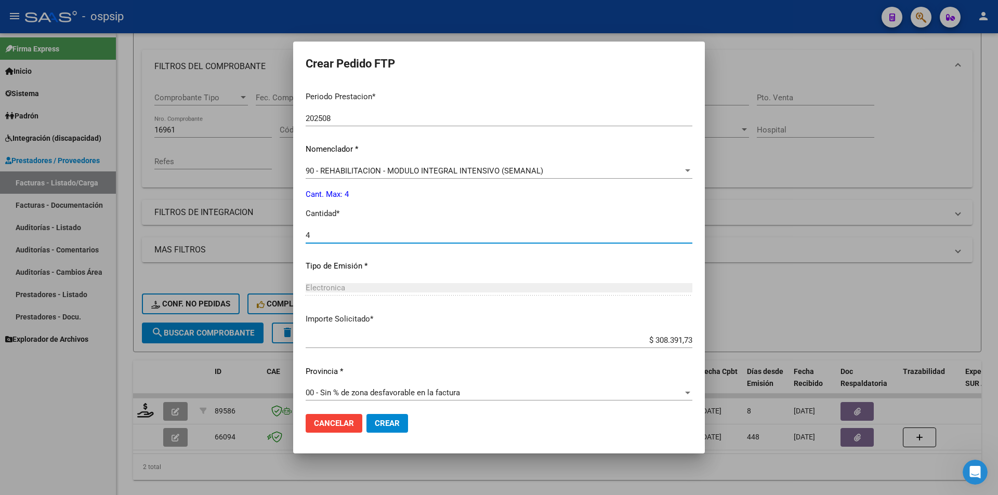
scroll to position [346, 0]
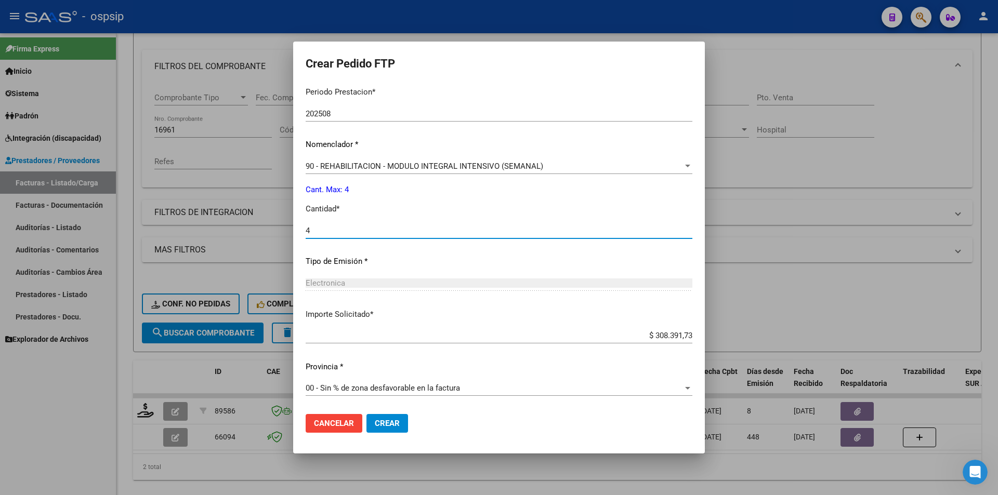
click at [400, 422] on span "Crear" at bounding box center [387, 423] width 25 height 9
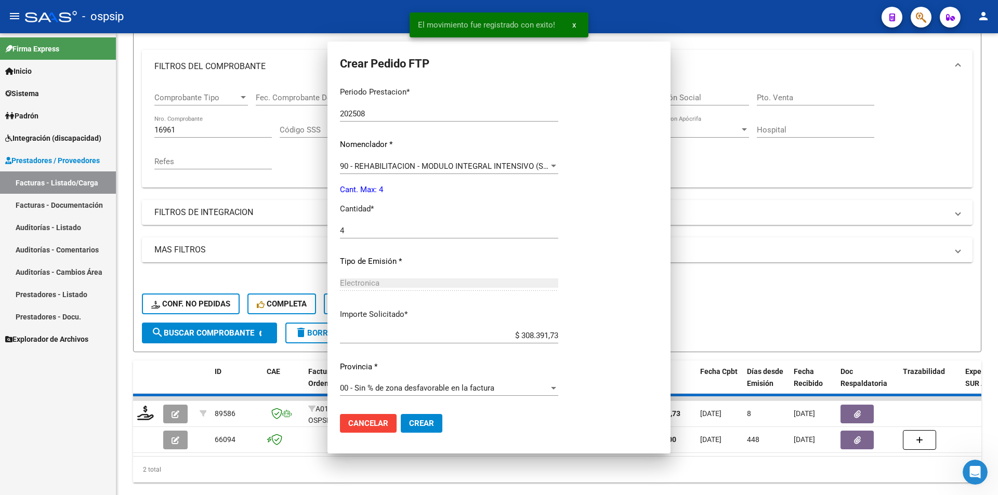
scroll to position [0, 0]
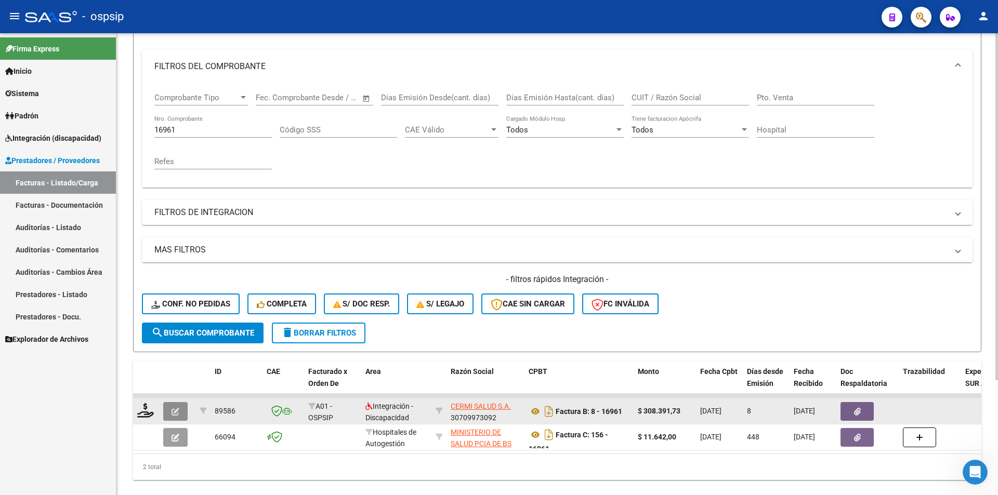
click at [173, 413] on icon "button" at bounding box center [176, 412] width 8 height 8
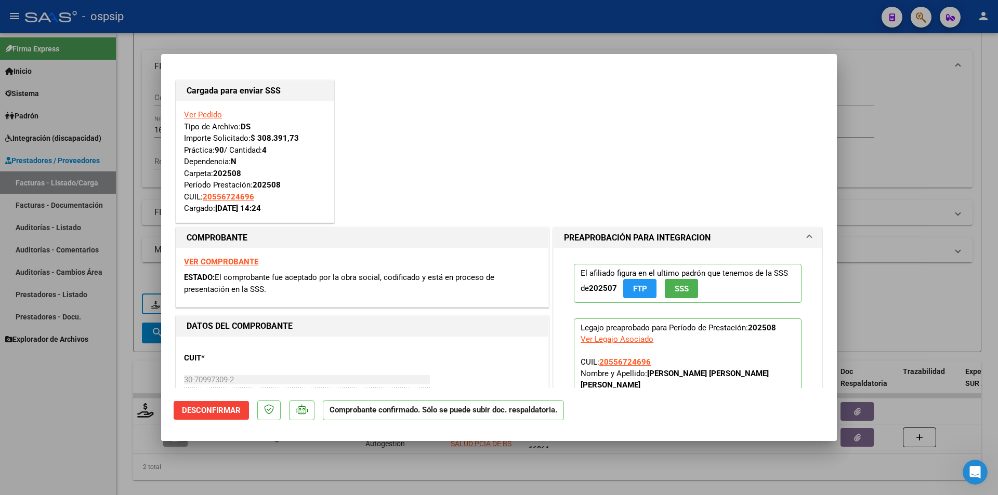
click at [125, 172] on div at bounding box center [499, 247] width 998 height 495
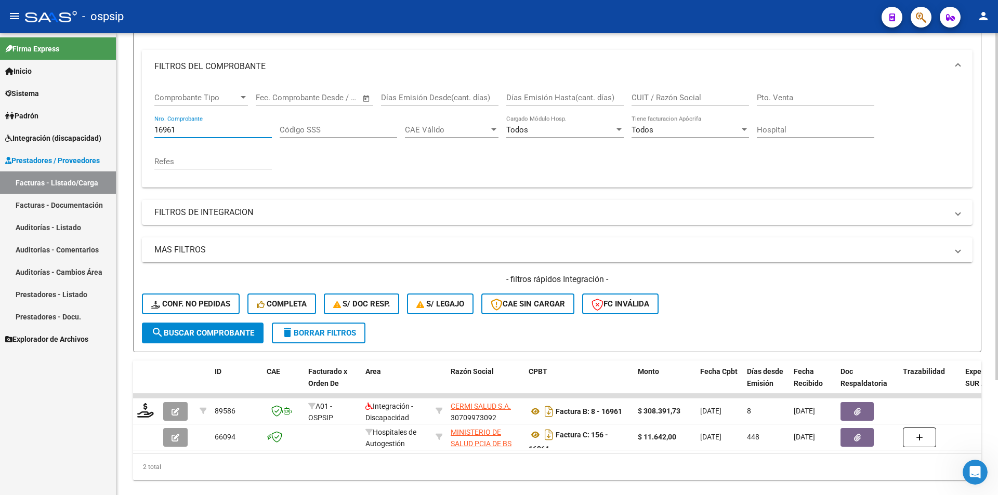
drag, startPoint x: 188, startPoint y: 125, endPoint x: 139, endPoint y: 125, distance: 49.4
click at [139, 125] on form "Filtros Id Area Area Seleccionar Gerenciador Seleccionar Gerenciador Todos Conf…" at bounding box center [557, 174] width 848 height 356
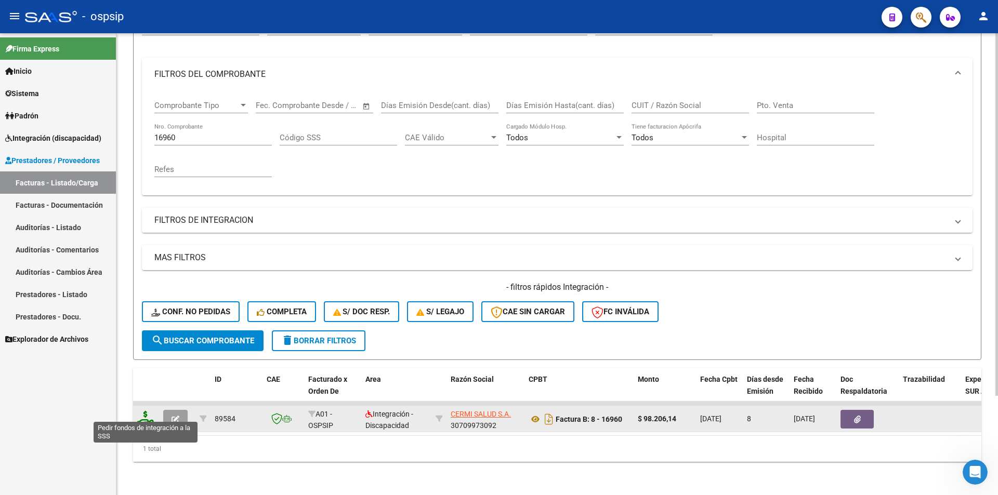
click at [143, 411] on icon at bounding box center [145, 418] width 17 height 15
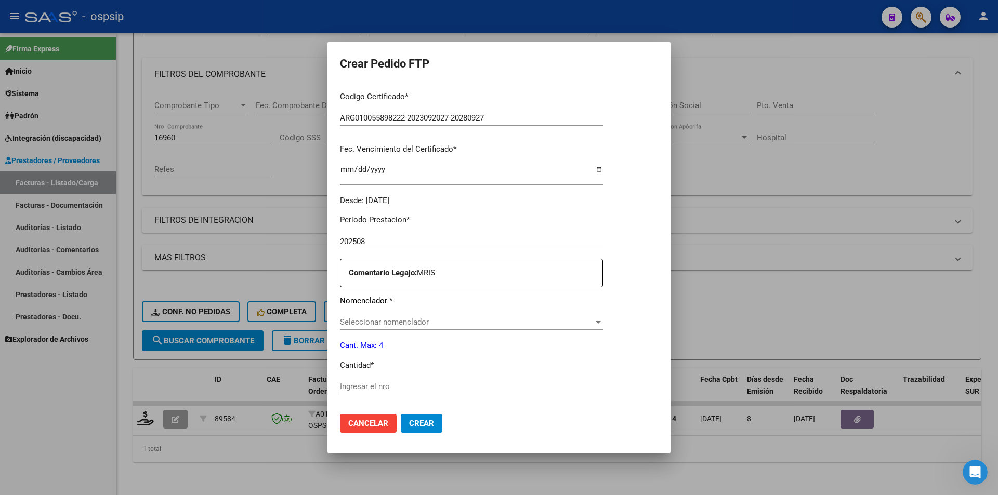
scroll to position [260, 0]
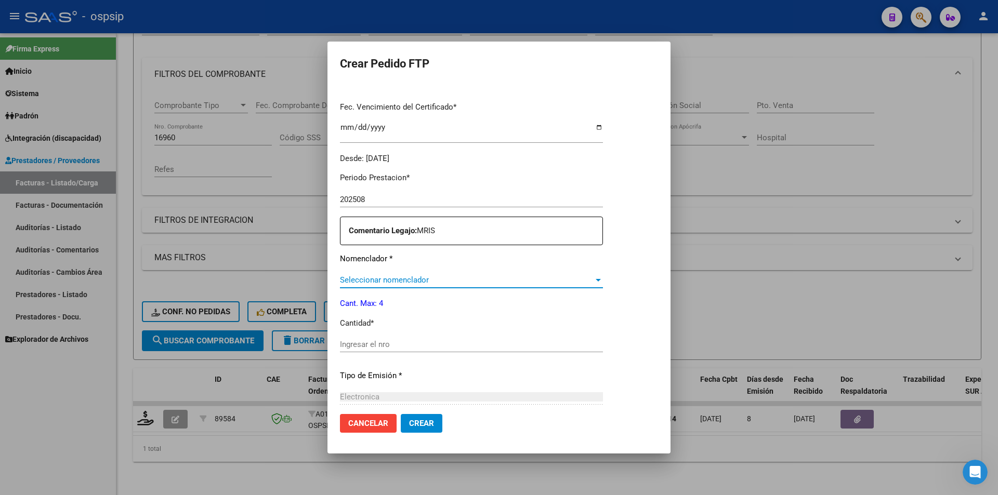
click at [381, 281] on span "Seleccionar nomenclador" at bounding box center [467, 279] width 254 height 9
click at [358, 347] on input "Ingresar el nro" at bounding box center [471, 344] width 263 height 9
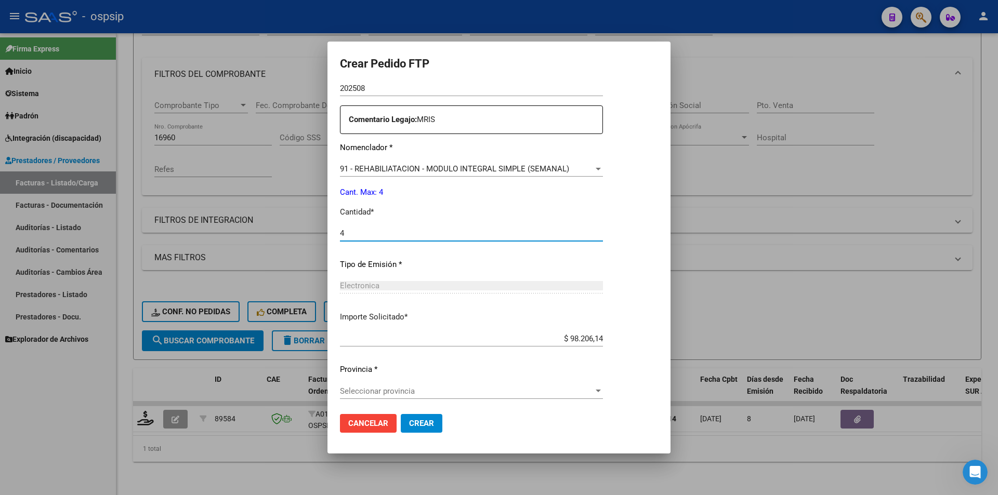
scroll to position [374, 0]
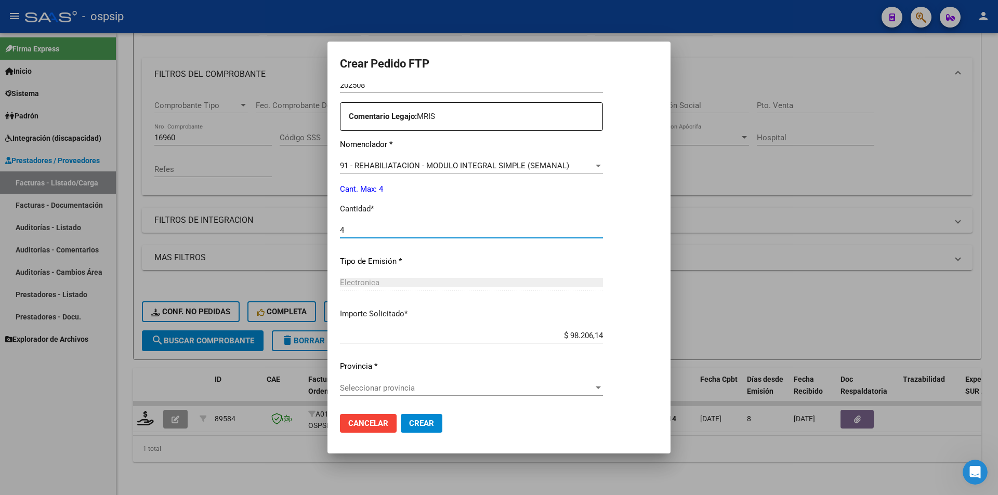
click at [378, 391] on span "Seleccionar provincia" at bounding box center [467, 388] width 254 height 9
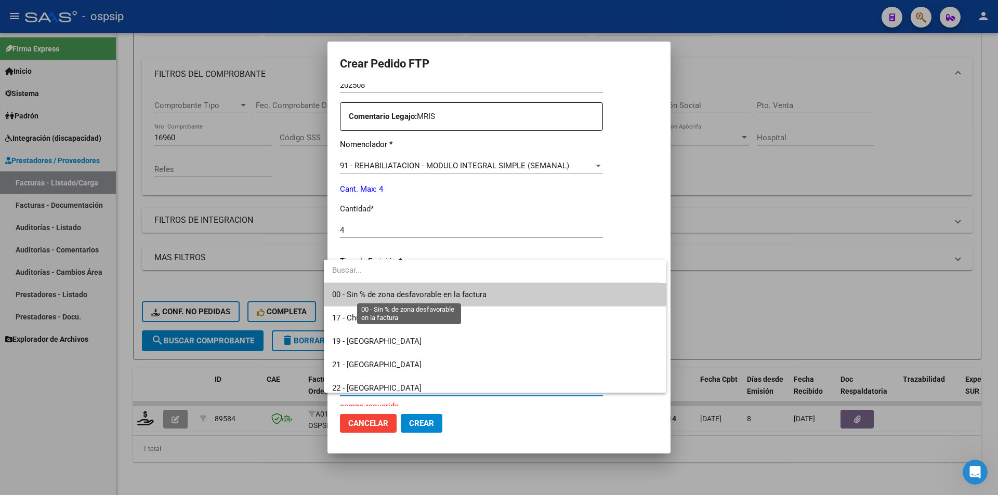
click at [399, 292] on span "00 - Sin % de zona desfavorable en la factura" at bounding box center [409, 294] width 154 height 9
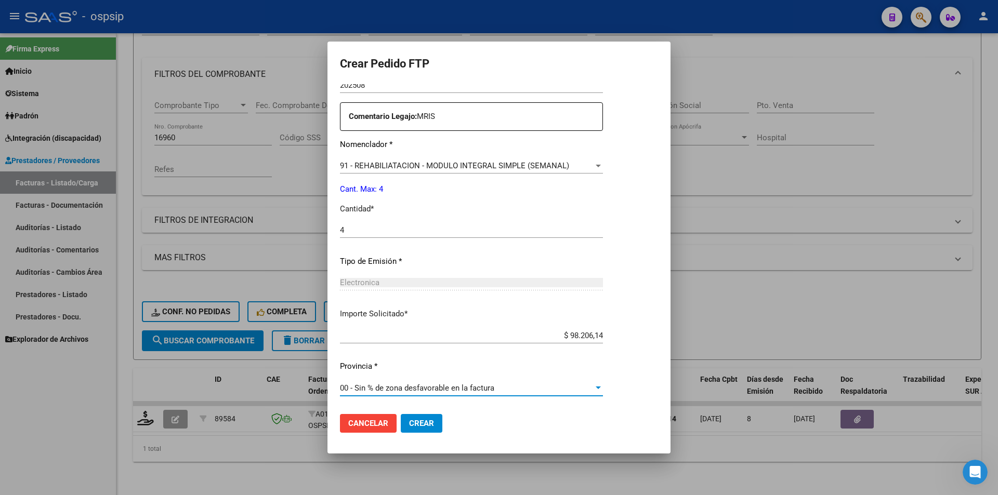
click at [422, 416] on button "Crear" at bounding box center [422, 423] width 42 height 19
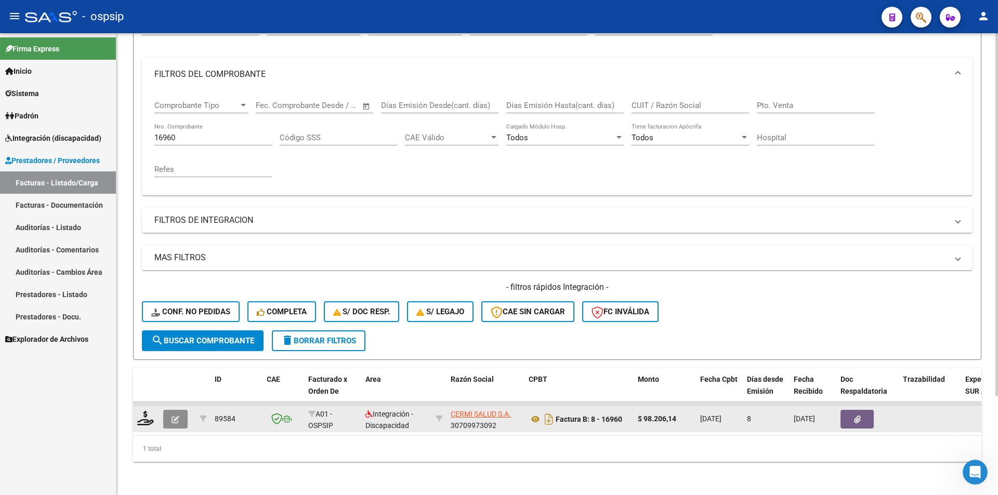
click at [174, 416] on icon "button" at bounding box center [176, 420] width 8 height 8
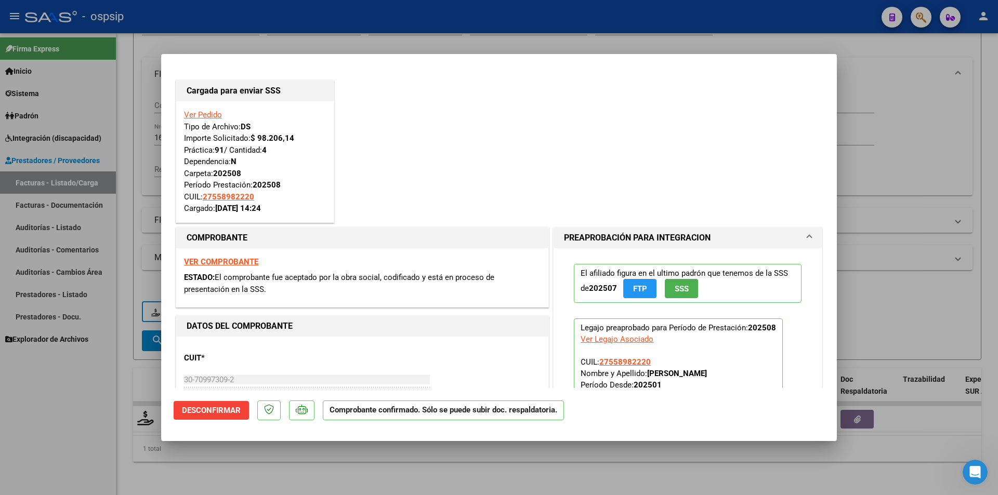
click at [117, 396] on div at bounding box center [499, 247] width 998 height 495
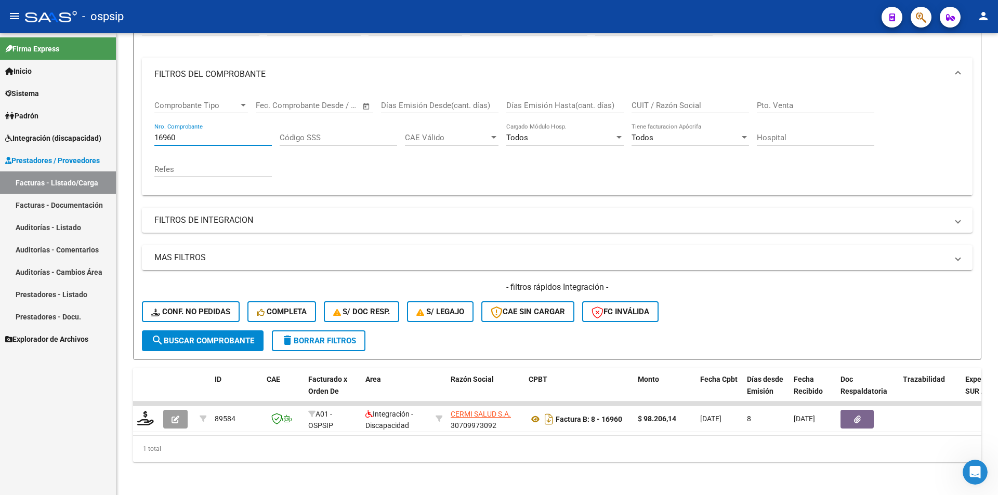
drag, startPoint x: 188, startPoint y: 131, endPoint x: 97, endPoint y: 123, distance: 91.4
click at [105, 122] on mat-sidenav-container "Firma Express Inicio Calendario SSS Instructivos Contacto OS Sistema Usuarios T…" at bounding box center [499, 264] width 998 height 462
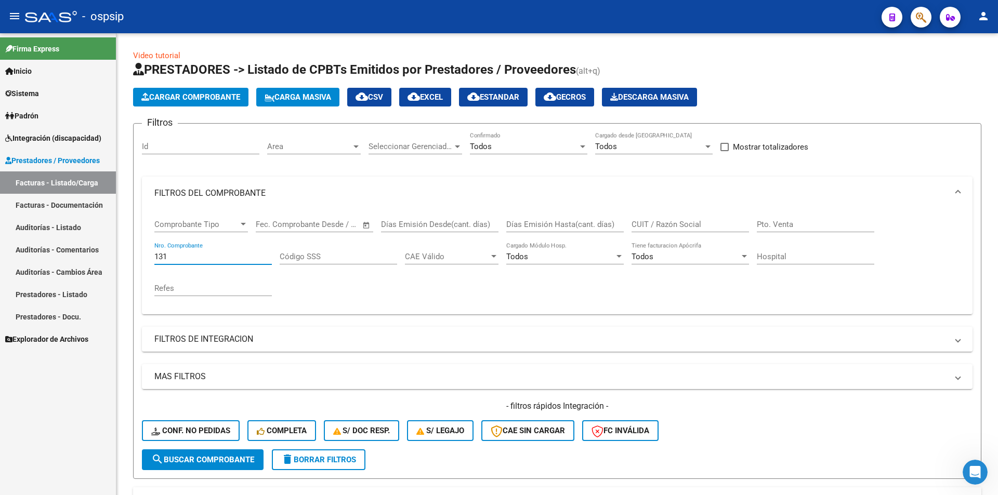
scroll to position [127, 0]
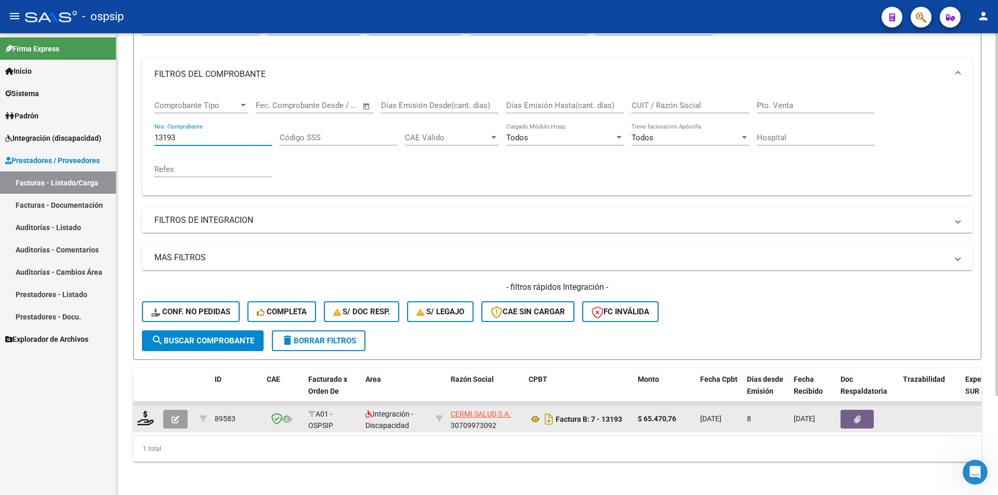
type input "13193"
click at [172, 413] on button "button" at bounding box center [175, 419] width 24 height 19
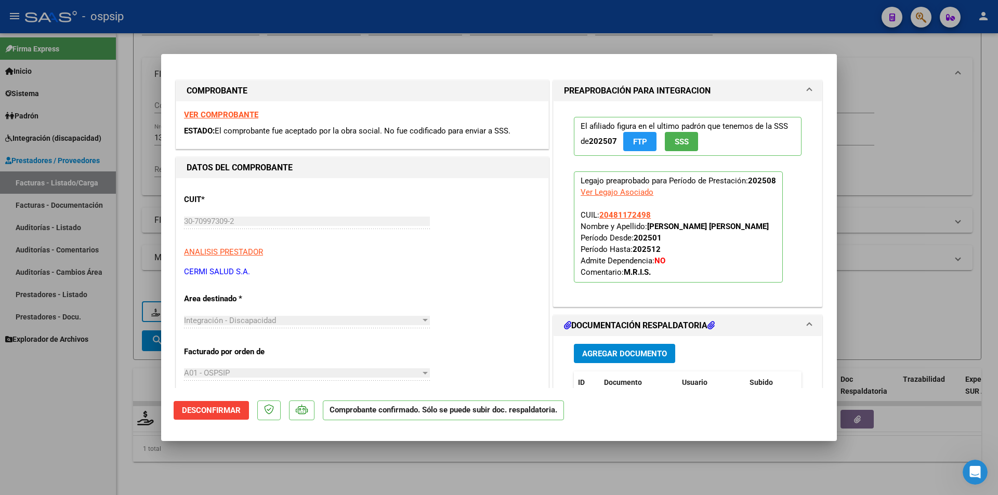
click at [95, 417] on div at bounding box center [499, 247] width 998 height 495
type input "$ 0,00"
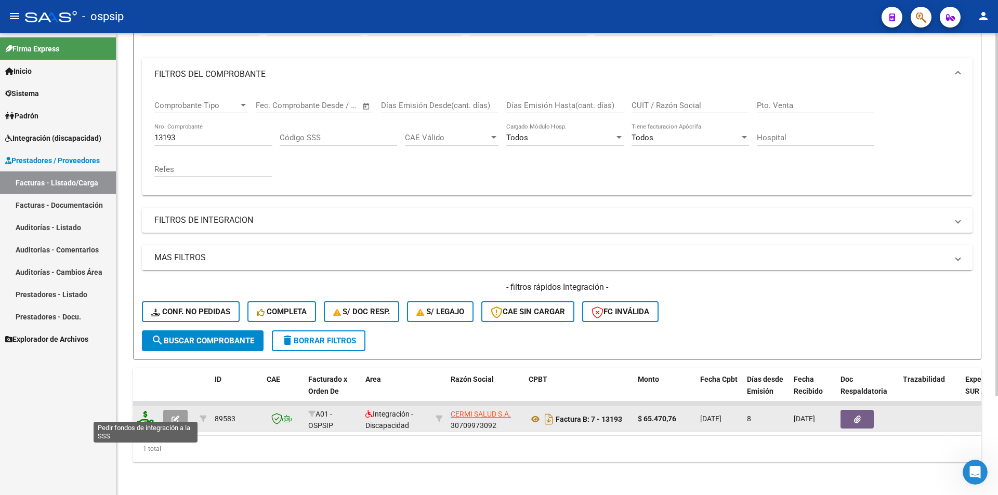
click at [144, 415] on icon at bounding box center [145, 418] width 17 height 15
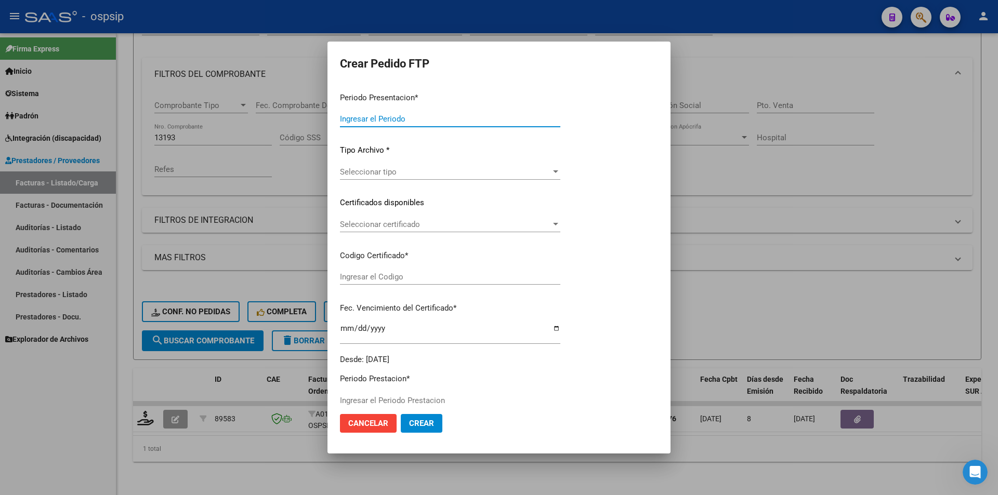
type input "202508"
type input "$ 65.470,76"
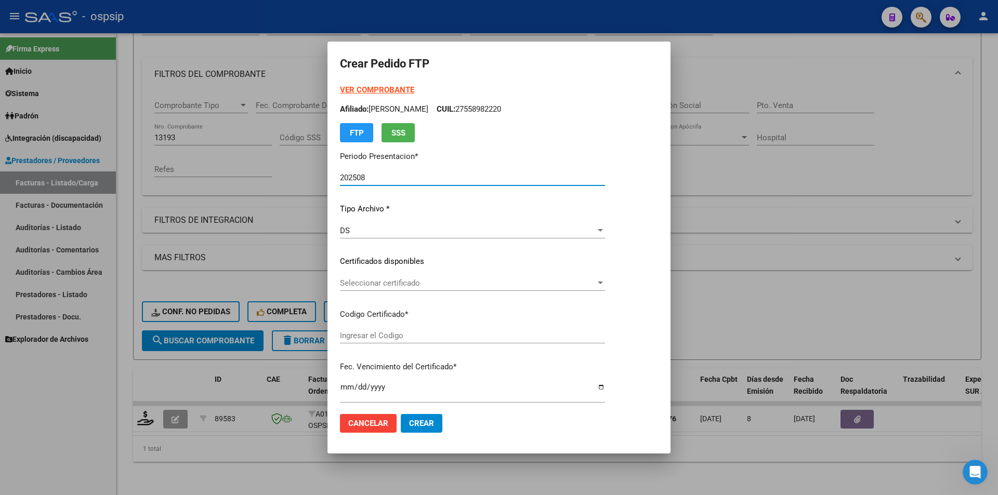
type input "2985430410"
type input "2032-06-29"
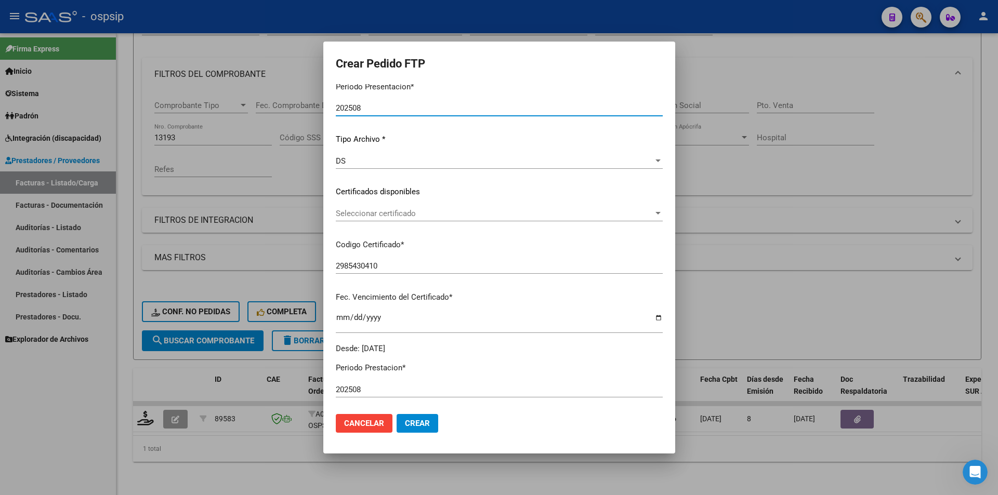
scroll to position [208, 0]
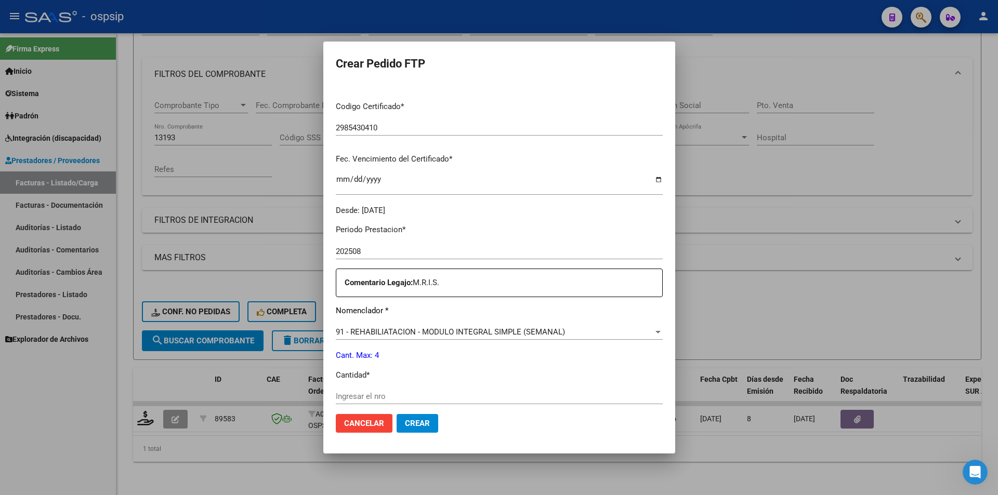
click at [366, 396] on input "Ingresar el nro" at bounding box center [499, 396] width 327 height 9
type input "4"
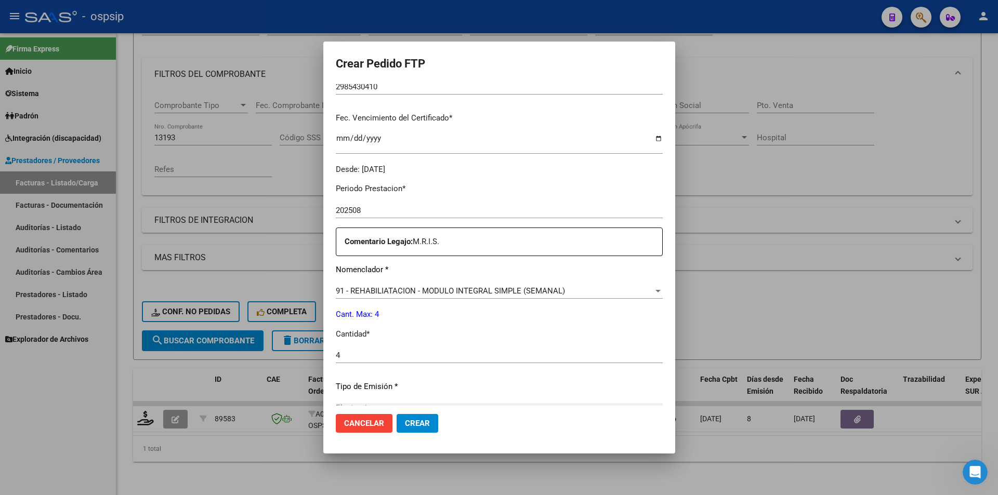
scroll to position [374, 0]
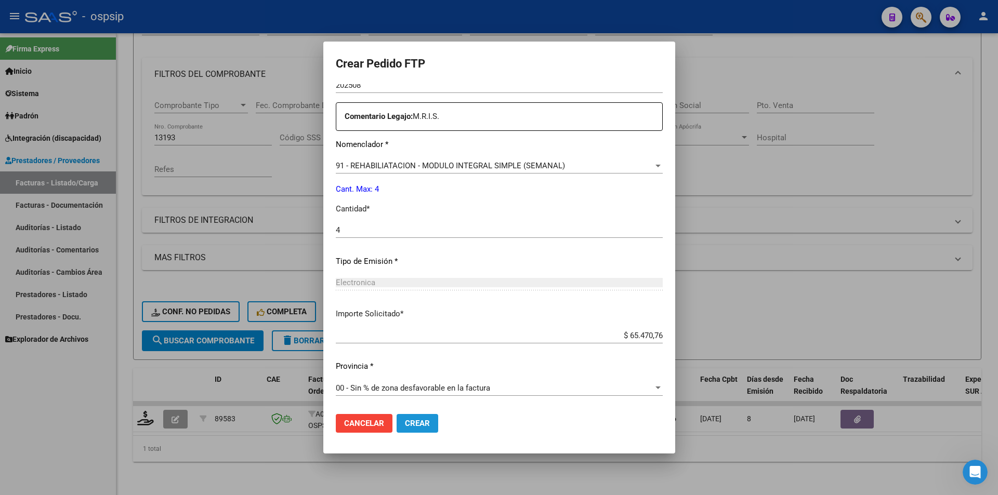
click at [412, 424] on span "Crear" at bounding box center [417, 423] width 25 height 9
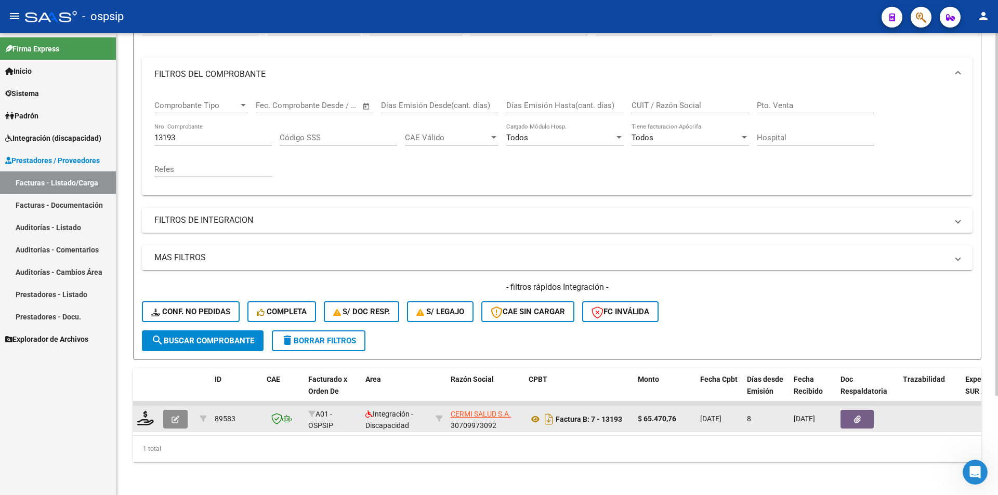
click at [175, 419] on button "button" at bounding box center [175, 419] width 24 height 19
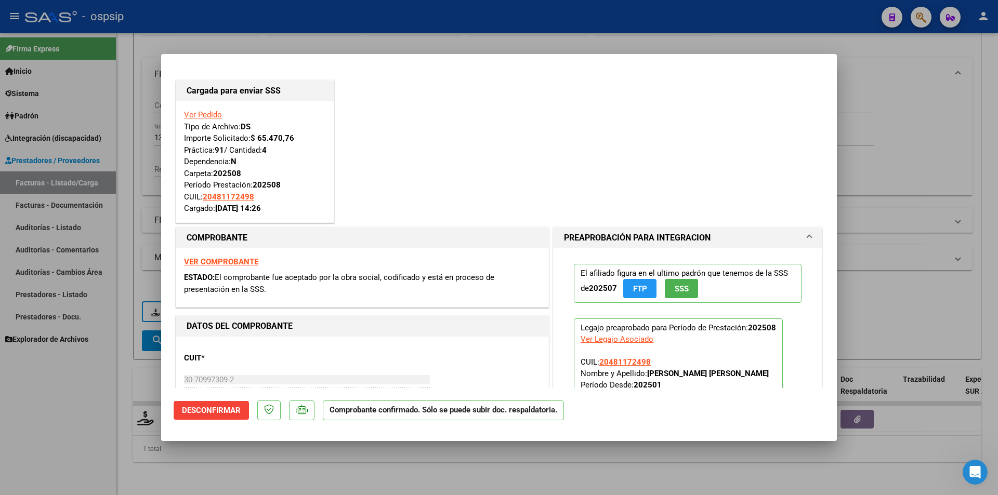
click at [82, 417] on div at bounding box center [499, 247] width 998 height 495
type input "$ 0,00"
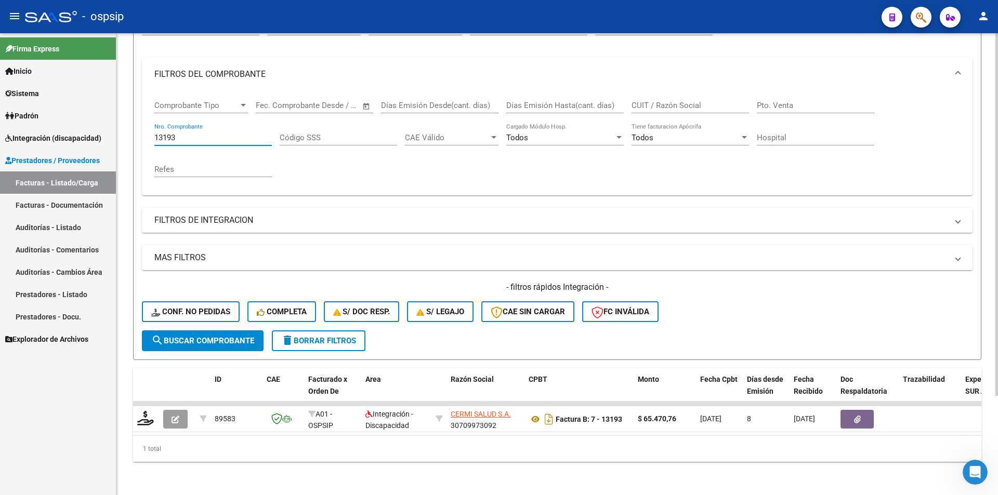
drag, startPoint x: 182, startPoint y: 133, endPoint x: 121, endPoint y: 132, distance: 61.3
click at [125, 127] on div "Video tutorial PRESTADORES -> Listado de CPBTs Emitidos por Prestadores / Prove…" at bounding box center [556, 204] width 881 height 581
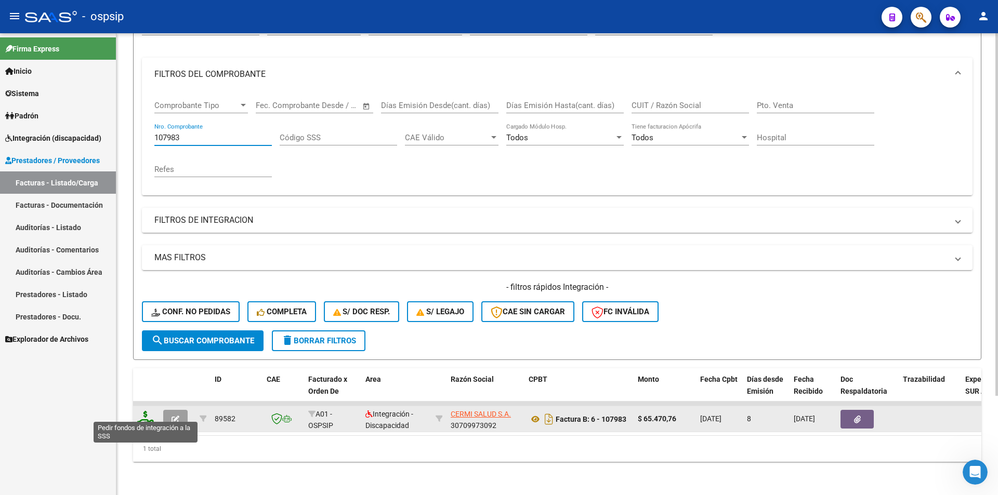
type input "107983"
click at [146, 414] on icon at bounding box center [145, 418] width 17 height 15
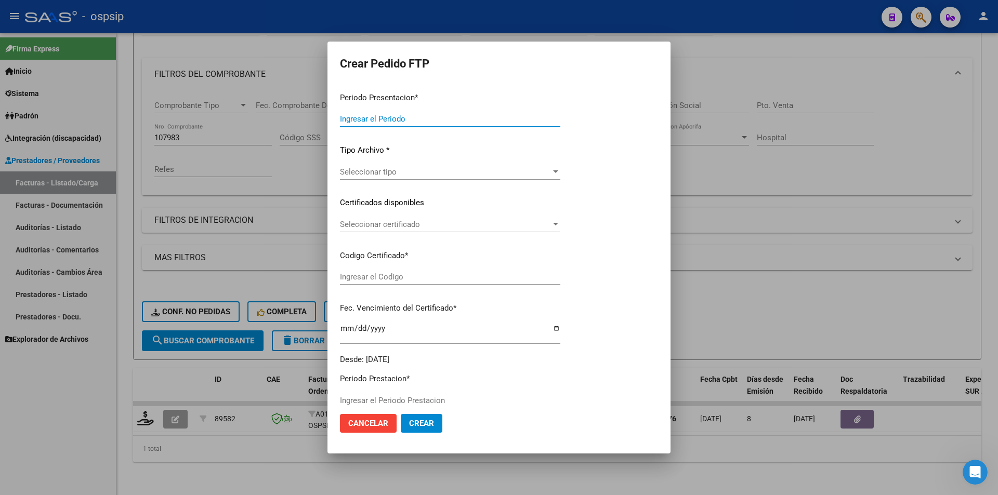
type input "202508"
type input "$ 65.470,76"
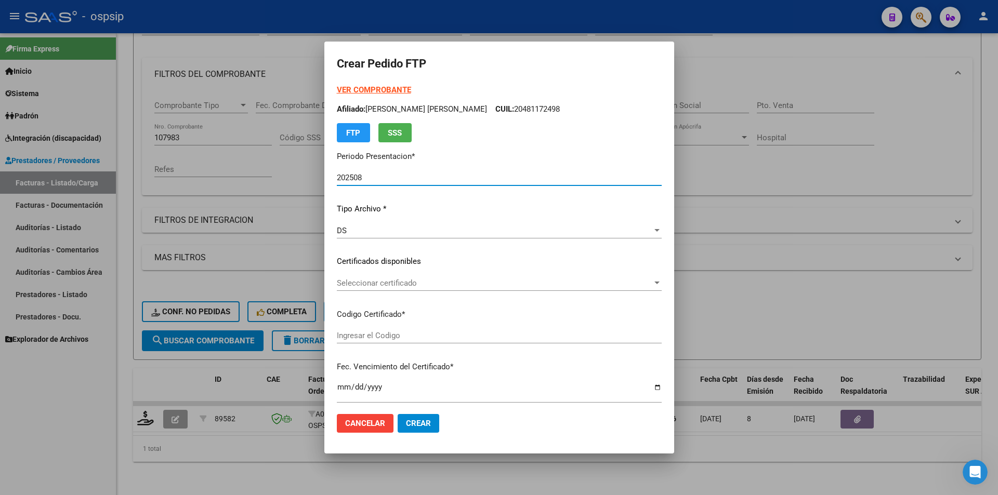
scroll to position [374, 0]
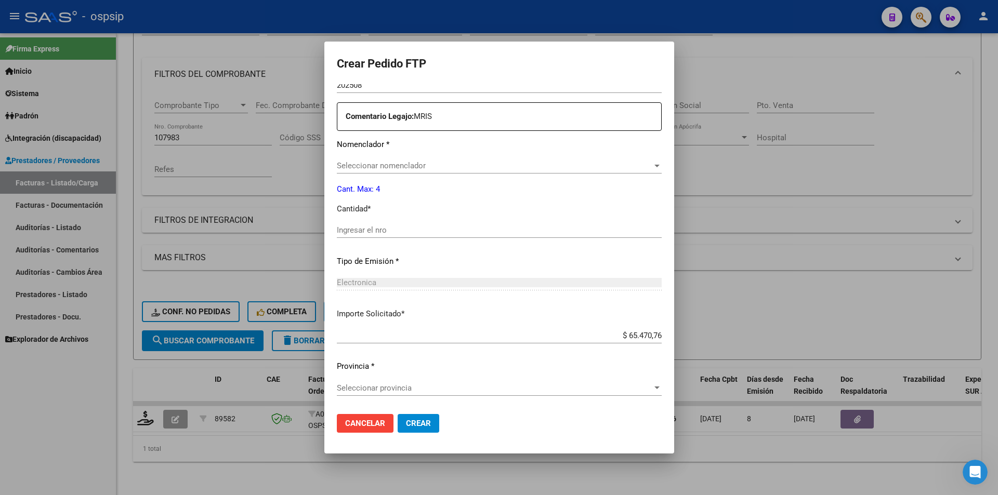
type input "ARG02-00045323501-20231106-20331106"
type input "2033-11-30"
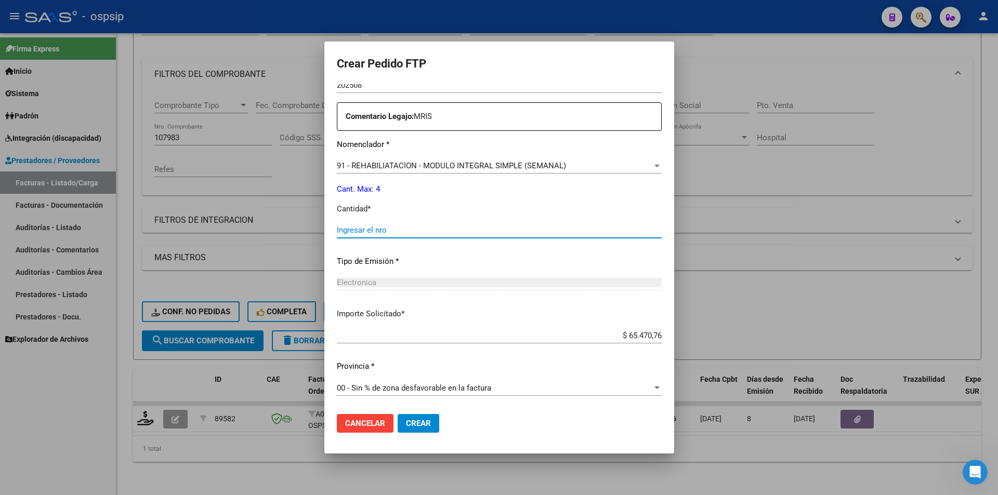
click at [355, 232] on input "Ingresar el nro" at bounding box center [499, 230] width 325 height 9
type input "4"
click at [413, 420] on span "Crear" at bounding box center [418, 423] width 25 height 9
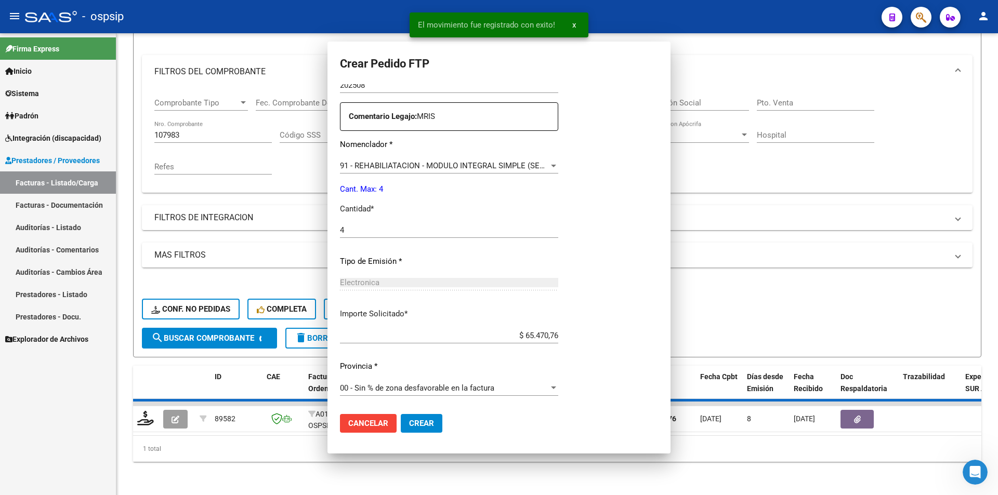
scroll to position [0, 0]
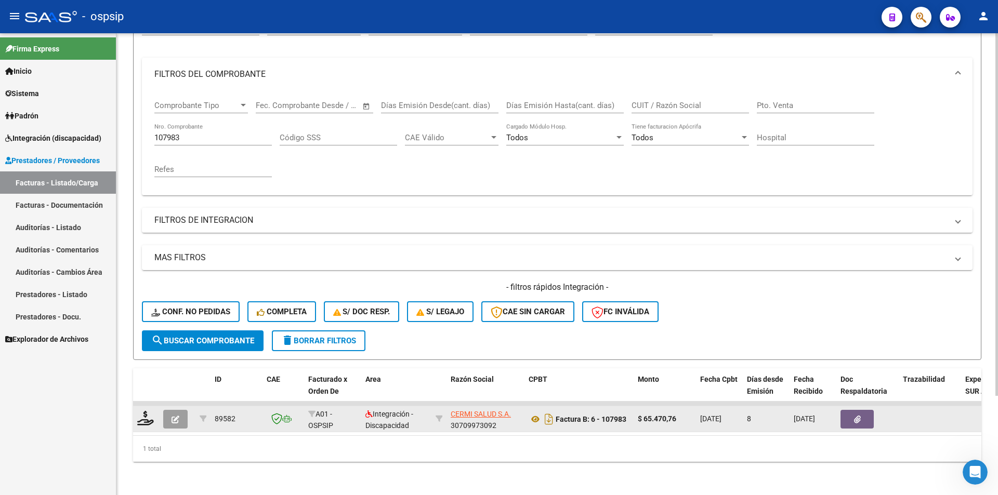
click at [179, 416] on icon "button" at bounding box center [176, 420] width 8 height 8
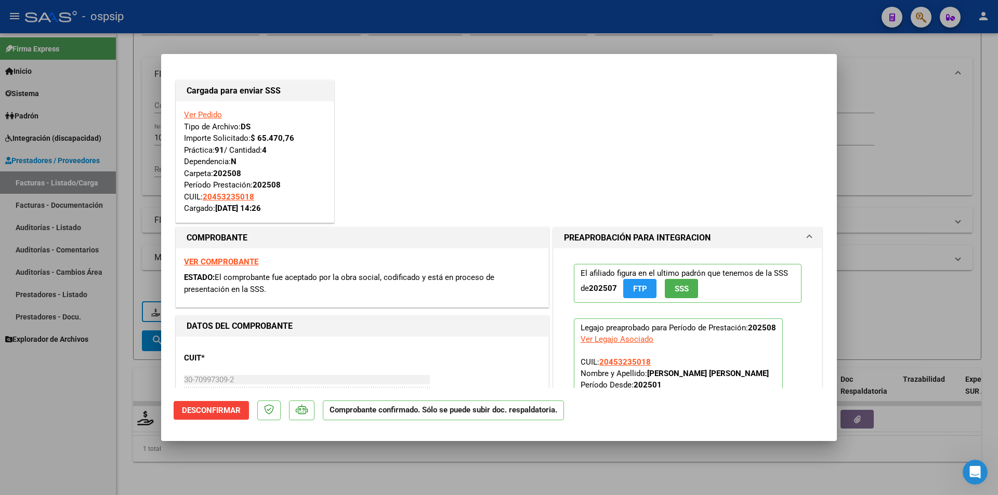
click at [102, 295] on div at bounding box center [499, 247] width 998 height 495
type input "$ 0,00"
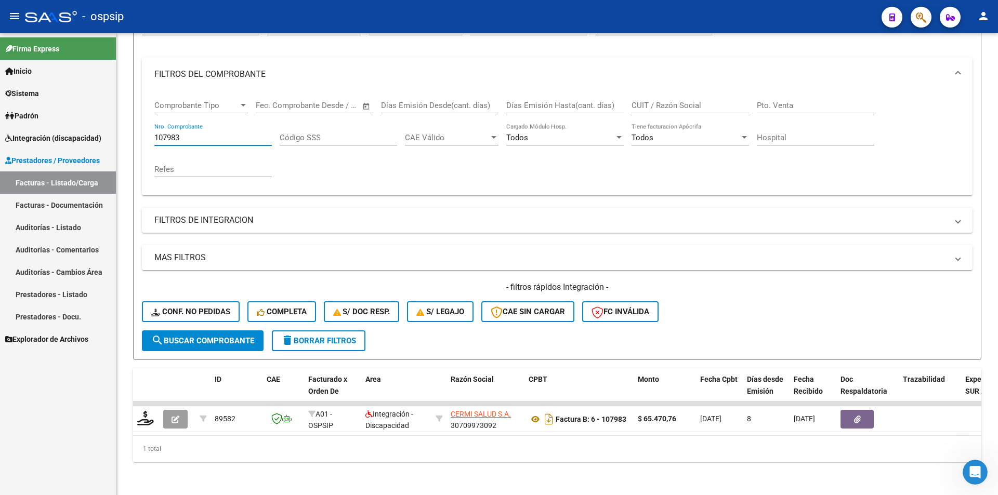
drag, startPoint x: 190, startPoint y: 131, endPoint x: 99, endPoint y: 131, distance: 90.4
click at [100, 129] on mat-sidenav-container "Firma Express Inicio Calendario SSS Instructivos Contacto OS Sistema Usuarios T…" at bounding box center [499, 264] width 998 height 462
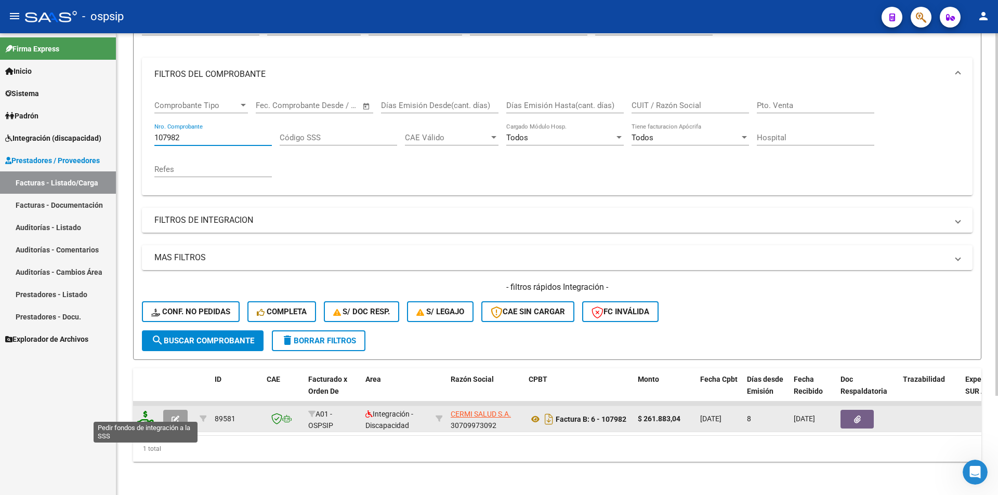
type input "107982"
click at [146, 411] on icon at bounding box center [145, 418] width 17 height 15
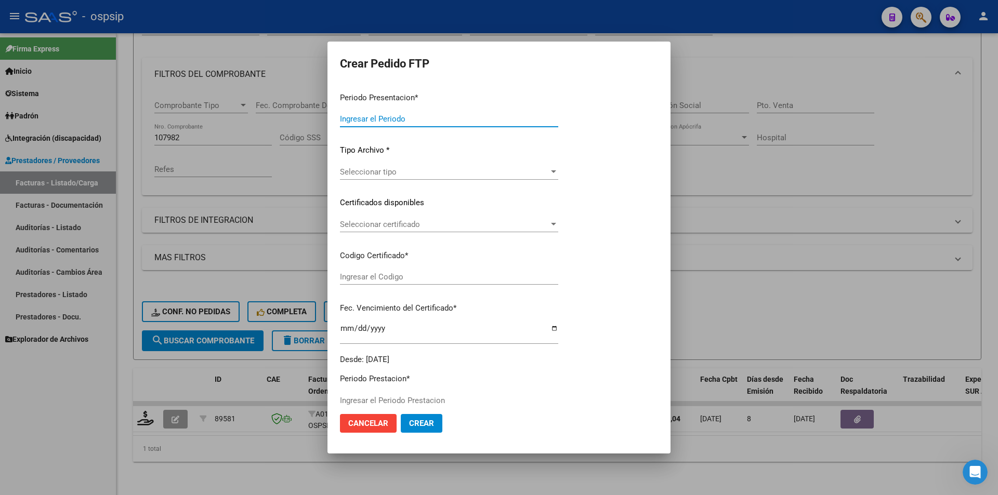
type input "202508"
type input "$ 261.883,04"
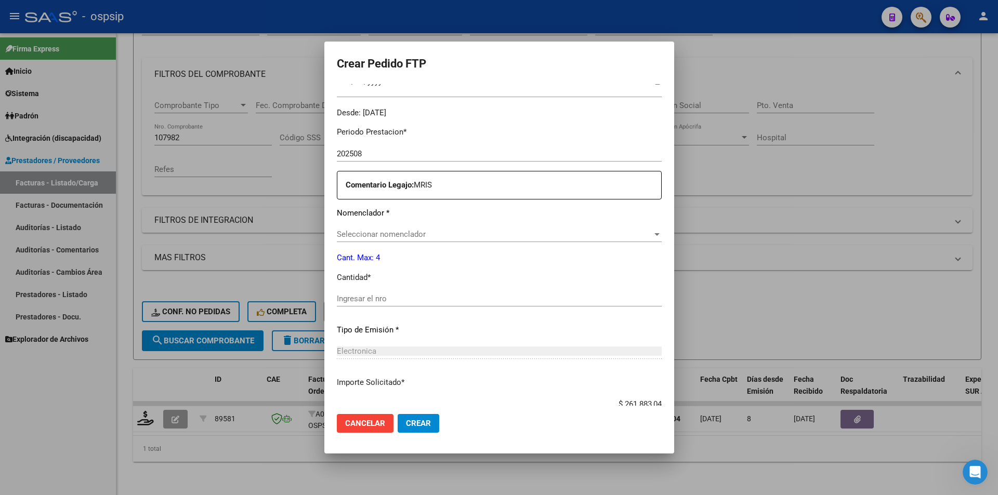
type input "5982370185"
type input "2030-01-02"
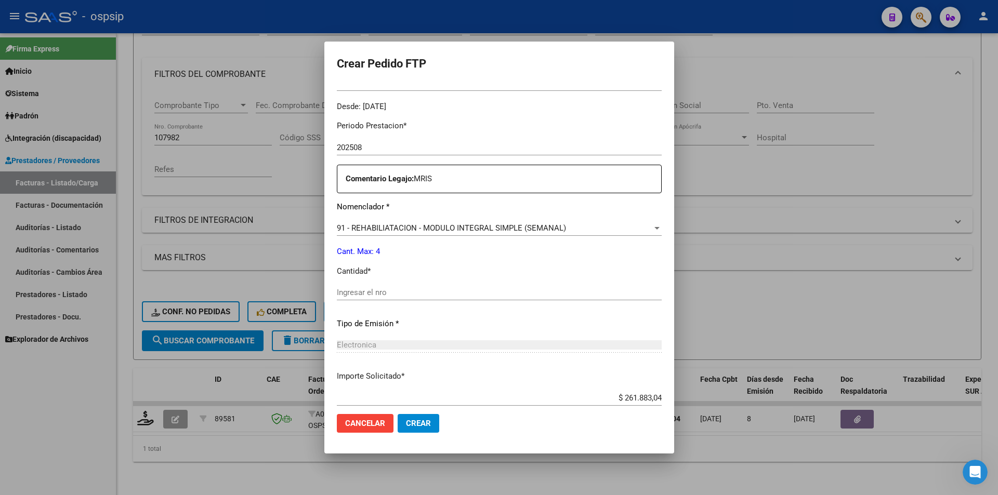
click at [376, 299] on div "Ingresar el nro" at bounding box center [499, 293] width 325 height 16
type input "4"
click at [406, 425] on span "Crear" at bounding box center [418, 423] width 25 height 9
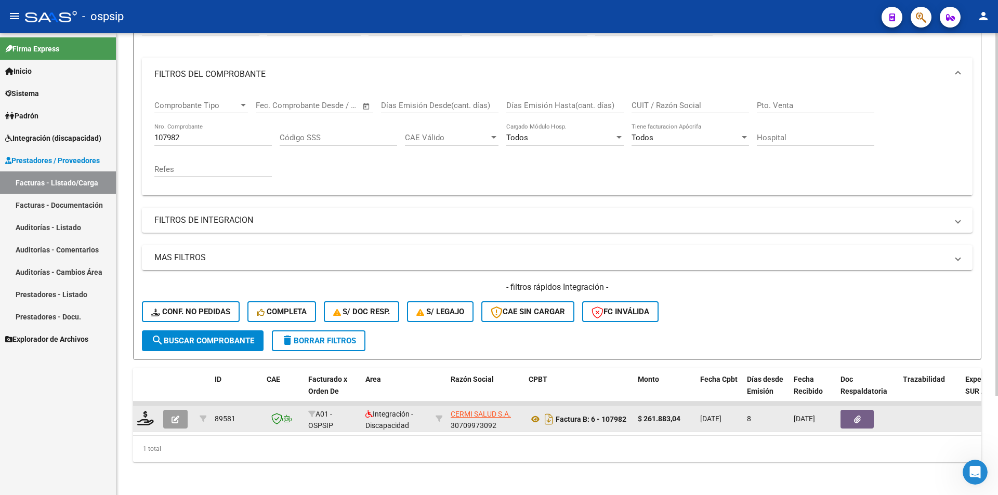
click at [183, 410] on button "button" at bounding box center [175, 419] width 24 height 19
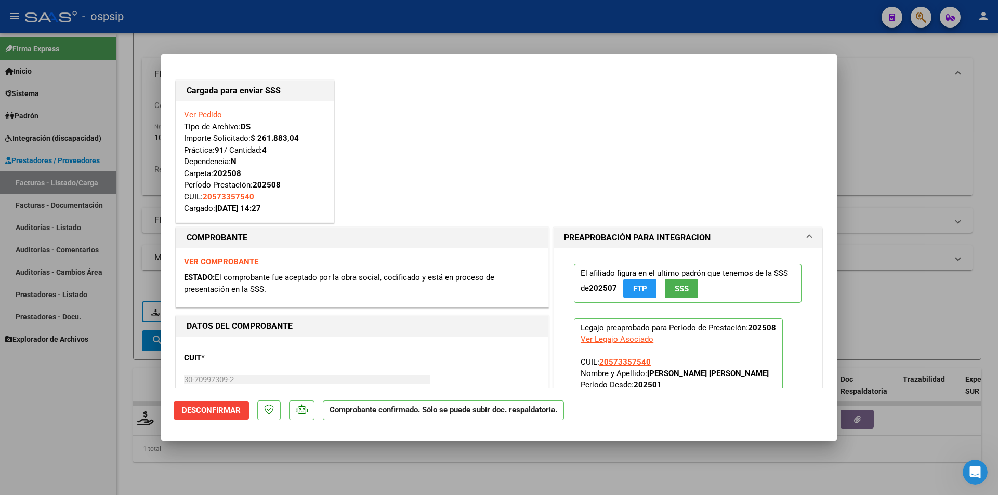
click at [54, 345] on div at bounding box center [499, 247] width 998 height 495
type input "$ 0,00"
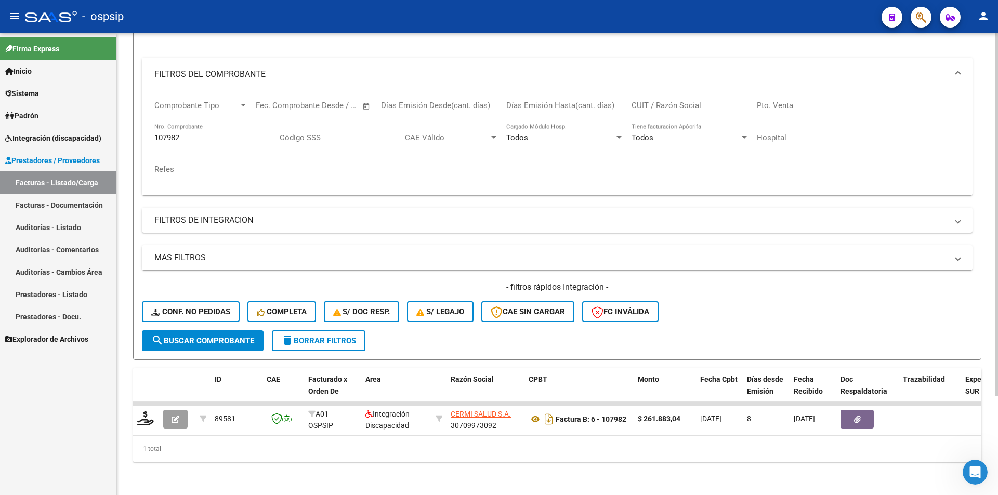
drag, startPoint x: 194, startPoint y: 124, endPoint x: 190, endPoint y: 129, distance: 7.1
click at [190, 129] on div "107982 Nro. Comprobante" at bounding box center [212, 134] width 117 height 22
drag, startPoint x: 190, startPoint y: 129, endPoint x: 140, endPoint y: 129, distance: 50.4
click at [140, 129] on form "Filtros Id Area Area Seleccionar Gerenciador Seleccionar Gerenciador Todos Conf…" at bounding box center [557, 182] width 848 height 356
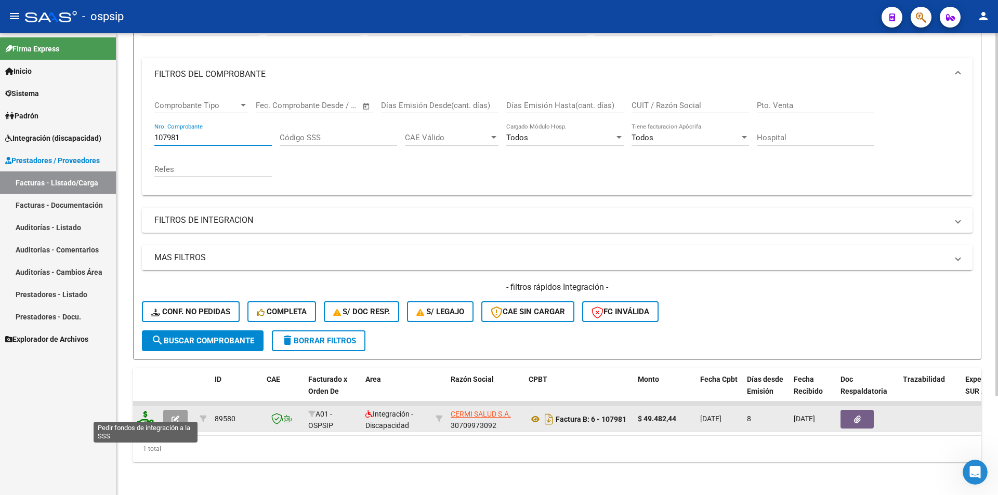
type input "107981"
click at [143, 411] on icon at bounding box center [145, 418] width 17 height 15
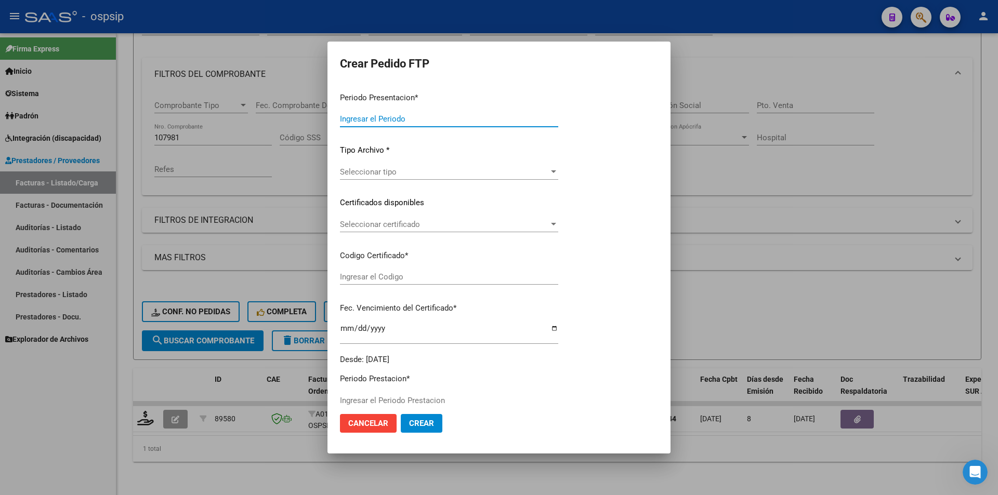
type input "202508"
type input "$ 49.482,44"
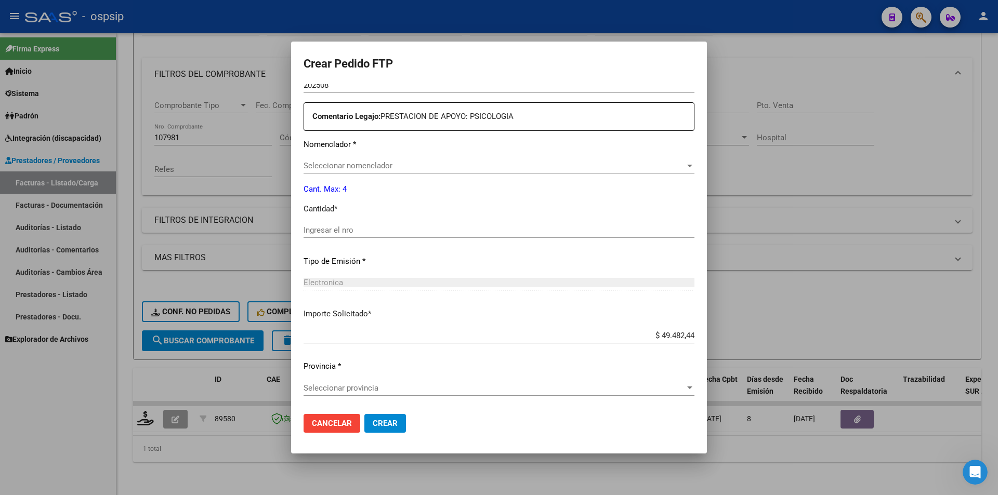
type input "131915936"
type input "2026-07-26"
click at [333, 221] on div "Periodo Prestacion * 202508 Ingresar el Periodo Prestacion Comentario Legajo: P…" at bounding box center [499, 228] width 391 height 356
click at [399, 429] on button "Crear" at bounding box center [385, 423] width 42 height 19
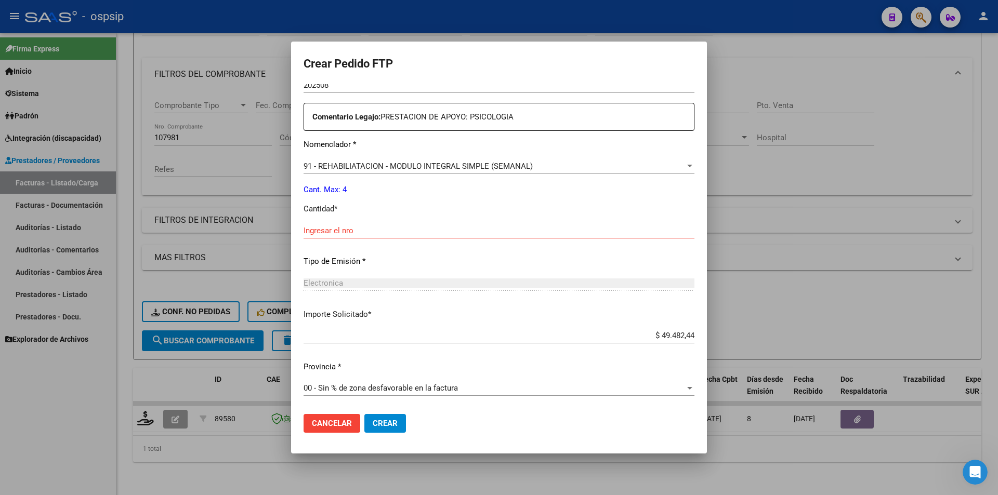
click at [321, 243] on div "Ingresar el nro" at bounding box center [499, 235] width 391 height 25
click at [318, 232] on input "Ingresar el nro" at bounding box center [499, 230] width 391 height 9
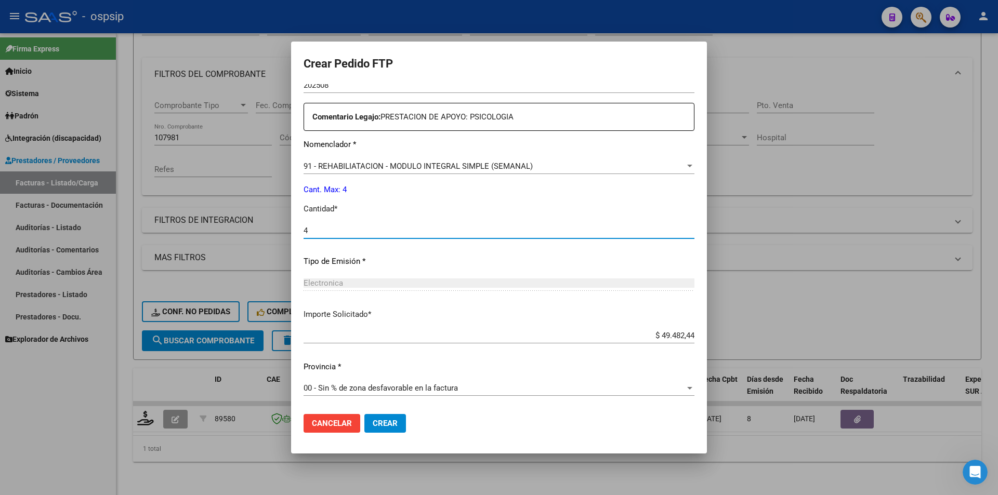
type input "4"
click at [377, 422] on span "Crear" at bounding box center [385, 423] width 25 height 9
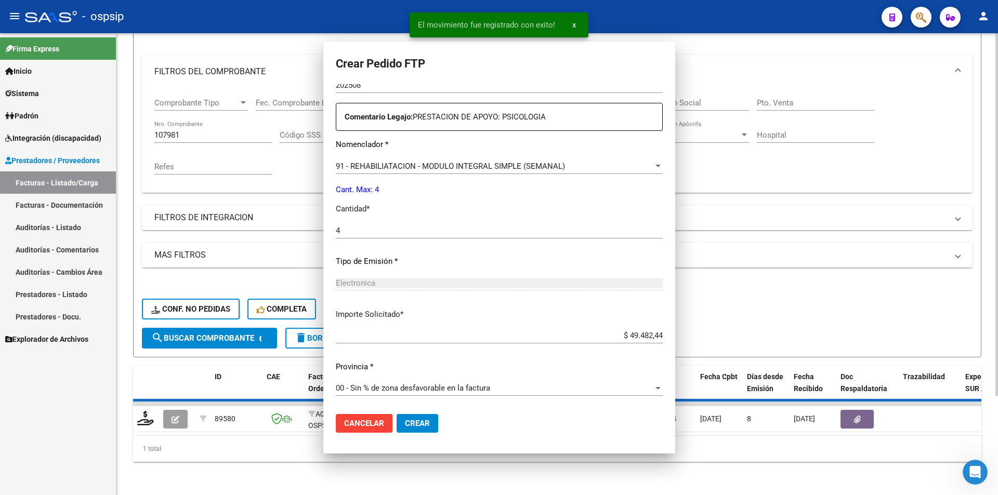
scroll to position [0, 0]
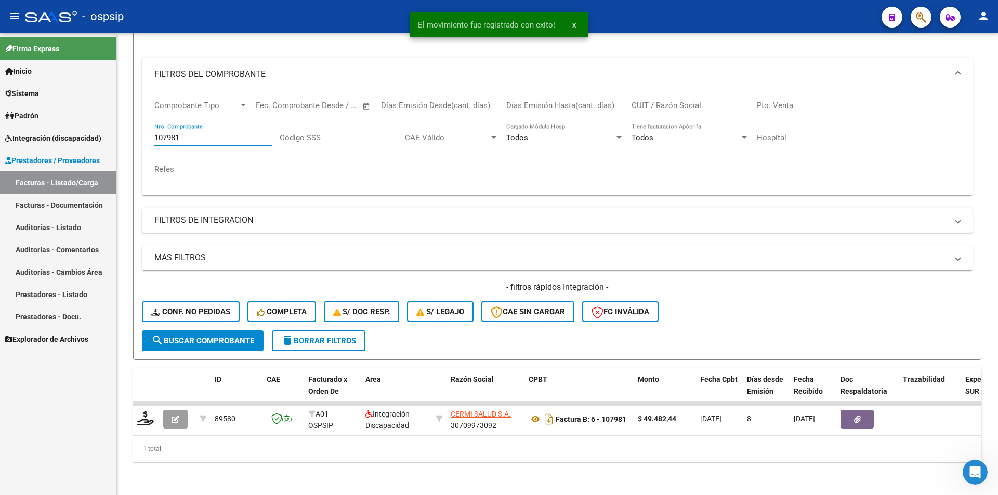
drag, startPoint x: 186, startPoint y: 129, endPoint x: 108, endPoint y: 121, distance: 77.9
click at [108, 121] on mat-sidenav-container "Firma Express Inicio Calendario SSS Instructivos Contacto OS Sistema Usuarios T…" at bounding box center [499, 264] width 998 height 462
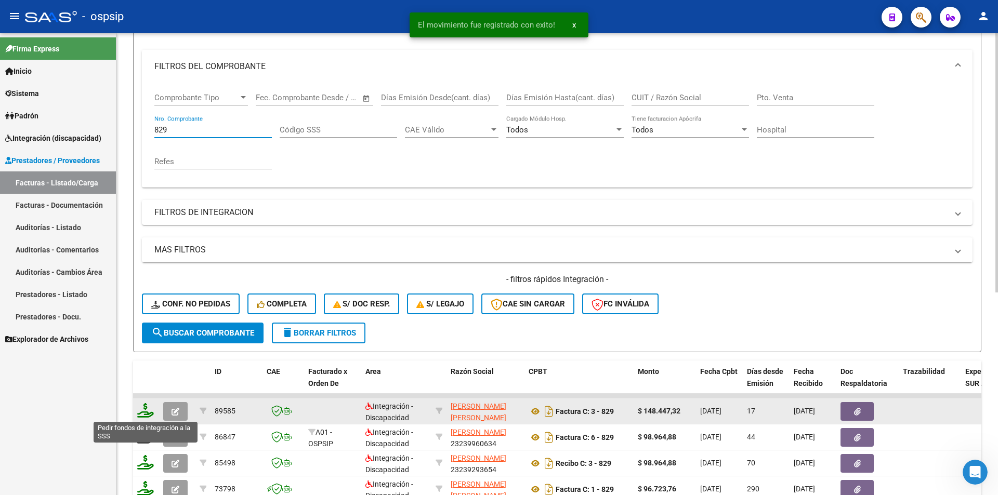
type input "829"
click at [144, 416] on icon at bounding box center [145, 410] width 17 height 15
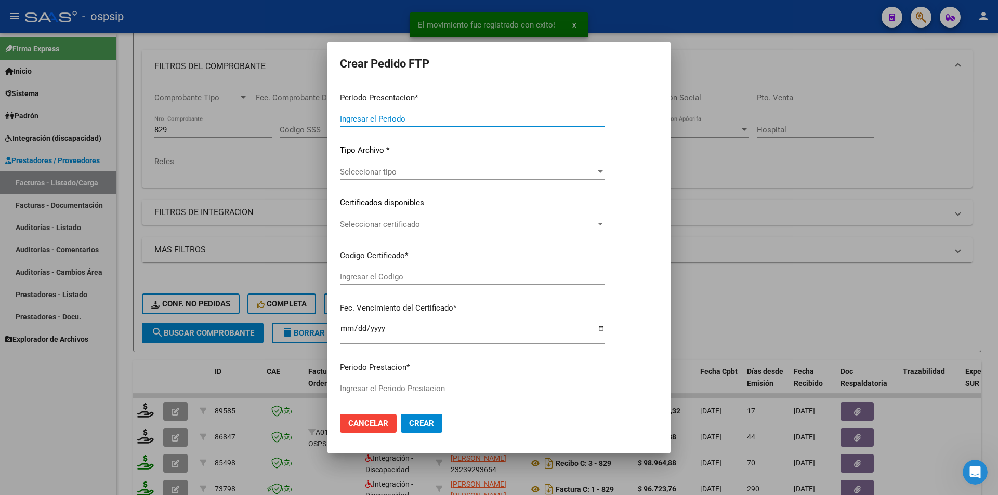
type input "202508"
type input "$ 148.447,32"
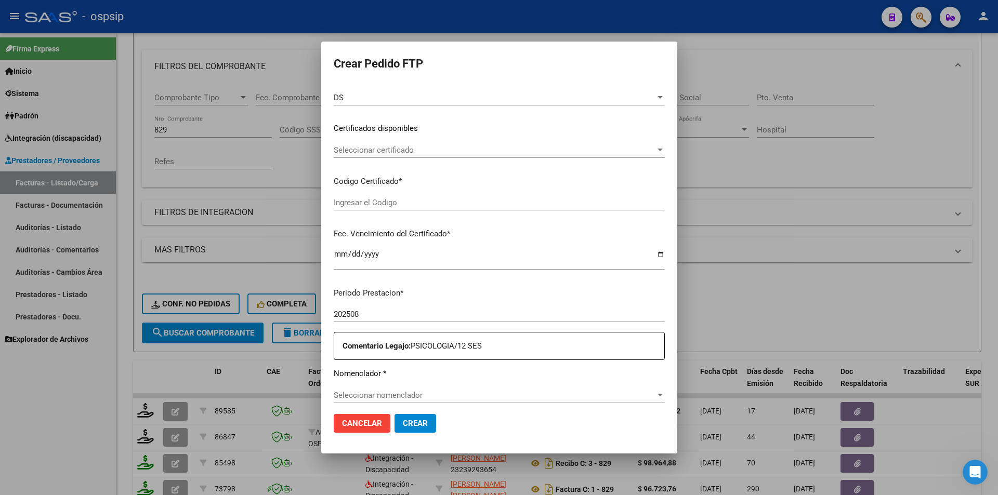
scroll to position [260, 0]
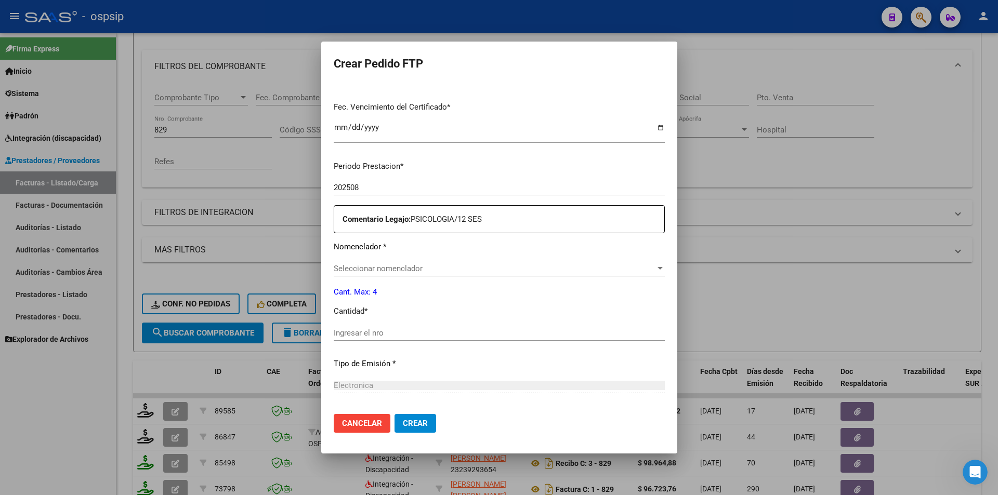
type input "5278194957"
type input "2028-01-14"
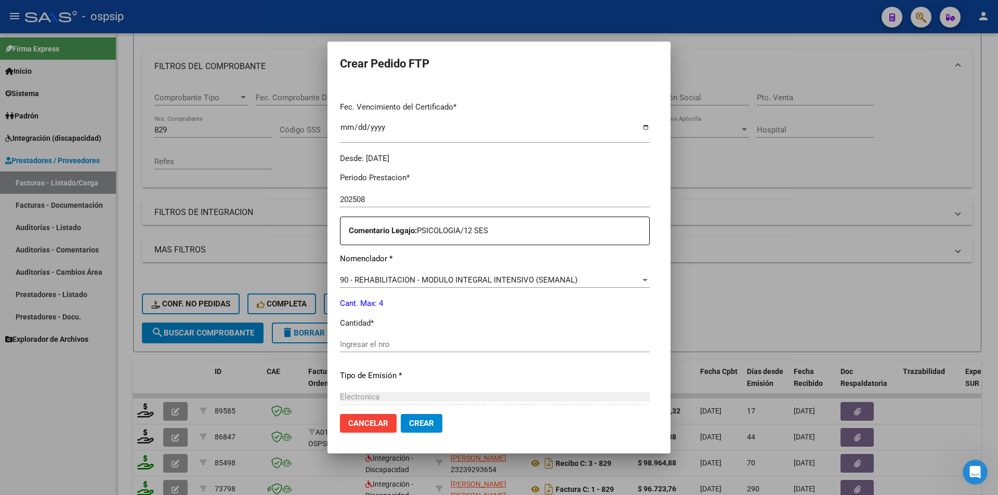
click at [369, 347] on input "Ingresar el nro" at bounding box center [495, 344] width 310 height 9
type input "4"
click at [409, 426] on span "Crear" at bounding box center [421, 423] width 25 height 9
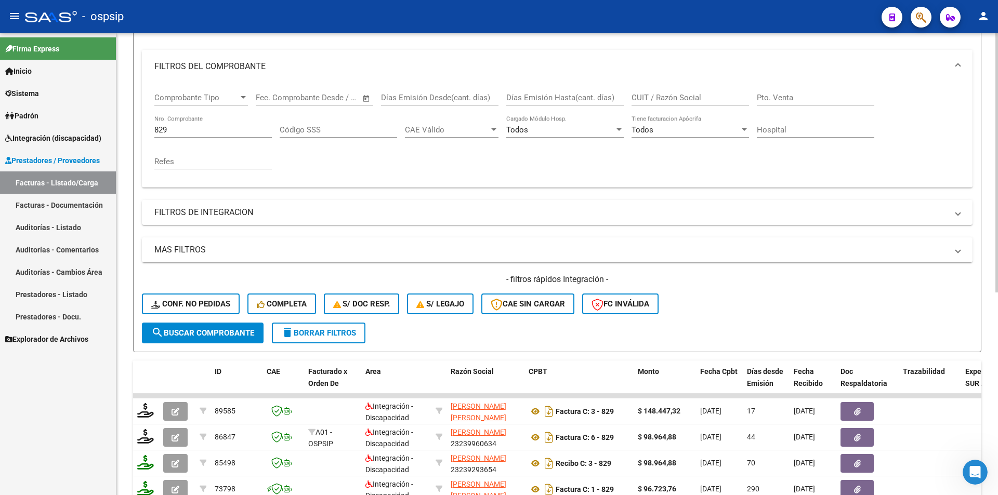
drag, startPoint x: 181, startPoint y: 124, endPoint x: 170, endPoint y: 126, distance: 11.6
click at [170, 126] on div "829 Nro. Comprobante" at bounding box center [212, 126] width 117 height 22
drag, startPoint x: 172, startPoint y: 127, endPoint x: 143, endPoint y: 124, distance: 29.2
click at [143, 124] on div "Comprobante Tipo Comprobante Tipo Fecha inicio – Fecha fin Fec. Comprobante Des…" at bounding box center [557, 135] width 831 height 104
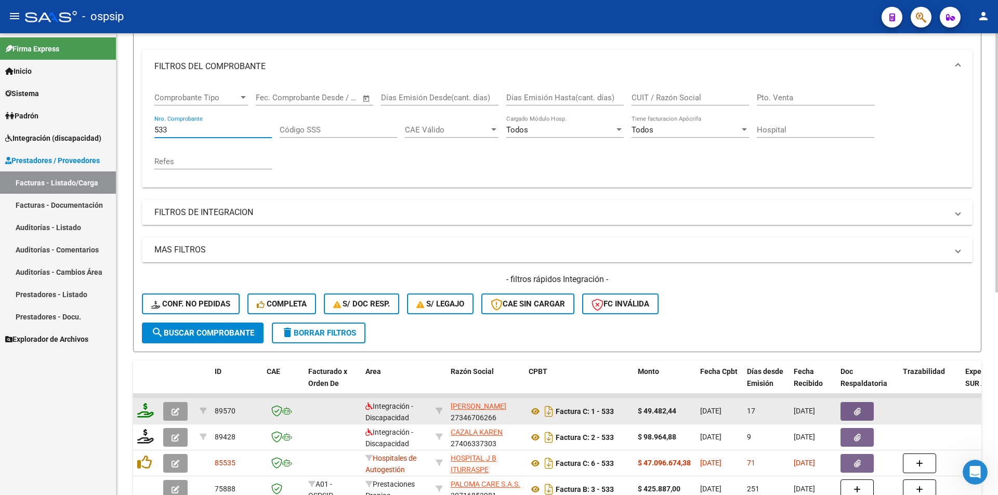
type input "533"
click at [140, 417] on icon at bounding box center [145, 410] width 17 height 15
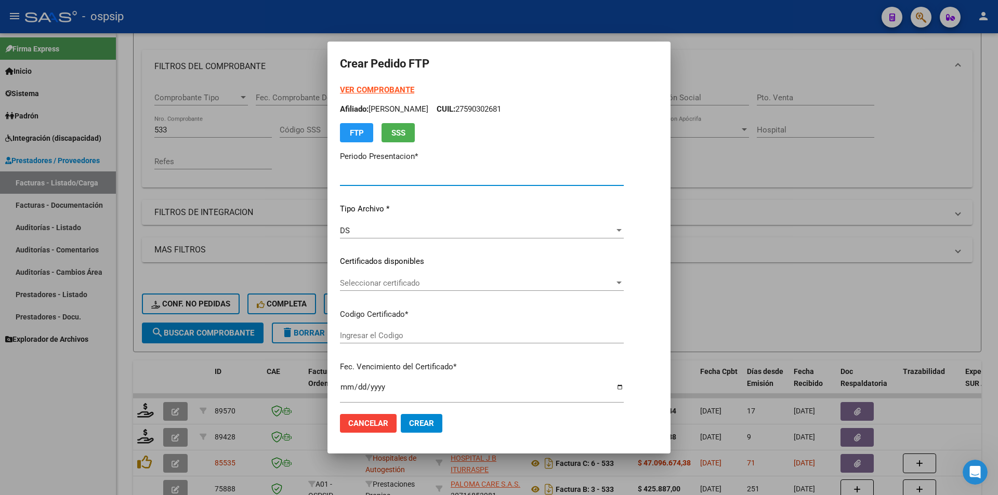
type input "202508"
type input "$ 49.482,44"
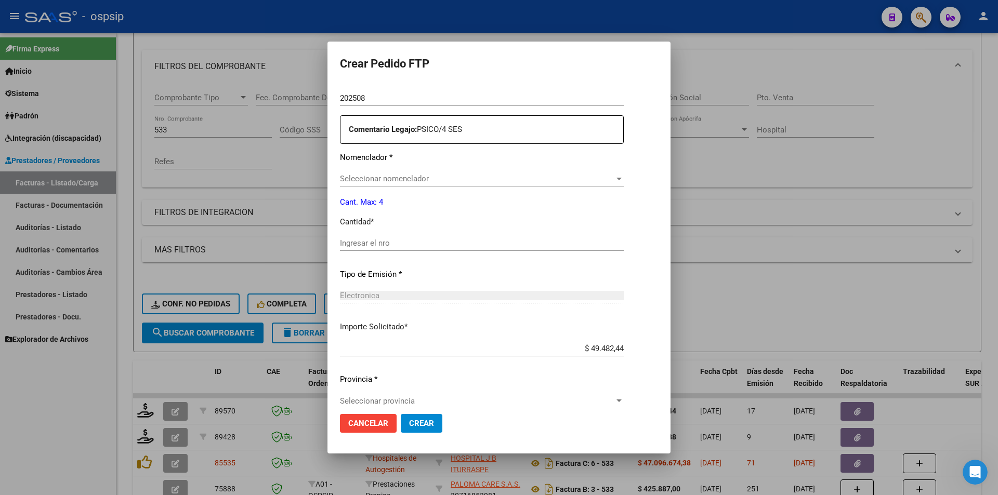
scroll to position [371, 0]
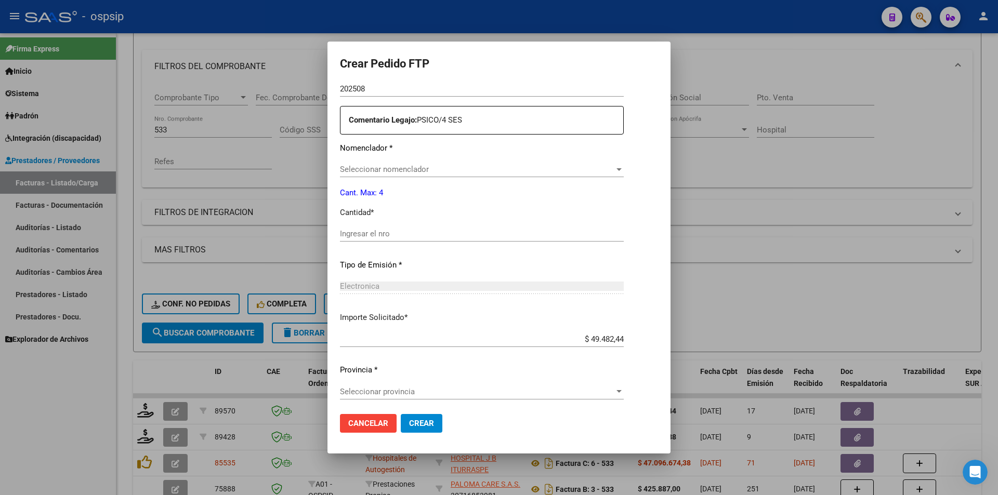
type input "ARG02-00055663534-20240315- 20290315"
type input "2029-03-15"
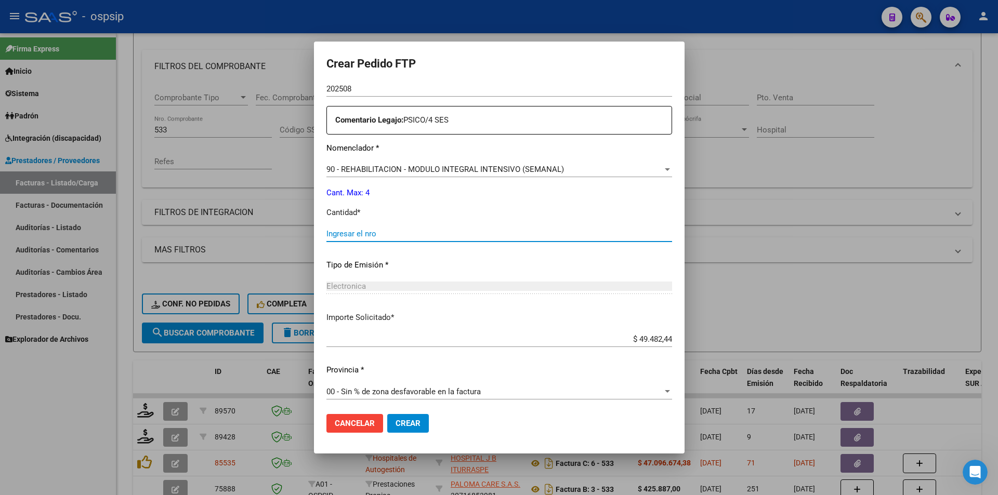
click at [340, 235] on input "Ingresar el nro" at bounding box center [499, 233] width 346 height 9
type input "4"
click at [407, 422] on button "Crear" at bounding box center [408, 423] width 42 height 19
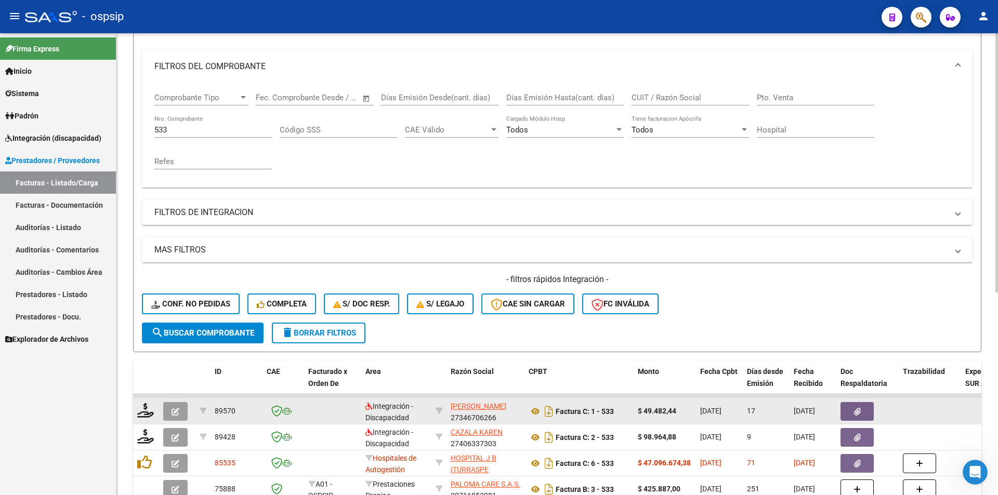
click at [179, 408] on icon "button" at bounding box center [176, 412] width 8 height 8
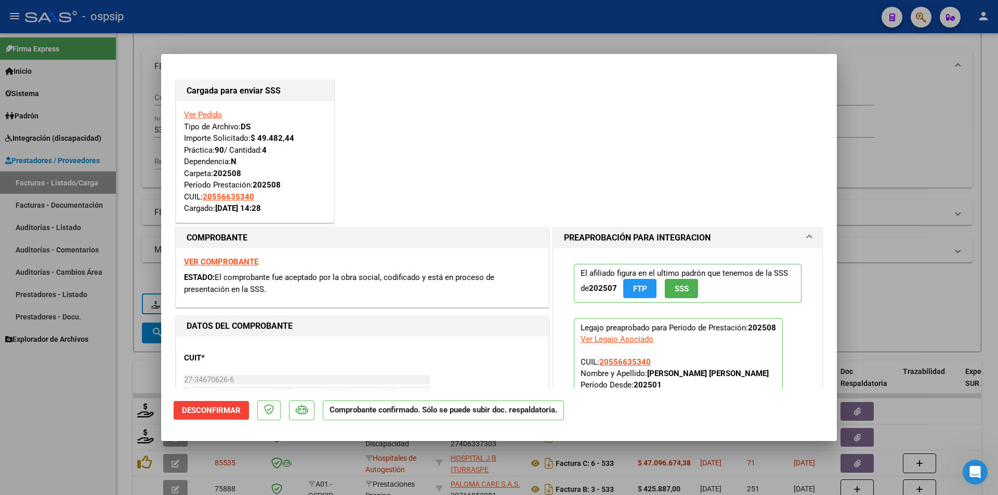
click at [110, 408] on div at bounding box center [499, 247] width 998 height 495
type input "$ 0,00"
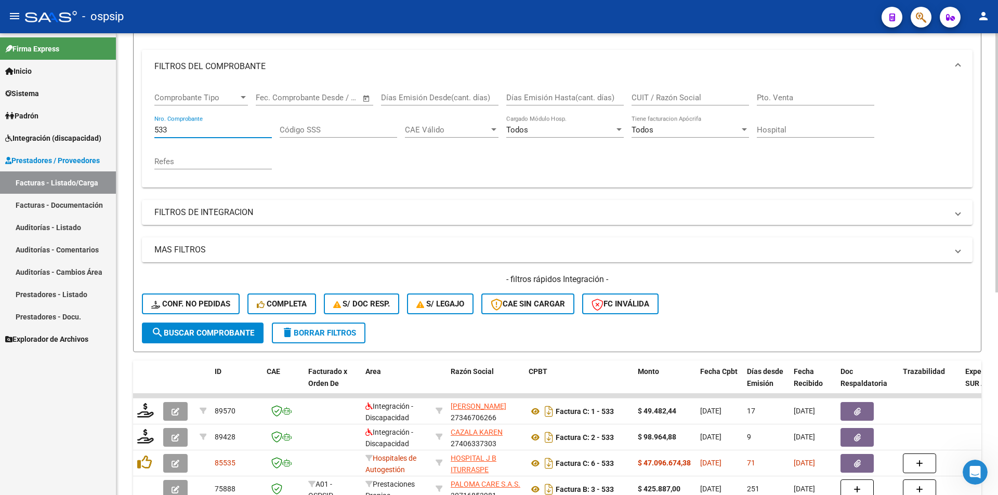
drag, startPoint x: 178, startPoint y: 130, endPoint x: 140, endPoint y: 128, distance: 38.0
click at [140, 128] on form "Filtros Id Area Area Seleccionar Gerenciador Seleccionar Gerenciador Todos Conf…" at bounding box center [557, 174] width 848 height 356
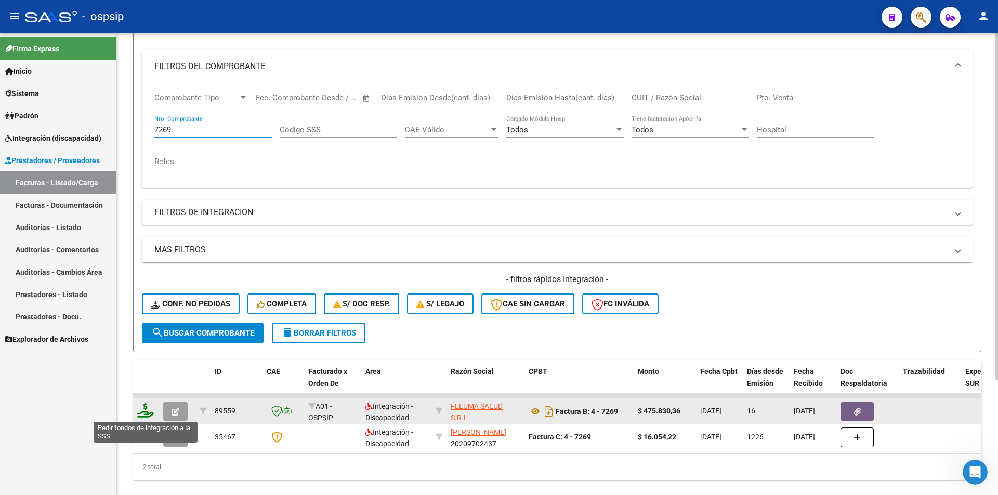
type input "7269"
click at [148, 412] on icon at bounding box center [145, 410] width 17 height 15
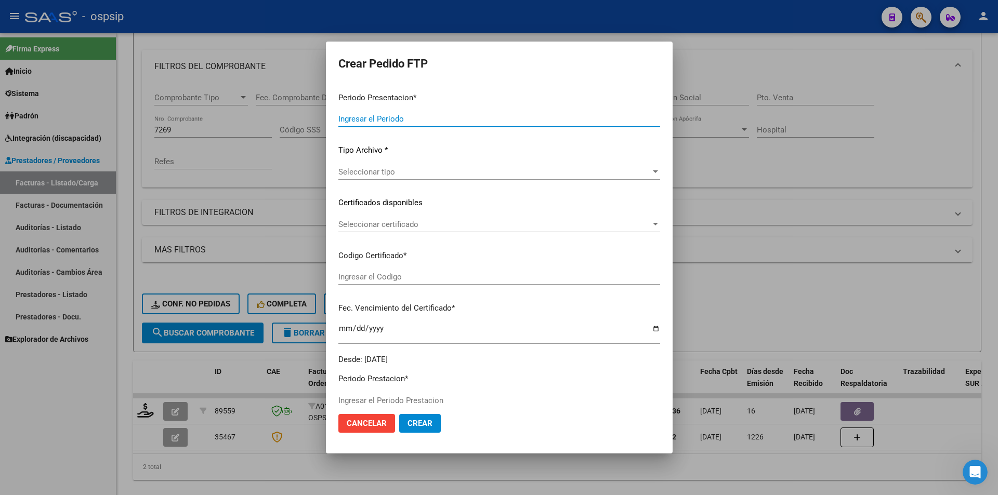
type input "202508"
type input "$ 475.830,36"
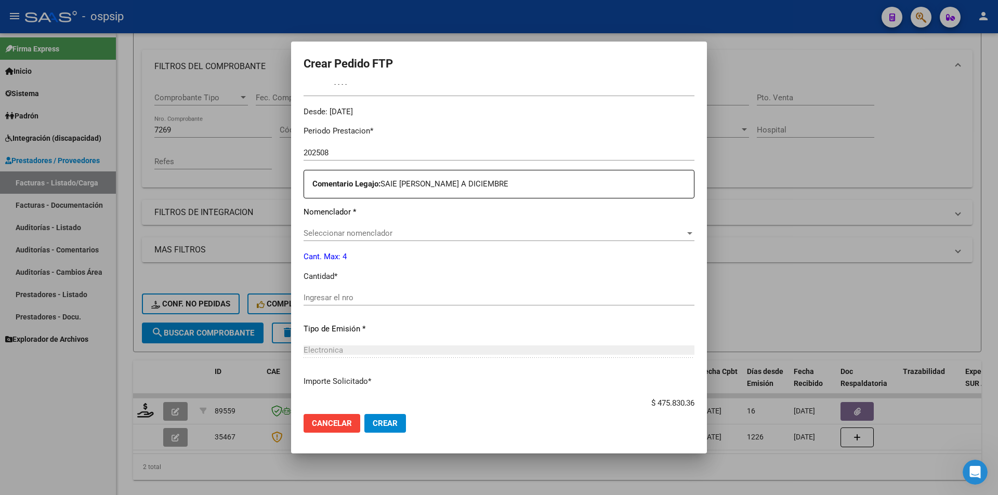
scroll to position [319, 0]
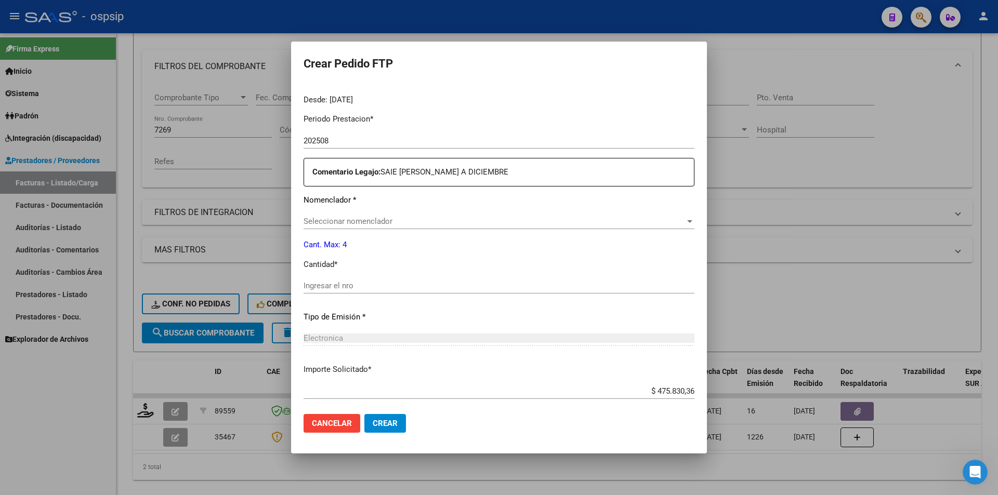
type input "ARG02000509744062024112920341129BUE309"
type input "2034-11-29"
click at [344, 287] on input "Ingresar el nro" at bounding box center [499, 285] width 391 height 9
type input "1"
click at [389, 426] on span "Crear" at bounding box center [385, 423] width 25 height 9
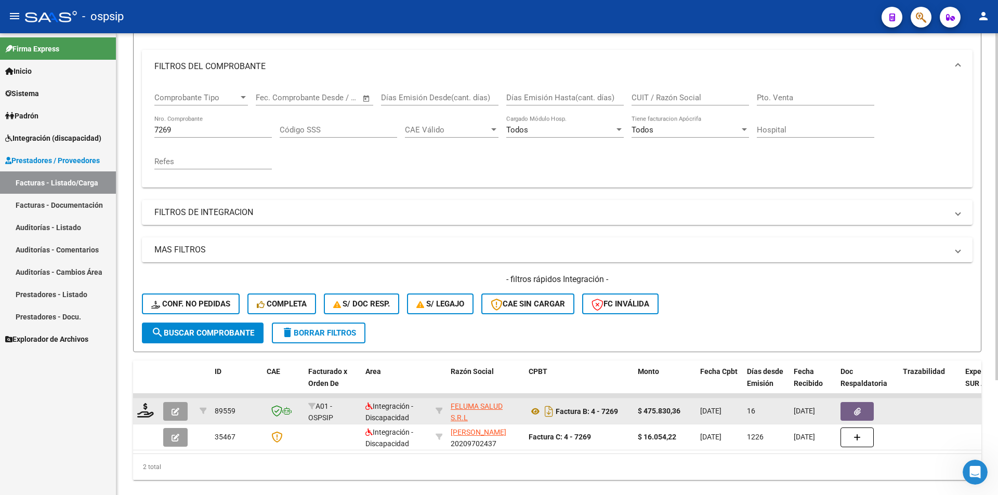
click at [179, 412] on button "button" at bounding box center [175, 411] width 24 height 19
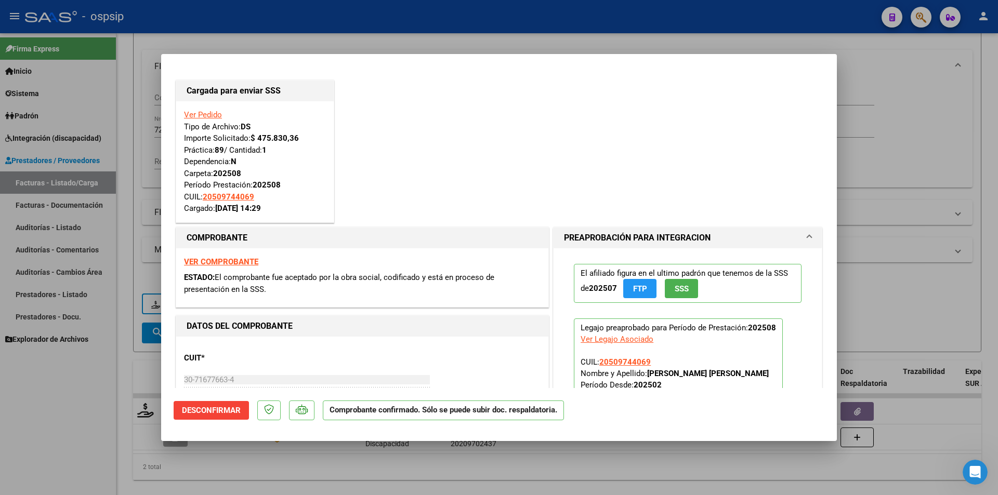
click at [139, 350] on div at bounding box center [499, 247] width 998 height 495
type input "$ 0,00"
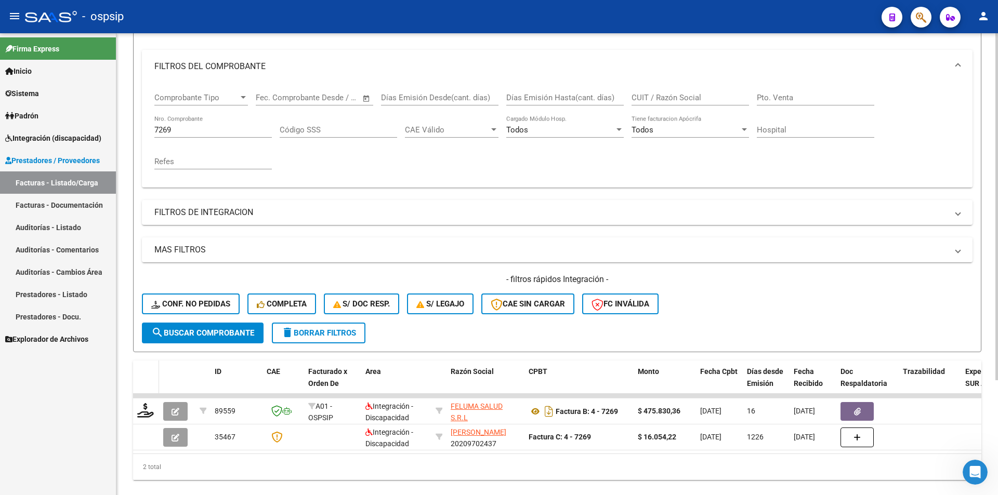
click at [138, 370] on datatable-header-cell at bounding box center [146, 384] width 26 height 46
